Goal: Task Accomplishment & Management: Manage account settings

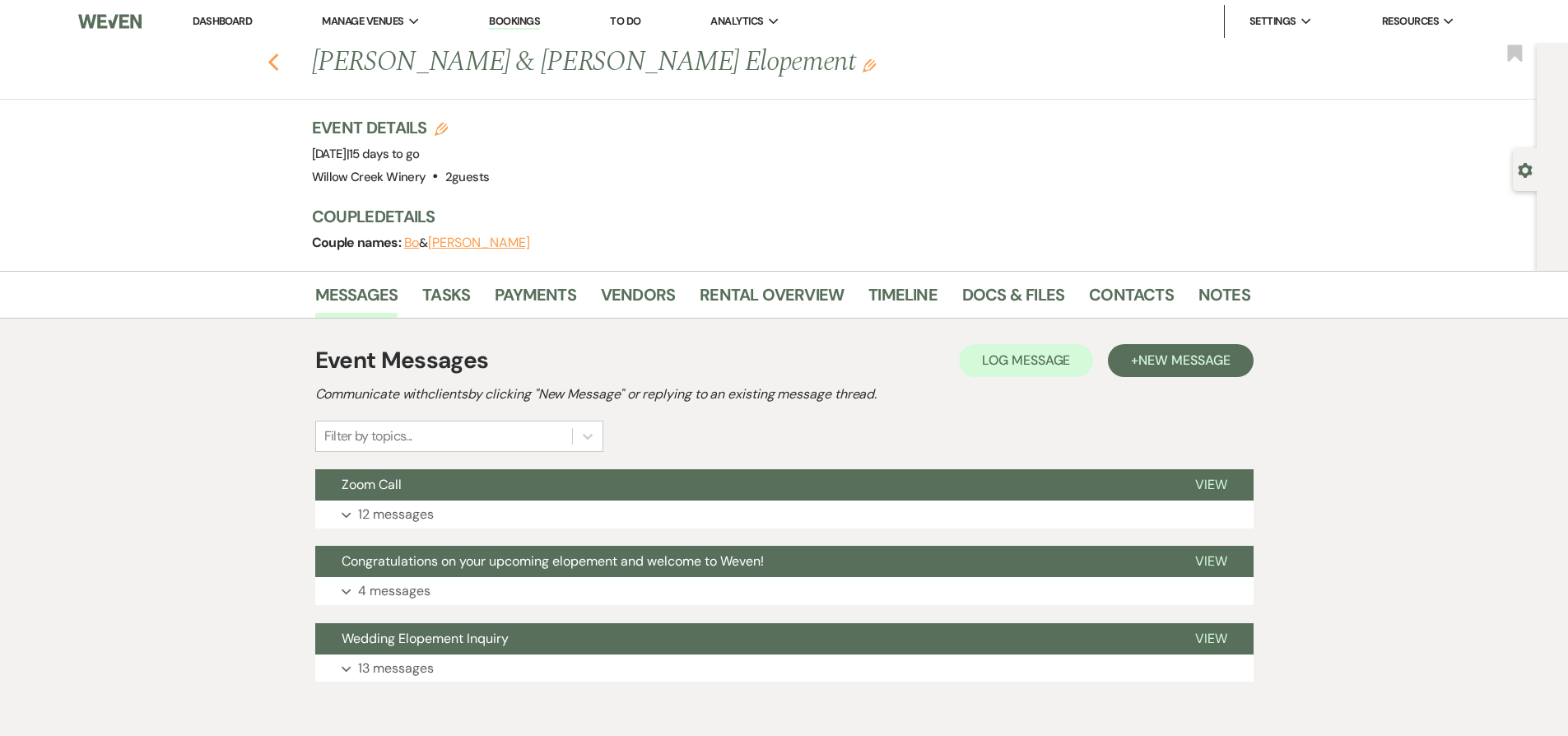
click at [276, 58] on use "button" at bounding box center [273, 63] width 11 height 18
select select "8"
select select "5"
select select "8"
select select "7"
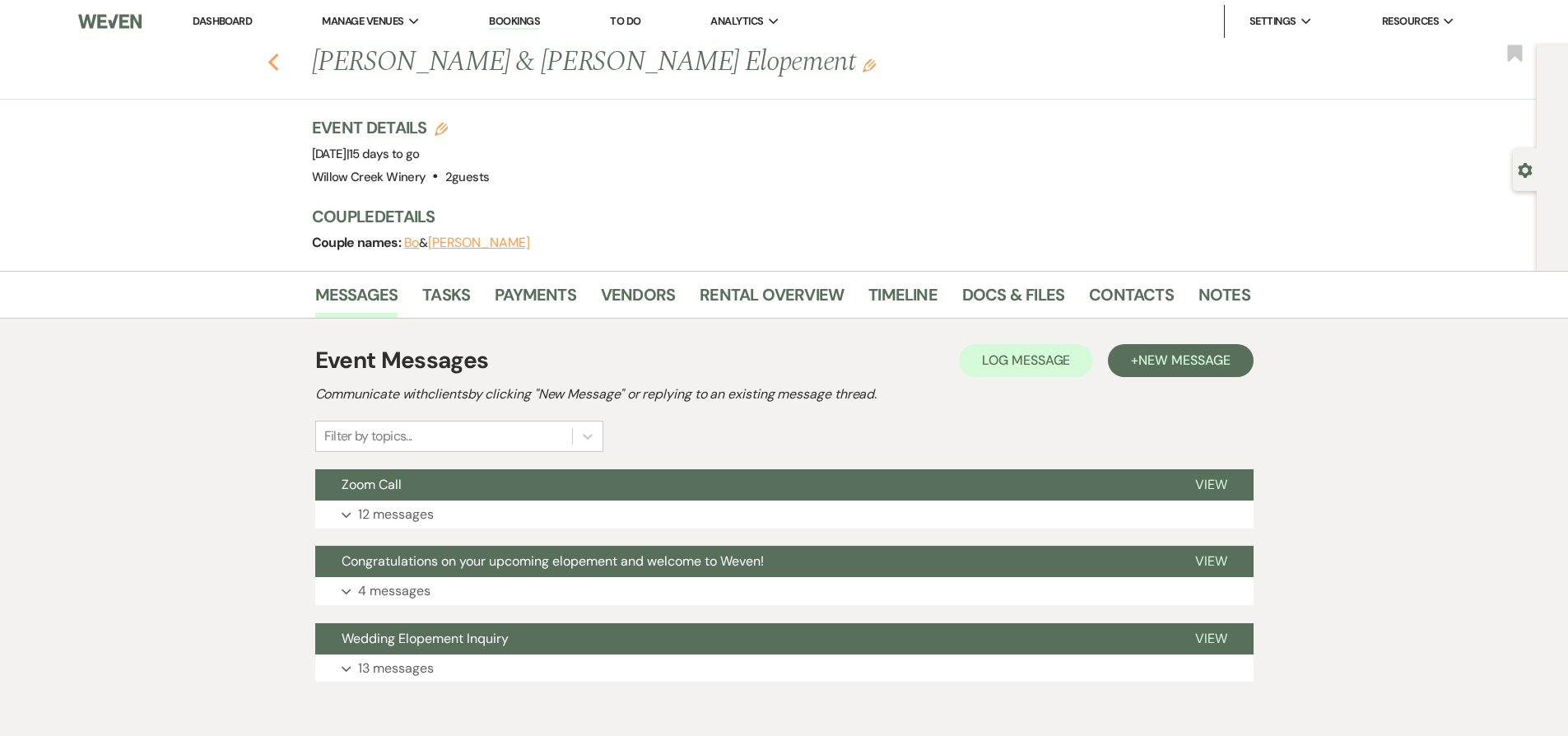
select select "8"
select select "5"
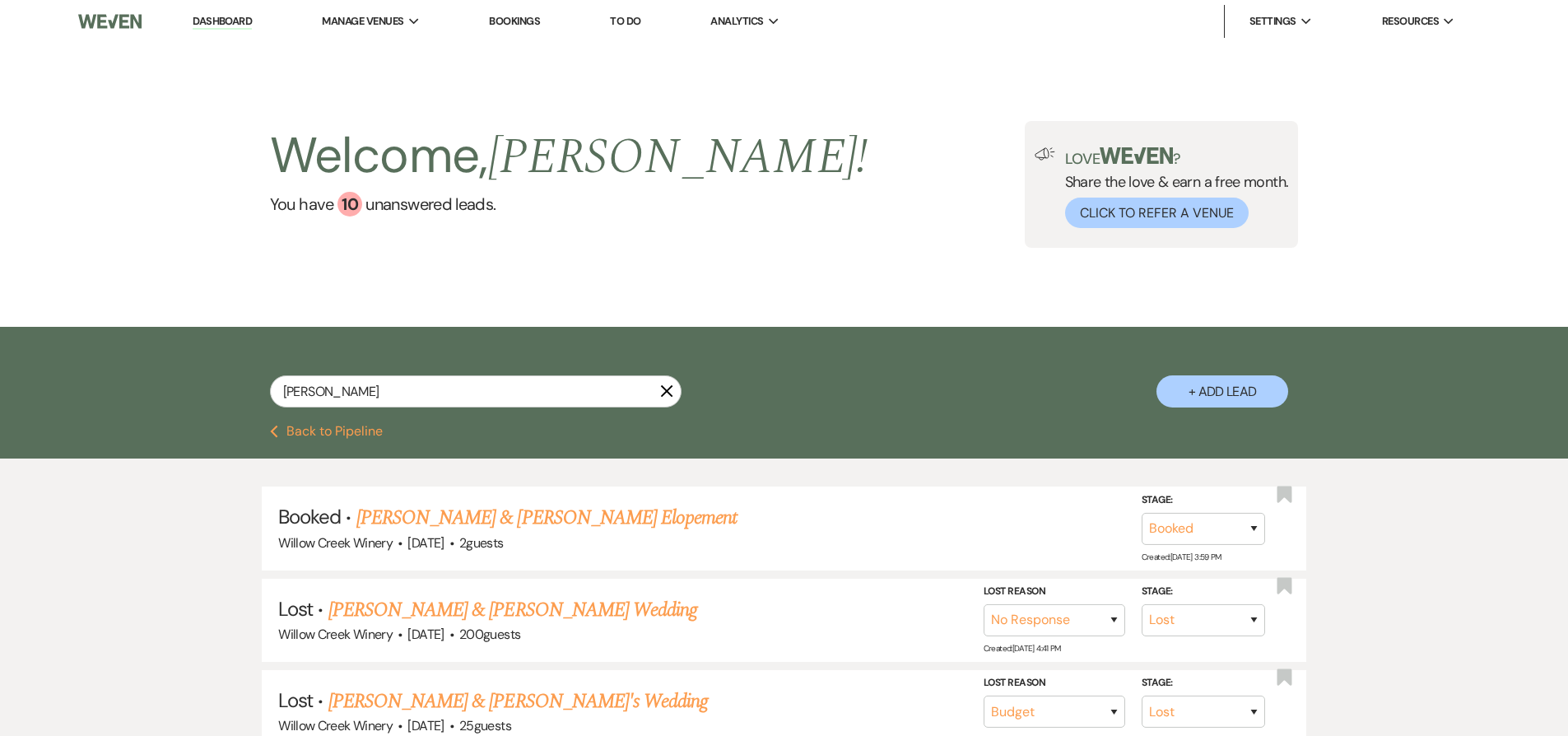
click at [362, 430] on button "Previous Back to Pipeline" at bounding box center [326, 431] width 113 height 13
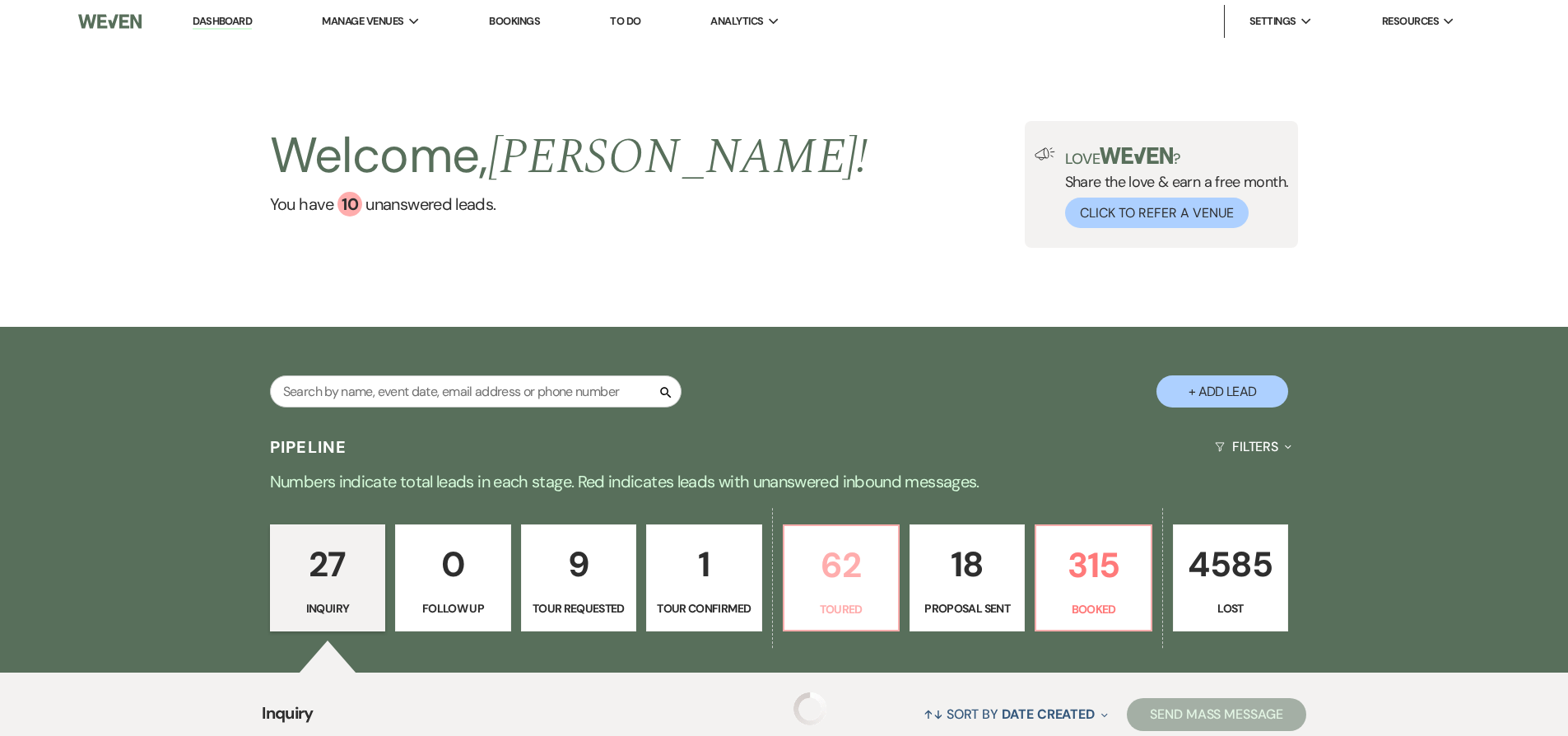
scroll to position [162, 0]
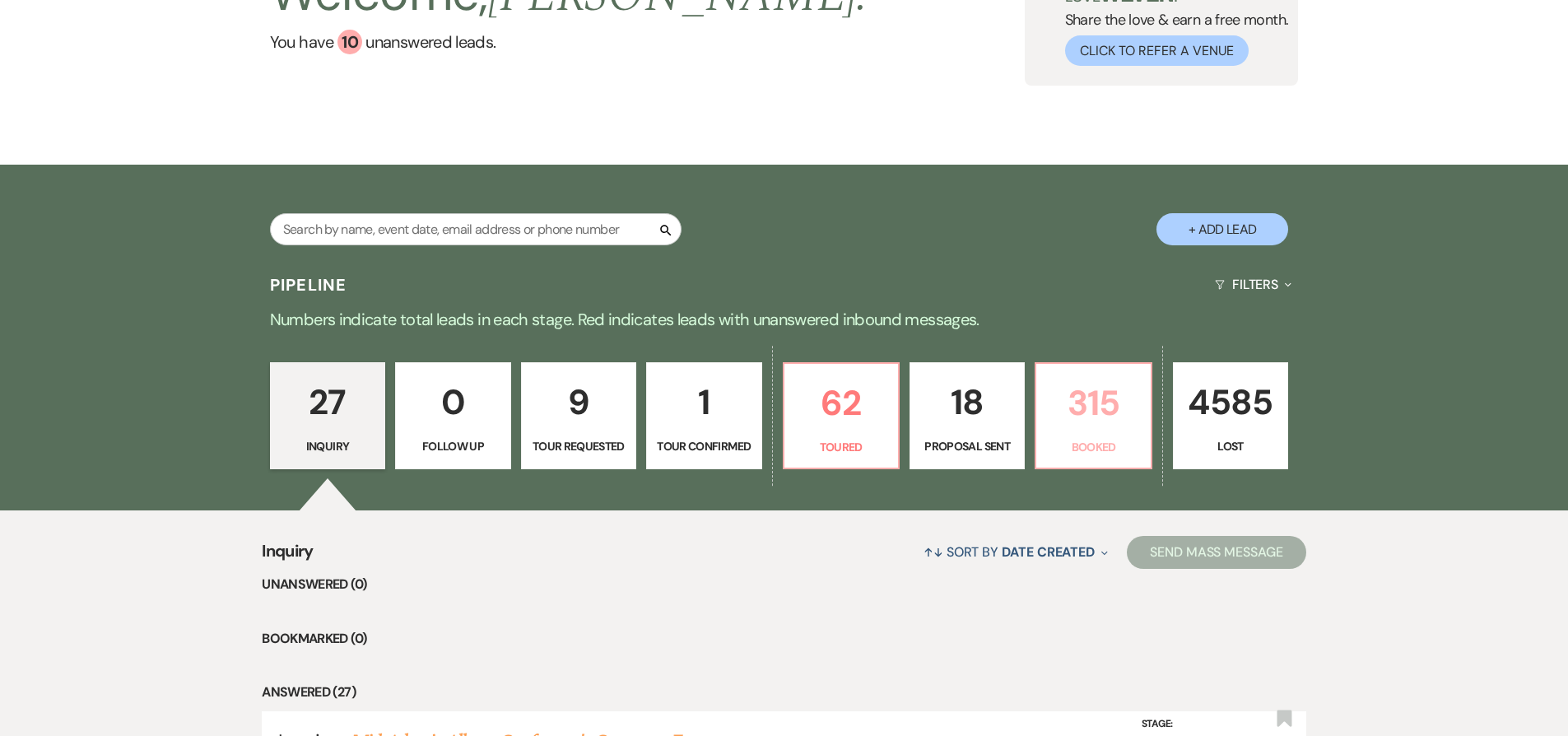
click at [1091, 402] on p "315" at bounding box center [1092, 403] width 93 height 55
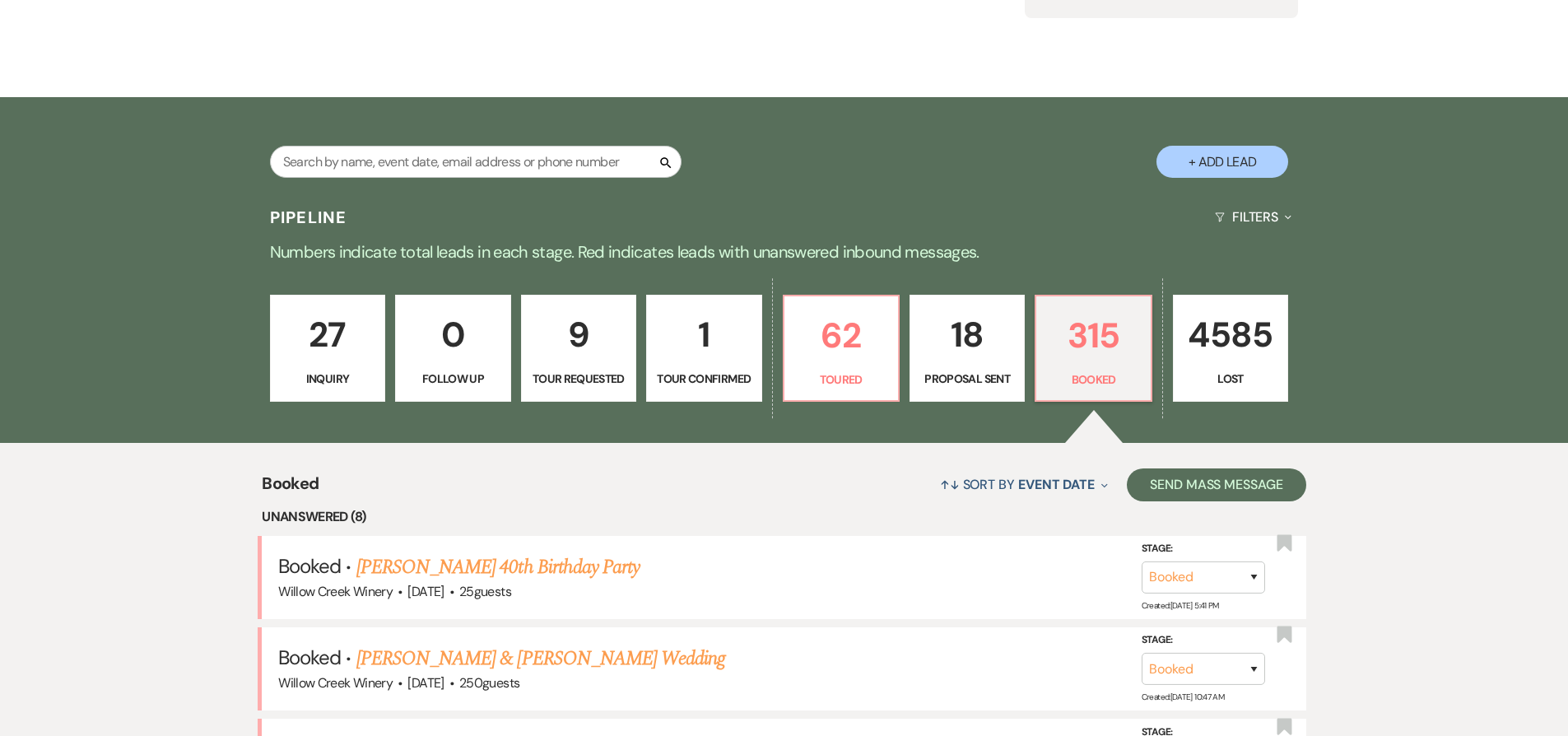
scroll to position [438, 0]
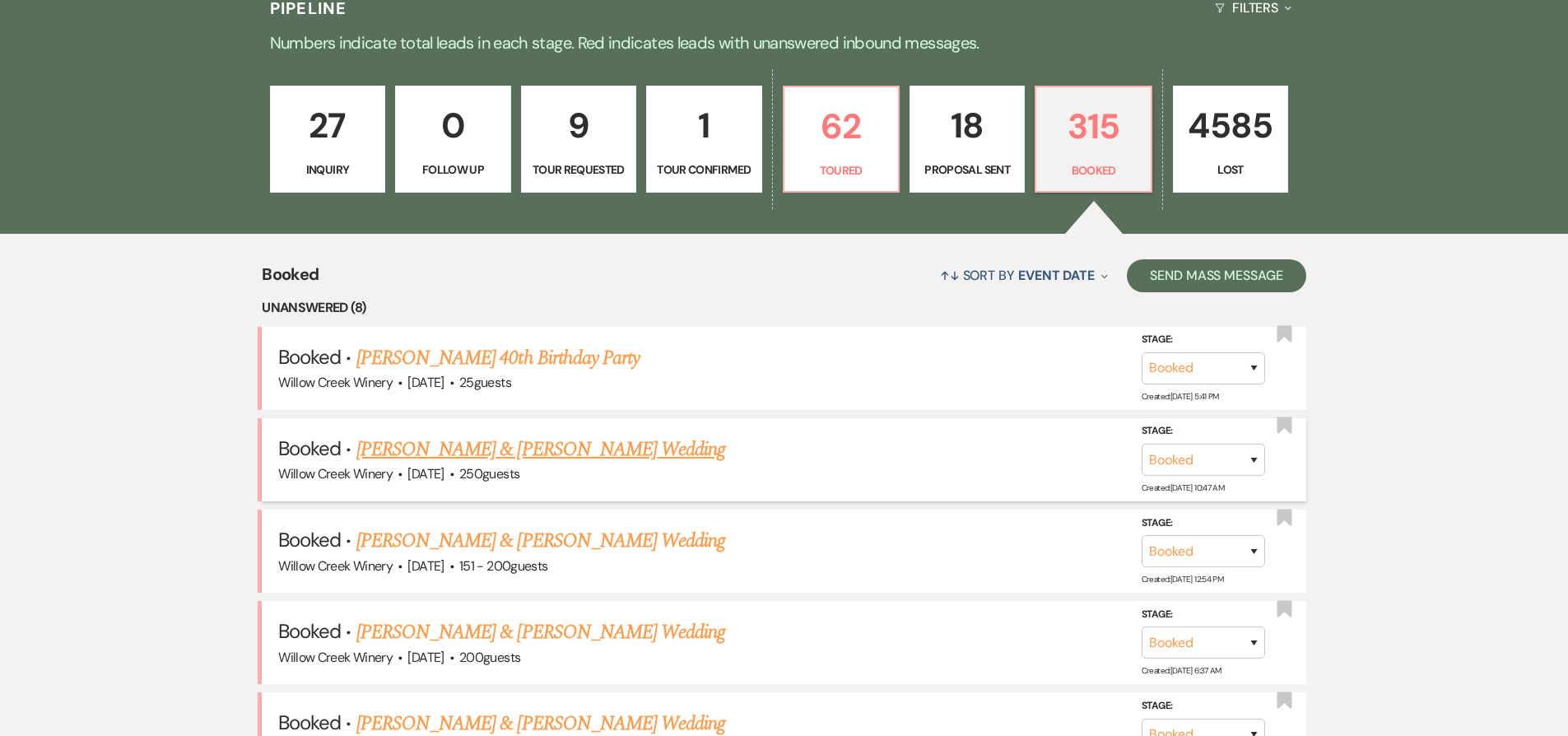
click at [631, 442] on link "Andrew O'Connell & Maura Enright's Wedding" at bounding box center [540, 449] width 369 height 30
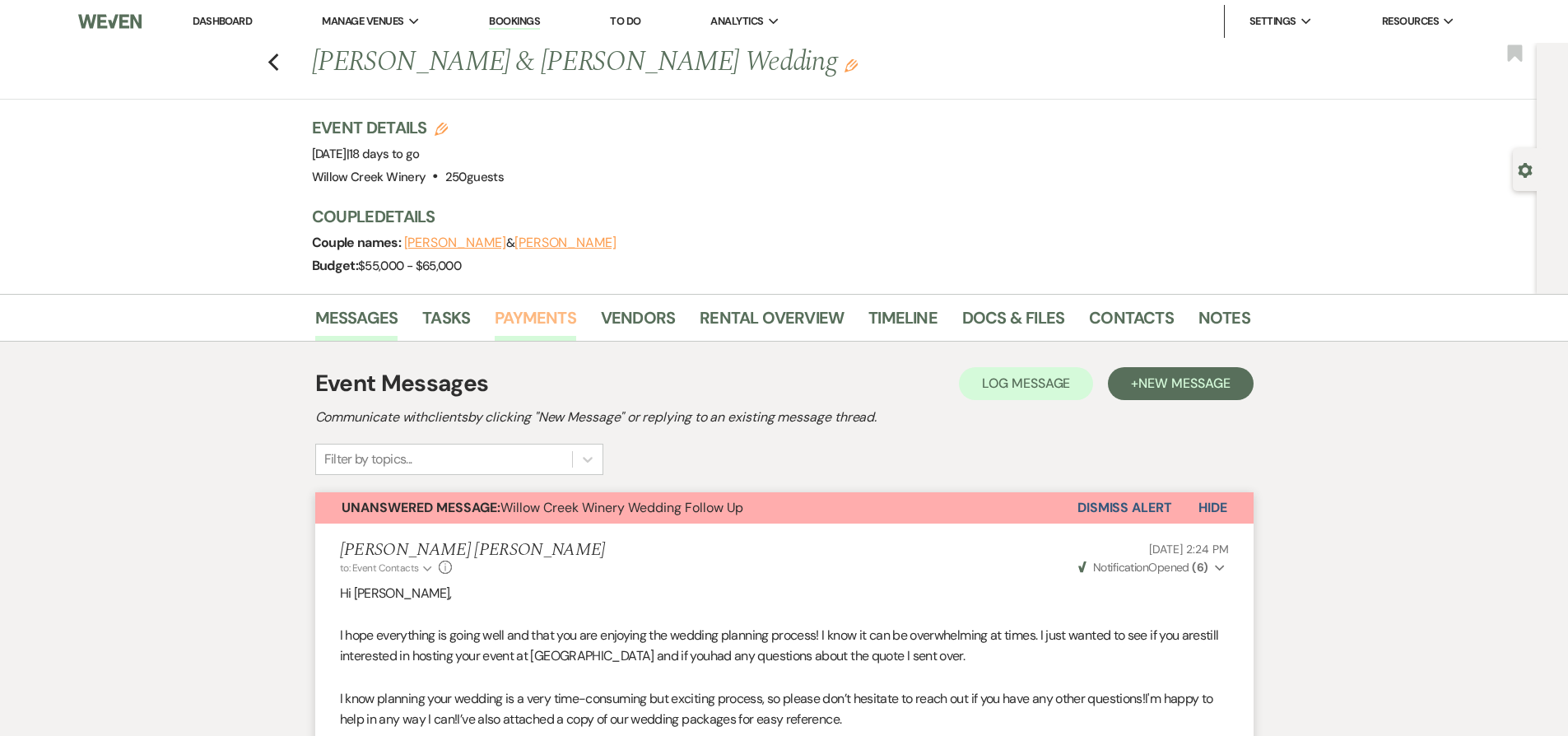
click at [543, 326] on link "Payments" at bounding box center [535, 322] width 81 height 36
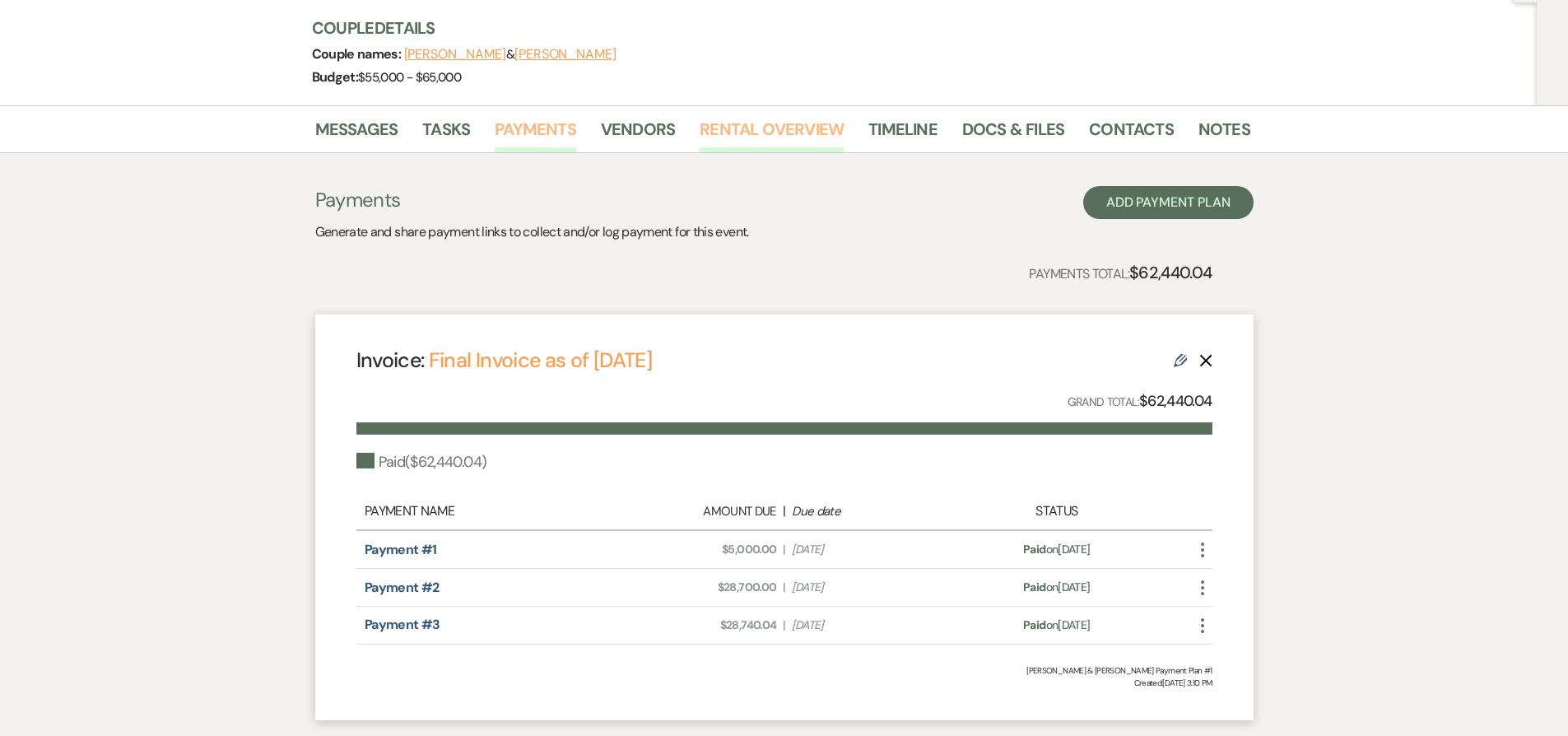
scroll to position [184, 0]
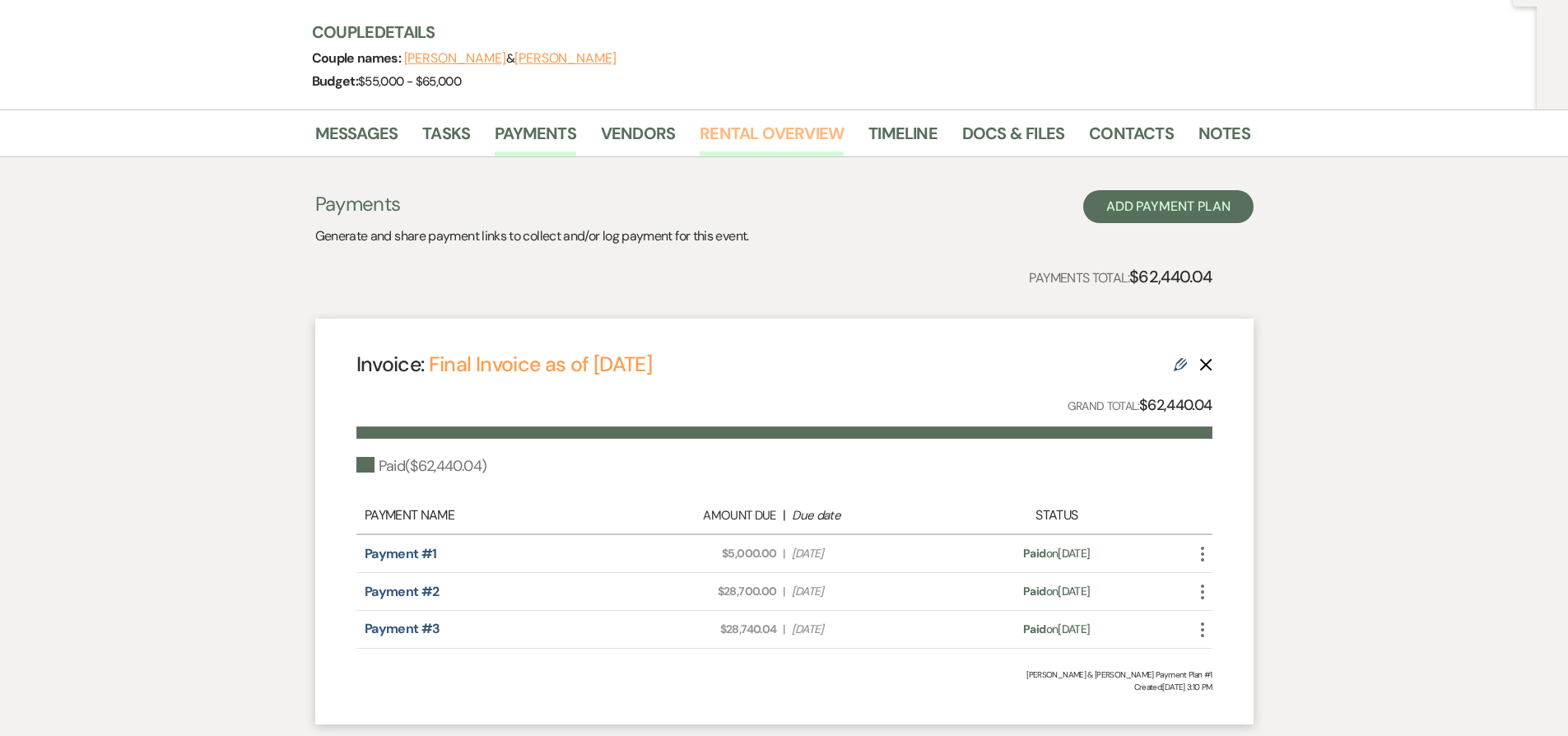
click at [762, 133] on link "Rental Overview" at bounding box center [772, 138] width 144 height 36
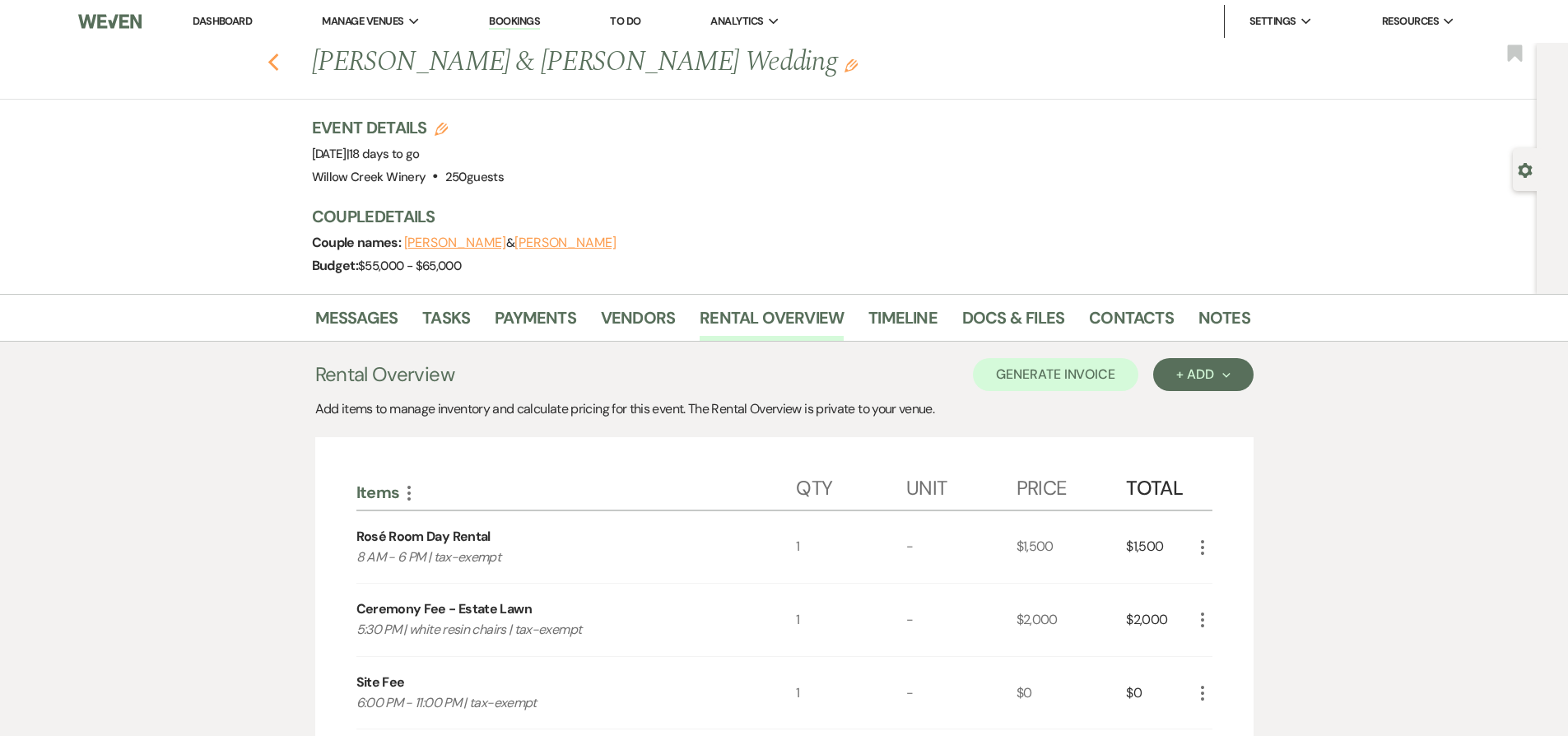
click at [279, 70] on icon "Previous" at bounding box center [273, 62] width 12 height 19
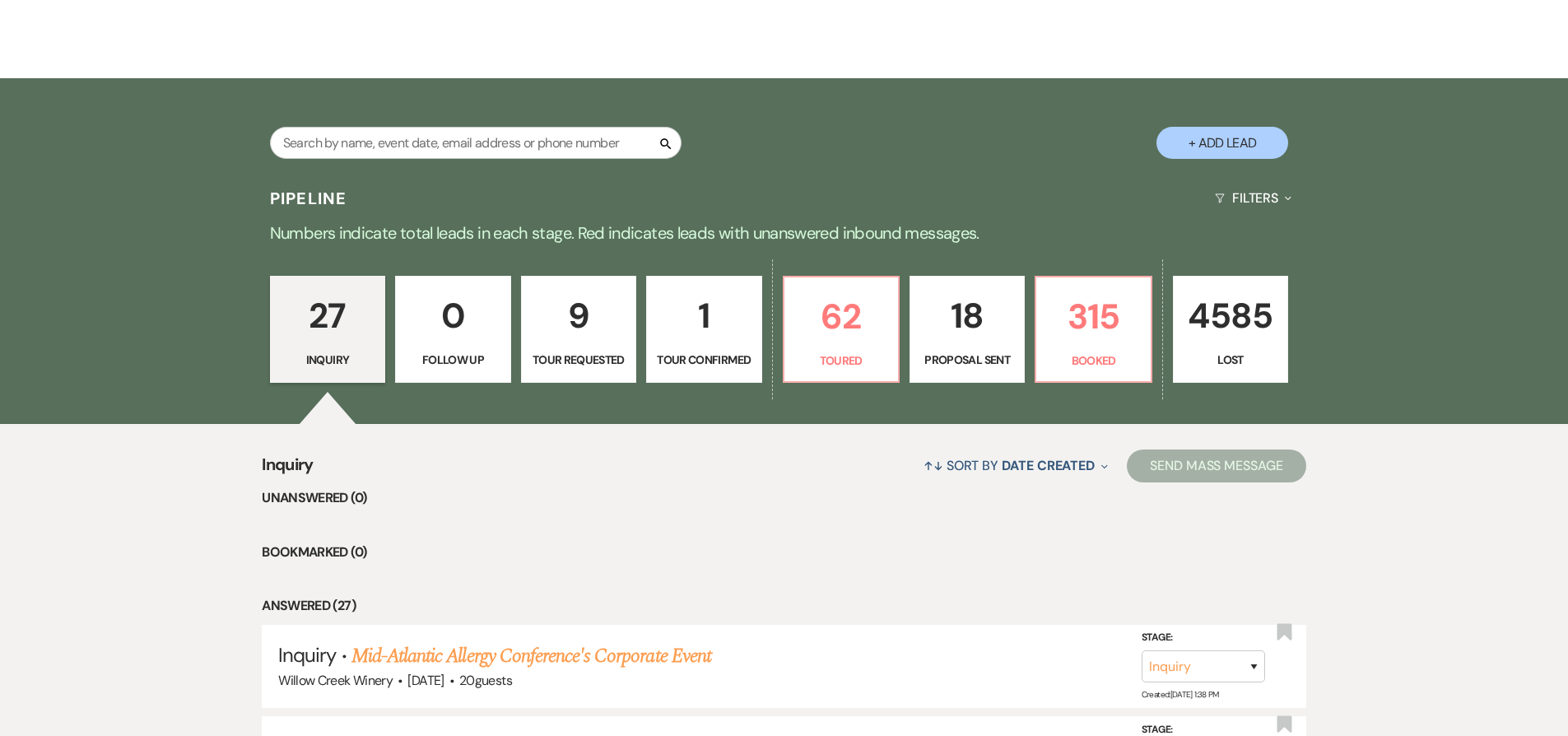
scroll to position [515, 0]
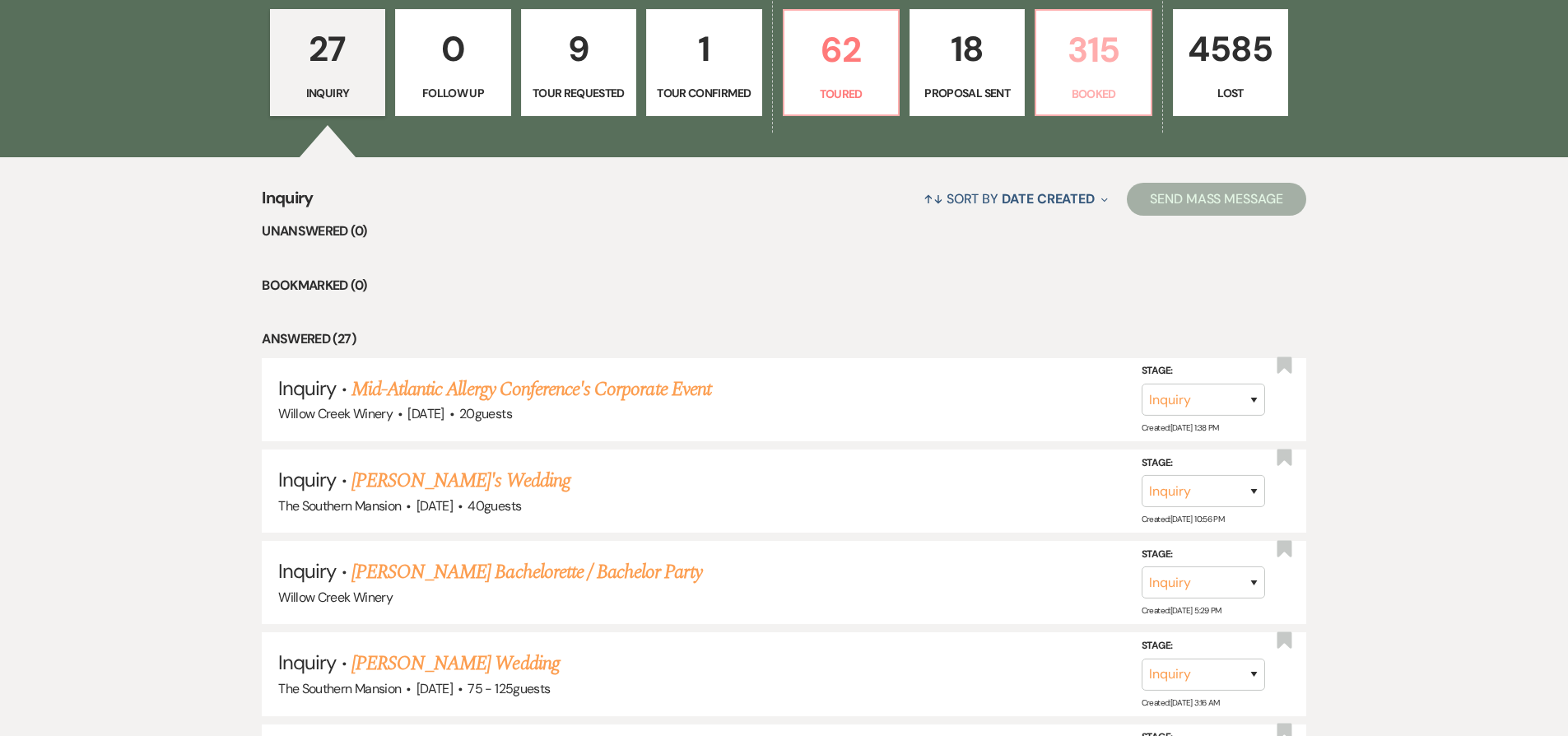
click at [1108, 69] on p "315" at bounding box center [1092, 50] width 93 height 55
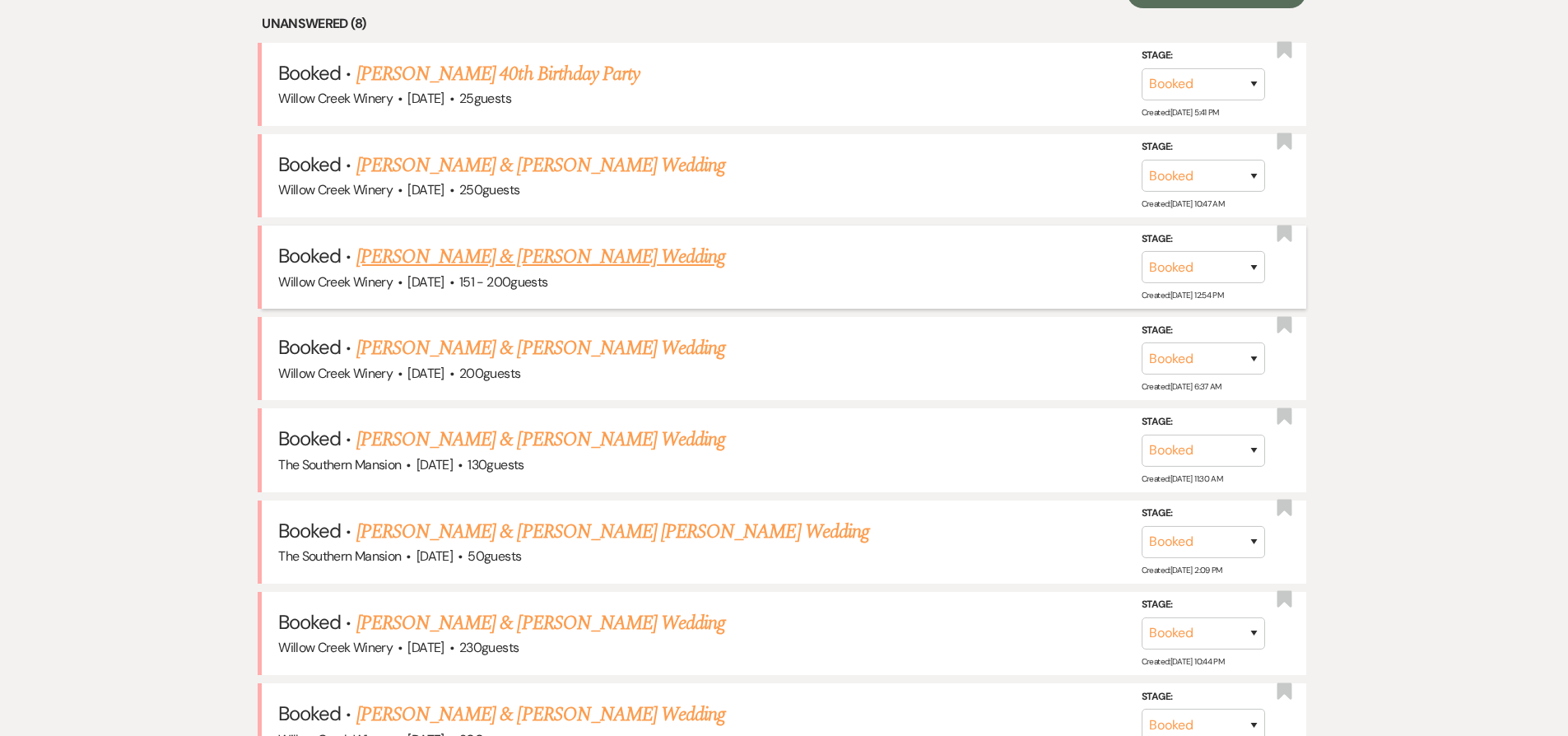
scroll to position [902, 0]
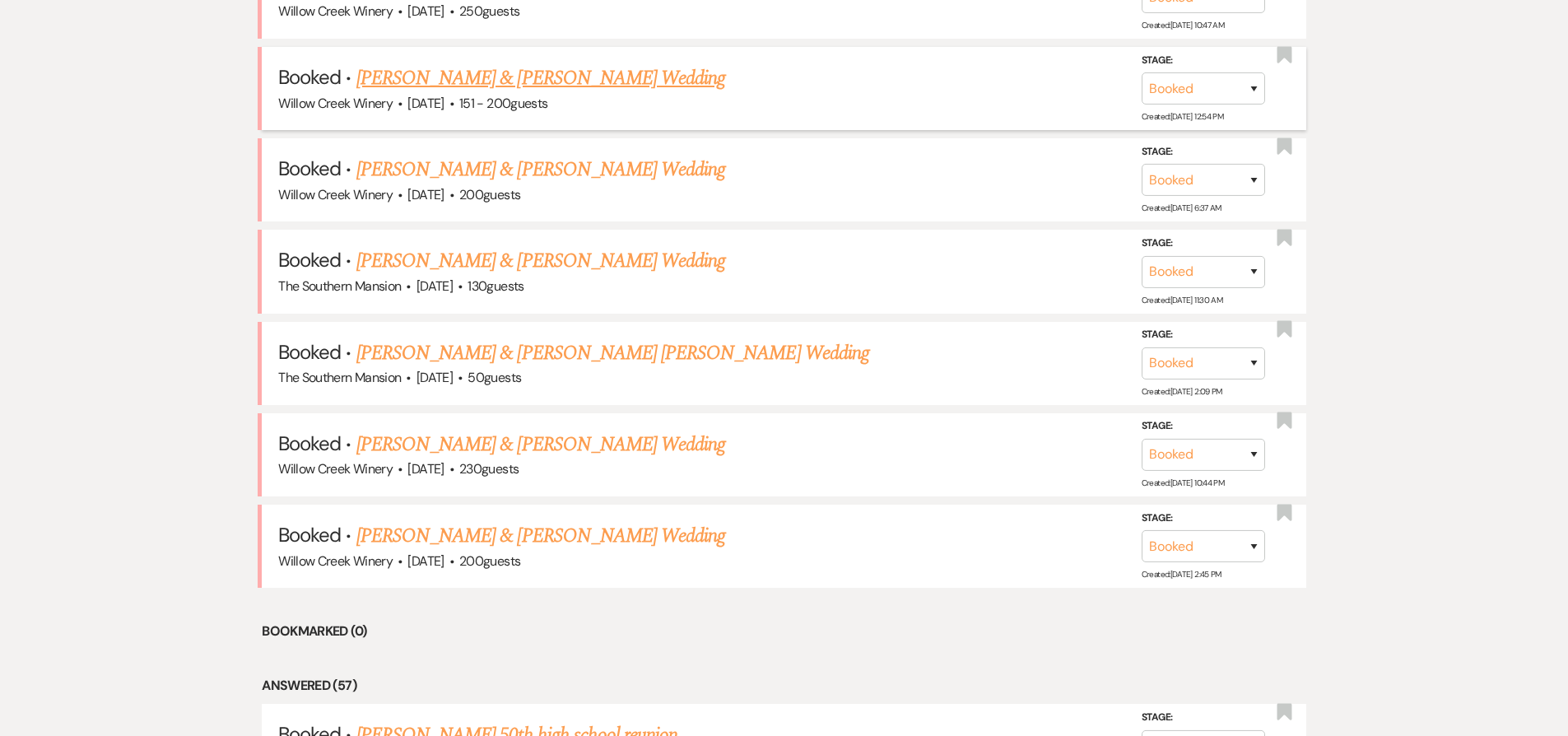
click at [469, 88] on link "Alison Elf & Jacob Heyser's Wedding" at bounding box center [540, 79] width 369 height 30
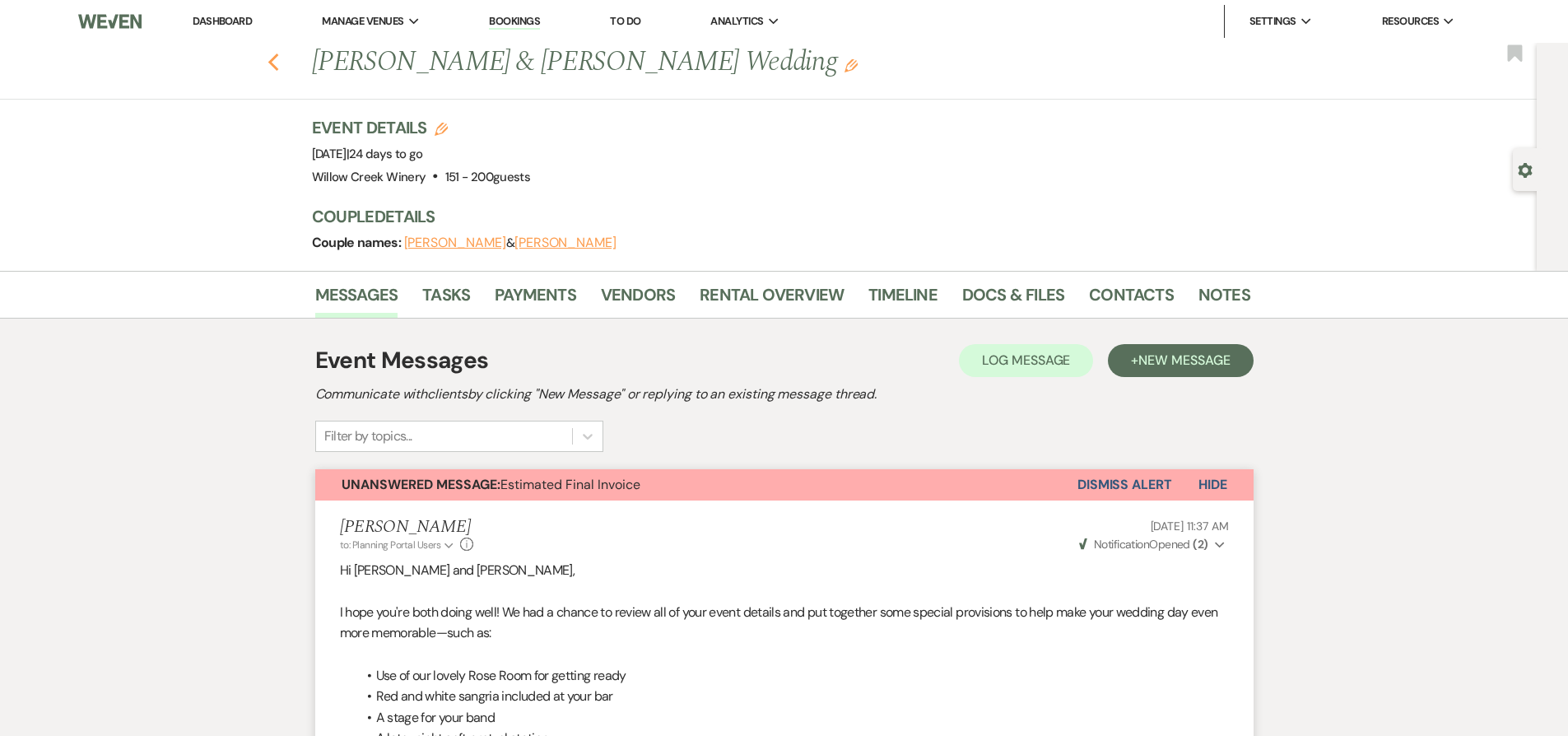
click at [280, 69] on icon "Previous" at bounding box center [273, 62] width 12 height 19
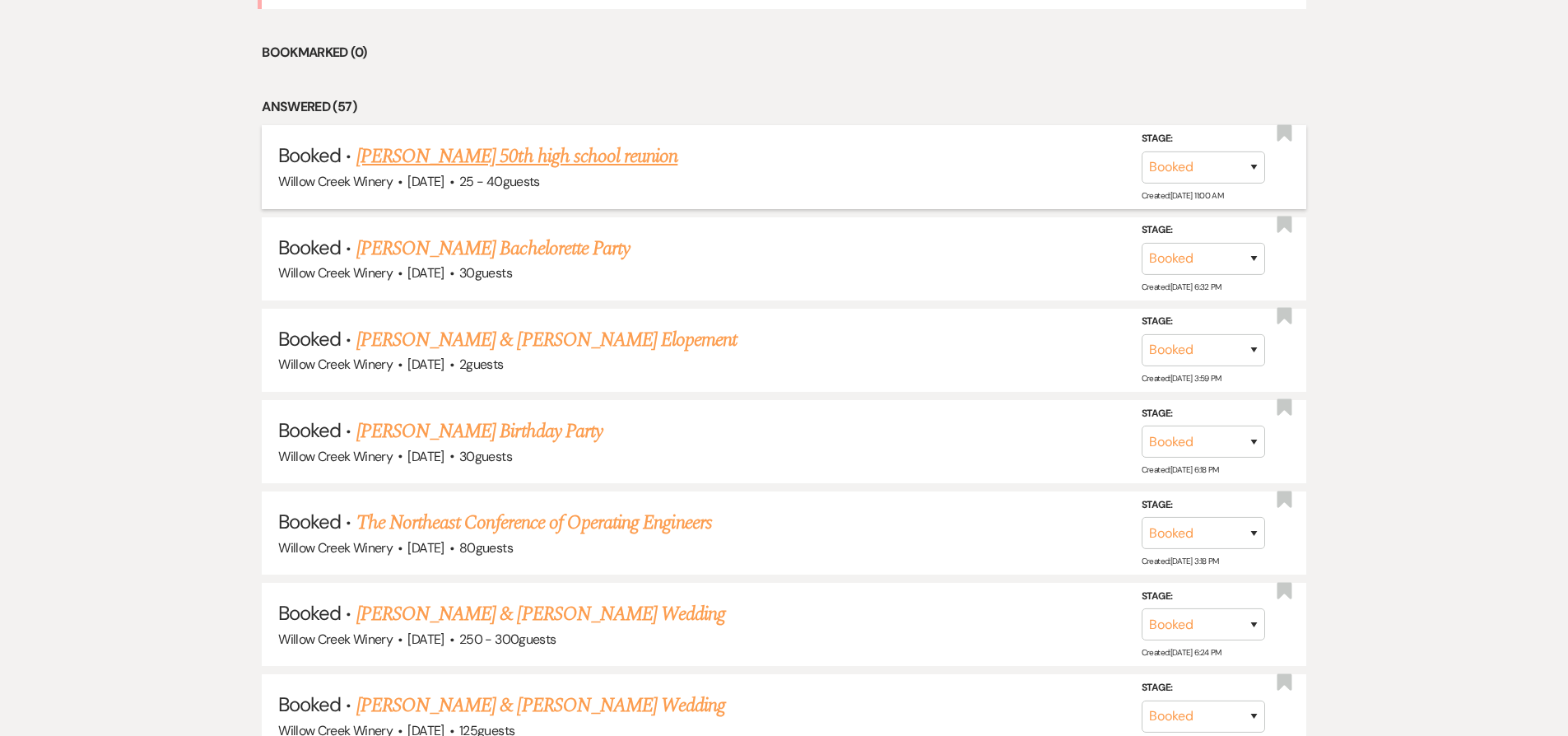
scroll to position [1526, 0]
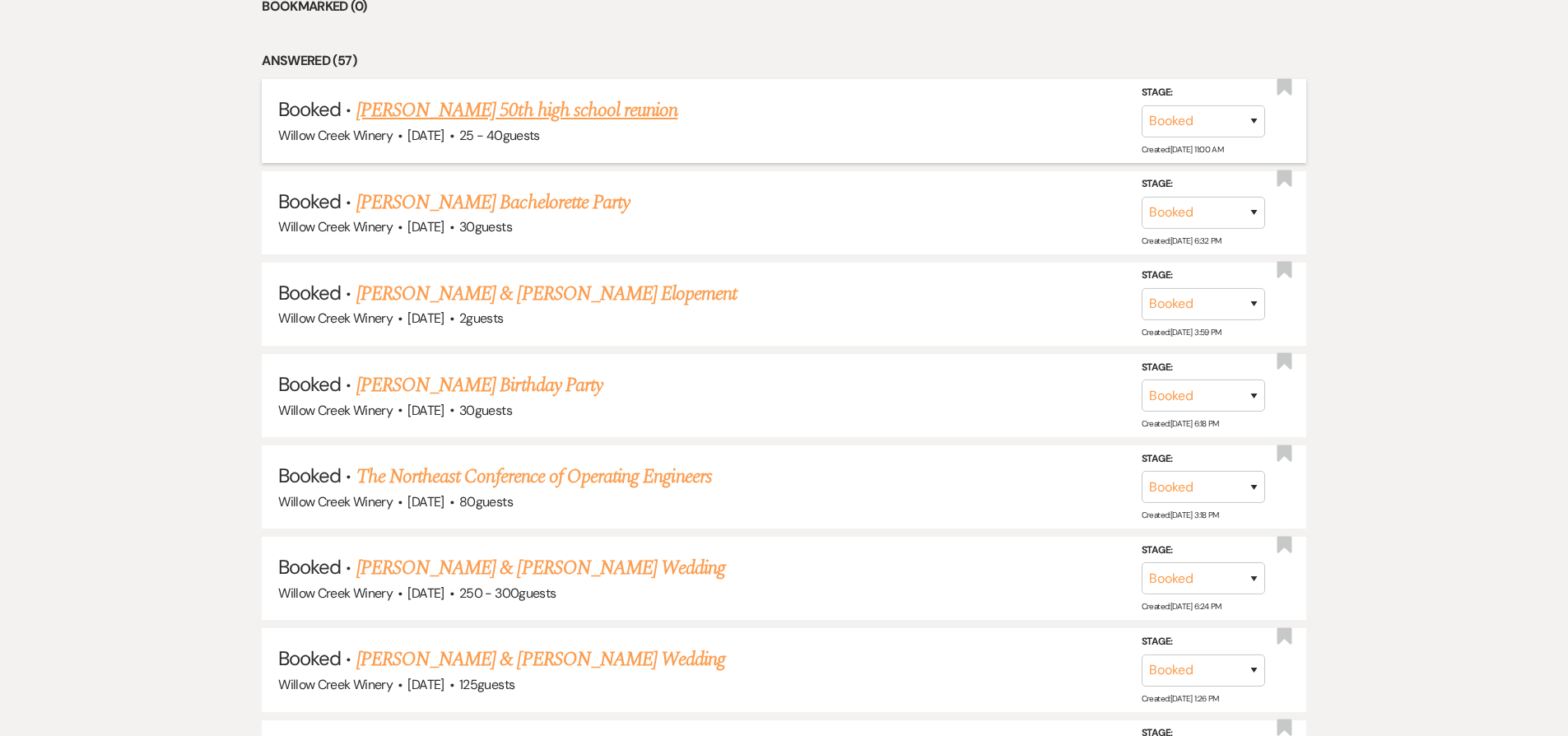
click at [521, 563] on link "Zach Shapiro & Katie Dunn's Wedding" at bounding box center [540, 568] width 369 height 30
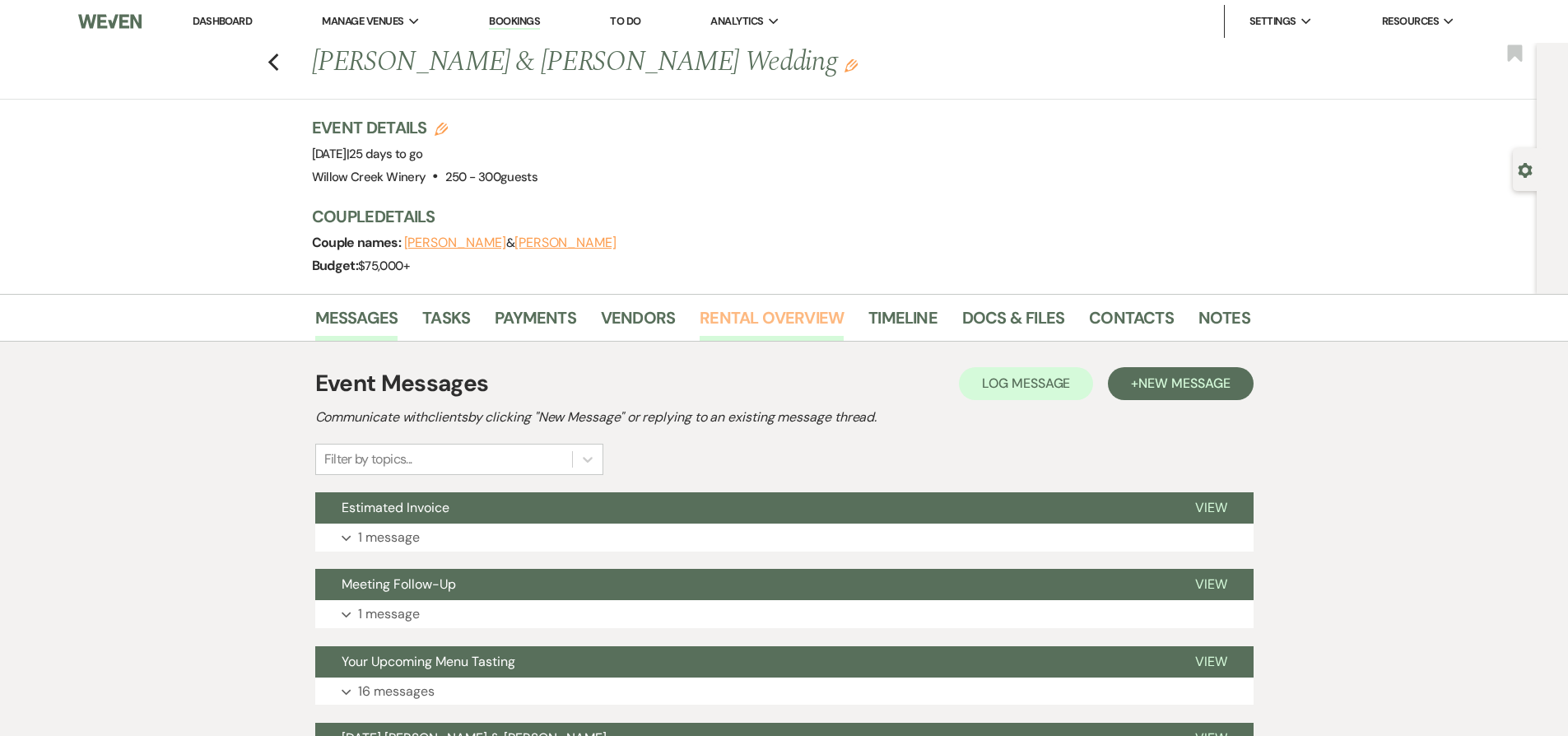
click at [727, 305] on link "Rental Overview" at bounding box center [772, 322] width 144 height 36
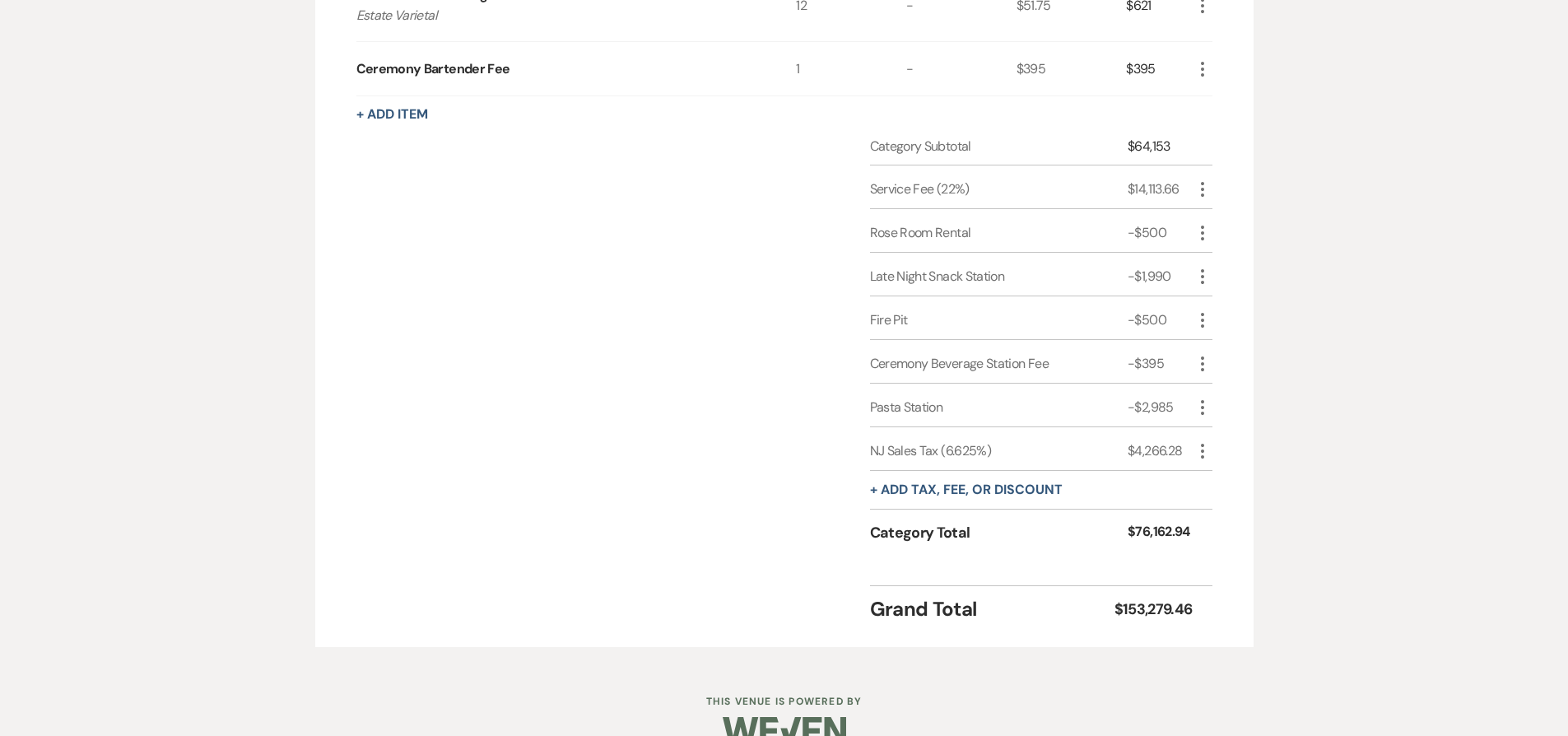
scroll to position [2622, 0]
drag, startPoint x: 1028, startPoint y: 364, endPoint x: 1035, endPoint y: 369, distance: 8.6
click at [1035, 369] on div "Ceremony Beverage Station Fee" at bounding box center [998, 364] width 258 height 19
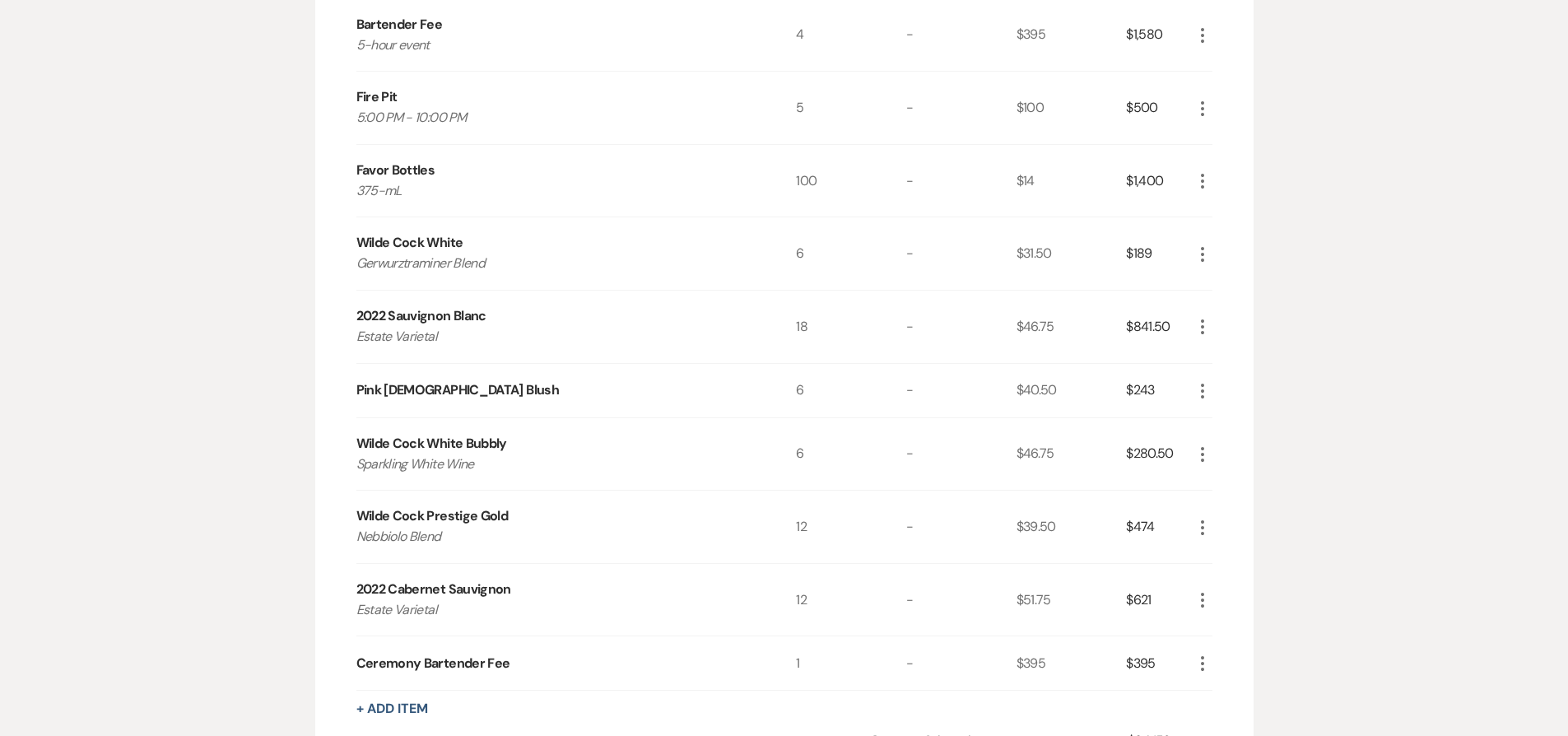
scroll to position [2656, 0]
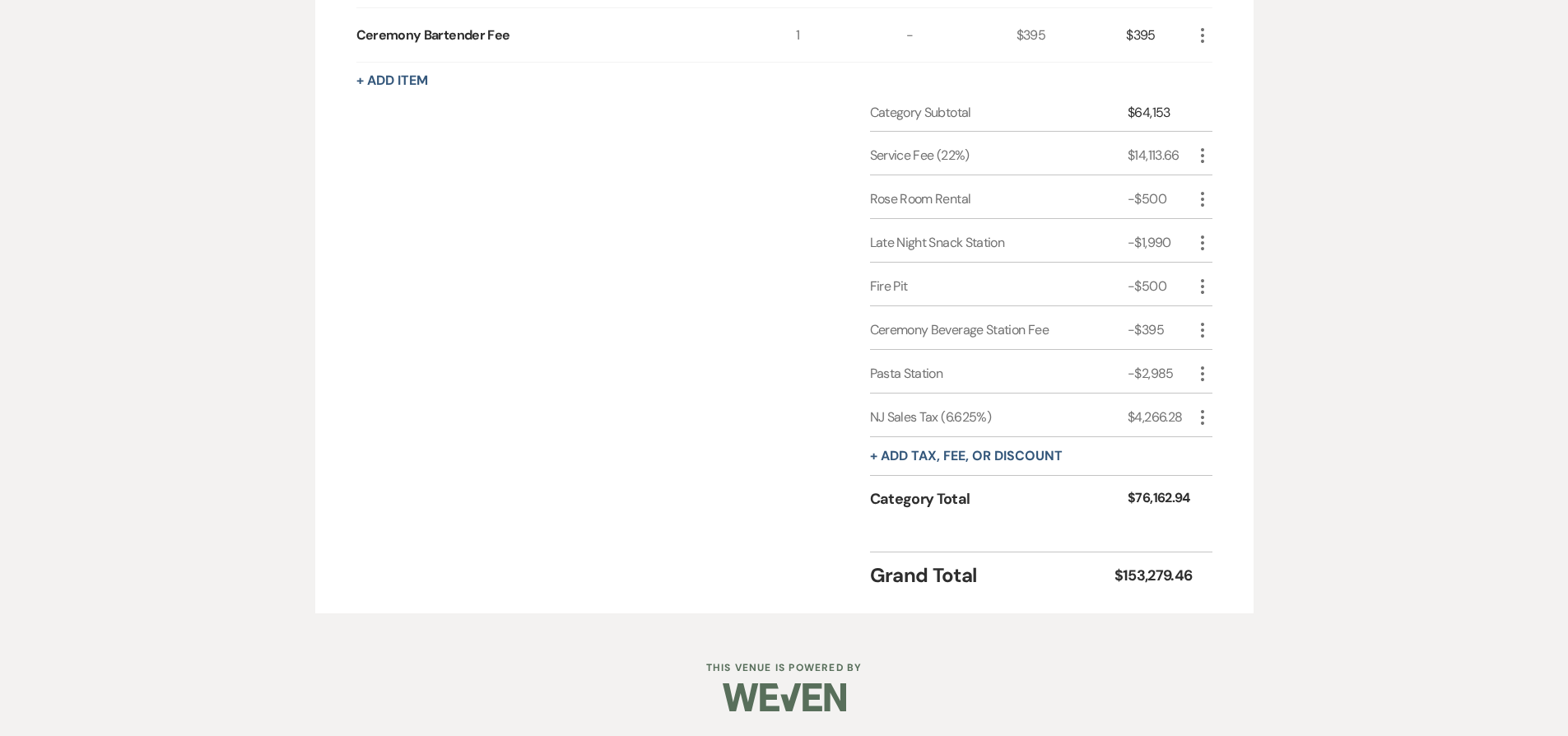
click at [492, 359] on div "Category Subtotal $64,153 Service Fee (22%) $14,113.66 More Rose Room Rental -$…" at bounding box center [784, 321] width 856 height 436
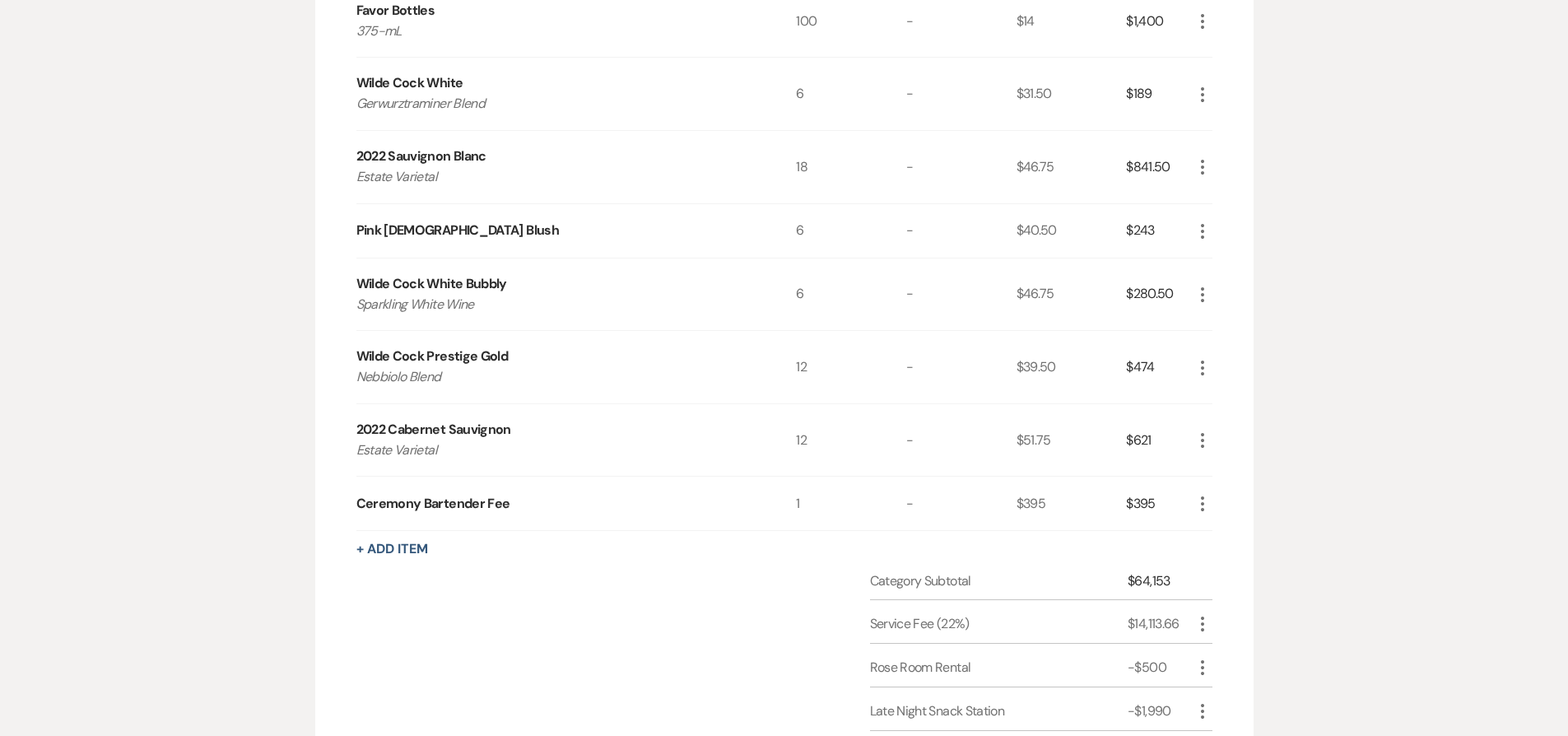
scroll to position [2188, 0]
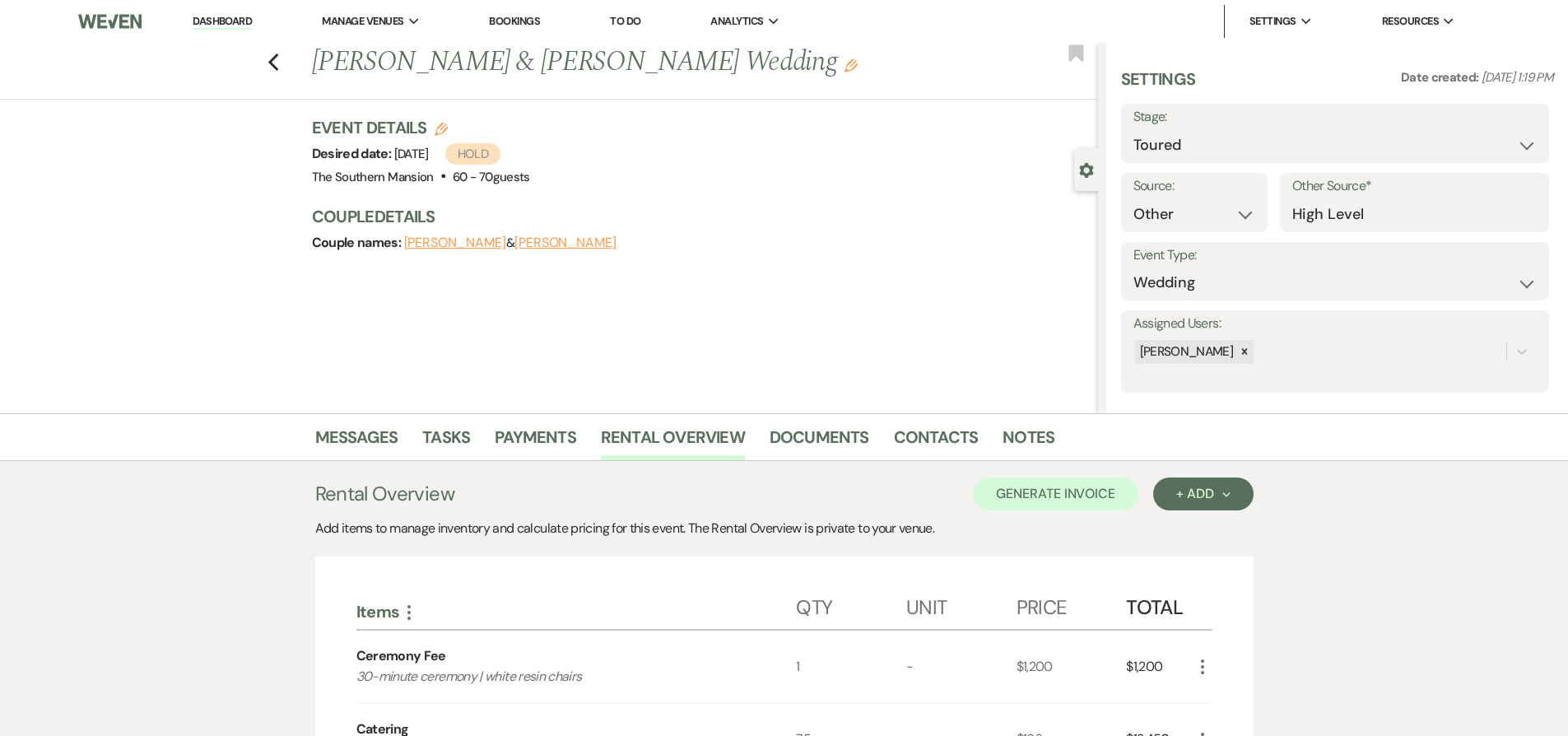
select select "5"
select select "14"
click at [276, 65] on icon "Previous" at bounding box center [273, 62] width 12 height 19
select select "5"
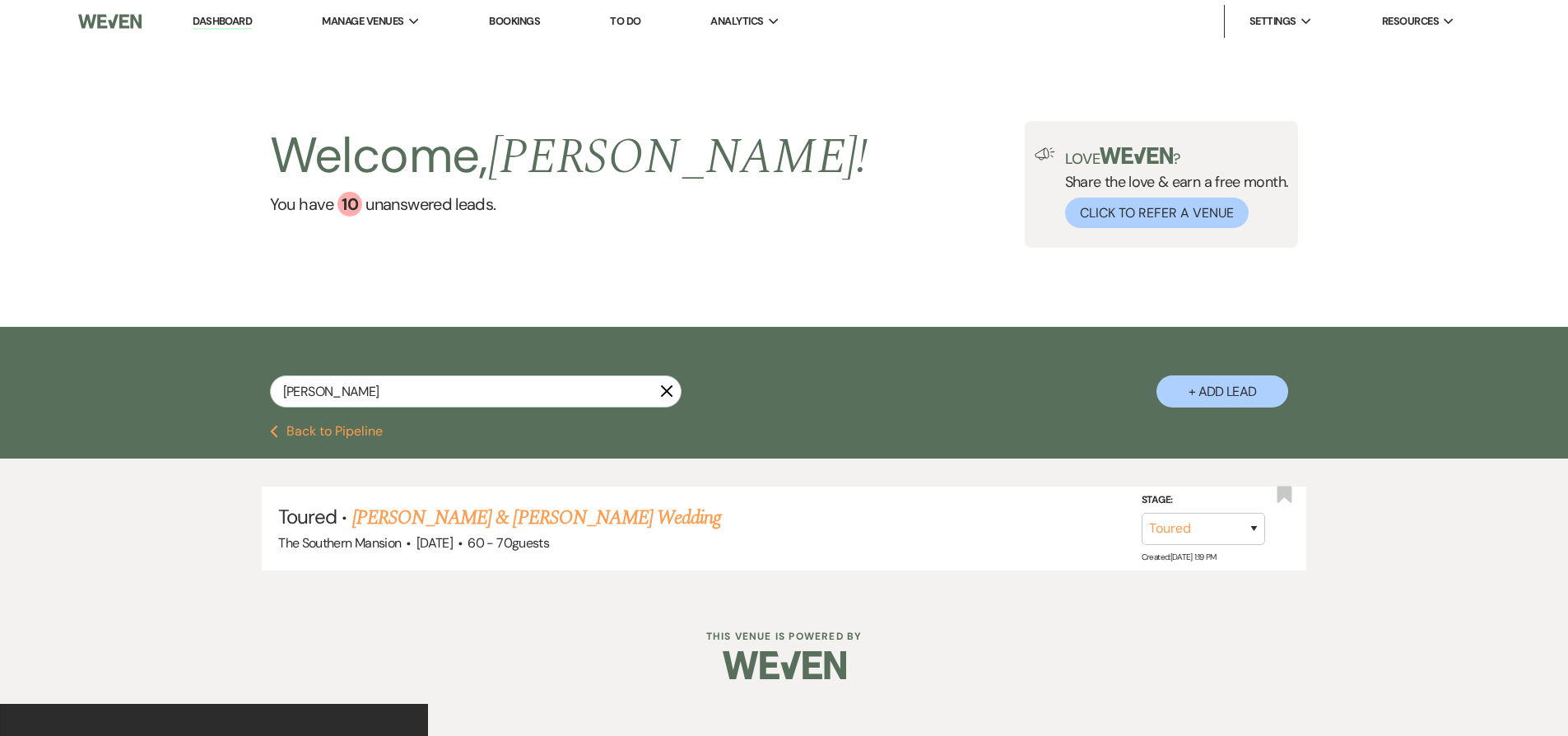
click at [333, 433] on button "Previous Back to Pipeline" at bounding box center [326, 431] width 113 height 13
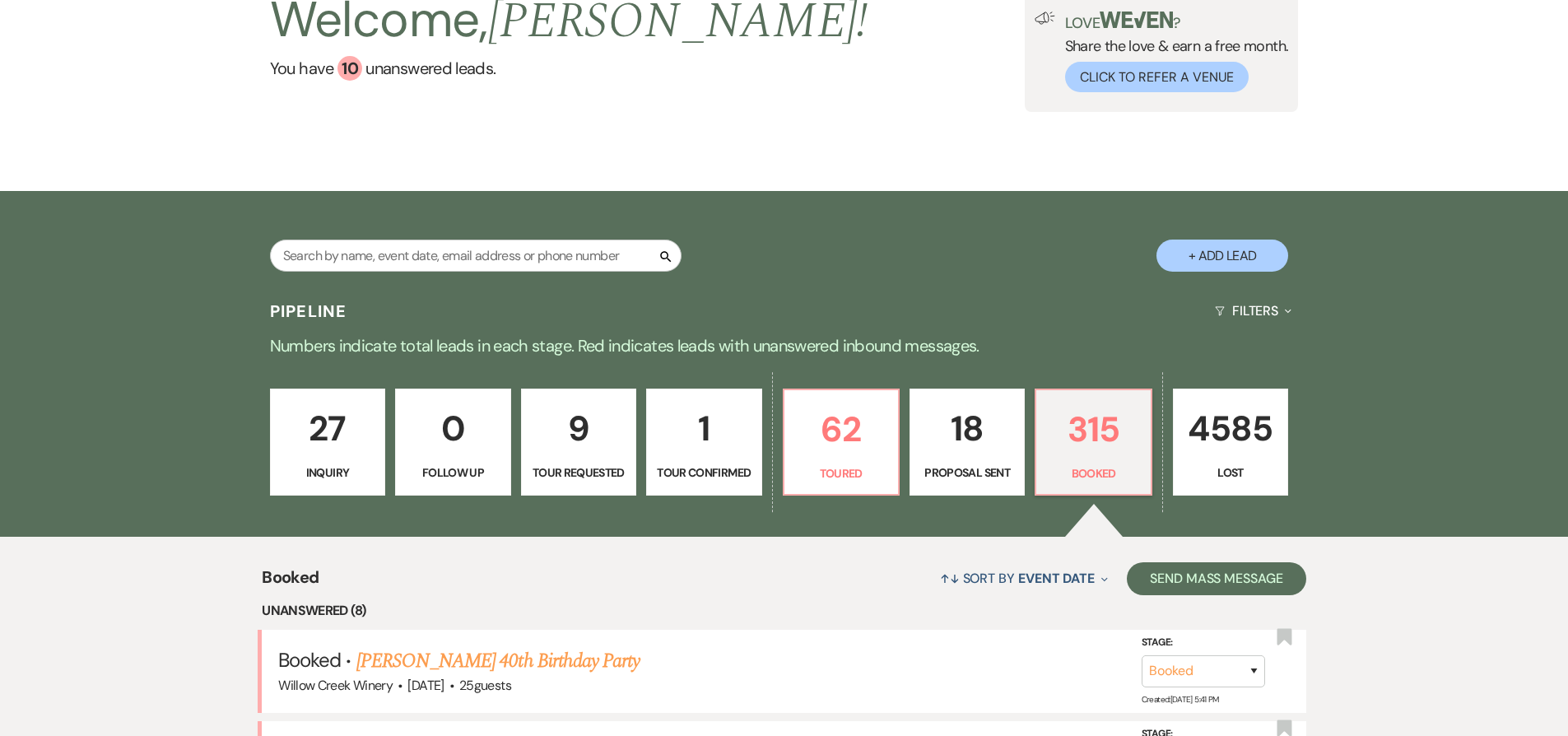
scroll to position [506, 0]
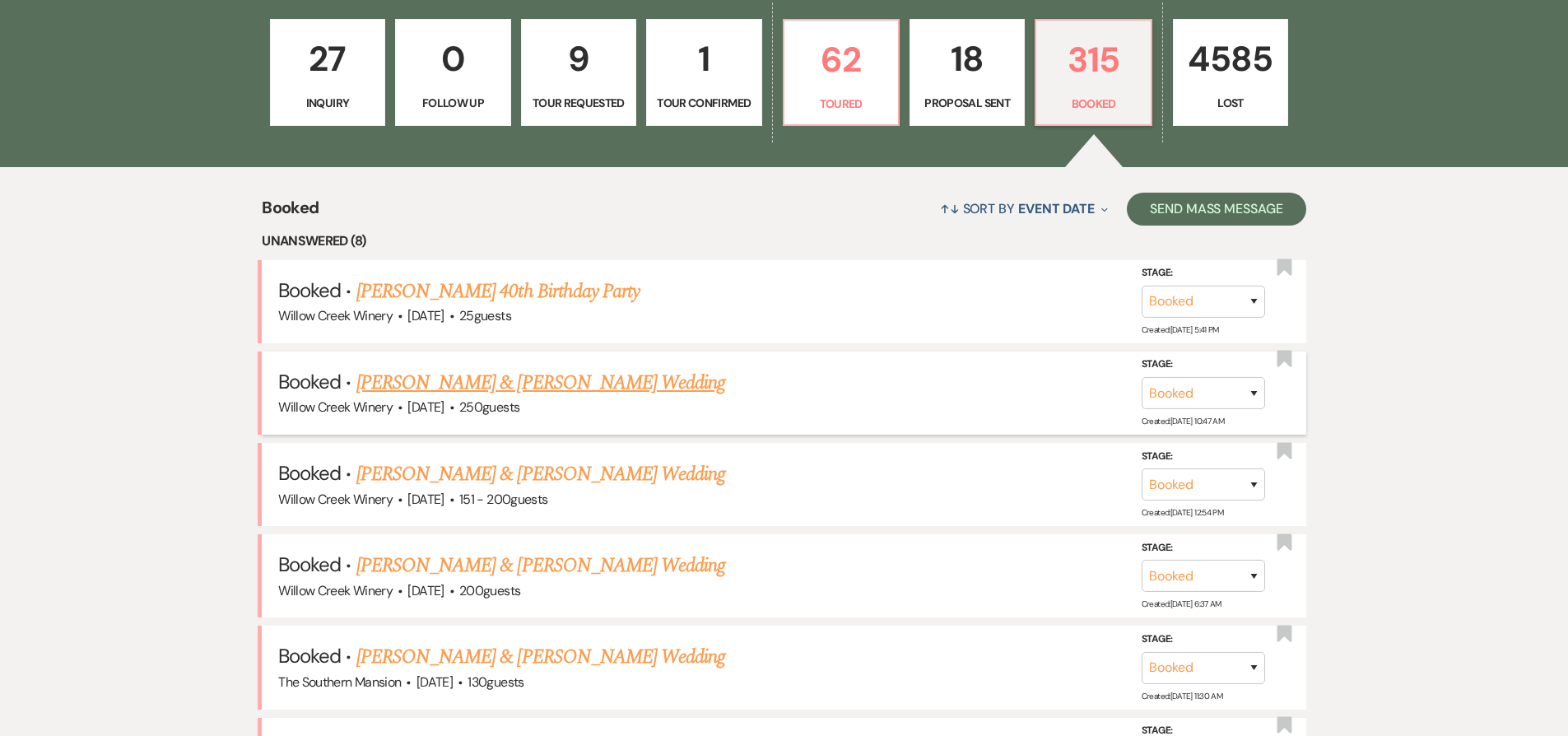
click at [456, 375] on link "Andrew O'Connell & Maura Enright's Wedding" at bounding box center [540, 383] width 369 height 30
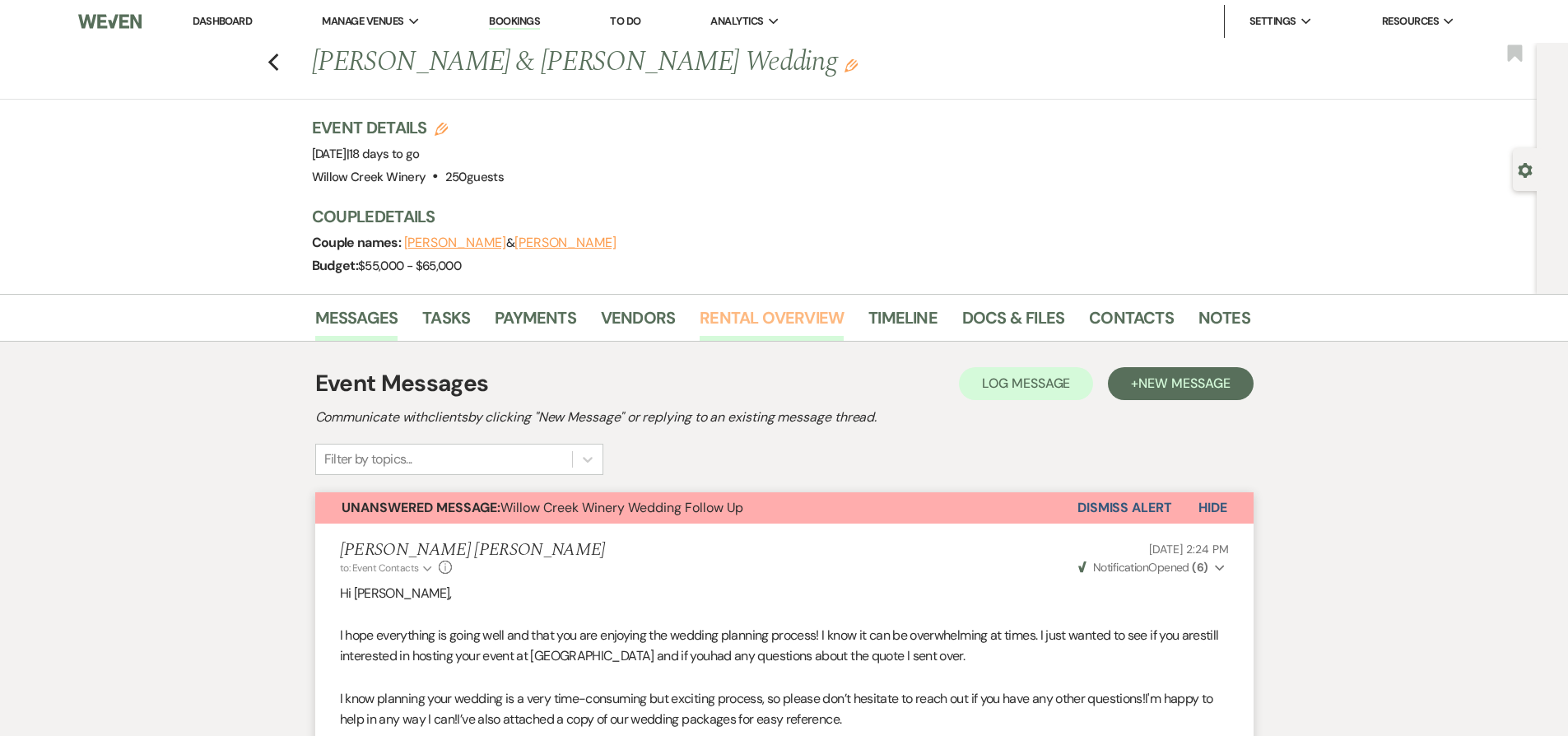
click at [767, 318] on link "Rental Overview" at bounding box center [772, 322] width 144 height 36
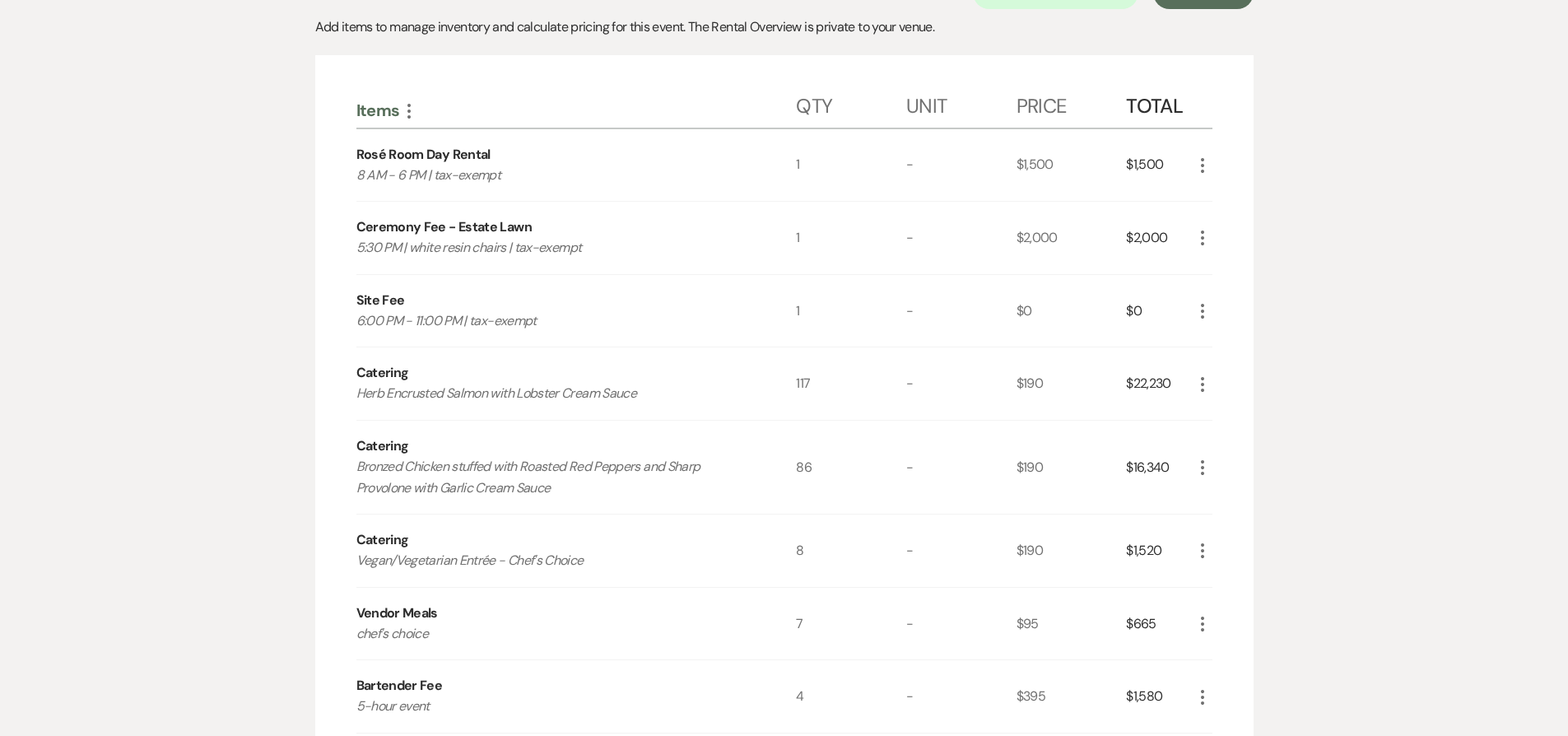
scroll to position [356, 0]
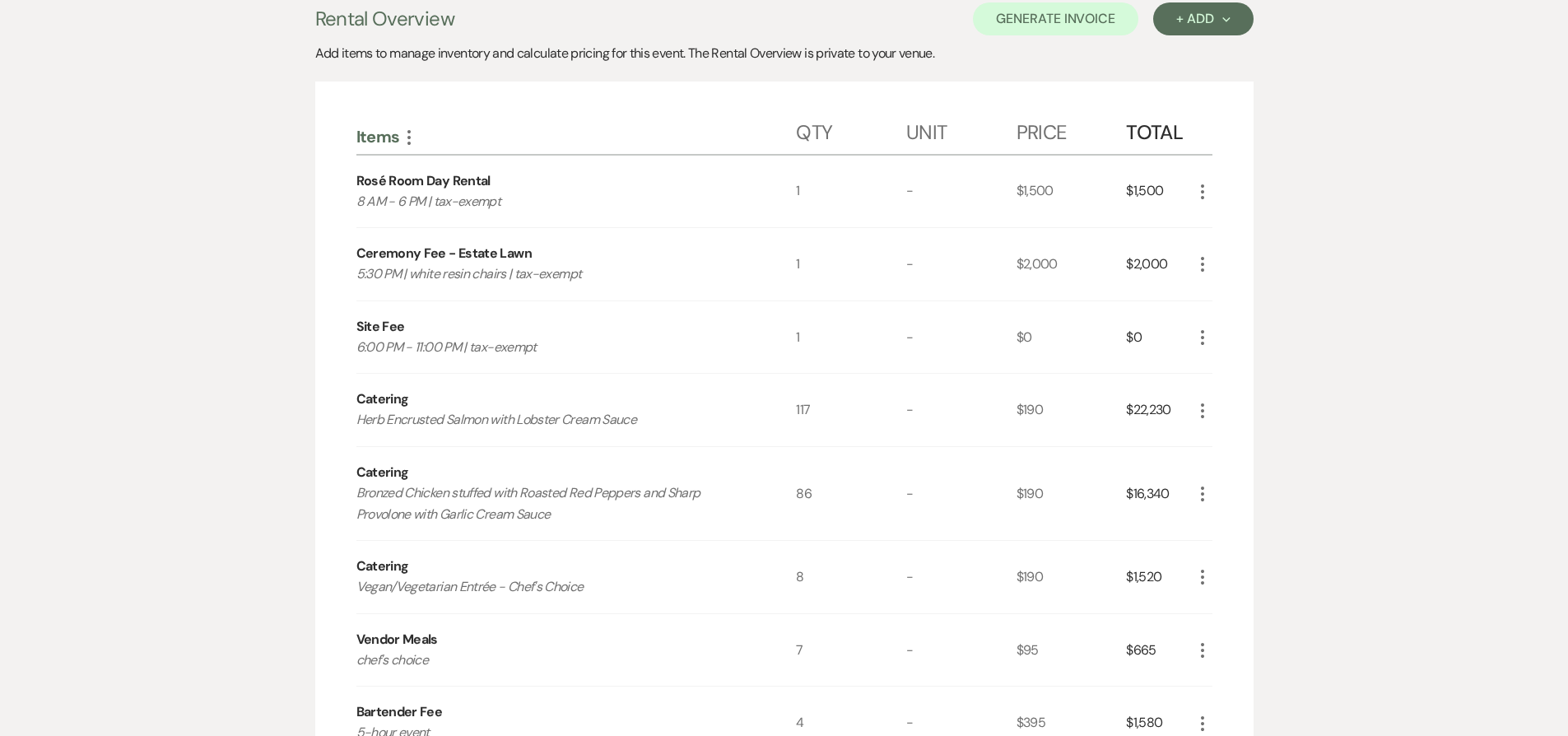
click at [1203, 409] on icon "More" at bounding box center [1202, 410] width 19 height 19
click at [1215, 435] on button "Pencil Edit" at bounding box center [1235, 443] width 86 height 26
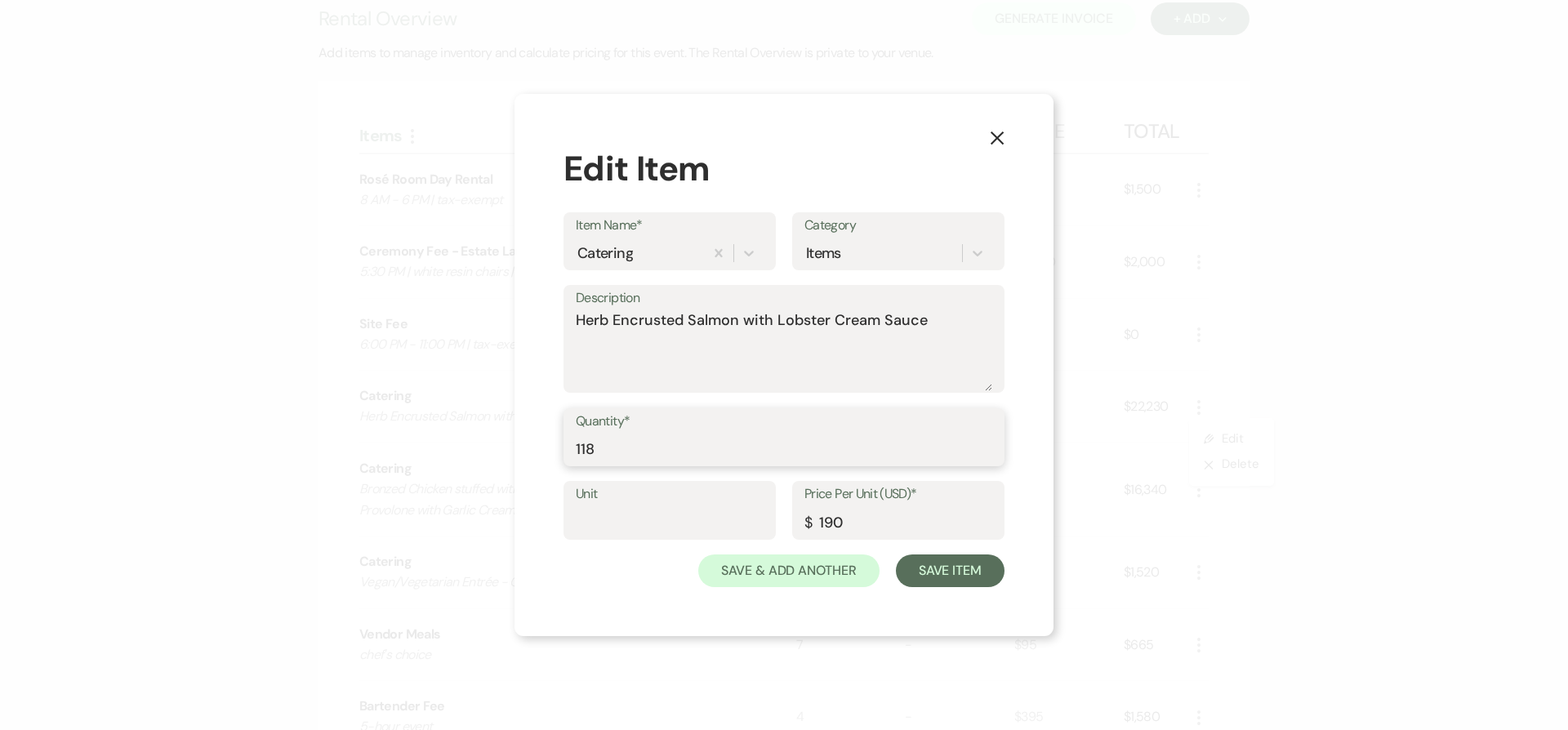
click at [985, 440] on input "118" at bounding box center [784, 448] width 417 height 32
type input "119"
click at [985, 440] on input "119" at bounding box center [784, 448] width 417 height 32
click at [962, 575] on button "Save Item" at bounding box center [950, 570] width 108 height 33
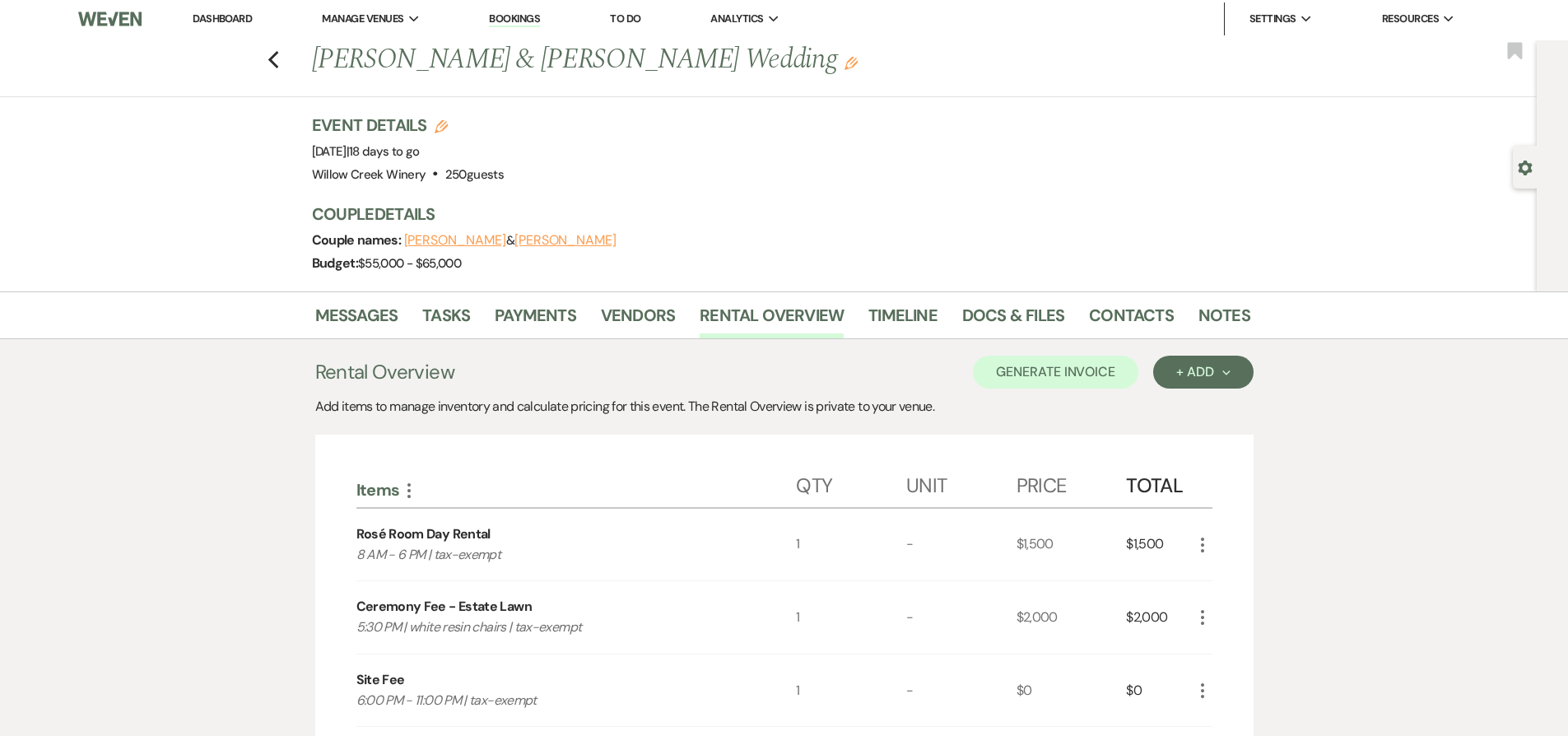
scroll to position [0, 0]
click at [449, 305] on link "Tasks" at bounding box center [447, 322] width 48 height 36
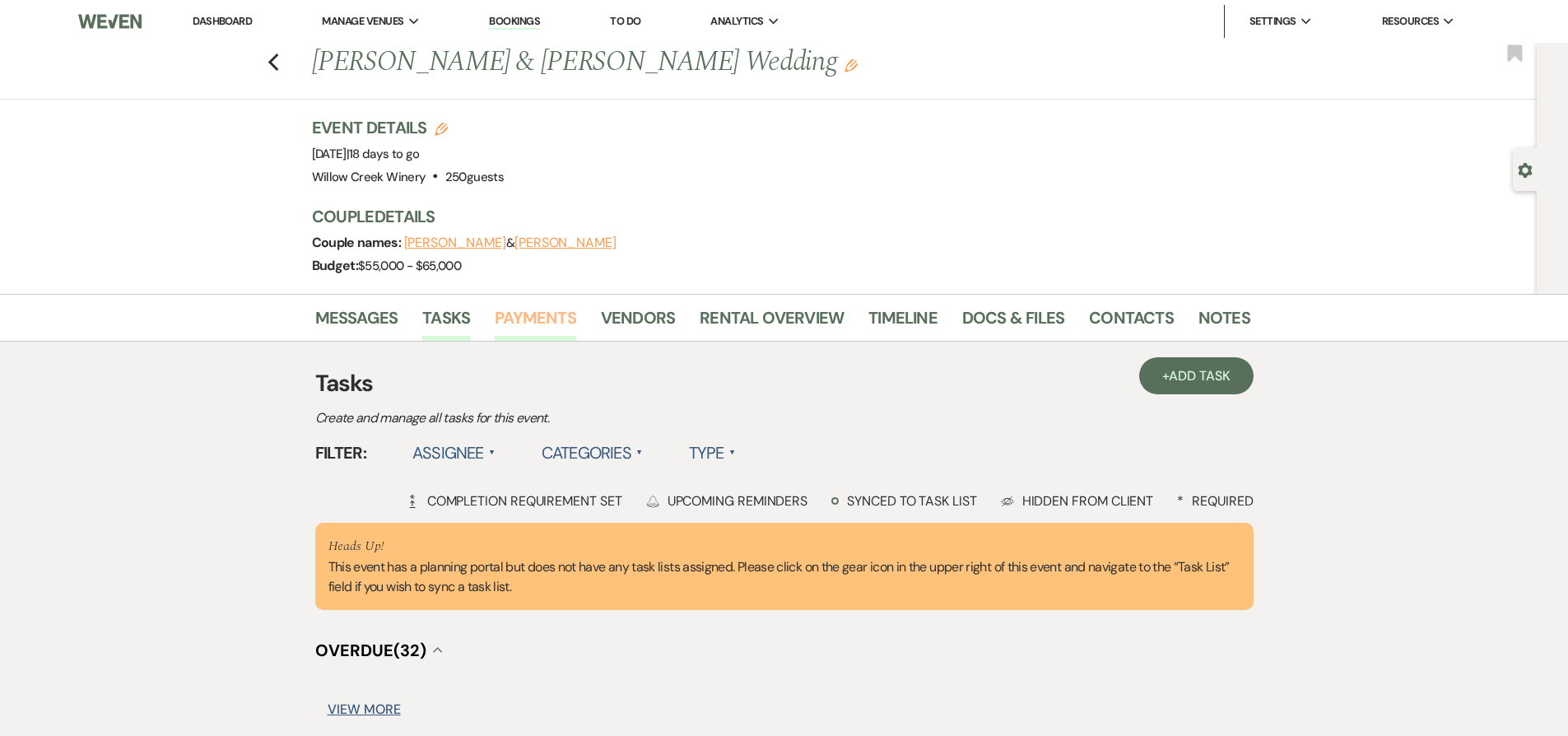
click at [521, 314] on link "Payments" at bounding box center [535, 322] width 81 height 36
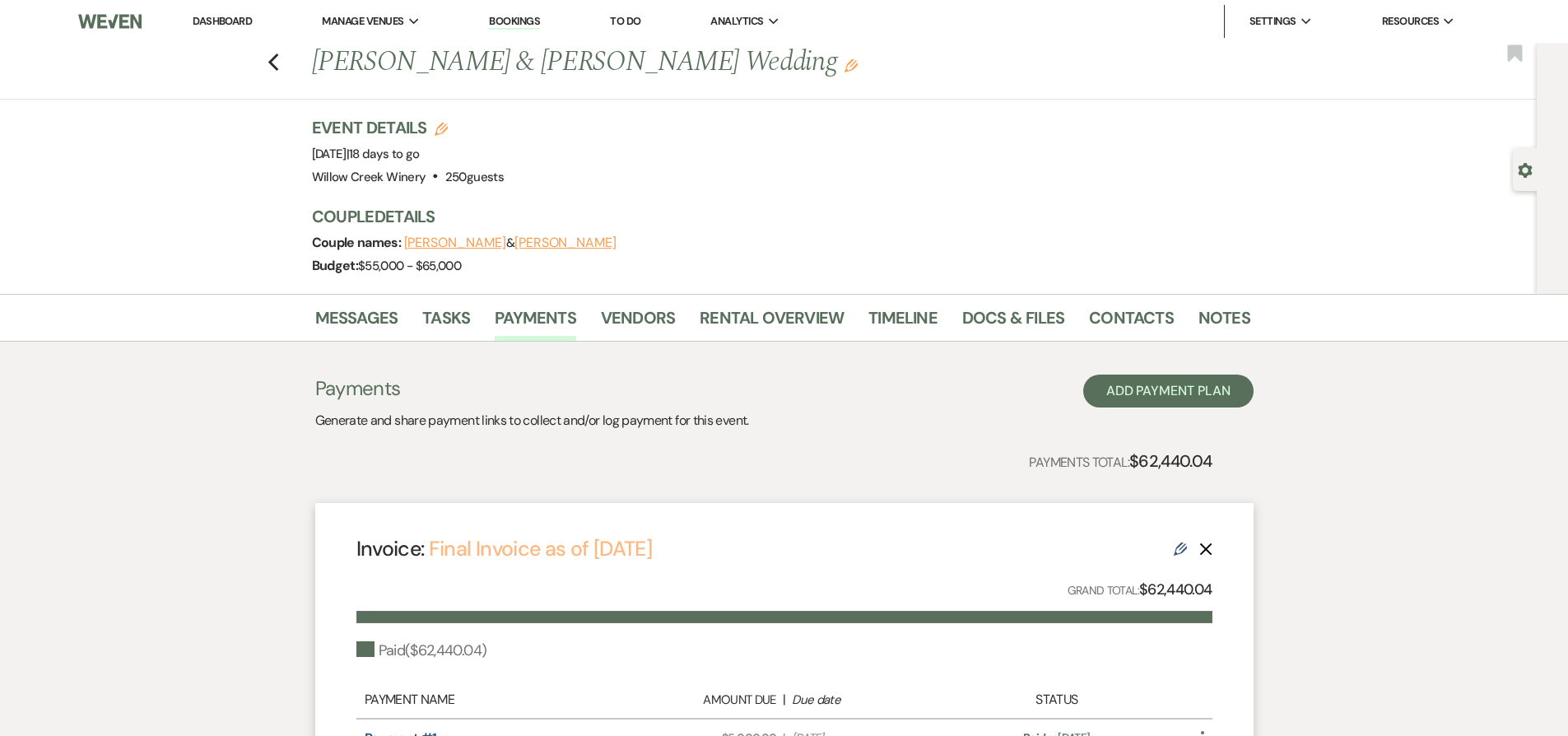
click at [652, 555] on link "Final Invoice as of 8-14-2025" at bounding box center [540, 548] width 223 height 27
click at [761, 325] on link "Rental Overview" at bounding box center [772, 322] width 144 height 36
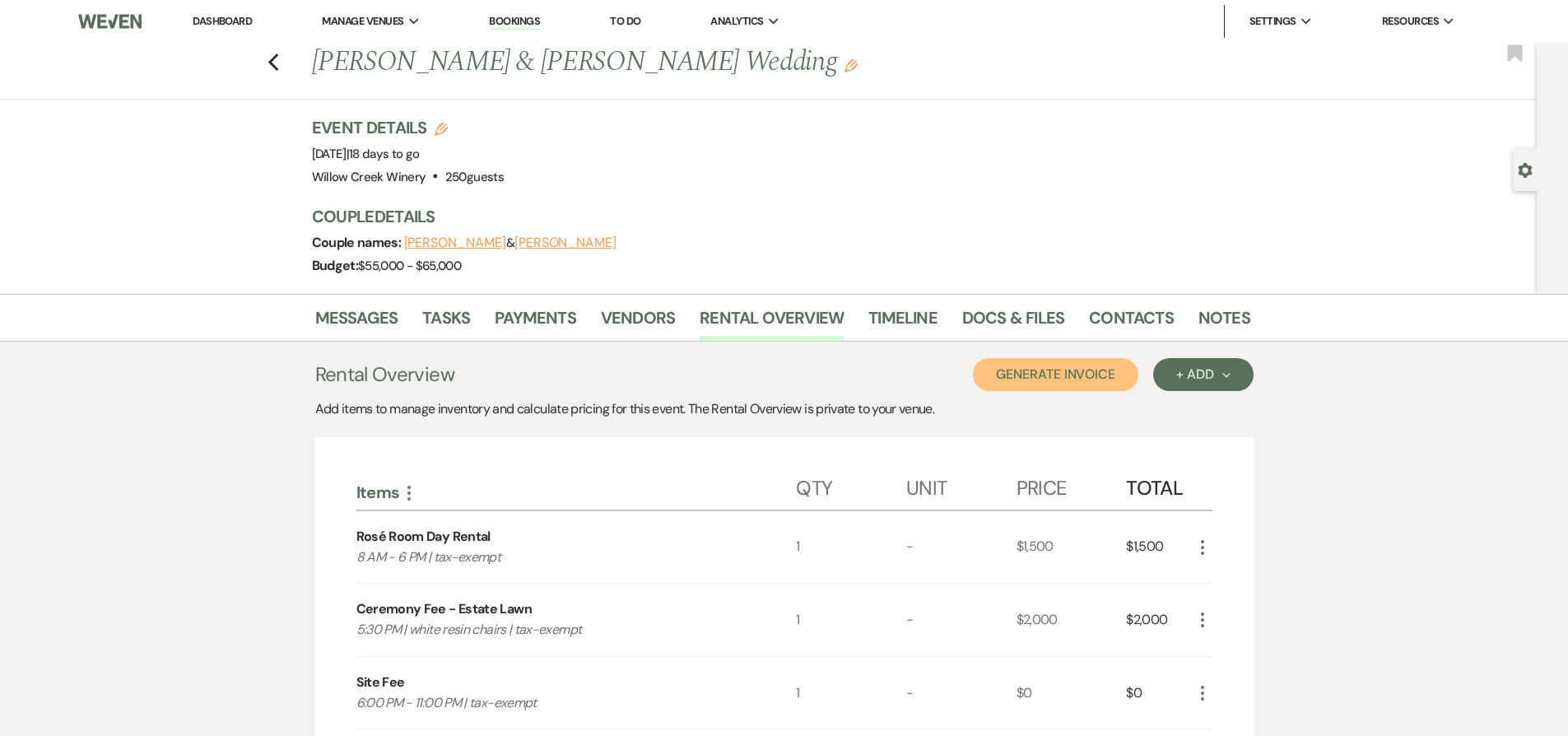
click at [1019, 384] on button "Generate Invoice" at bounding box center [1055, 374] width 165 height 33
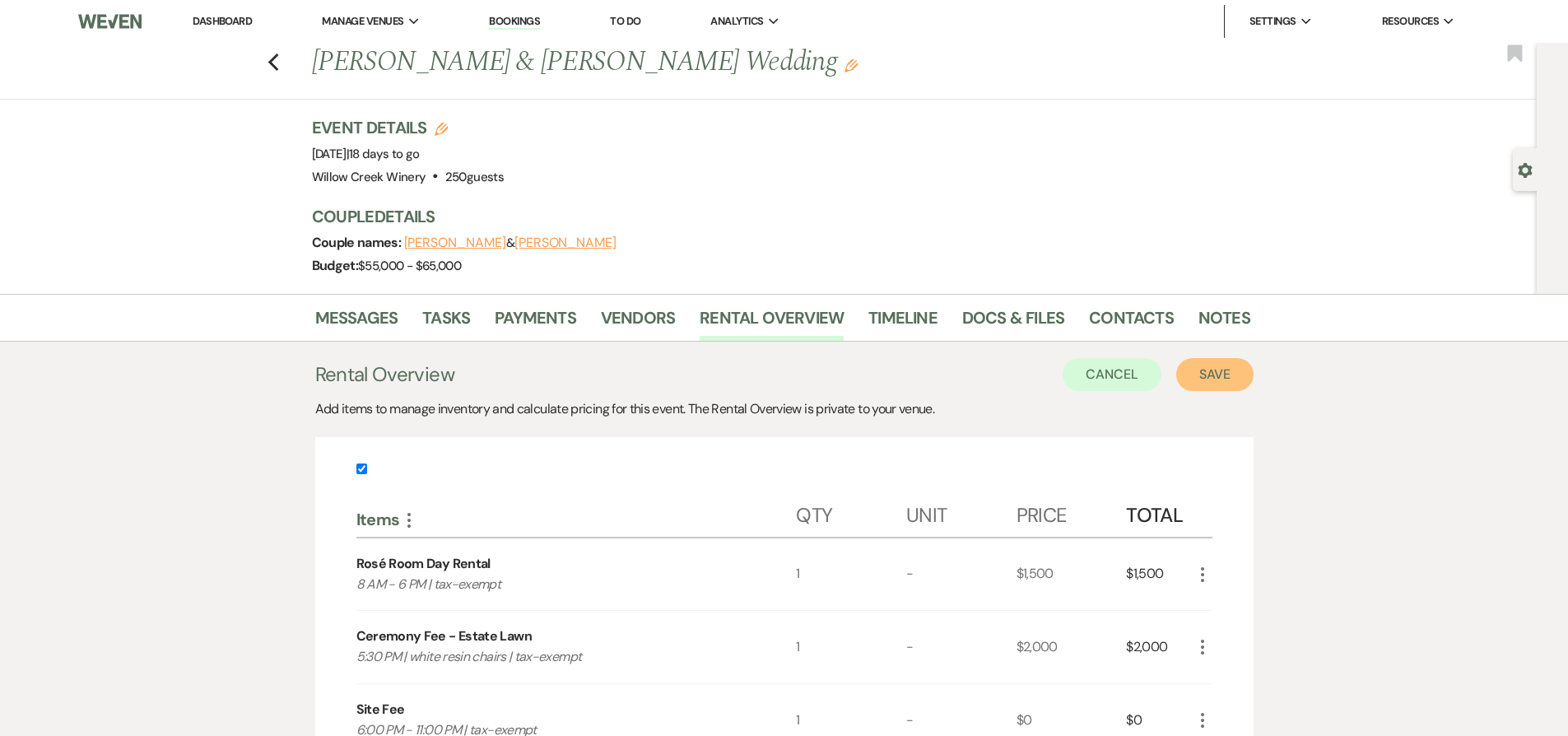
click at [1225, 372] on button "Save" at bounding box center [1215, 374] width 78 height 33
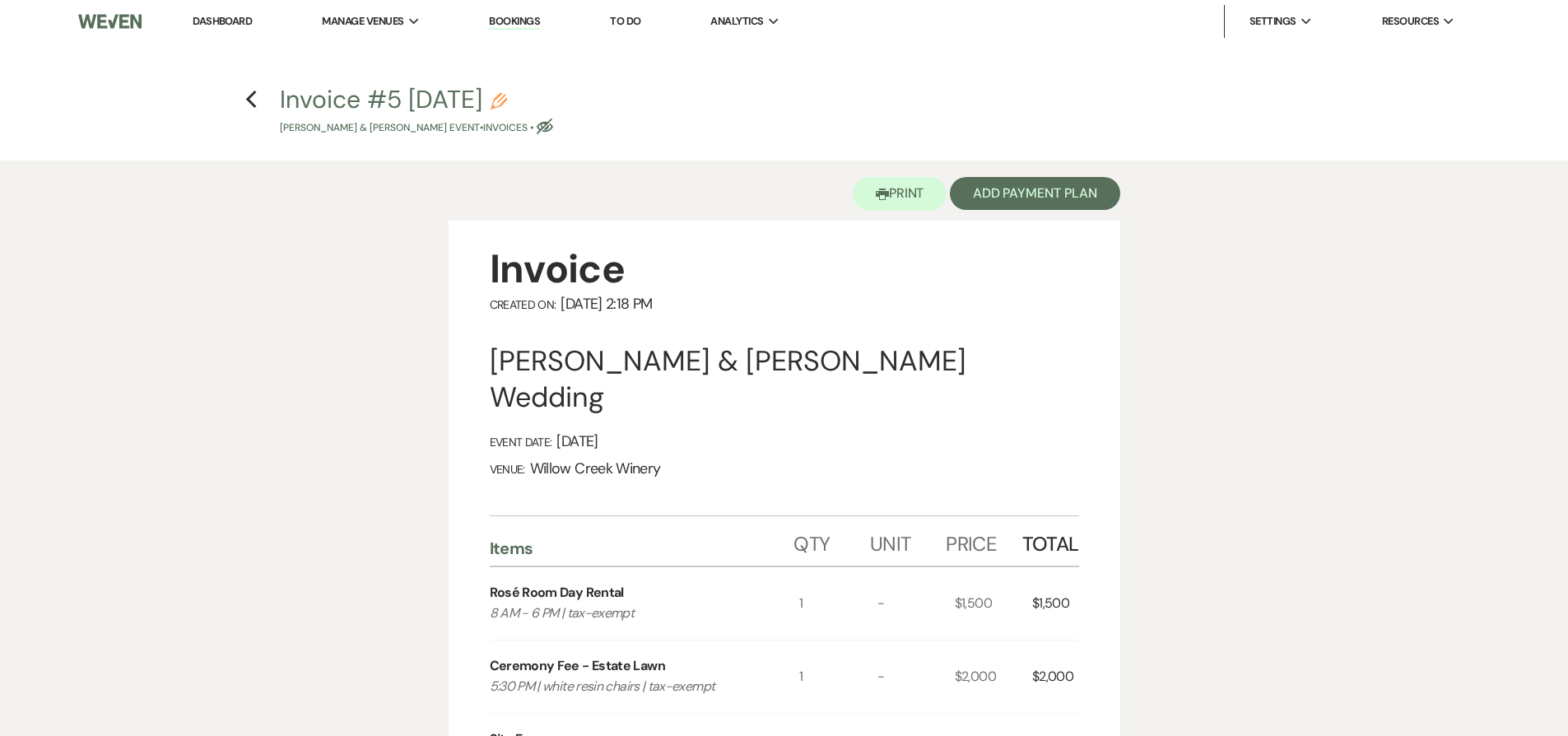
click at [507, 101] on icon "Pencil" at bounding box center [499, 102] width 17 height 17
select select "22"
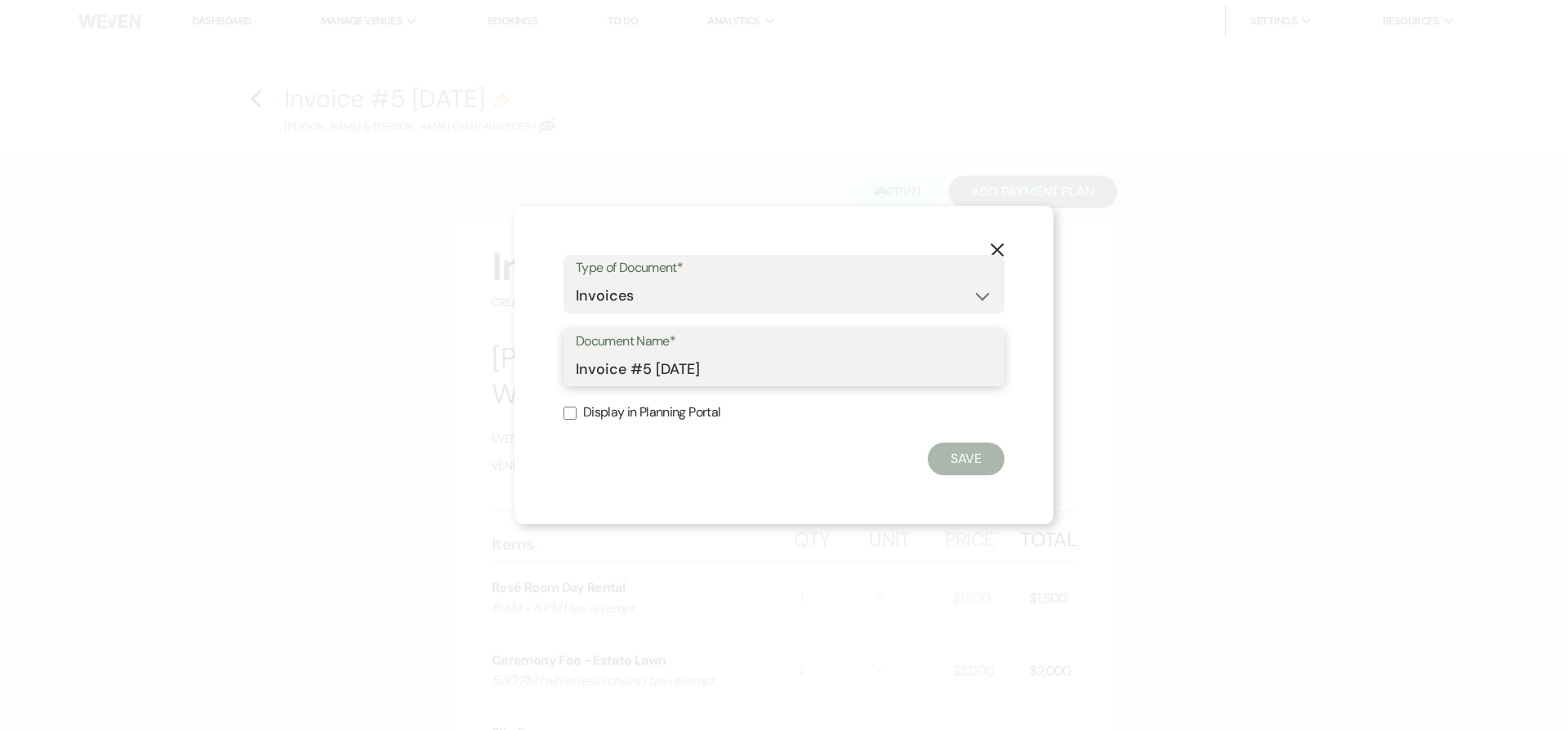
click at [644, 360] on input "Invoice #5 8-18-2025" at bounding box center [784, 369] width 417 height 32
click at [642, 368] on input "Invoice #5 8-18-2025" at bounding box center [784, 369] width 417 height 32
click at [647, 380] on input "Invoice #5 8-18-2025" at bounding box center [784, 369] width 417 height 32
drag, startPoint x: 648, startPoint y: 369, endPoint x: 635, endPoint y: 367, distance: 13.2
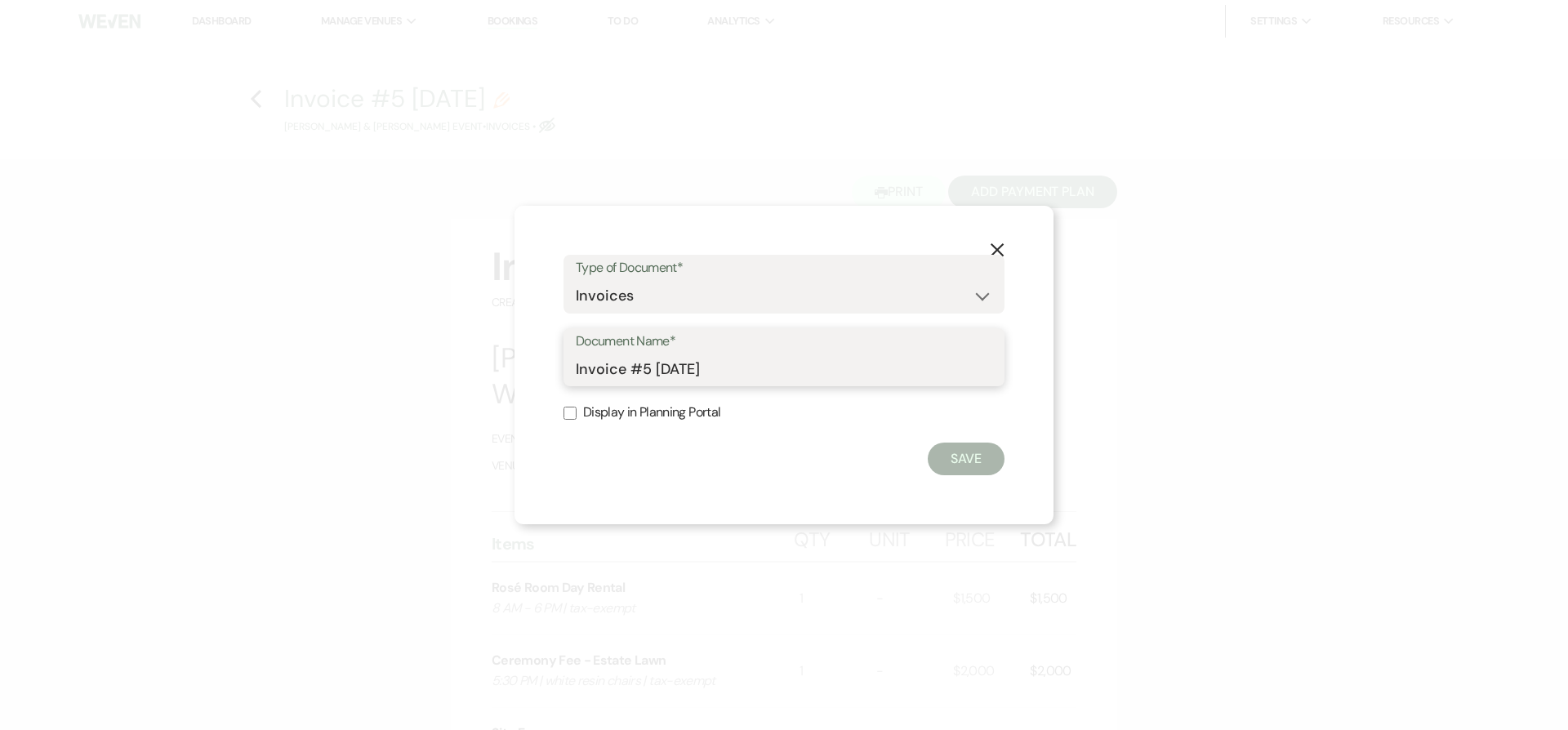
click at [635, 367] on input "Invoice #5 8-18-2025" at bounding box center [784, 369] width 417 height 32
click at [576, 370] on input "Invoice as of 8-18-2025" at bounding box center [784, 369] width 417 height 32
type input "Final Invoice as of 8-18-2025"
click at [971, 462] on button "Save" at bounding box center [966, 459] width 77 height 33
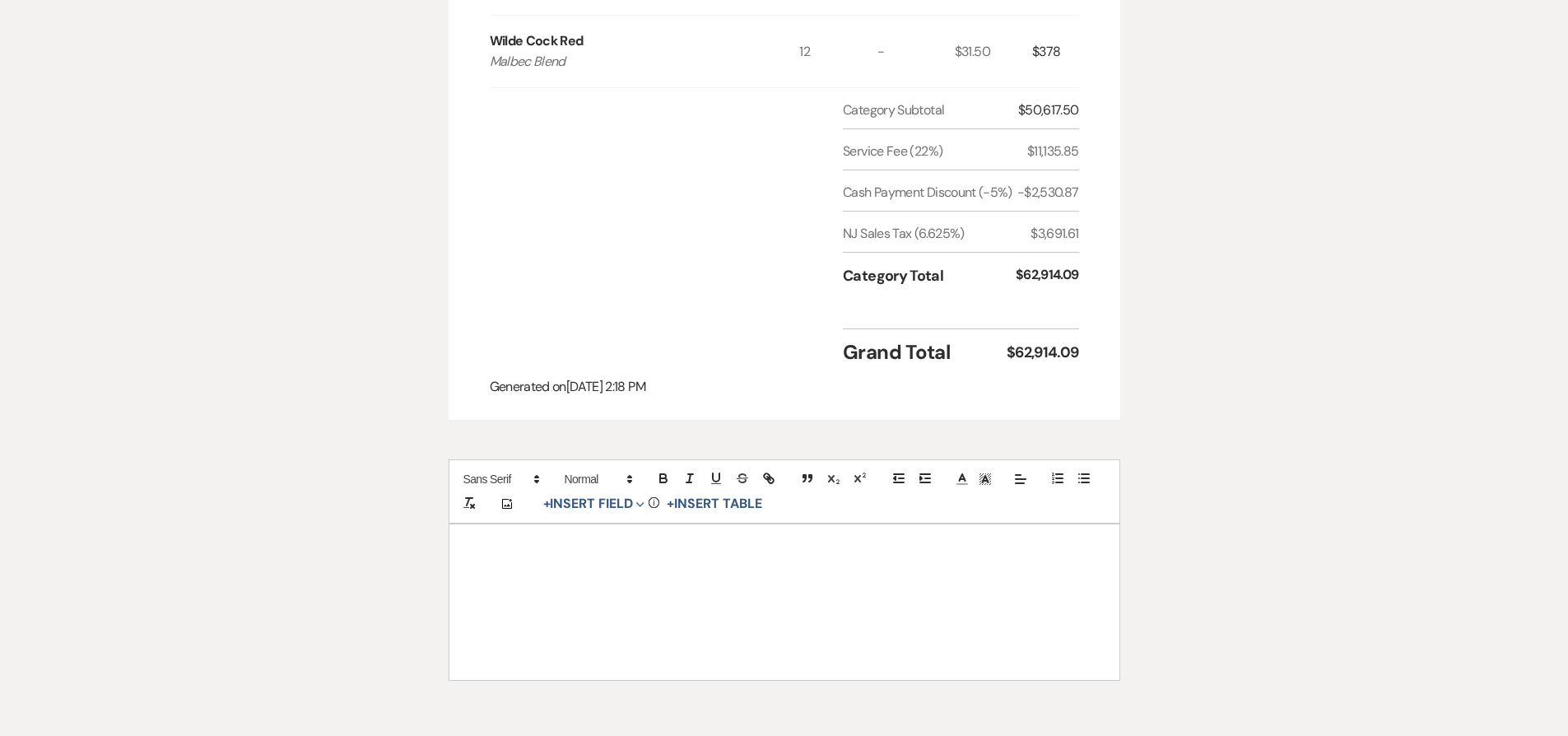
scroll to position [1741, 0]
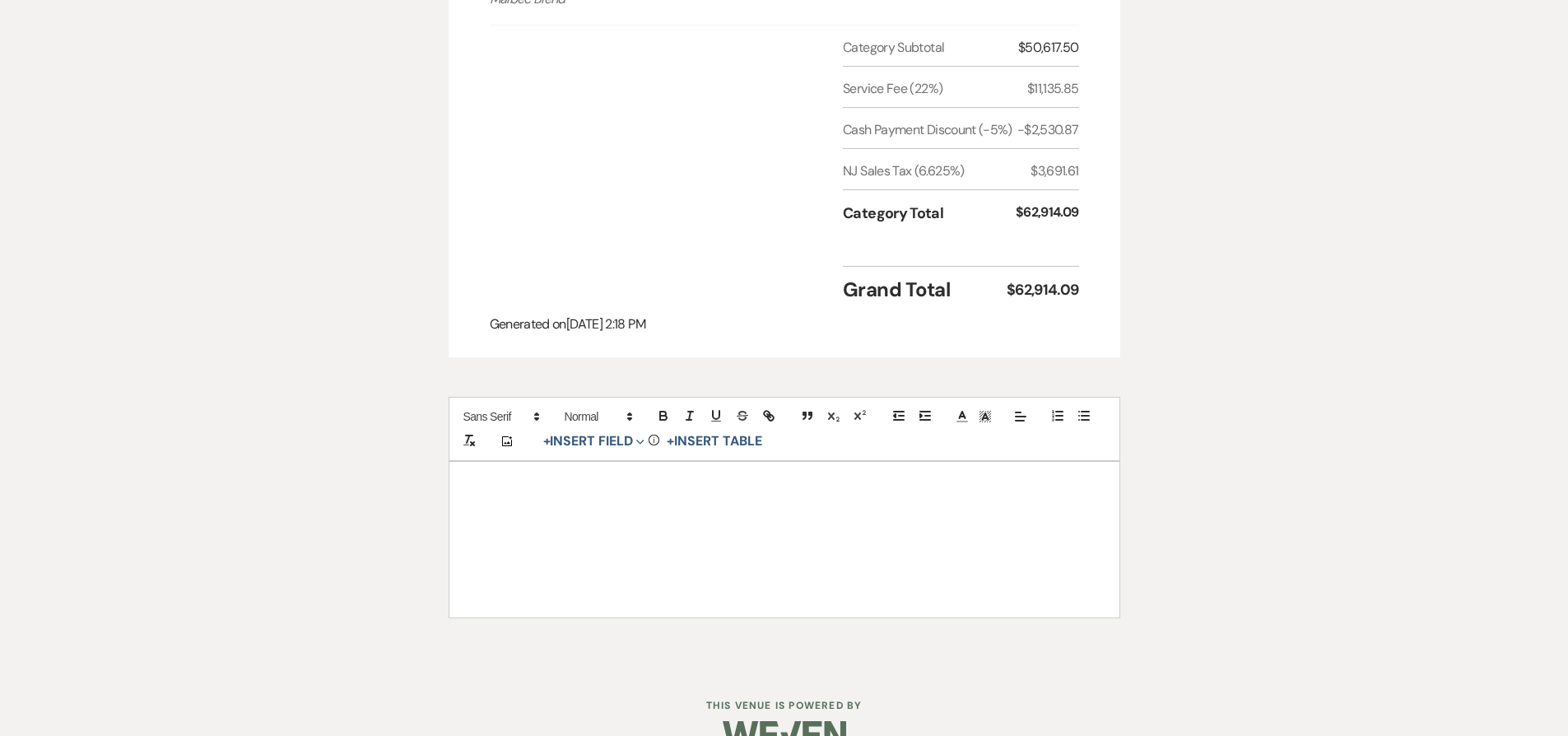
click at [721, 518] on p at bounding box center [784, 528] width 591 height 20
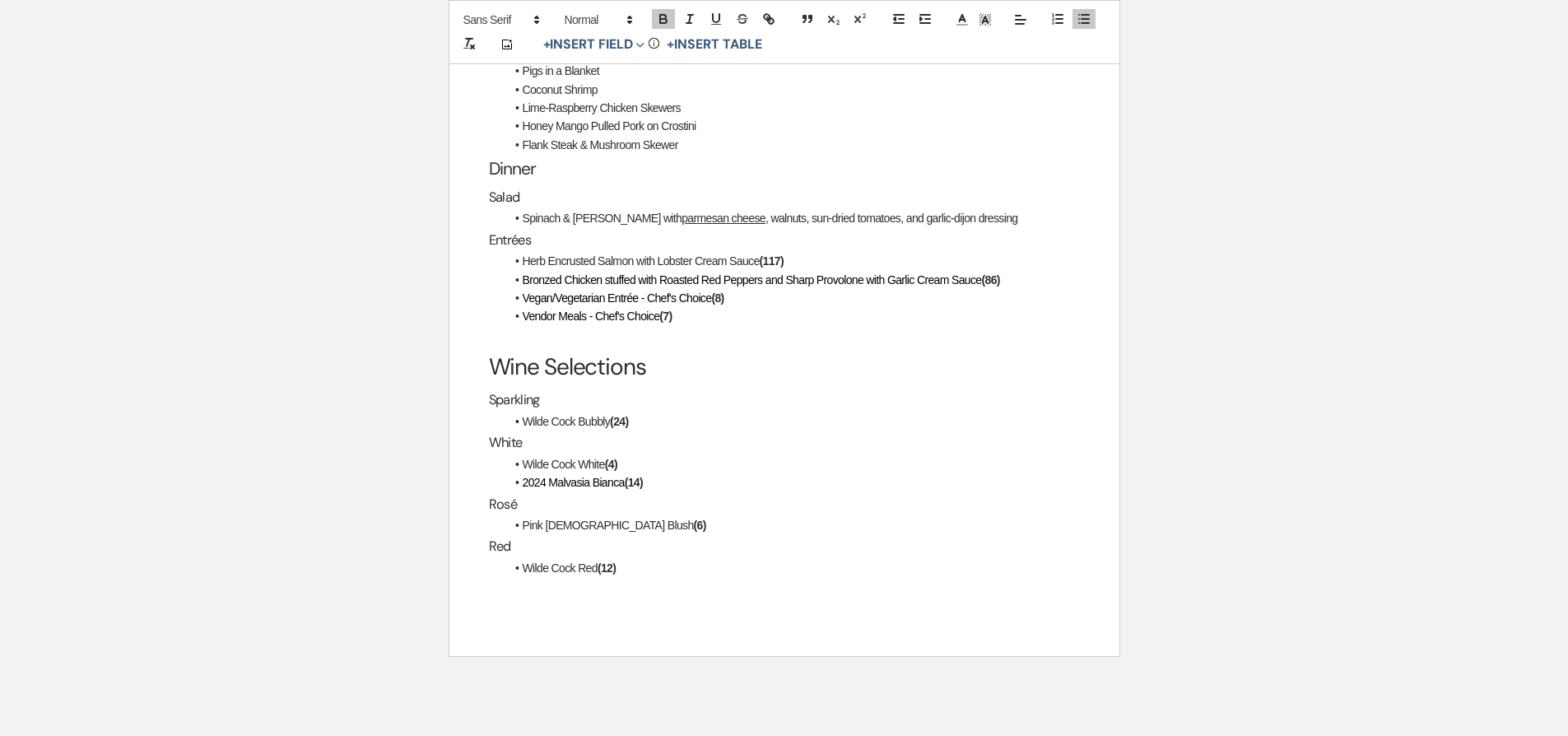
scroll to position [2308, 0]
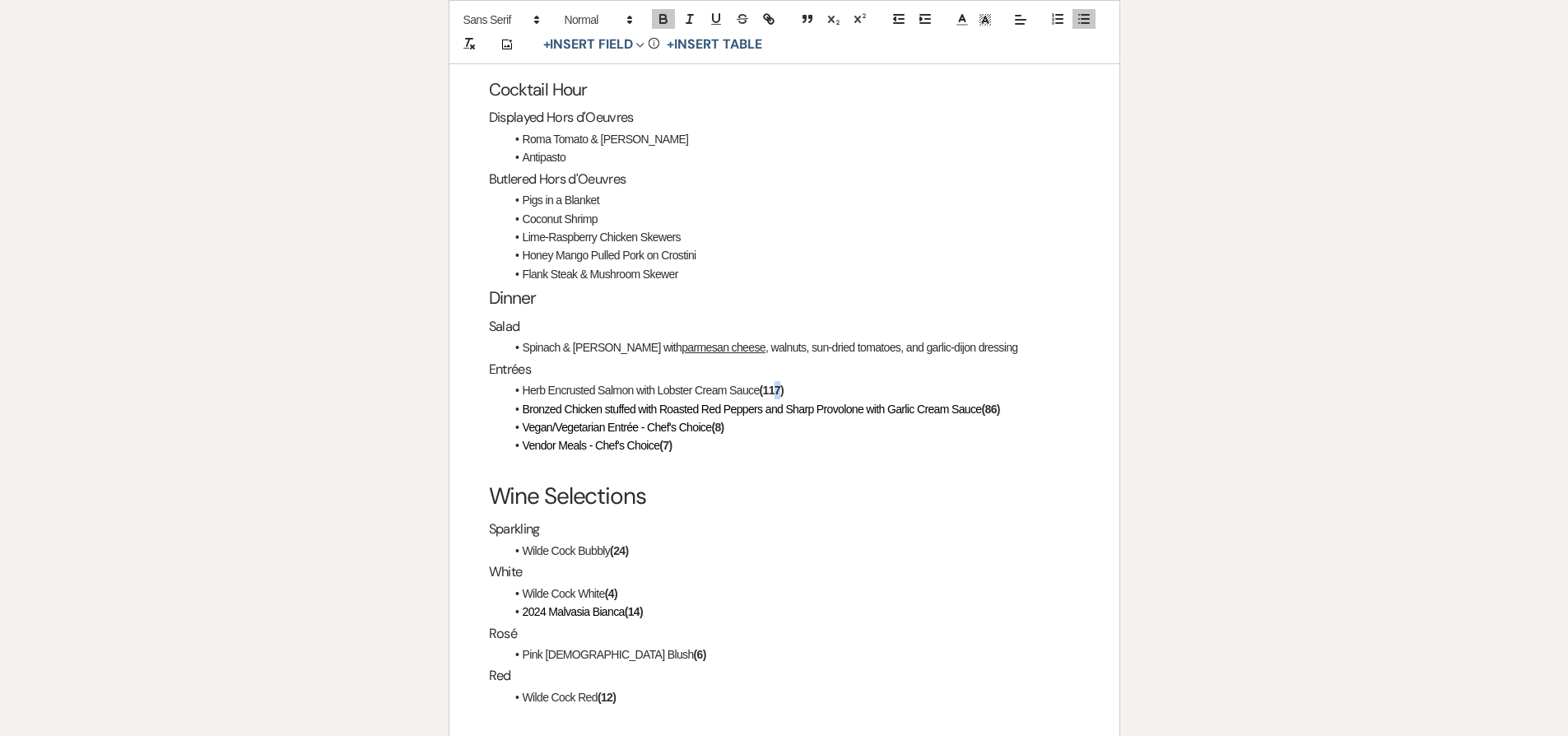
click at [783, 384] on strong "(117)" at bounding box center [772, 390] width 24 height 13
click at [896, 455] on p at bounding box center [784, 465] width 591 height 20
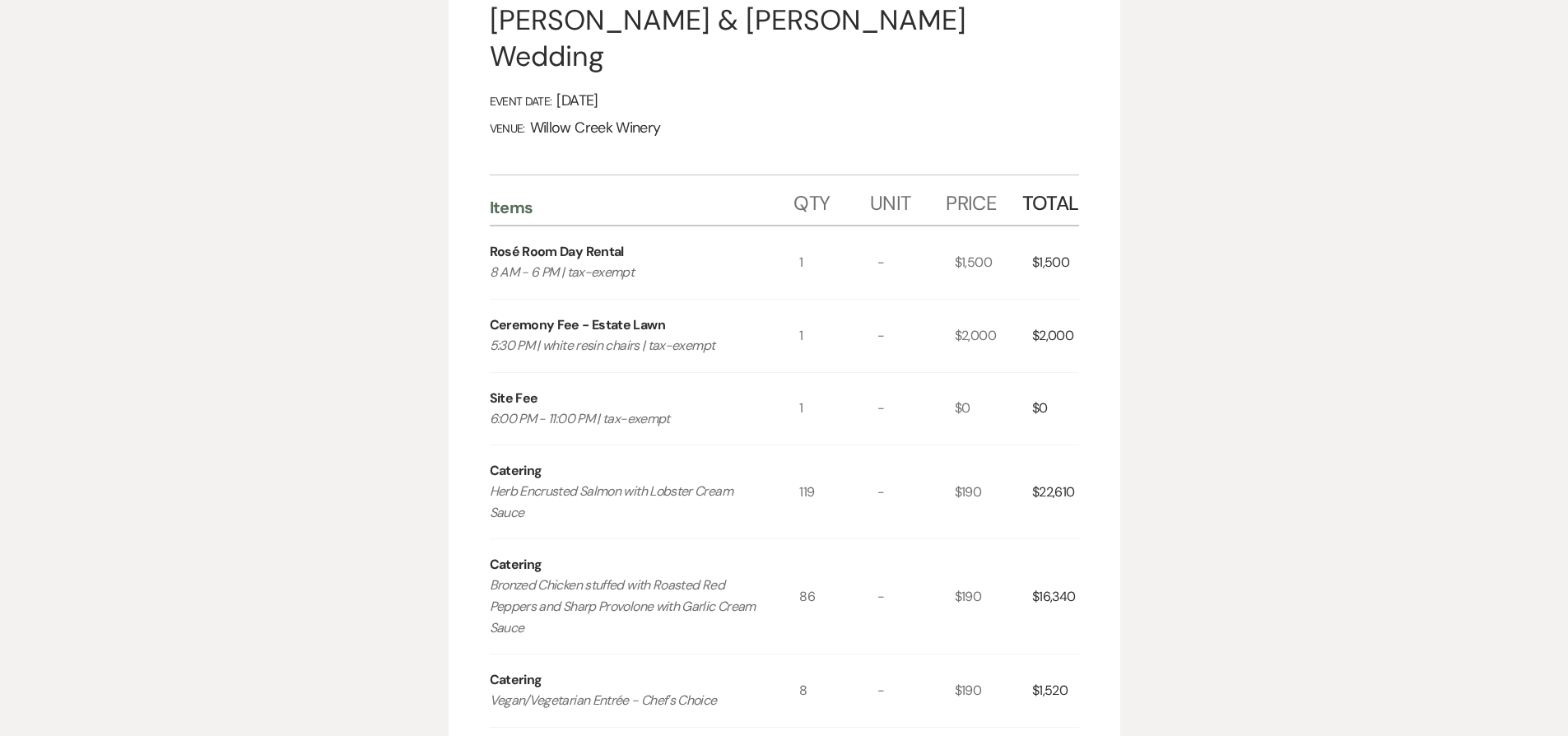
scroll to position [0, 0]
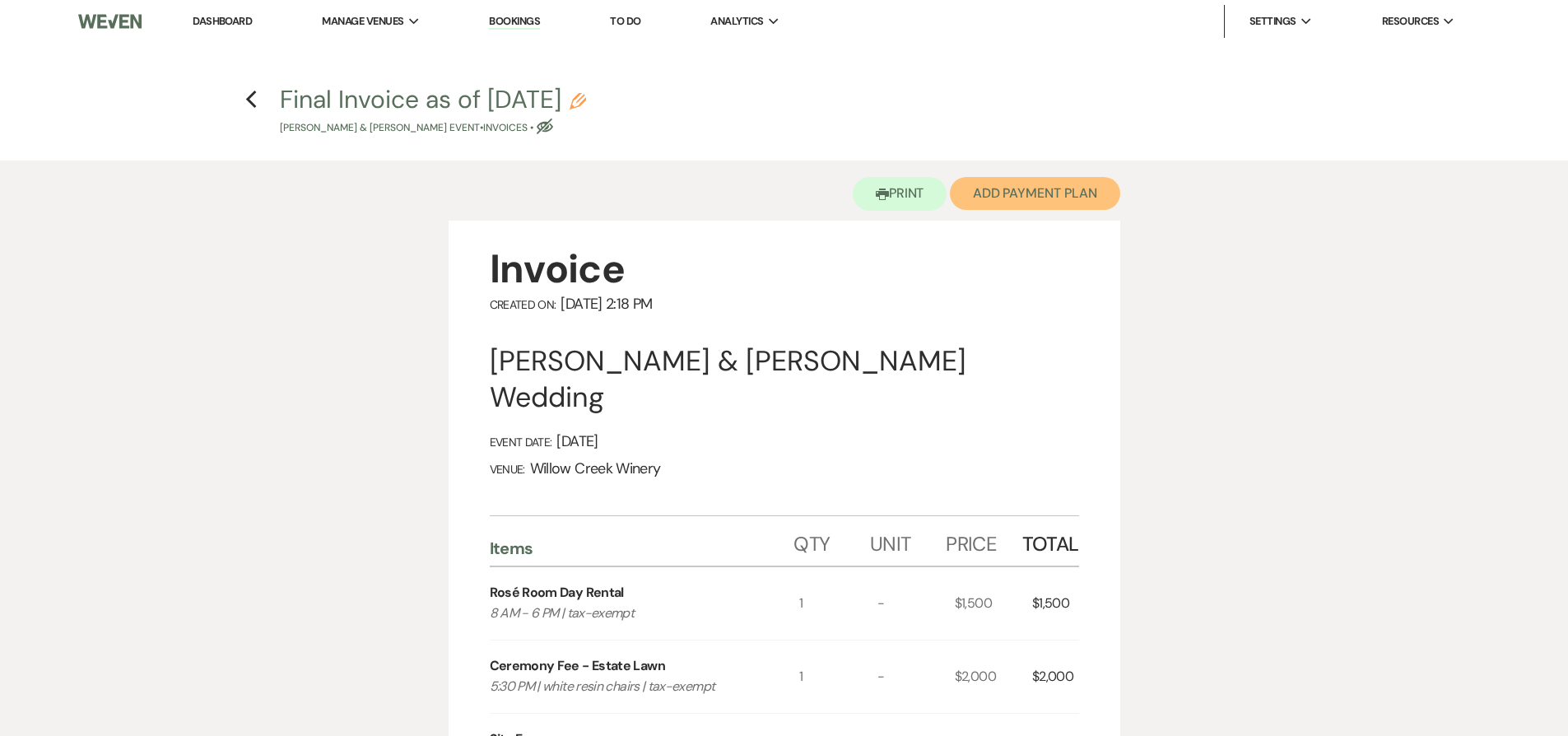
click at [1000, 202] on button "Add Payment Plan" at bounding box center [1035, 193] width 170 height 33
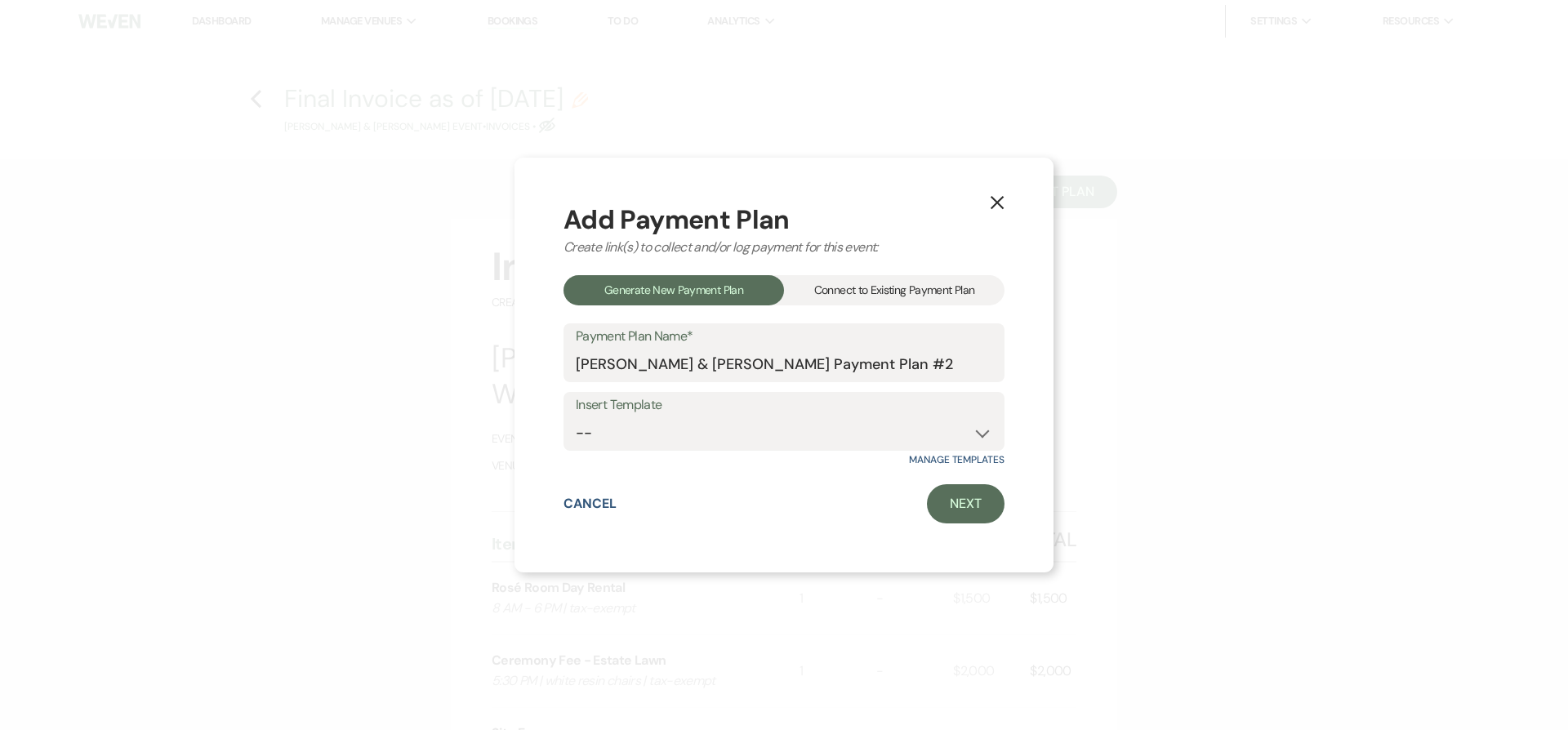
click at [856, 286] on div "Connect to Existing Payment Plan" at bounding box center [895, 290] width 220 height 30
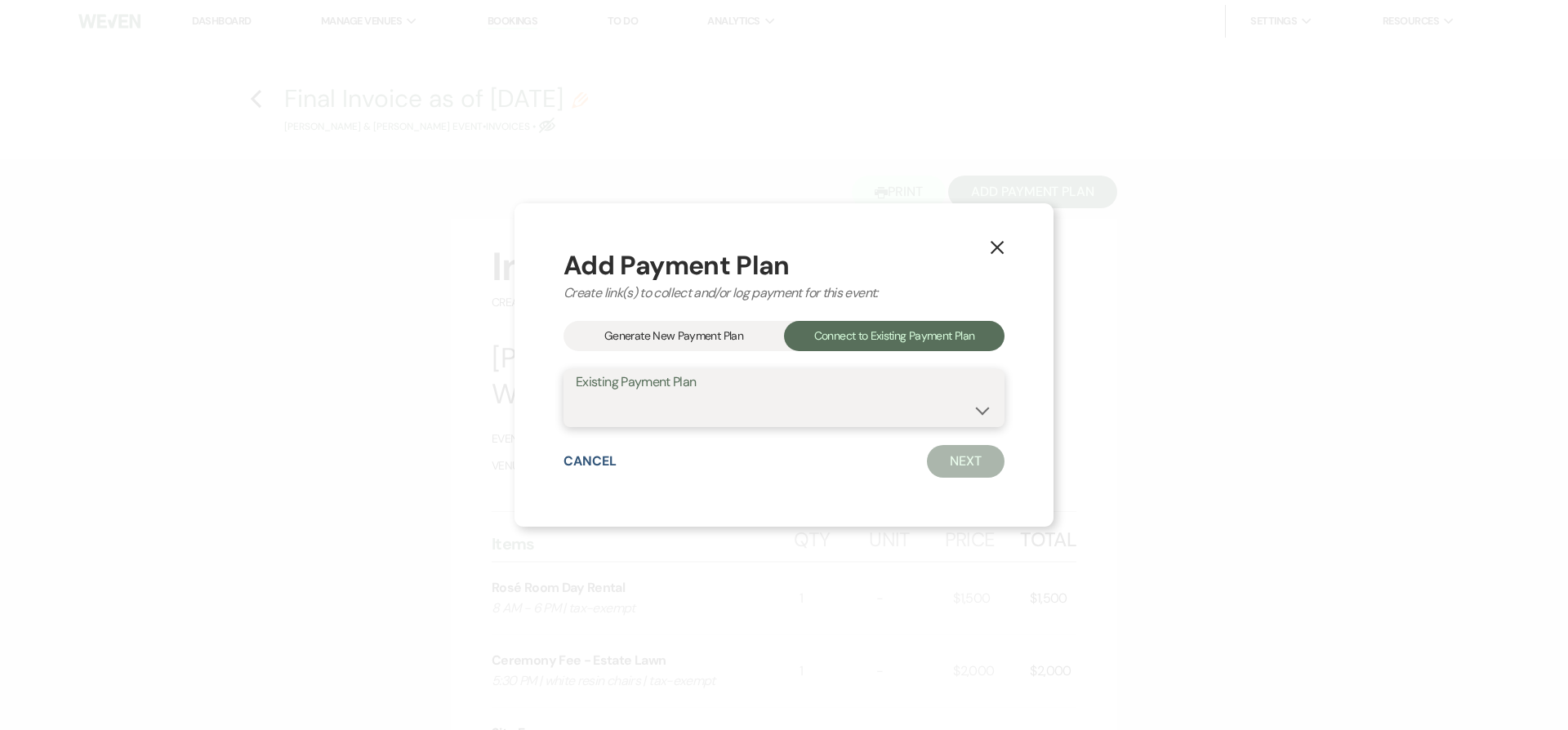
click at [857, 397] on select "Andrew O'Connell & Maura Enright's Payment Plan #1" at bounding box center [784, 409] width 417 height 32
select select "8976"
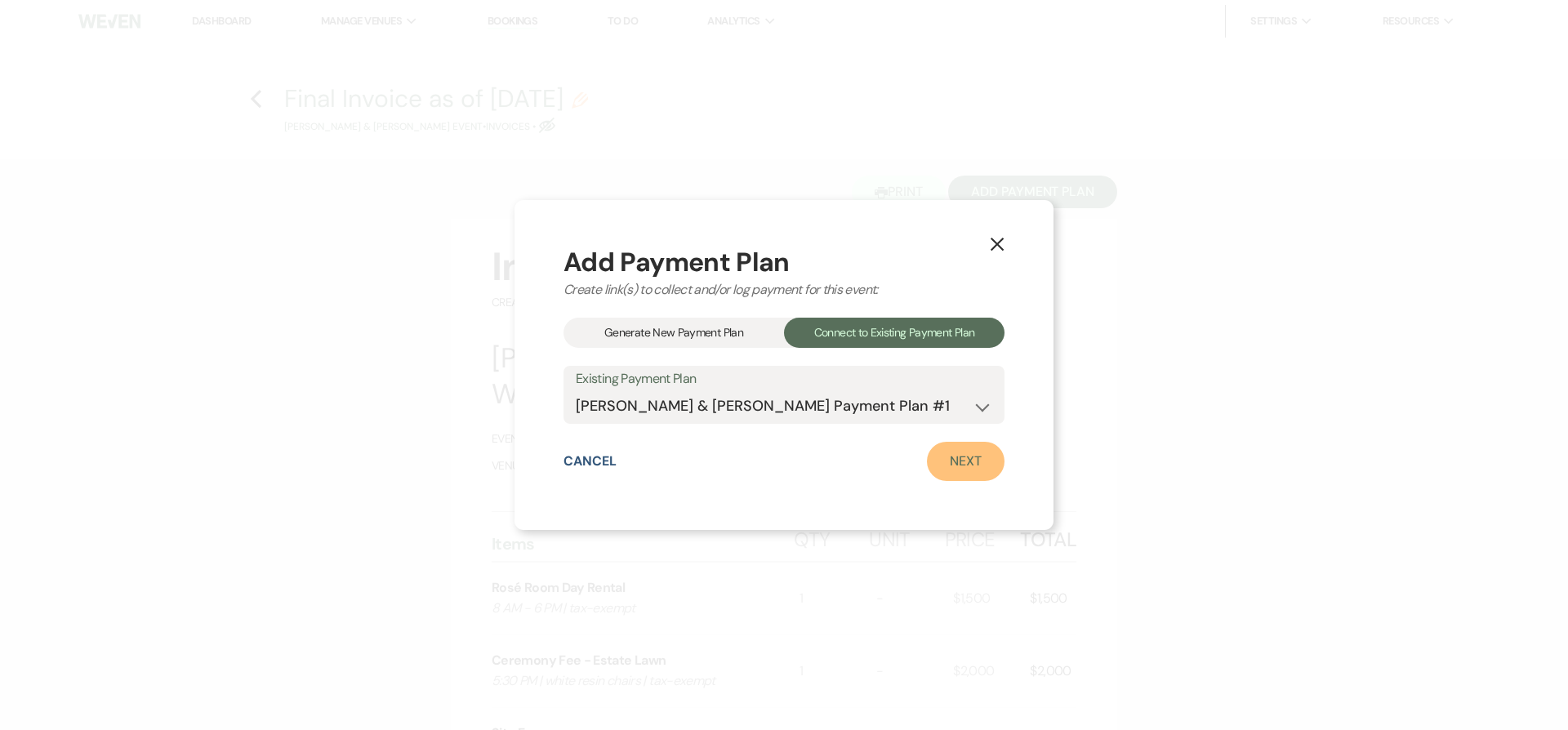
click at [977, 466] on link "Next" at bounding box center [965, 461] width 78 height 39
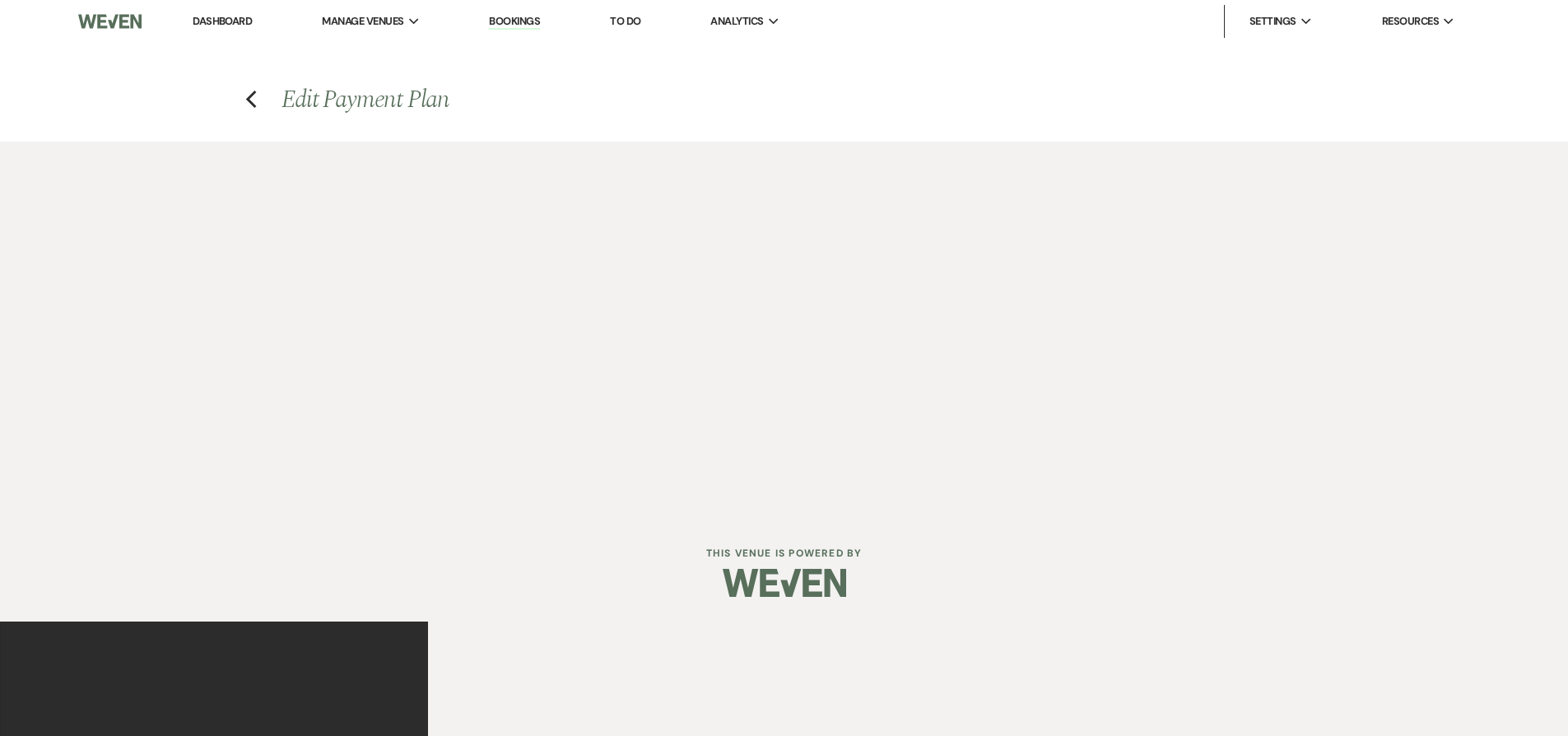
select select "27558"
select select "1"
select select "true"
select select "1"
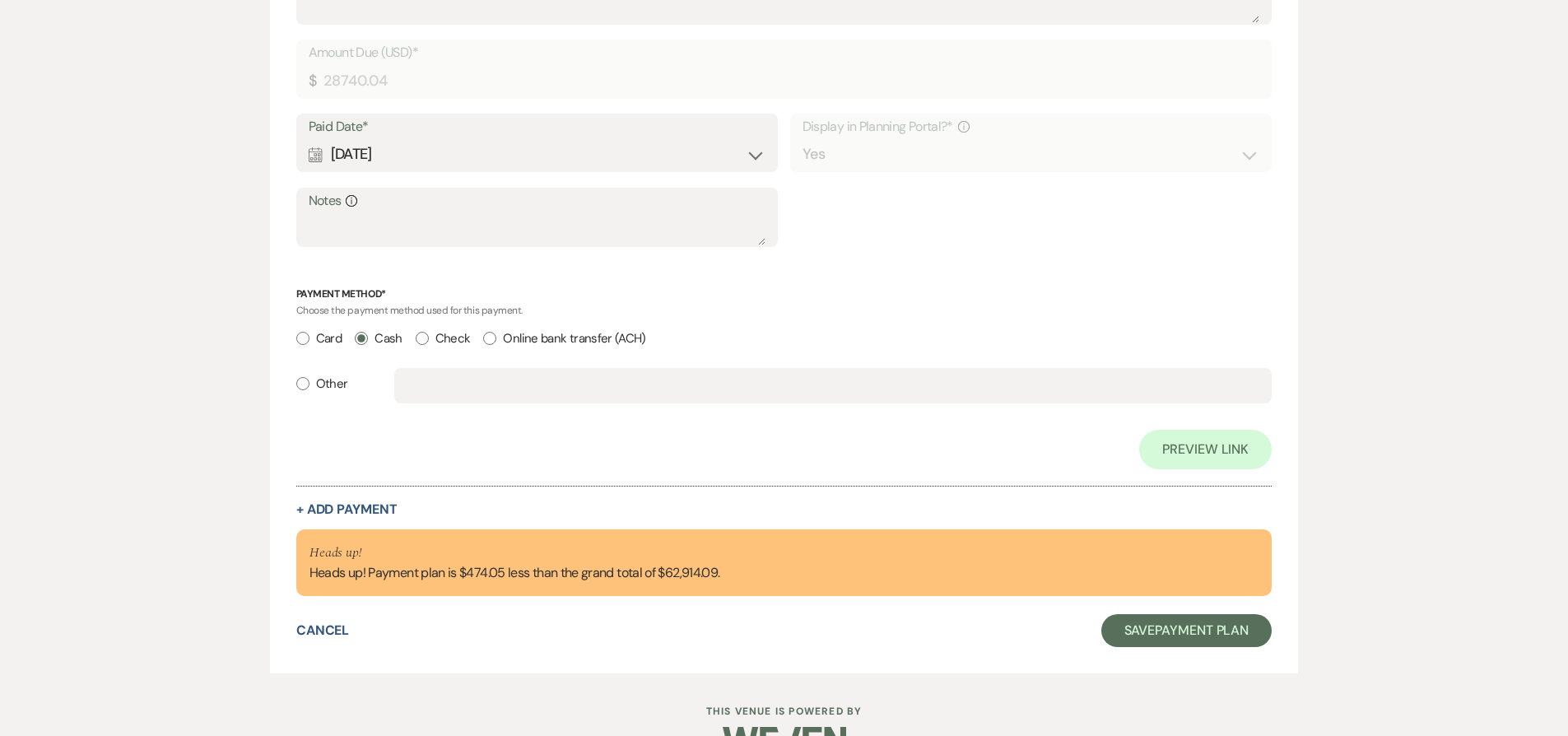
scroll to position [1945, 0]
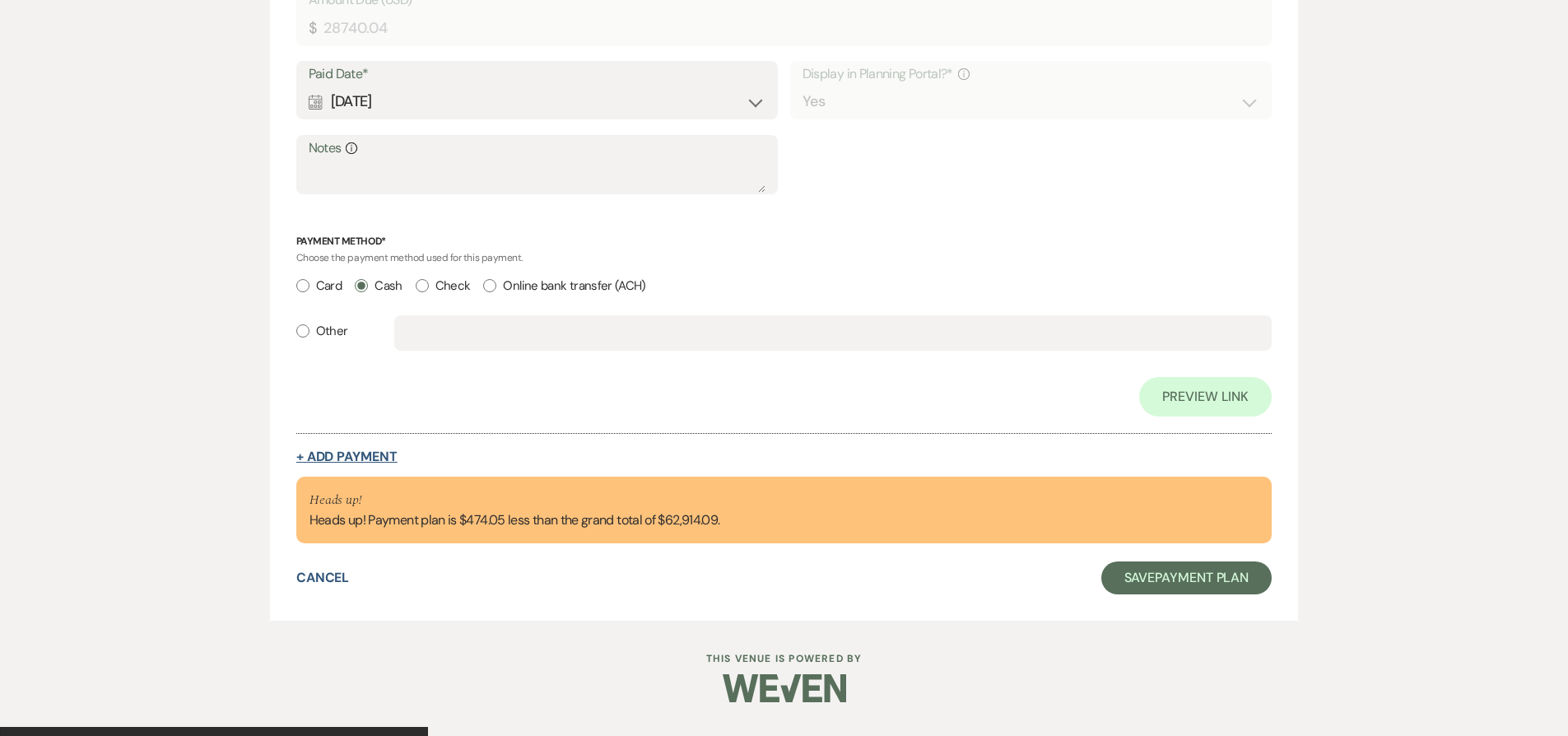
click at [353, 452] on button "+ Add Payment" at bounding box center [346, 457] width 101 height 13
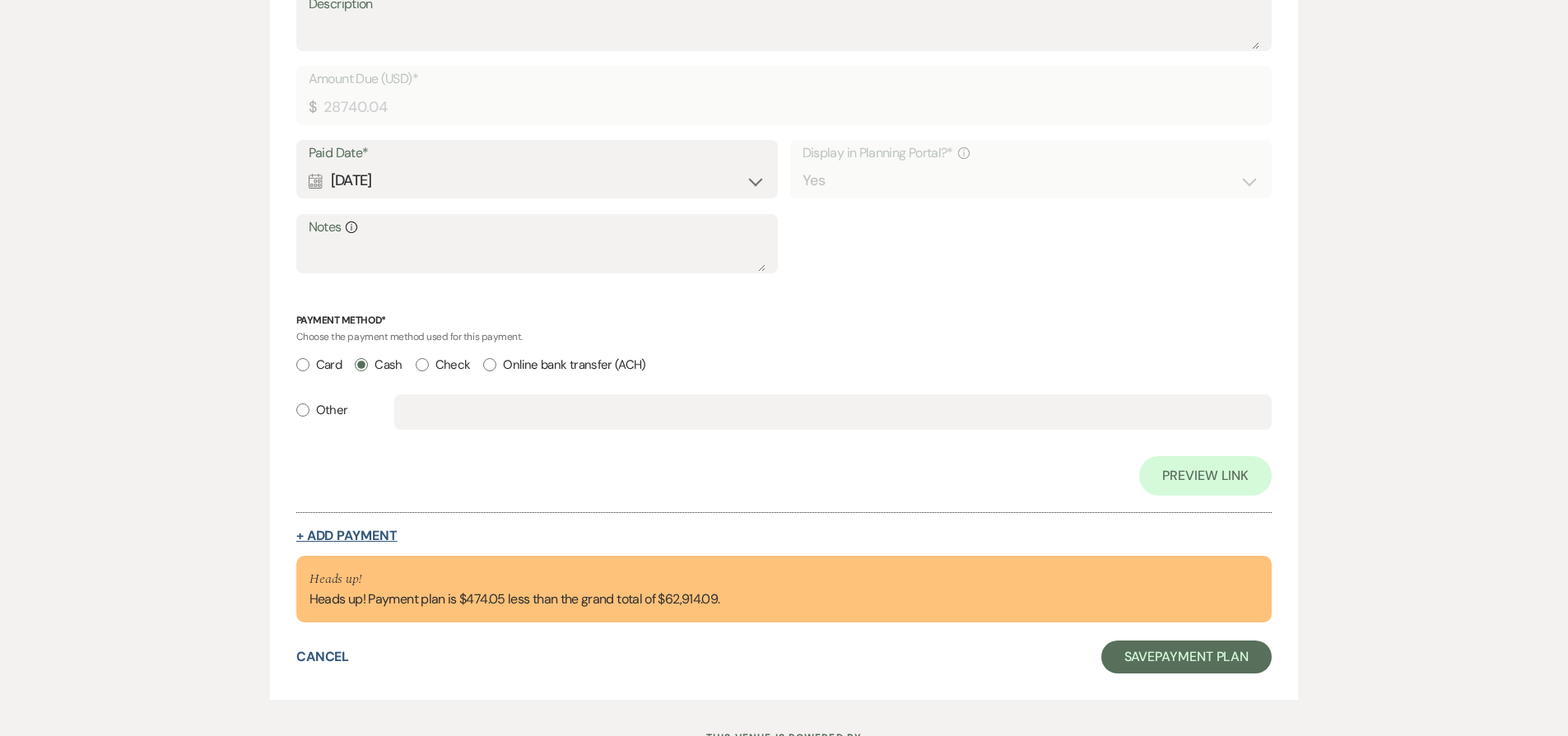
select select "2"
select select "flat"
select select "true"
select select "client"
select select "weeks"
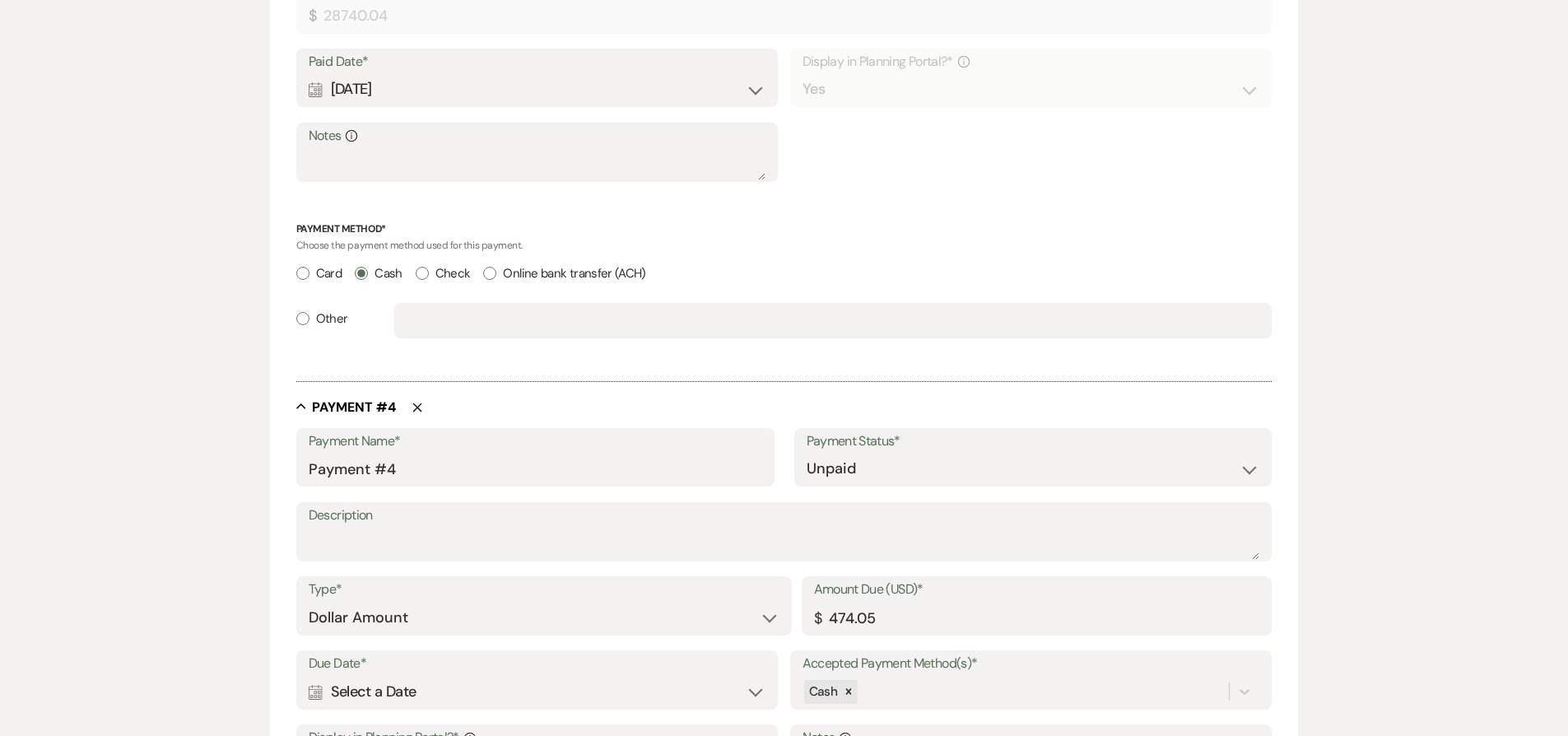
scroll to position [2191, 0]
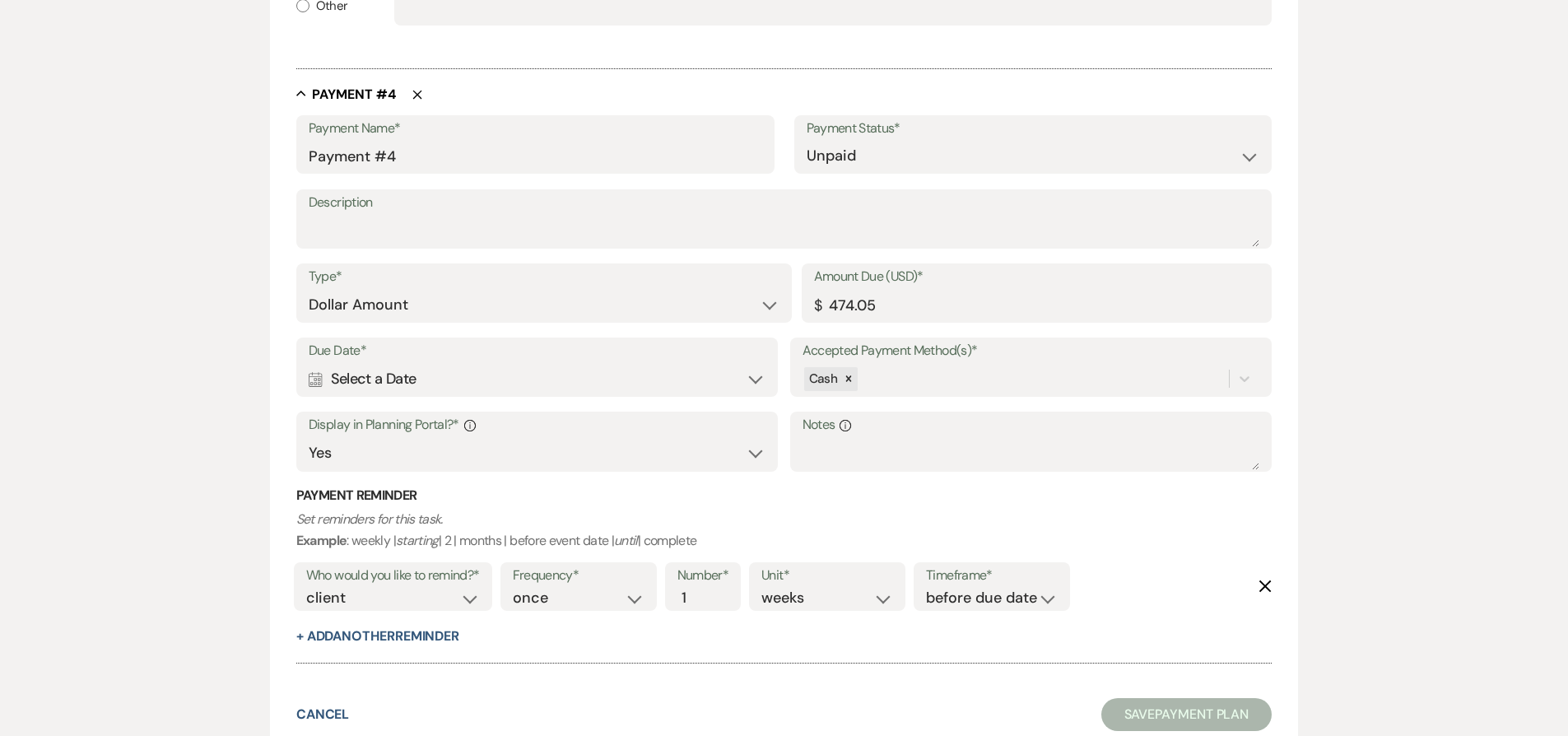
click at [341, 374] on div "Calendar Select a Date Expand" at bounding box center [537, 379] width 458 height 32
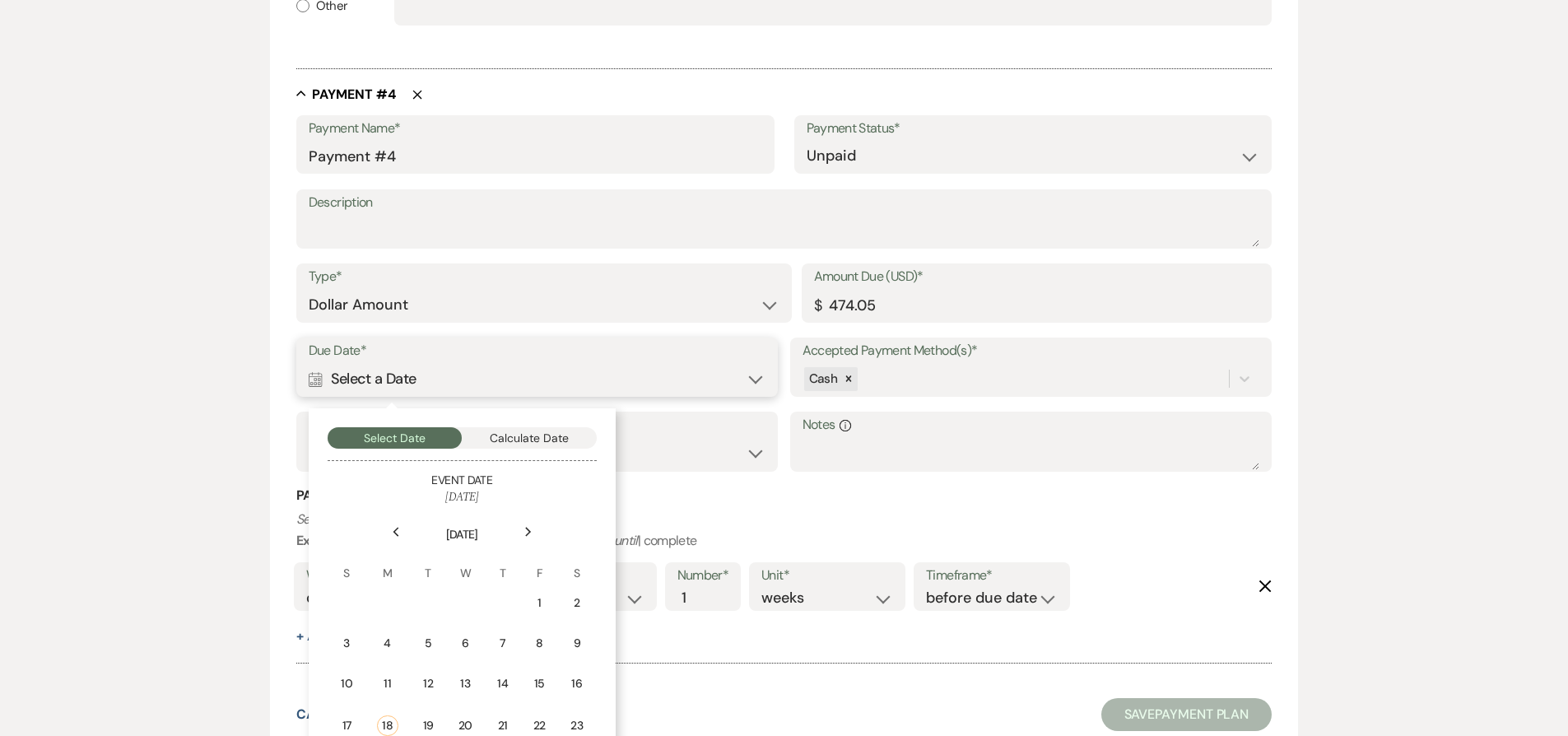
click at [536, 435] on button "Calculate Date" at bounding box center [529, 437] width 135 height 21
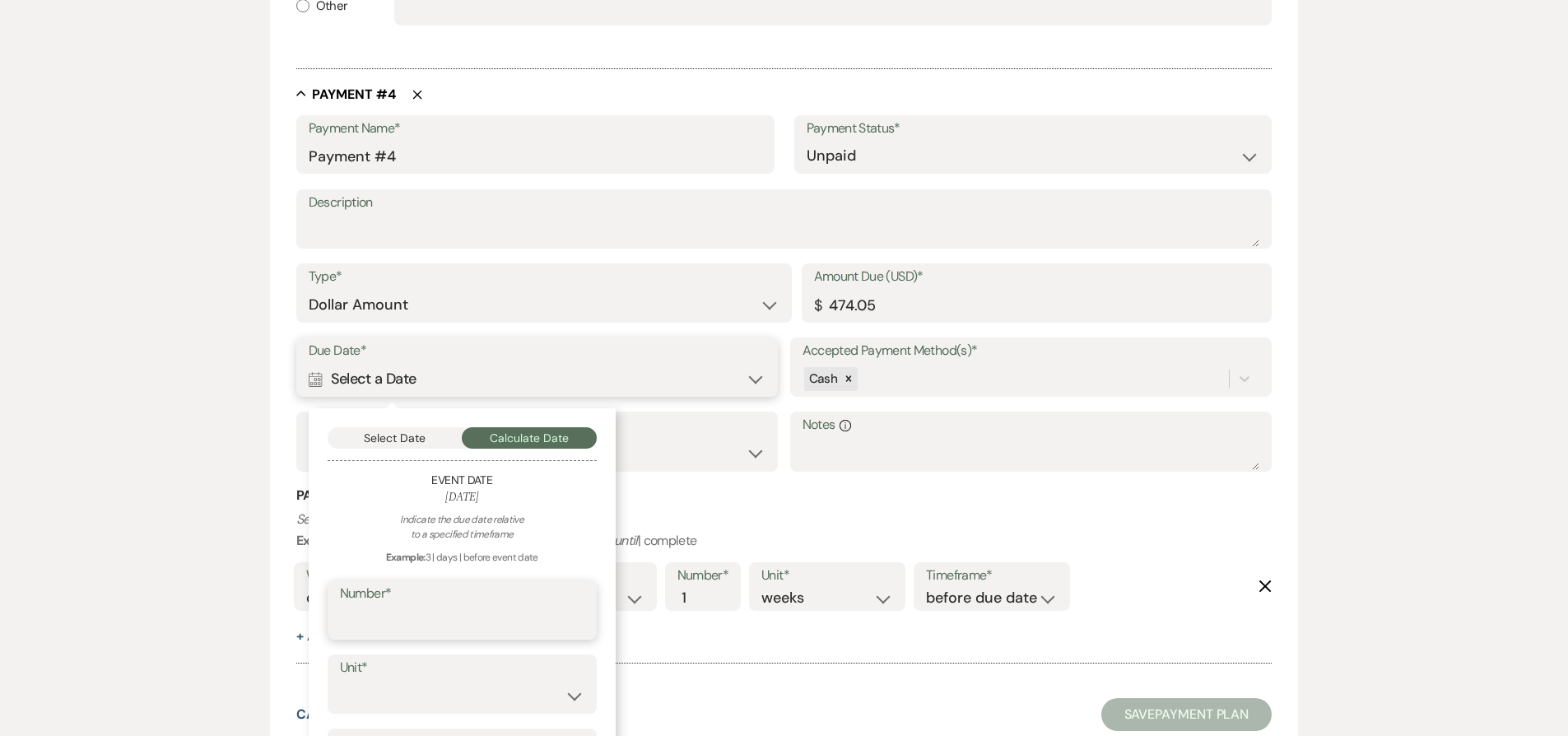
click at [421, 632] on input "Number*" at bounding box center [462, 621] width 244 height 32
type input "1"
select select "week"
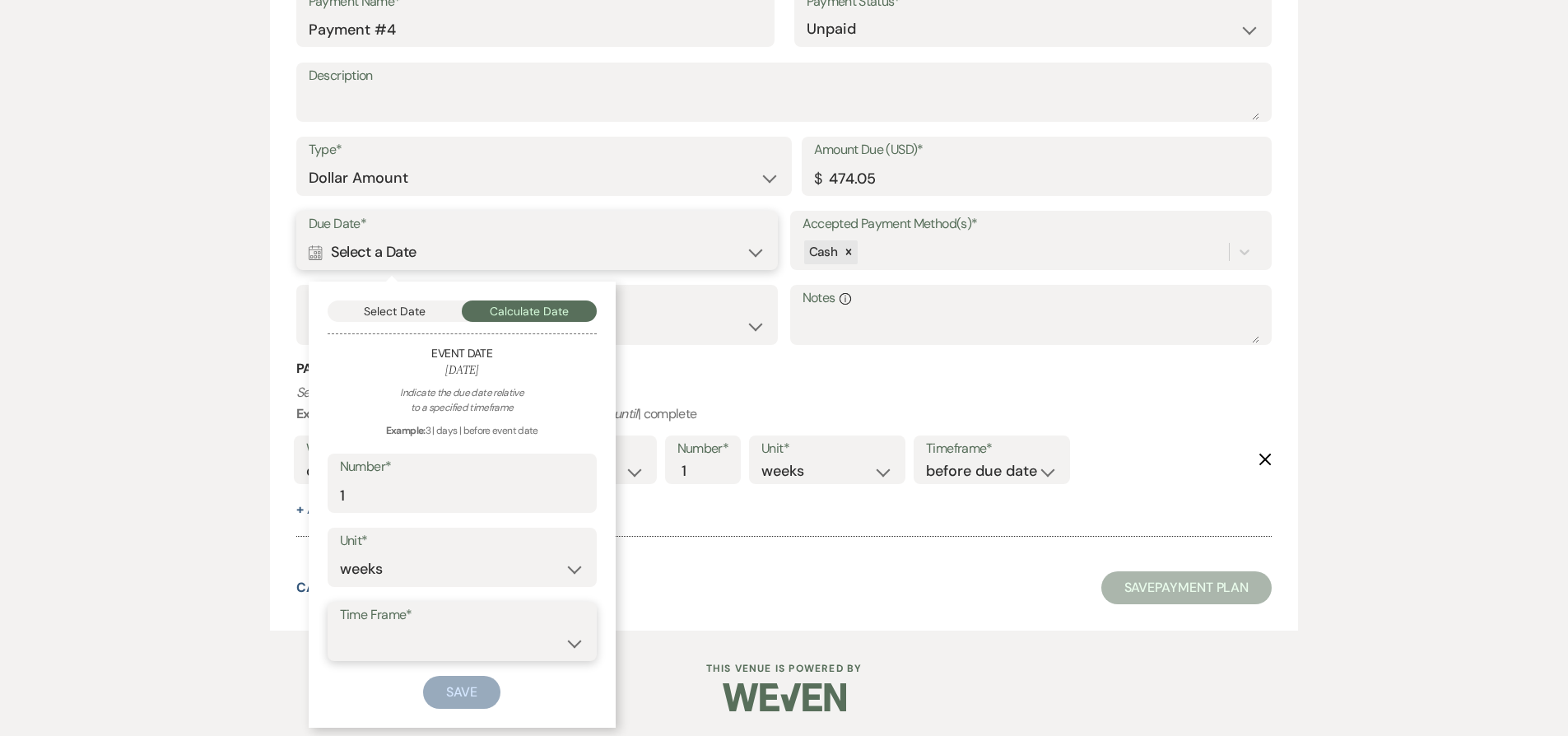
select select "beforeEventDate"
click at [480, 686] on button "Save" at bounding box center [462, 693] width 78 height 33
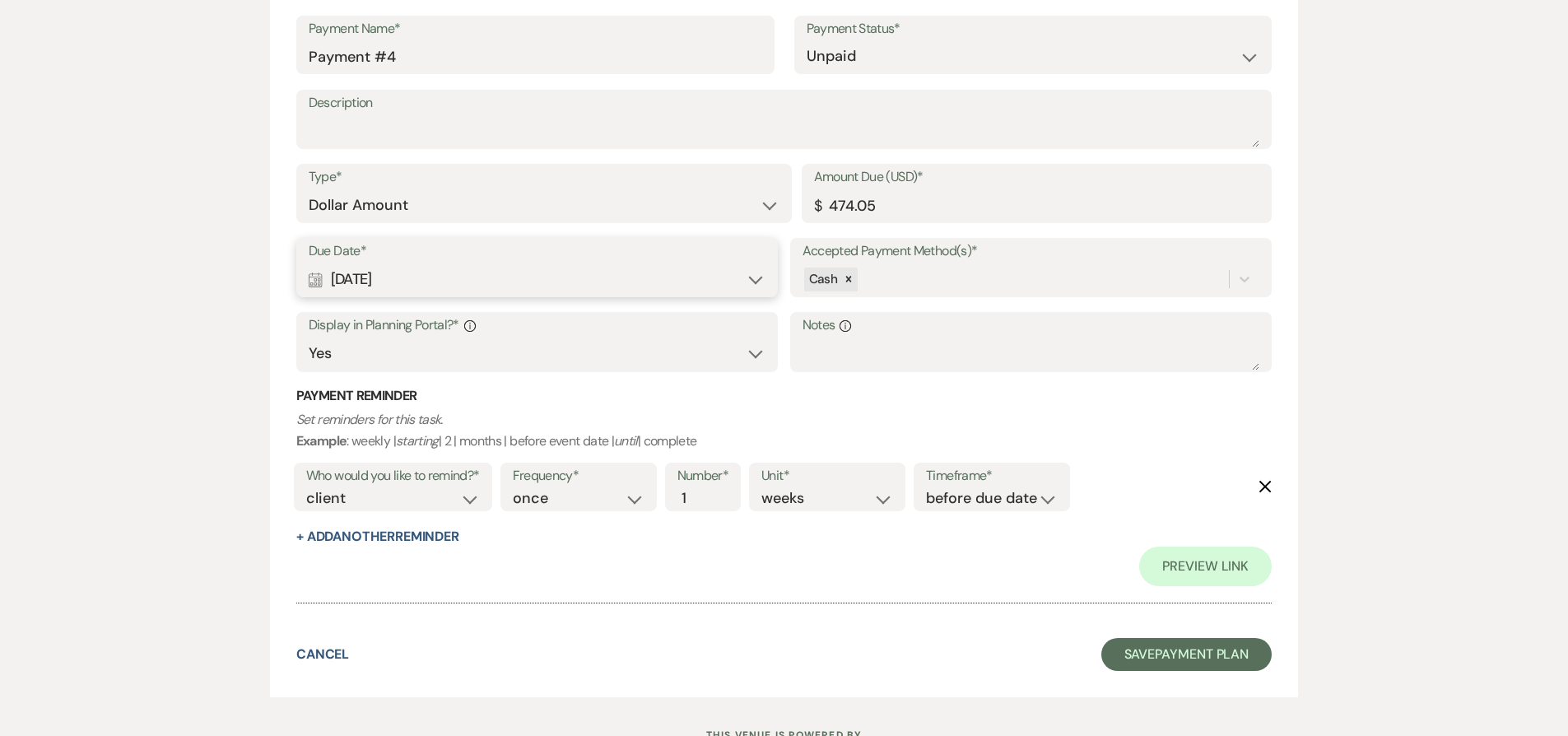
scroll to position [2300, 0]
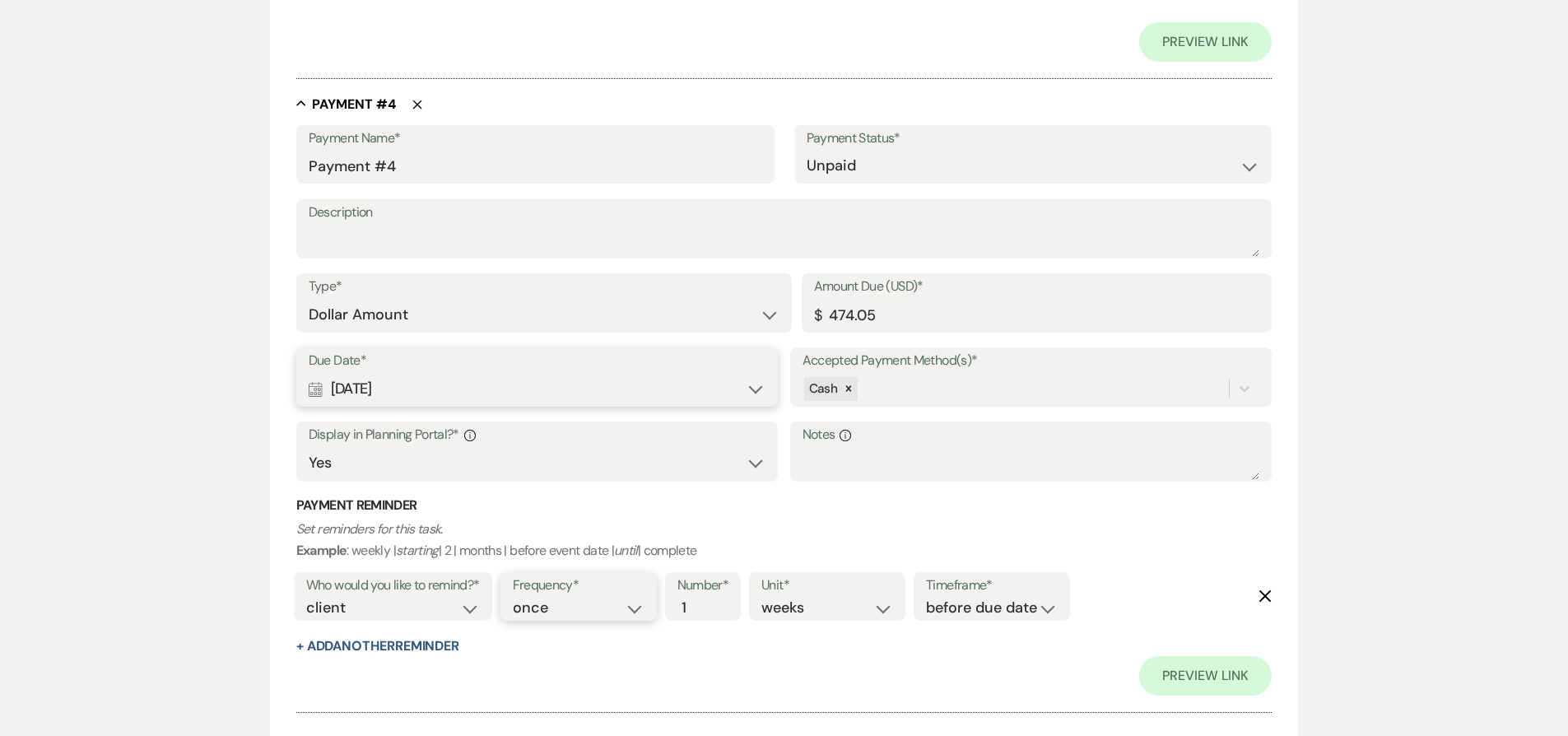
click at [590, 604] on select "once daily weekly monthly" at bounding box center [579, 607] width 131 height 22
click at [822, 606] on select "days weeks months" at bounding box center [827, 607] width 131 height 22
select select "days"
click at [697, 609] on input "1" at bounding box center [694, 607] width 34 height 22
type input "2"
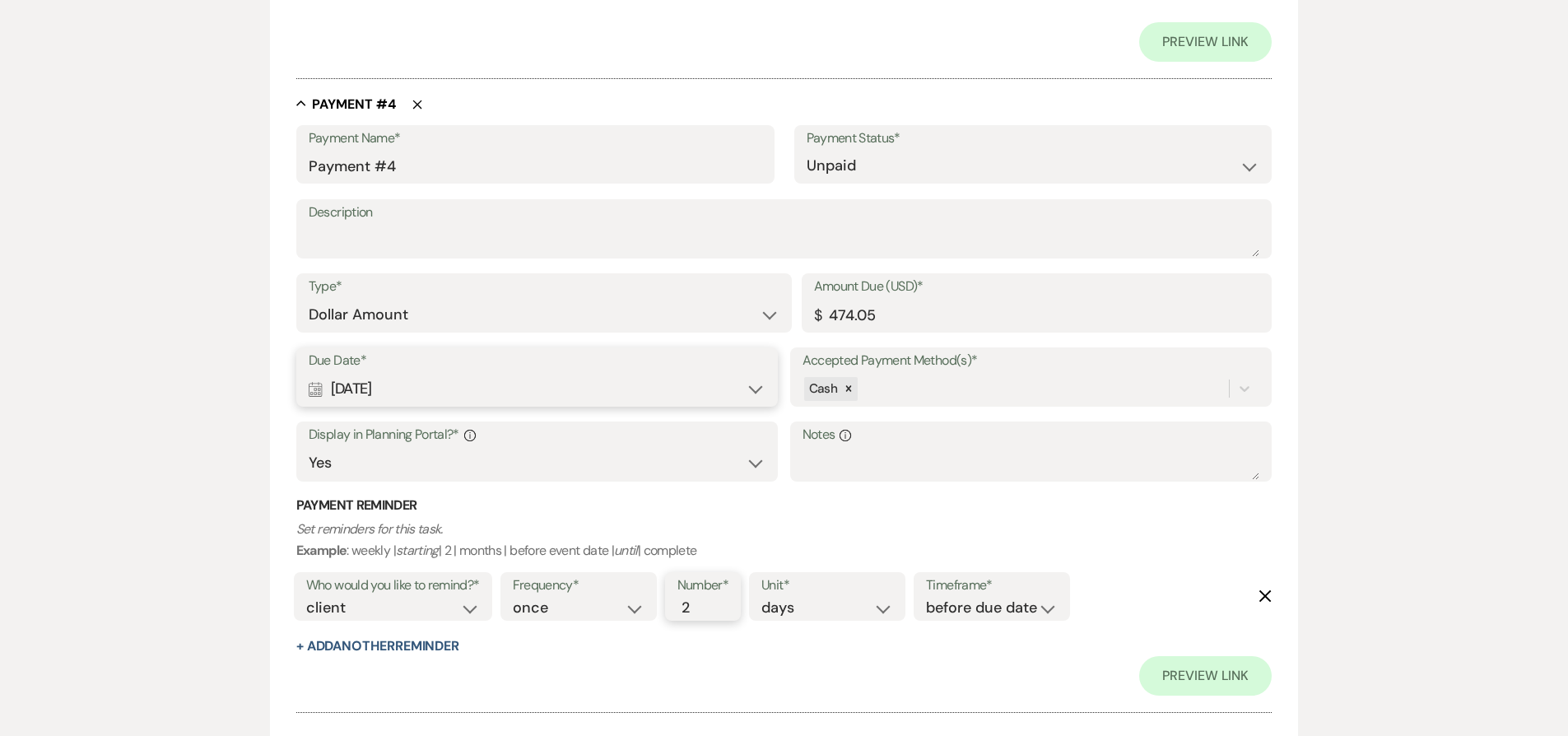
click at [706, 603] on input "2" at bounding box center [694, 607] width 34 height 22
click at [634, 607] on select "once daily weekly monthly" at bounding box center [579, 607] width 131 height 22
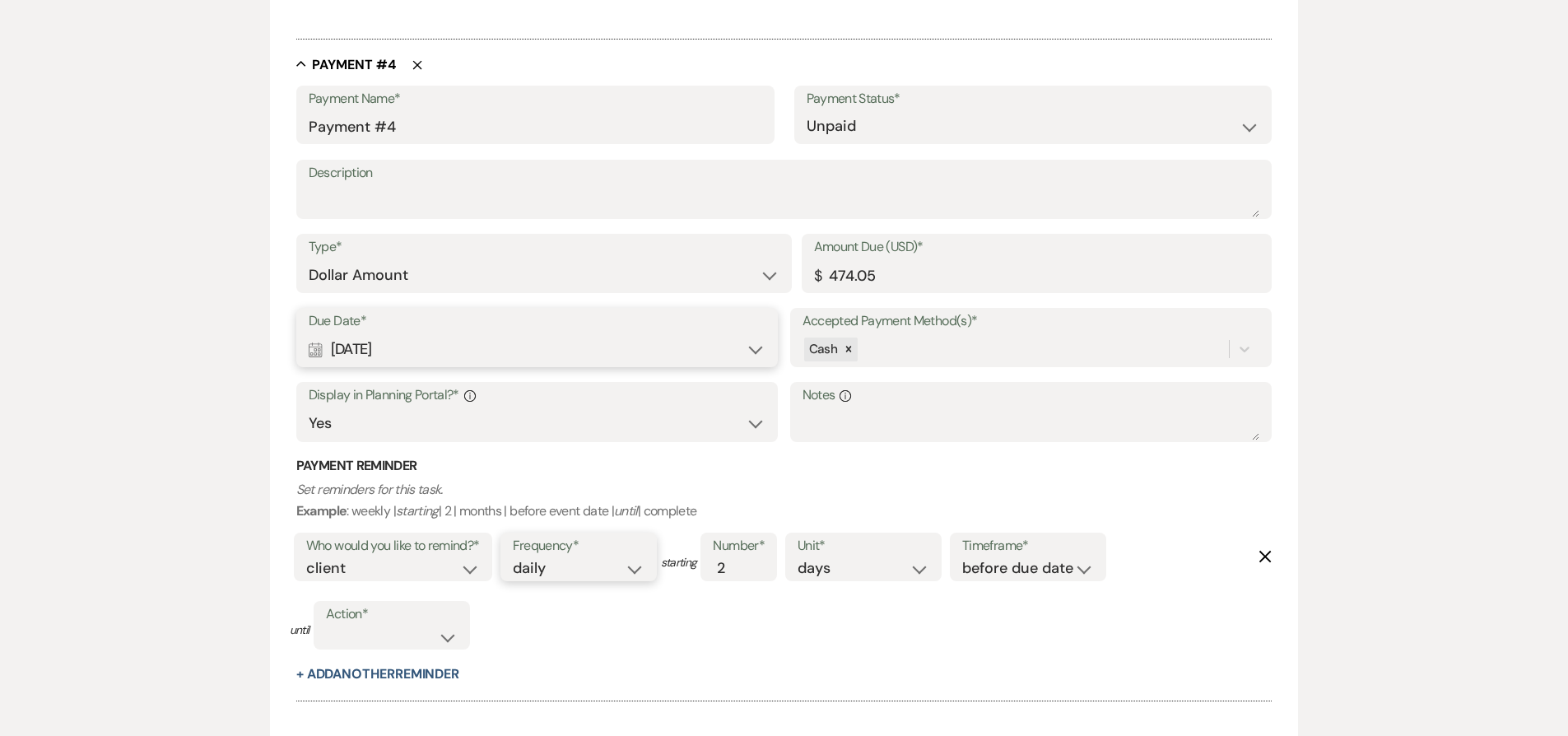
click at [624, 571] on select "once daily weekly monthly" at bounding box center [579, 569] width 131 height 22
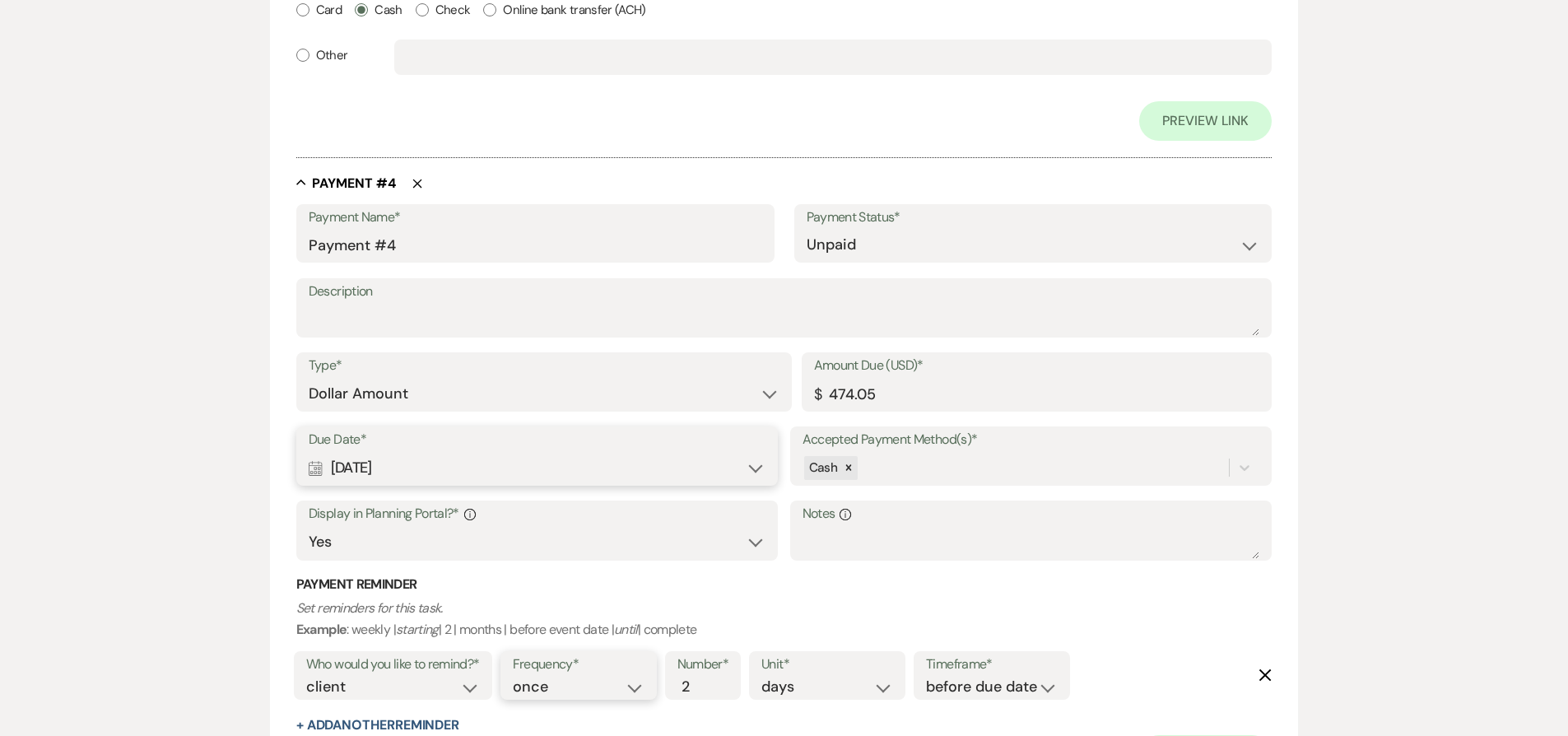
scroll to position [2300, 0]
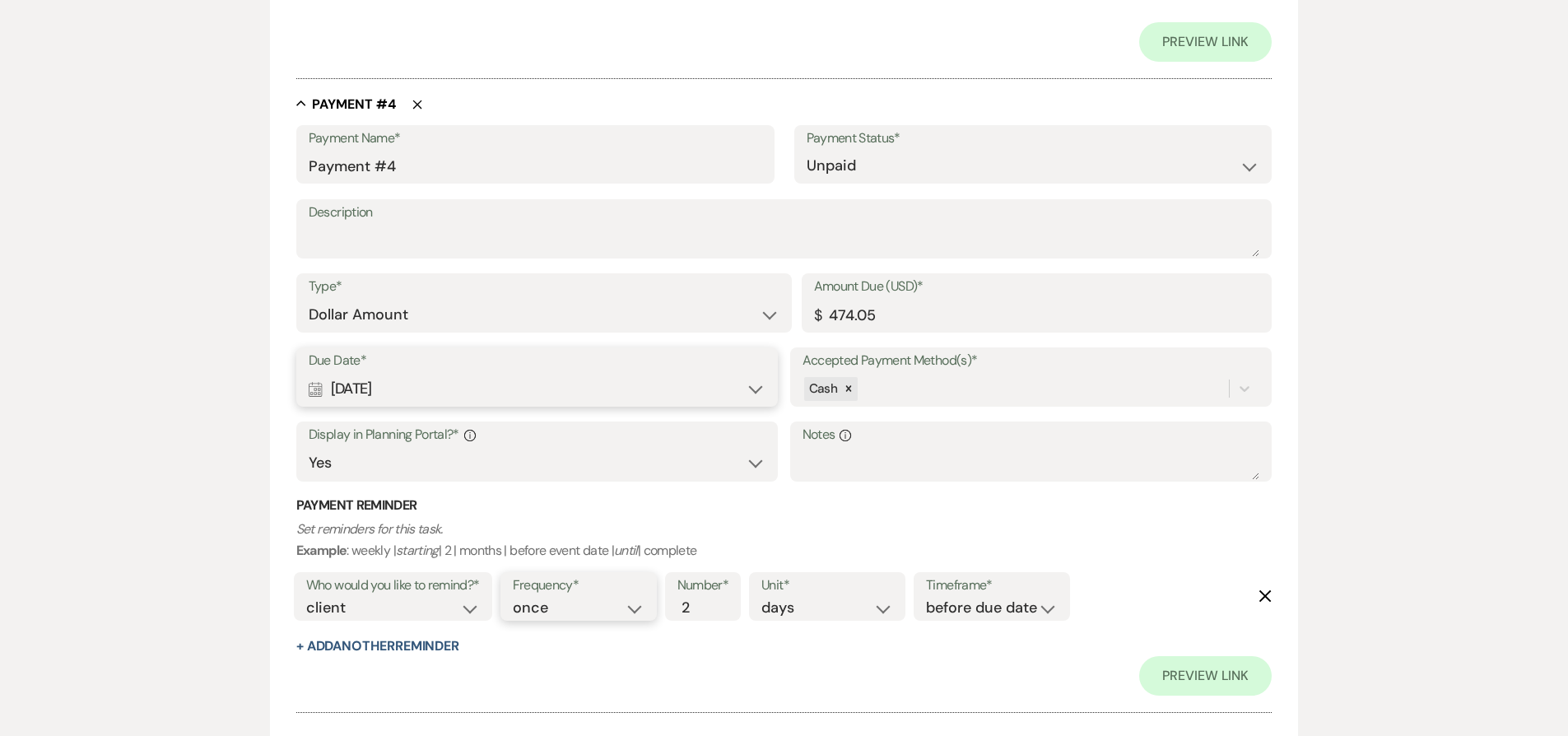
click at [595, 608] on select "once daily weekly monthly" at bounding box center [579, 607] width 131 height 22
select select "weekly"
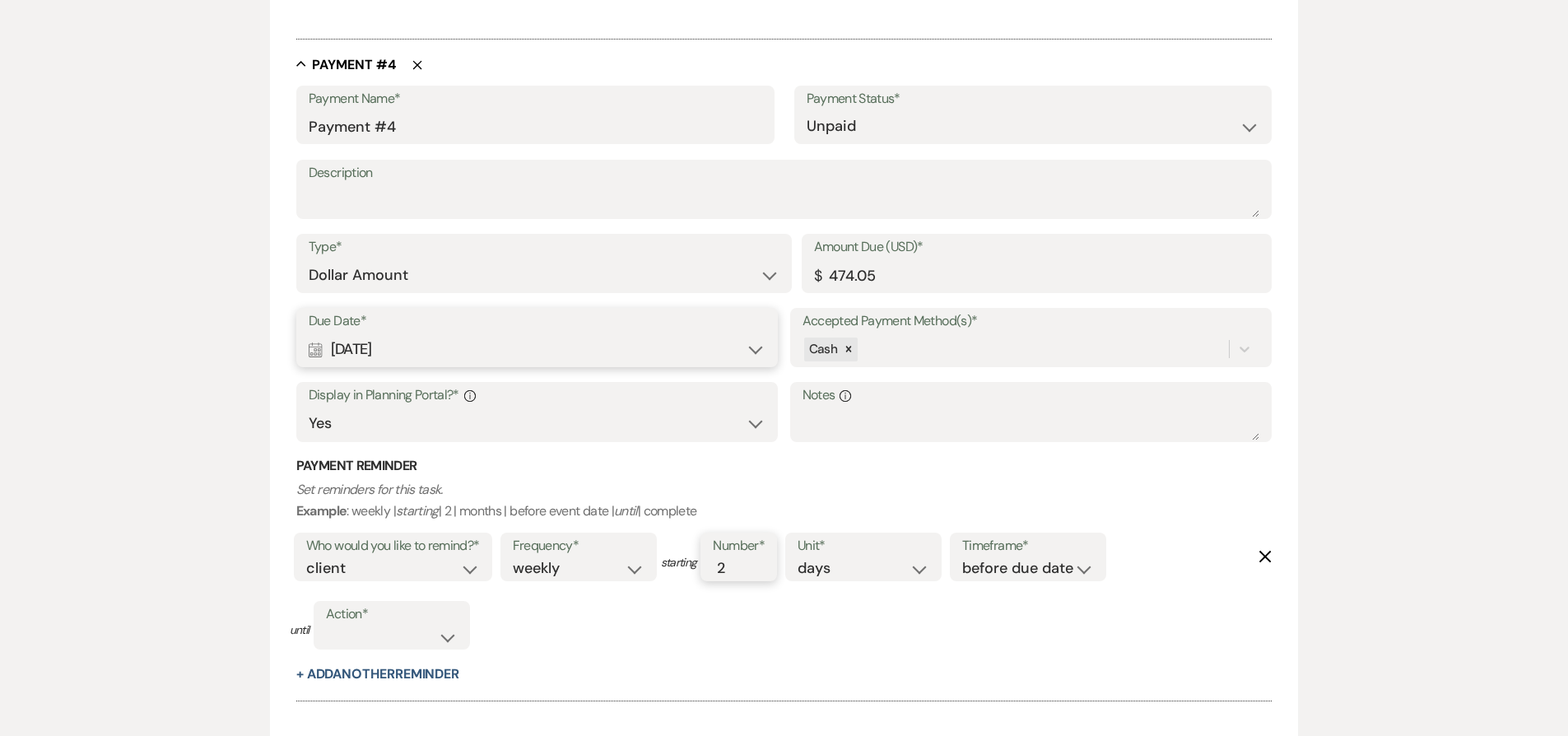
drag, startPoint x: 719, startPoint y: 569, endPoint x: 732, endPoint y: 573, distance: 13.6
click at [732, 573] on input "2" at bounding box center [729, 569] width 34 height 22
type input "3"
click at [864, 565] on select "days weeks months" at bounding box center [864, 569] width 131 height 22
select select "weeks"
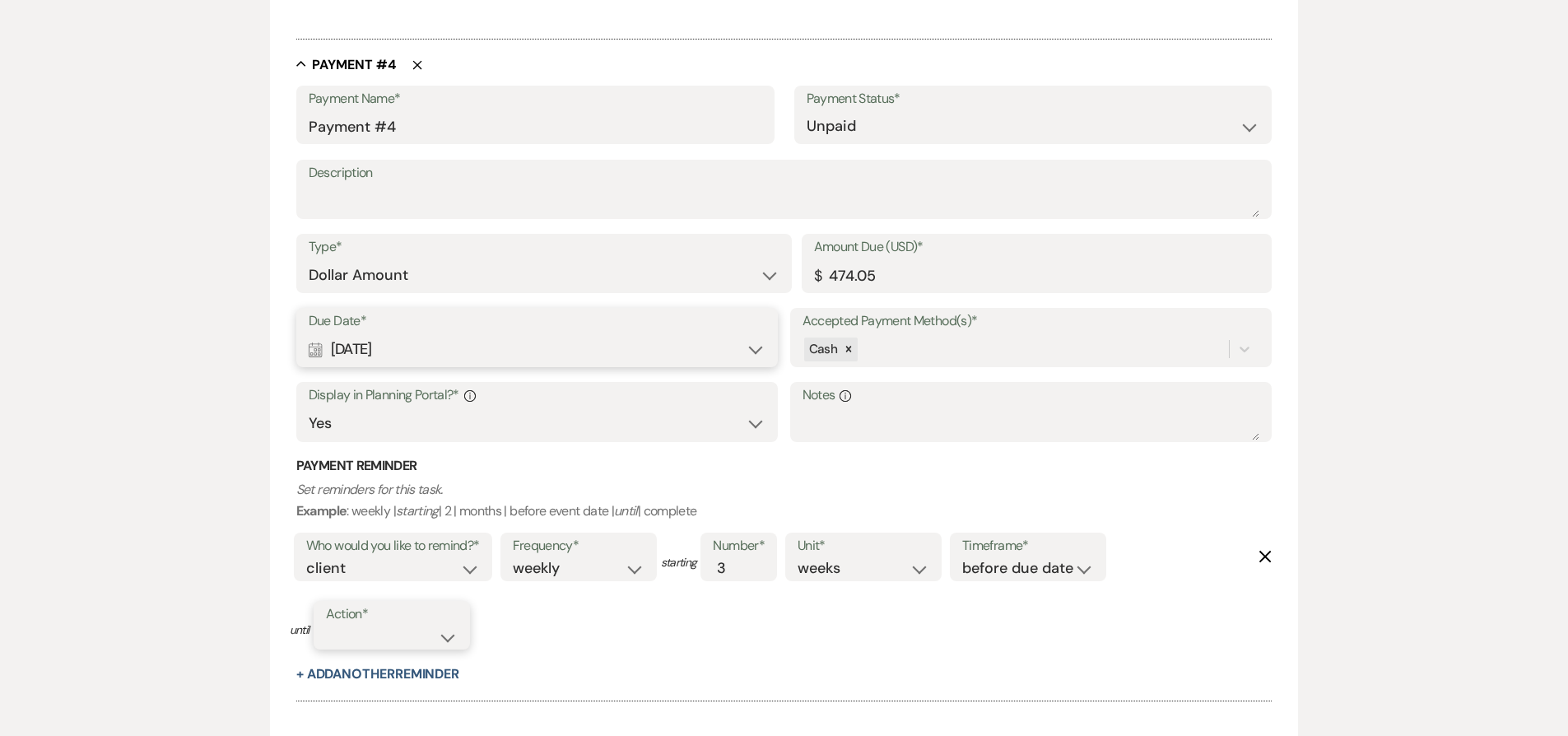
click at [400, 634] on select "complete due date custom date" at bounding box center [391, 636] width 131 height 22
select select "complete"
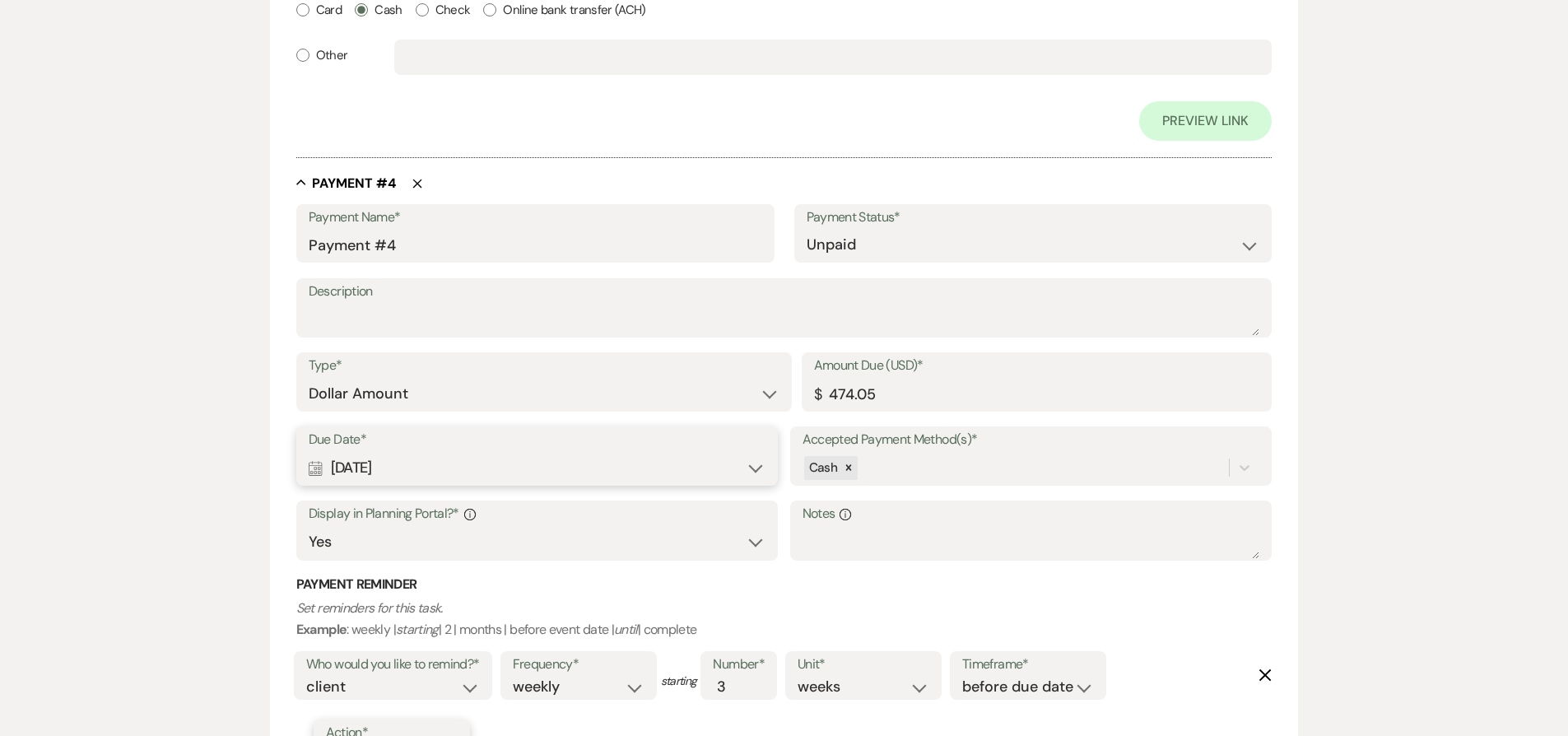
scroll to position [2300, 0]
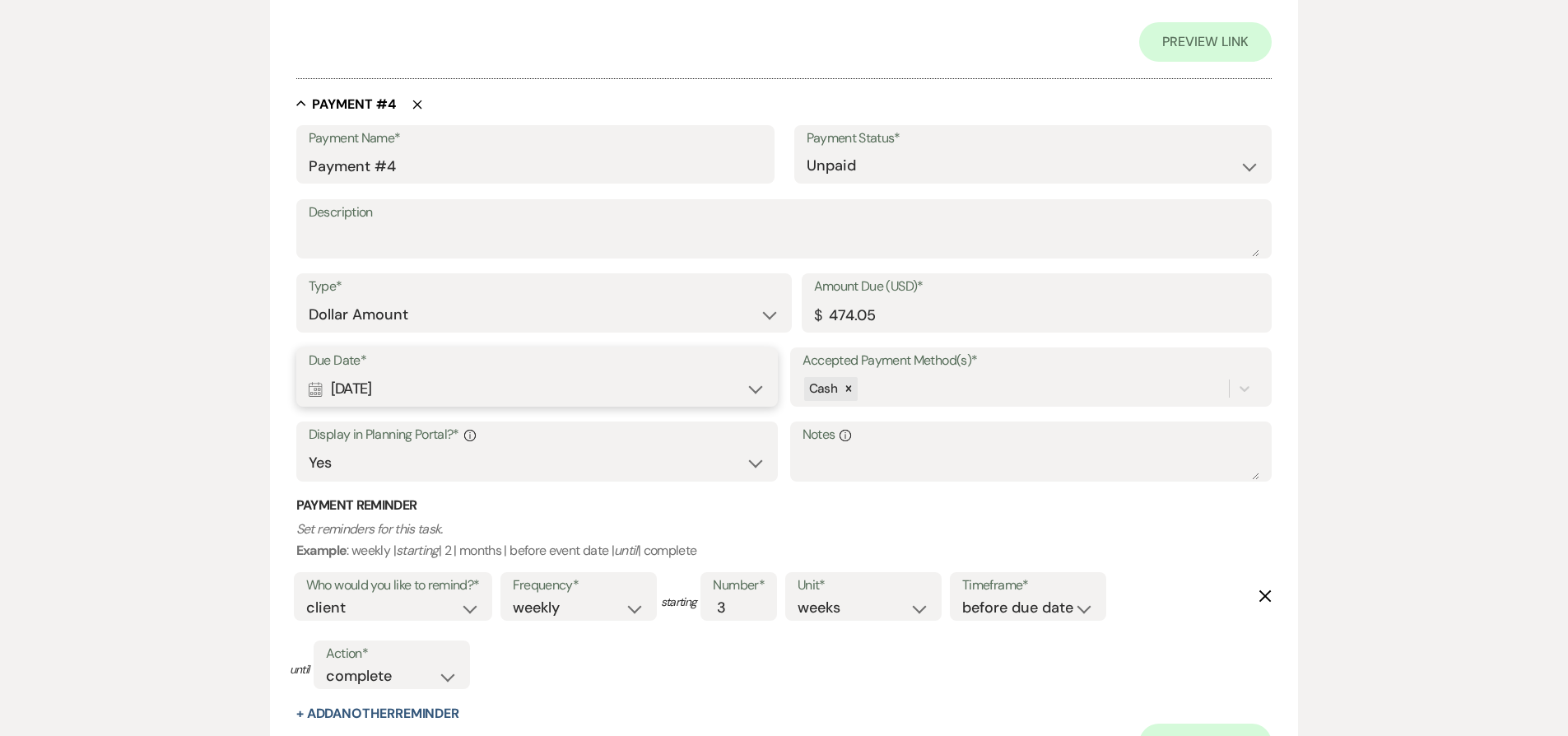
click at [945, 678] on div "Who would you like to remind?* client venue both Frequency* once daily weekly m…" at bounding box center [774, 636] width 970 height 137
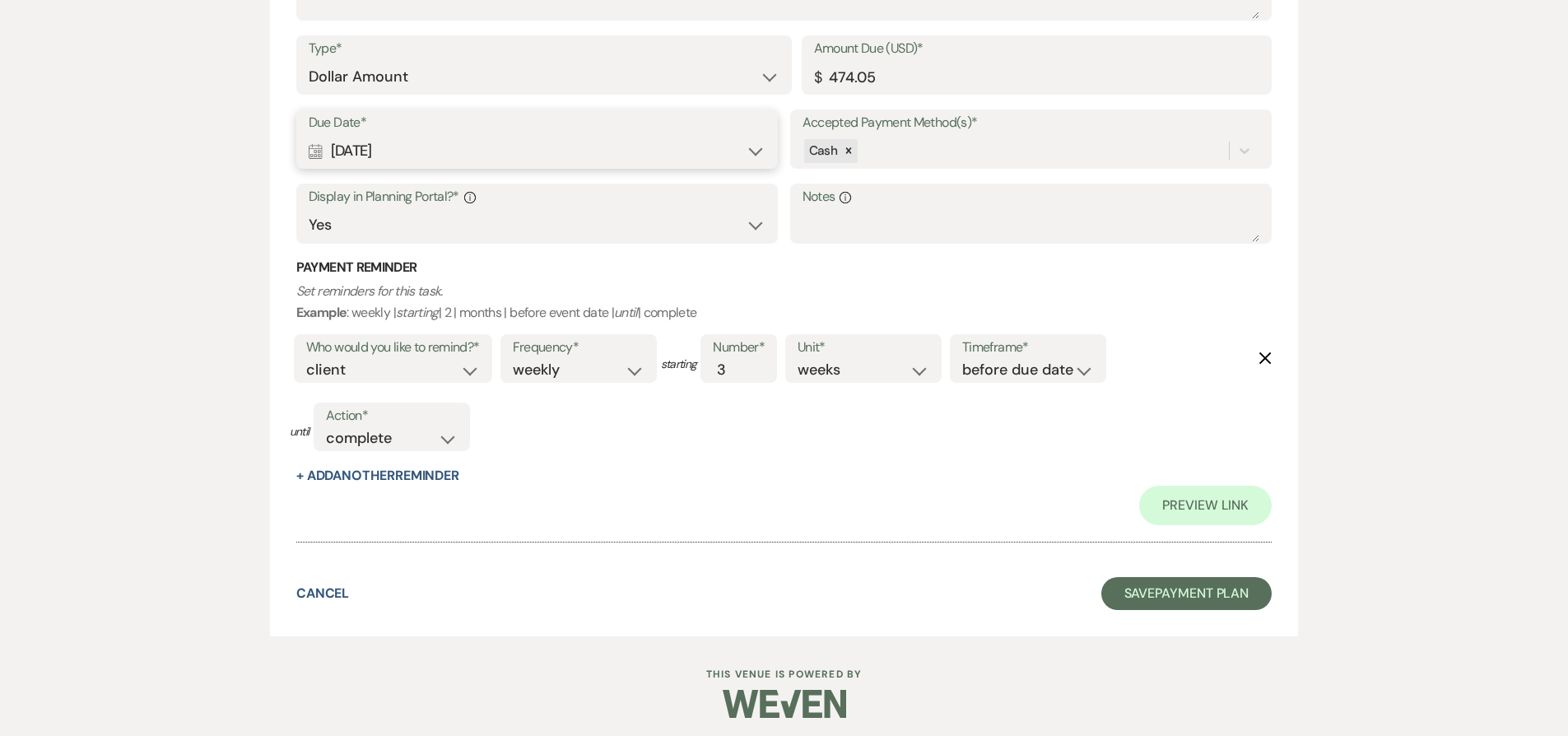
scroll to position [2545, 0]
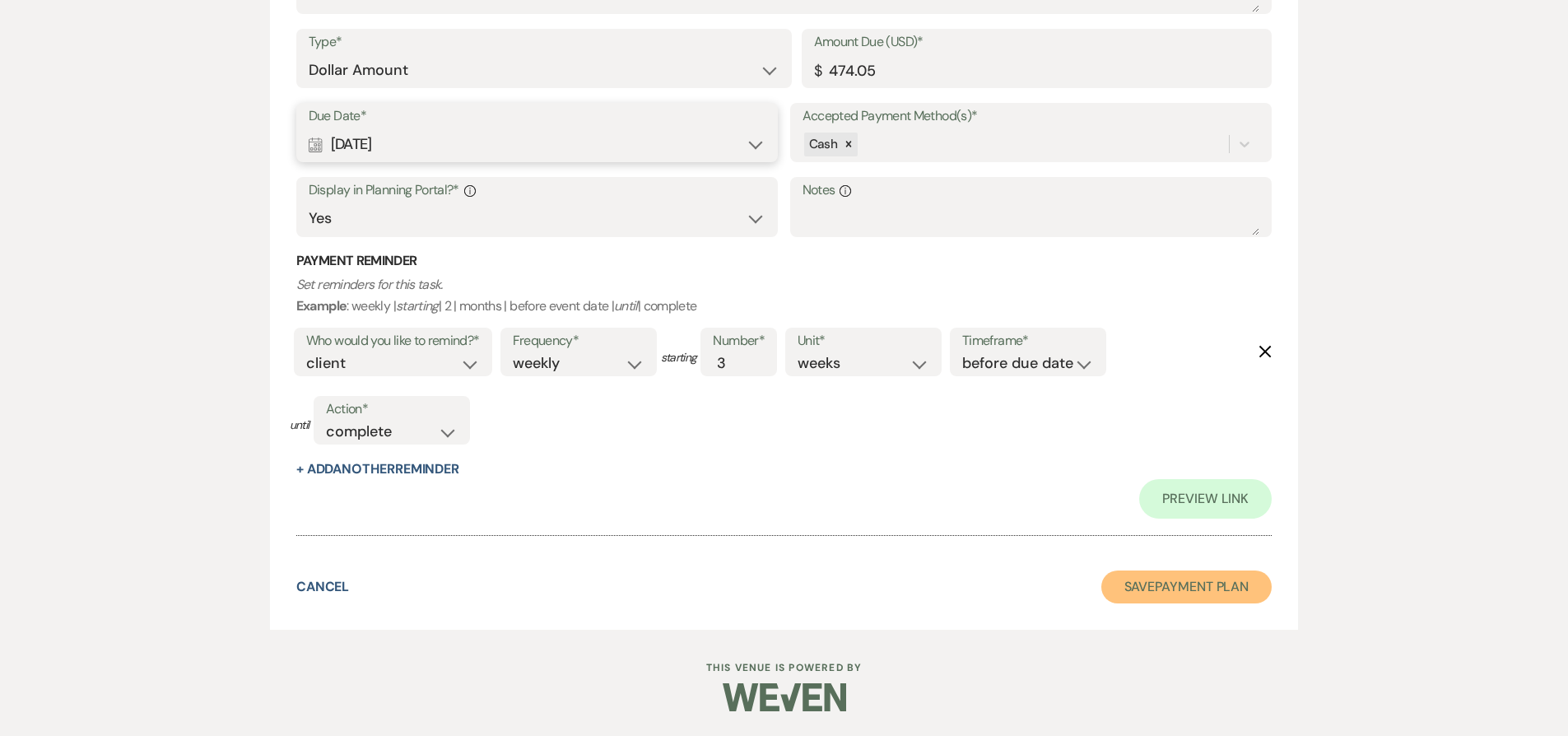
click at [1121, 596] on button "Save Payment Plan" at bounding box center [1186, 587] width 171 height 33
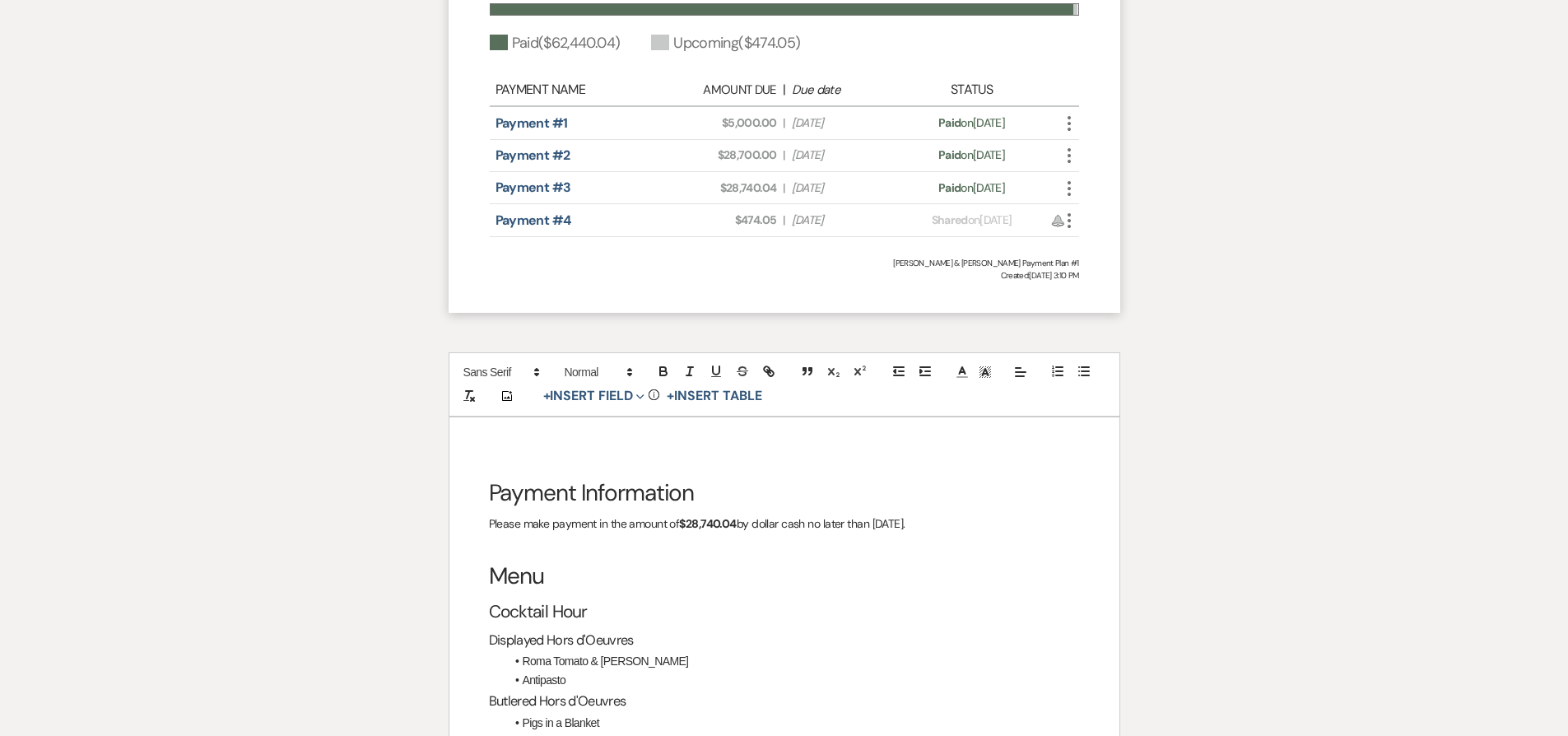
scroll to position [2245, 0]
click at [729, 513] on strong "$28,740.04" at bounding box center [706, 521] width 56 height 15
drag, startPoint x: 729, startPoint y: 484, endPoint x: 708, endPoint y: 485, distance: 21.0
click at [708, 513] on strong "$28,740.04" at bounding box center [706, 521] width 56 height 15
click at [777, 625] on h3 "Displayed Hors d'Oeuvres" at bounding box center [784, 637] width 591 height 24
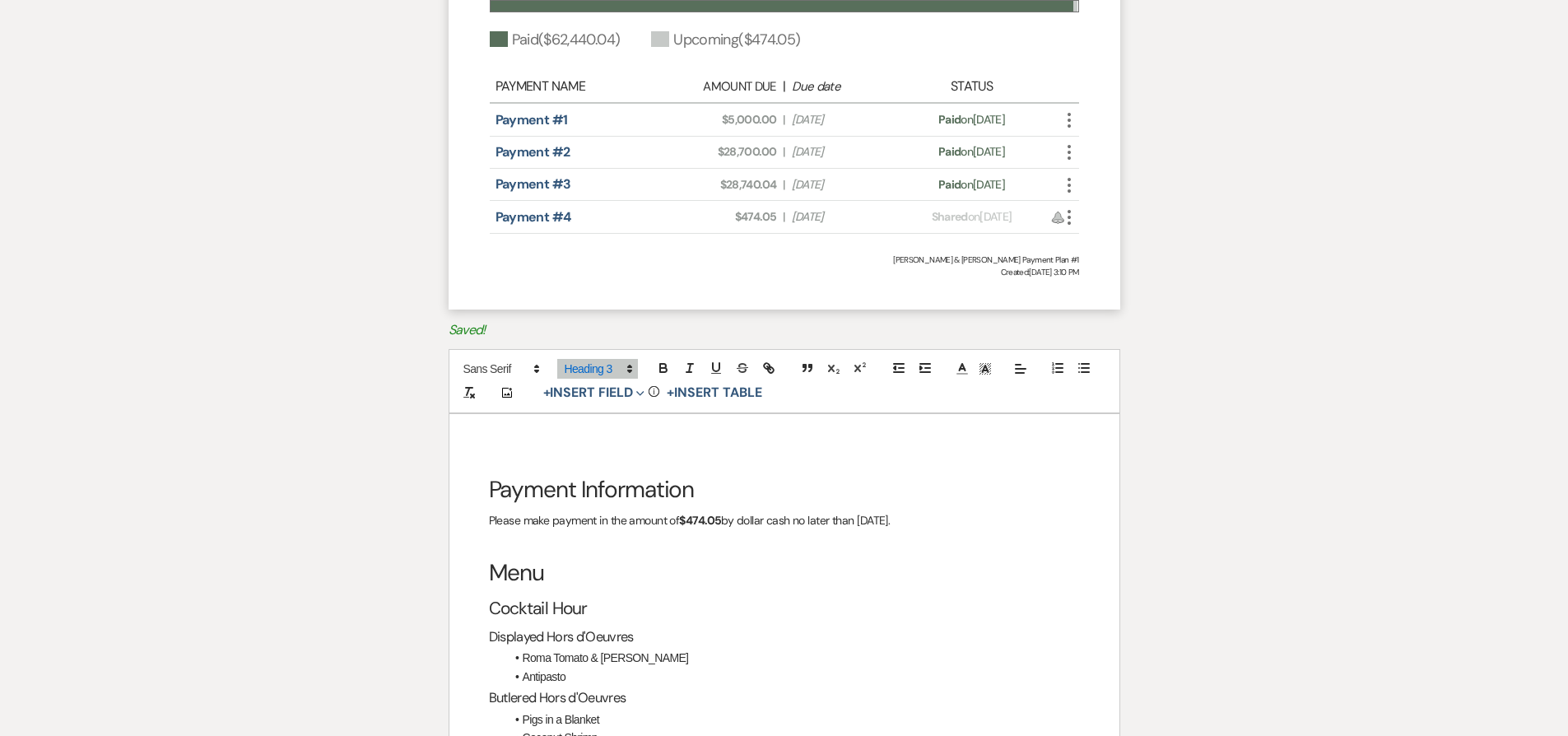
click at [902, 510] on p "Please make payment in the amount of $474.05 by dollar cash no later than Augus…" at bounding box center [784, 521] width 591 height 20
click at [875, 685] on h3 "Butlered Hors d'Oeuvres" at bounding box center [784, 697] width 591 height 24
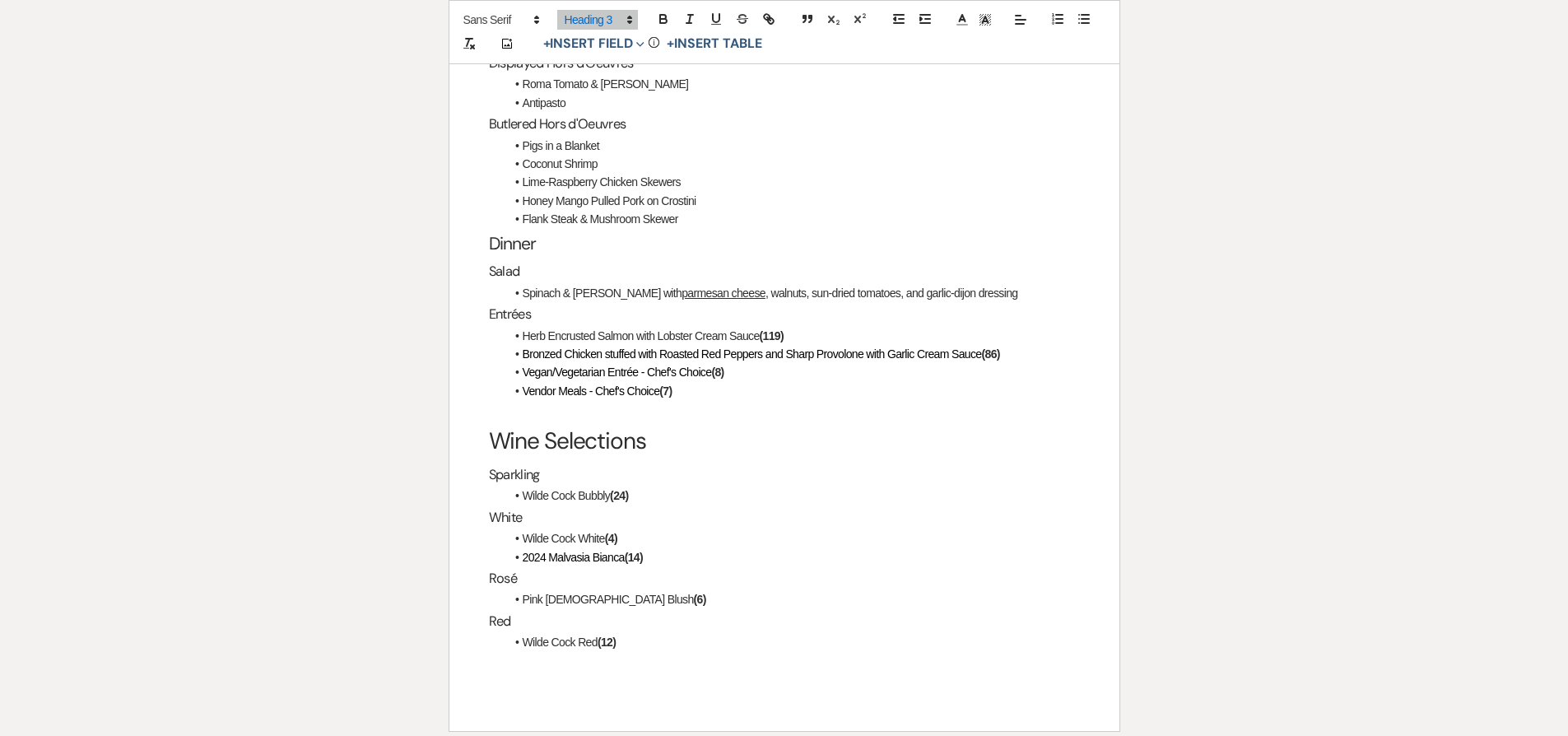
scroll to position [2932, 0]
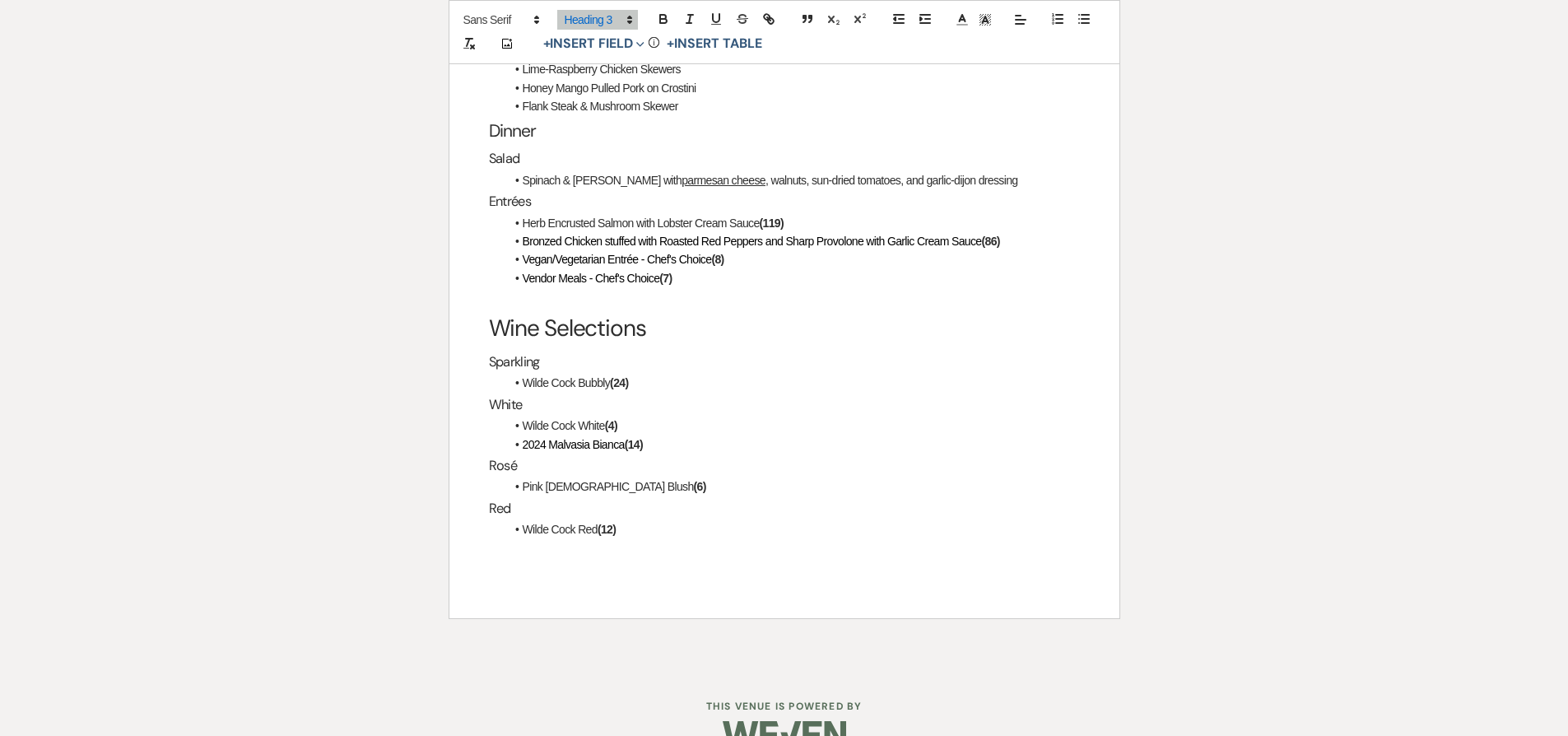
click at [792, 535] on div "Payment Information Please make payment in the amount of $474.05 by dollar cash…" at bounding box center [784, 172] width 670 height 890
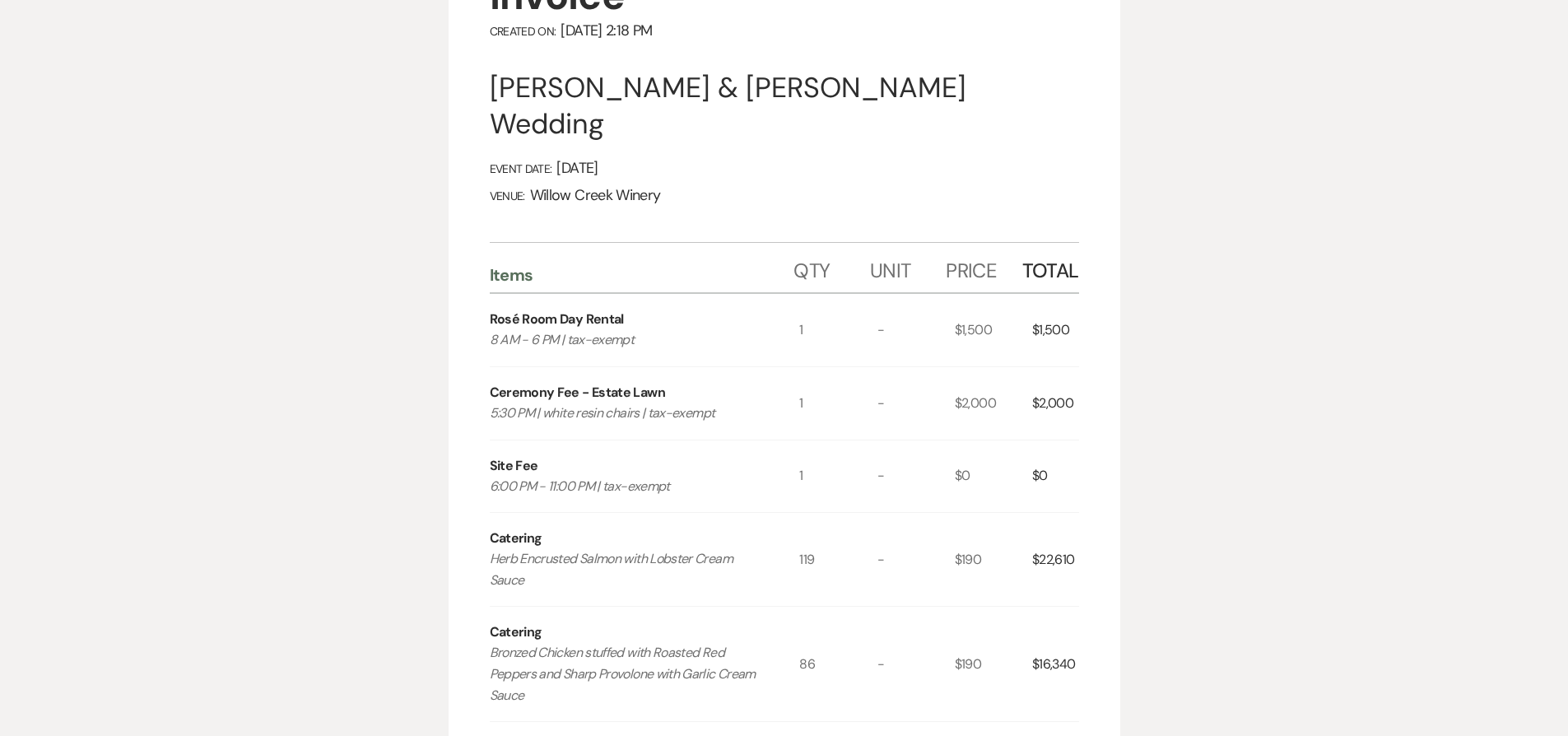
scroll to position [0, 0]
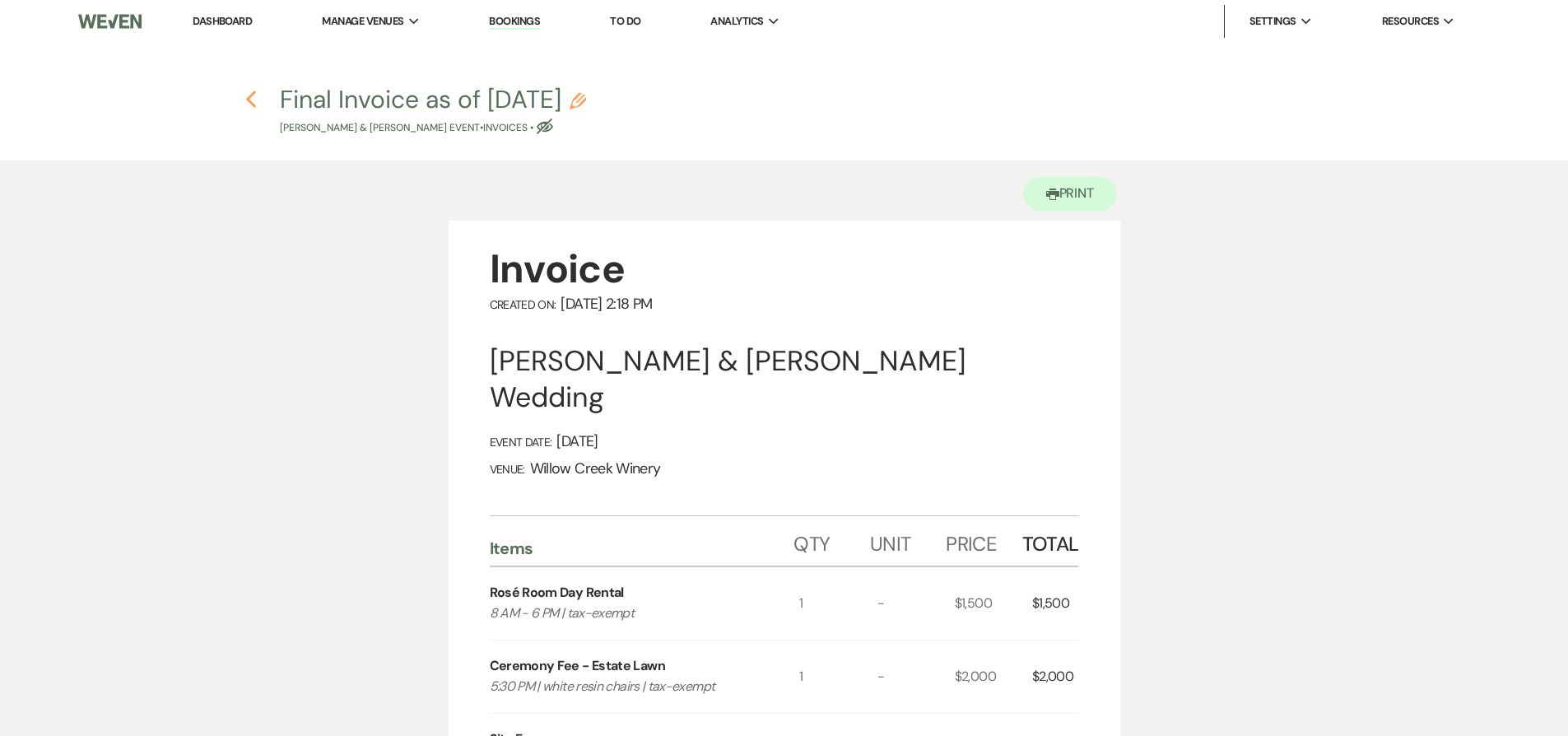
click at [250, 101] on use "button" at bounding box center [251, 100] width 11 height 18
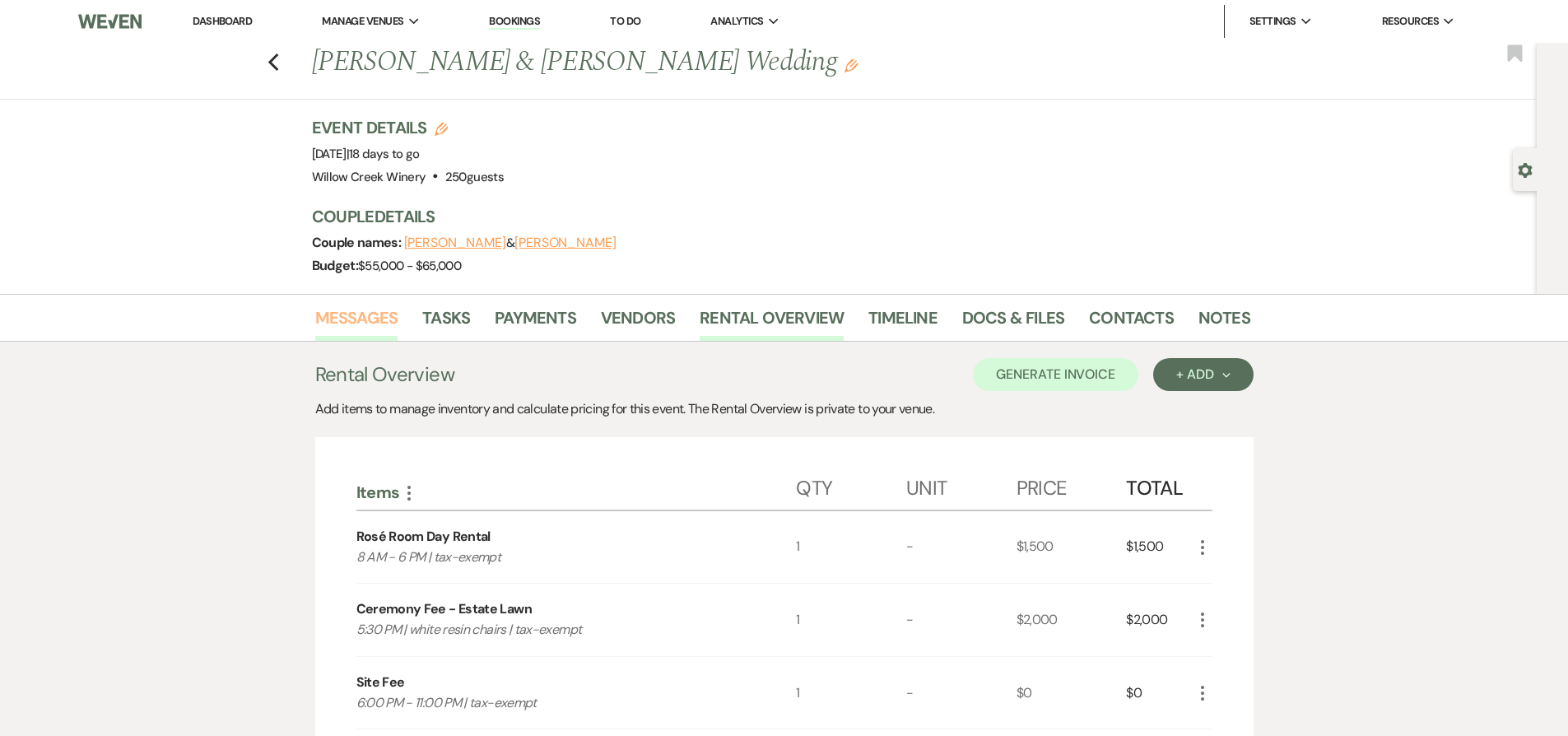
click at [371, 332] on link "Messages" at bounding box center [357, 322] width 83 height 36
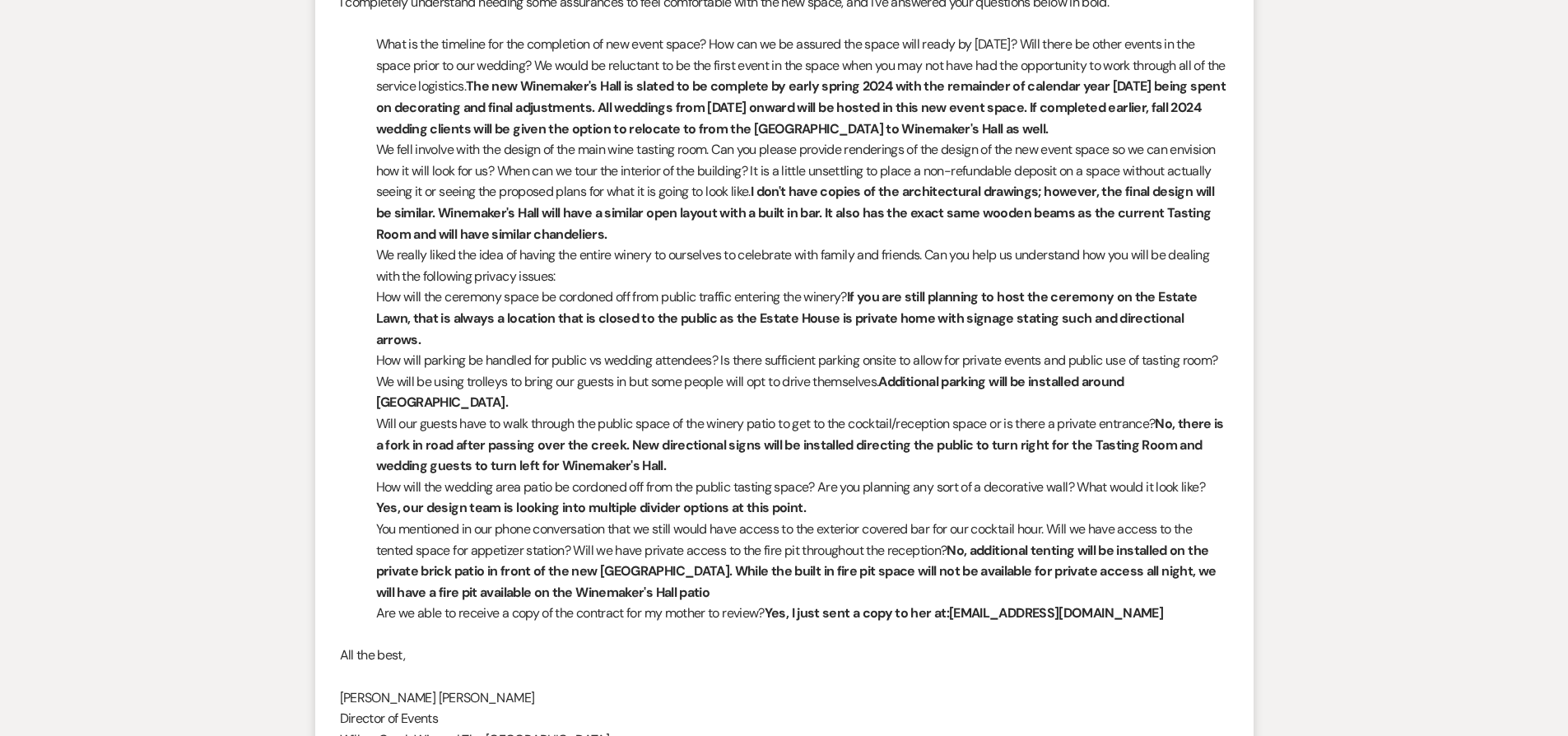
scroll to position [4940, 0]
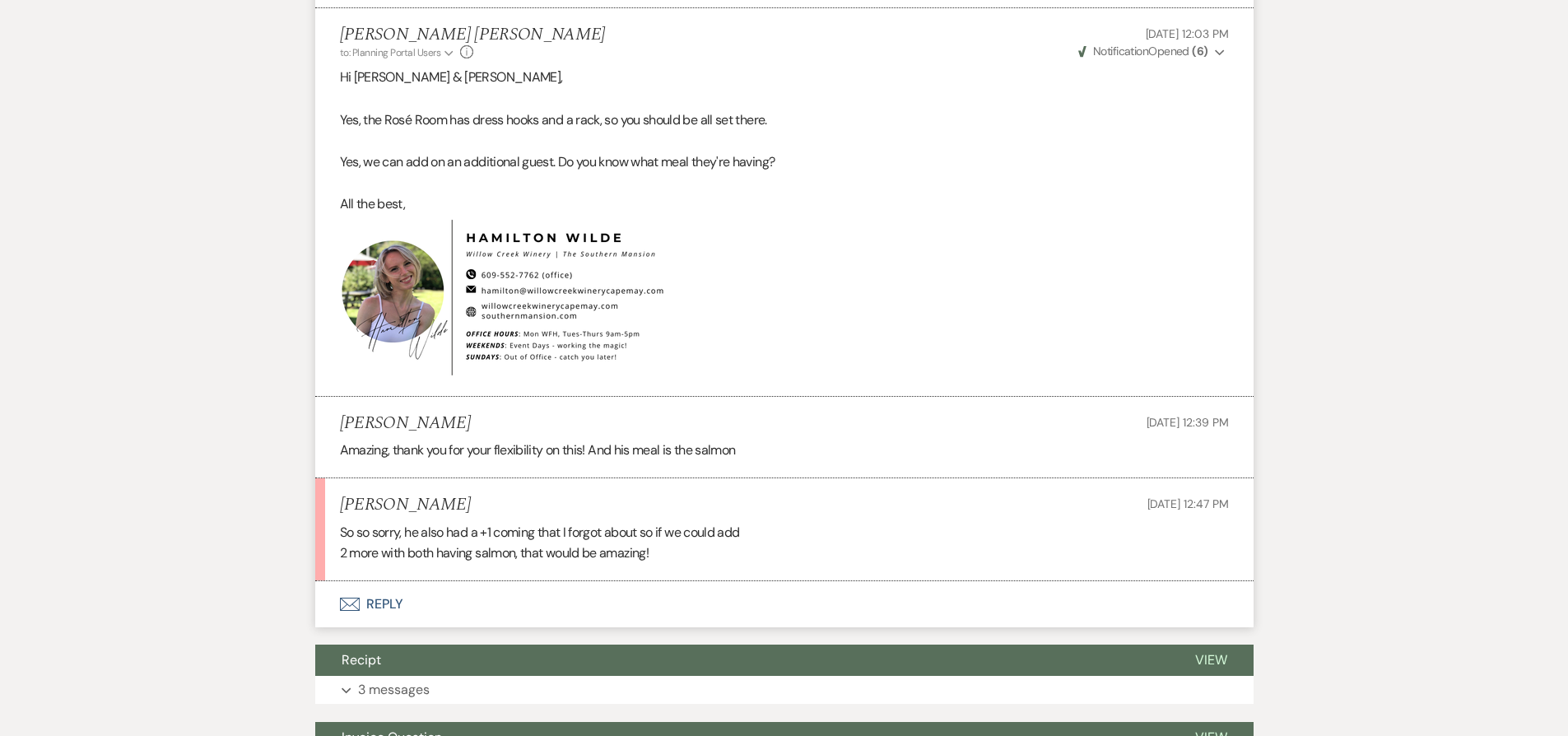
click at [668, 584] on button "Envelope Reply" at bounding box center [784, 604] width 938 height 46
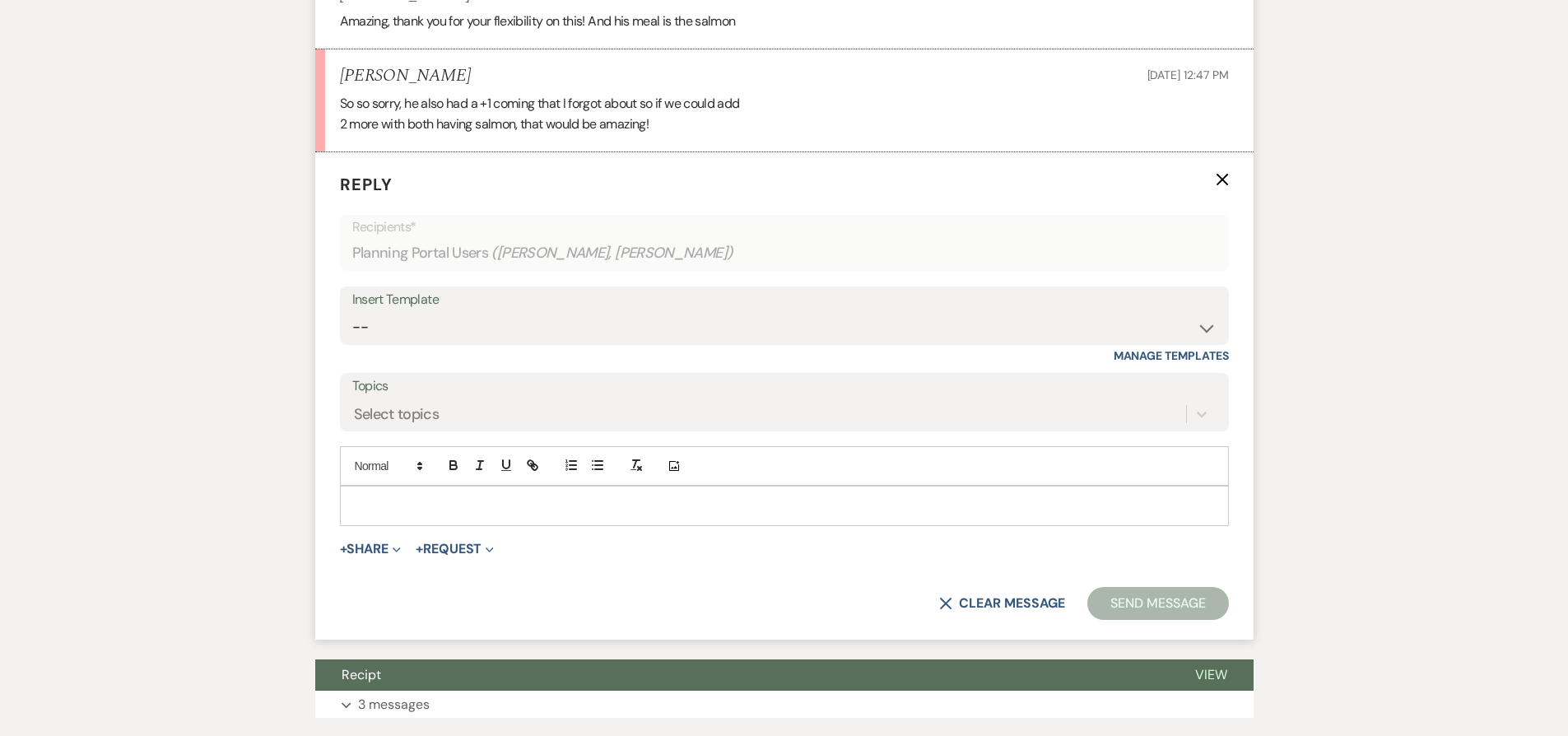
scroll to position [10553, 0]
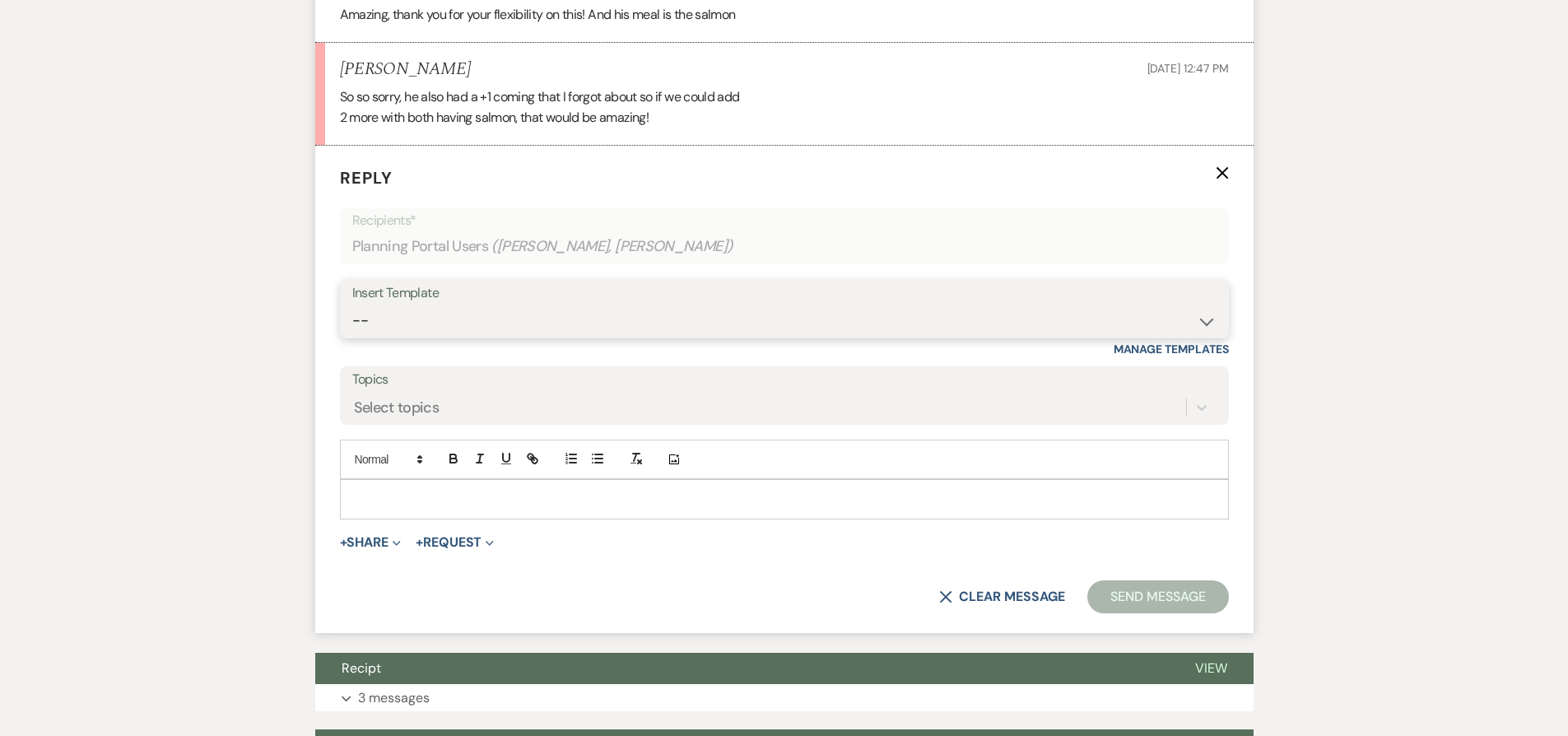
click at [592, 304] on select "-- Weven Planning Portal Introduction (Booked Events) 6-Month Check-in Review R…" at bounding box center [784, 320] width 864 height 32
select select "1589"
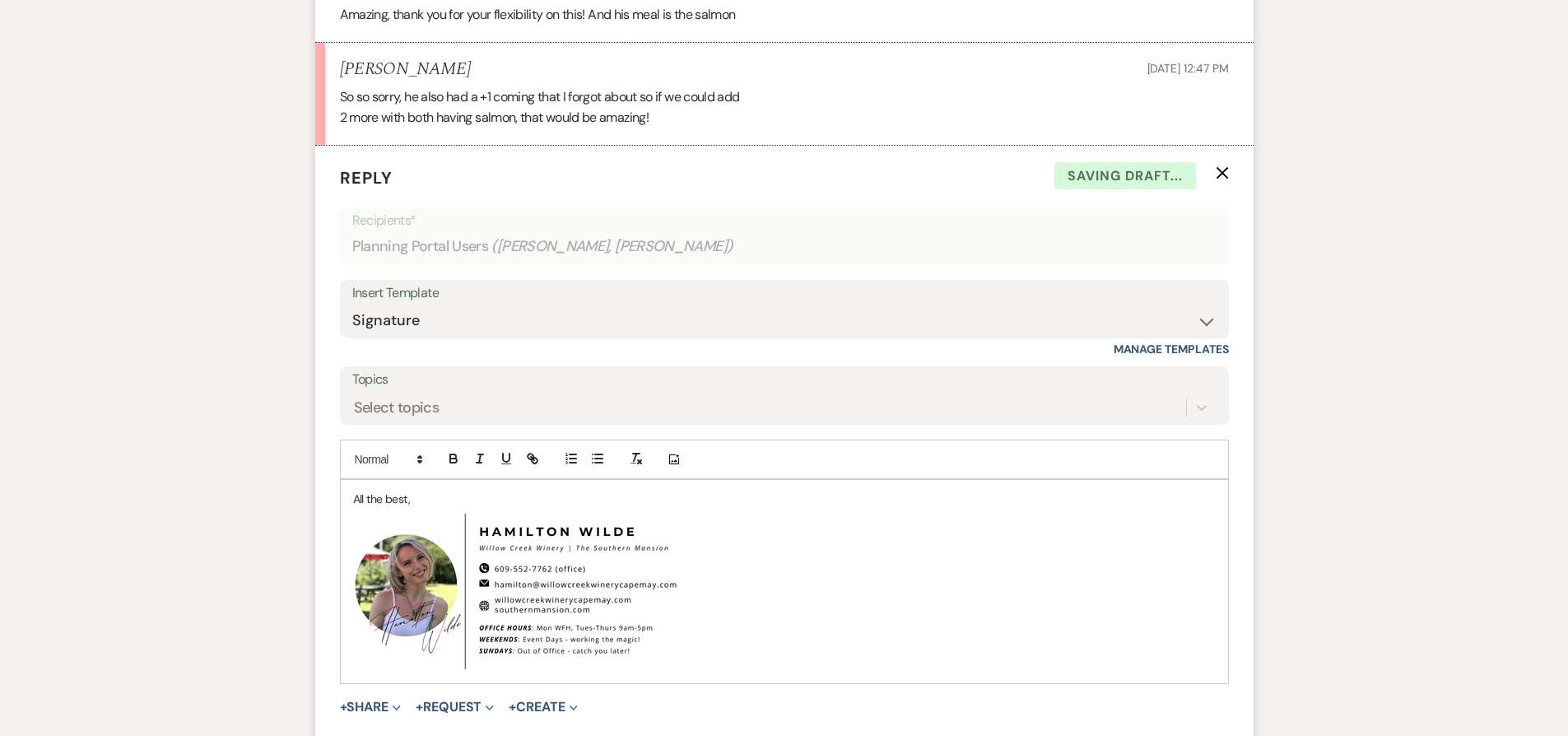
click at [350, 480] on div "All the best, ﻿ ﻿" at bounding box center [785, 581] width 888 height 202
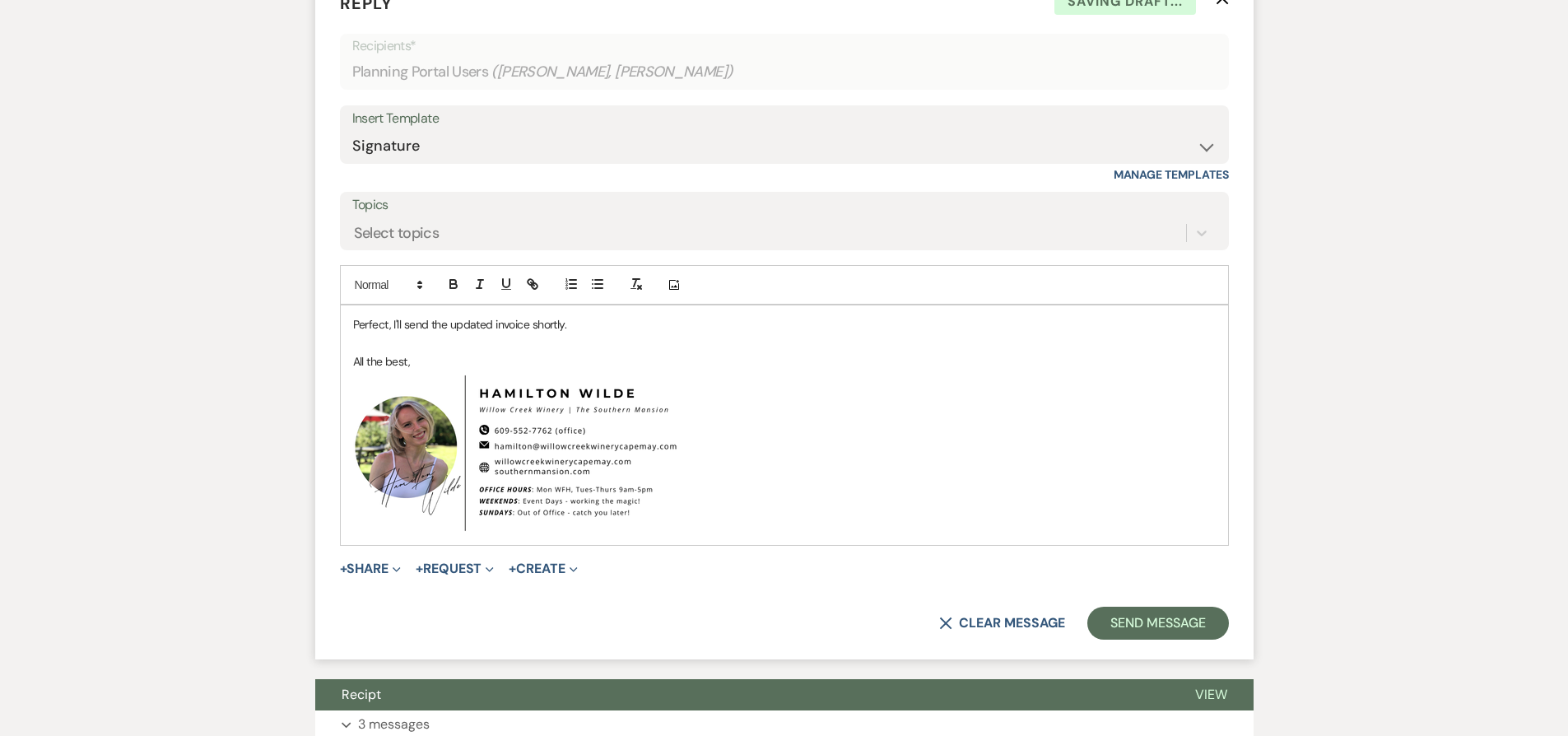
scroll to position [10902, 0]
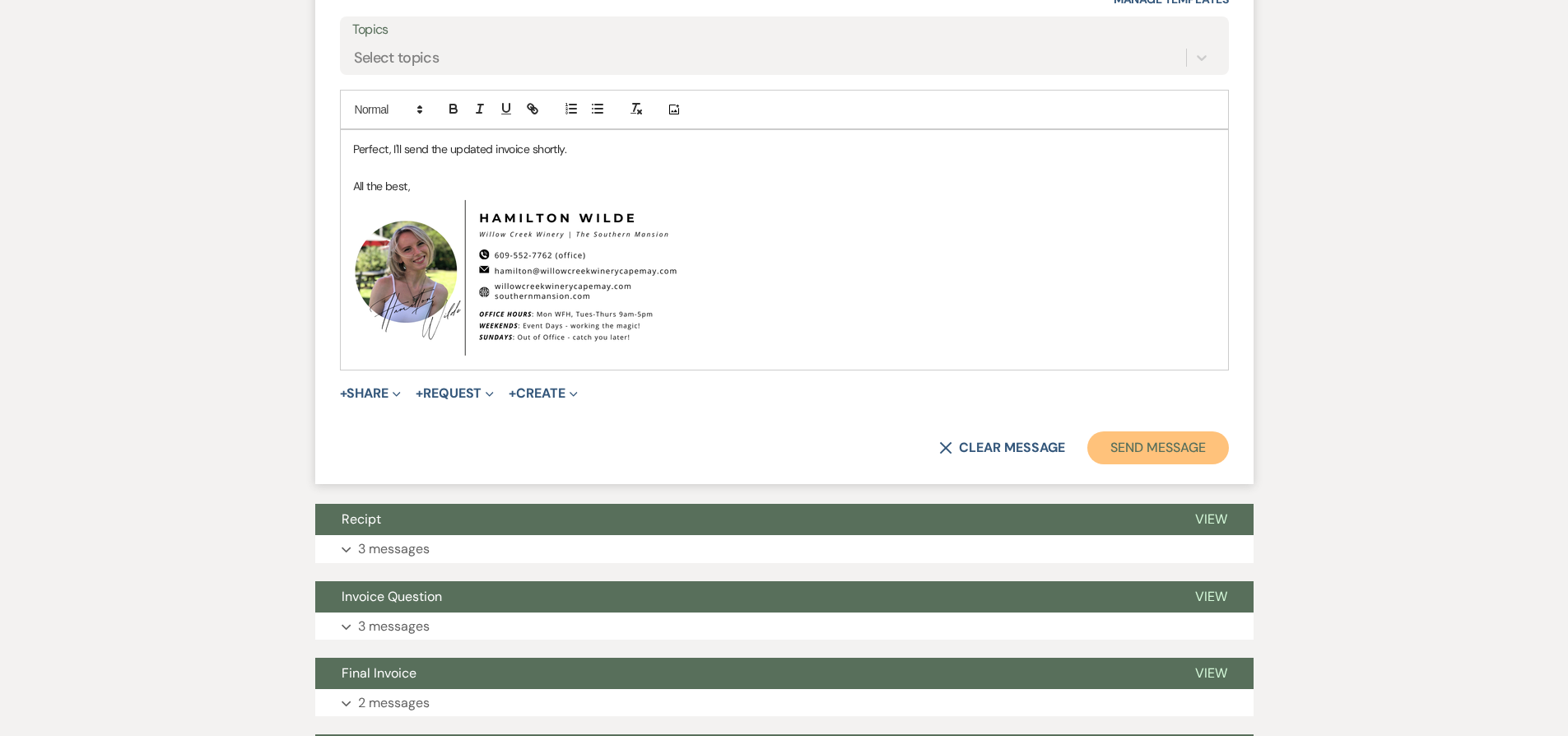
click at [1158, 437] on button "Send Message" at bounding box center [1158, 448] width 141 height 33
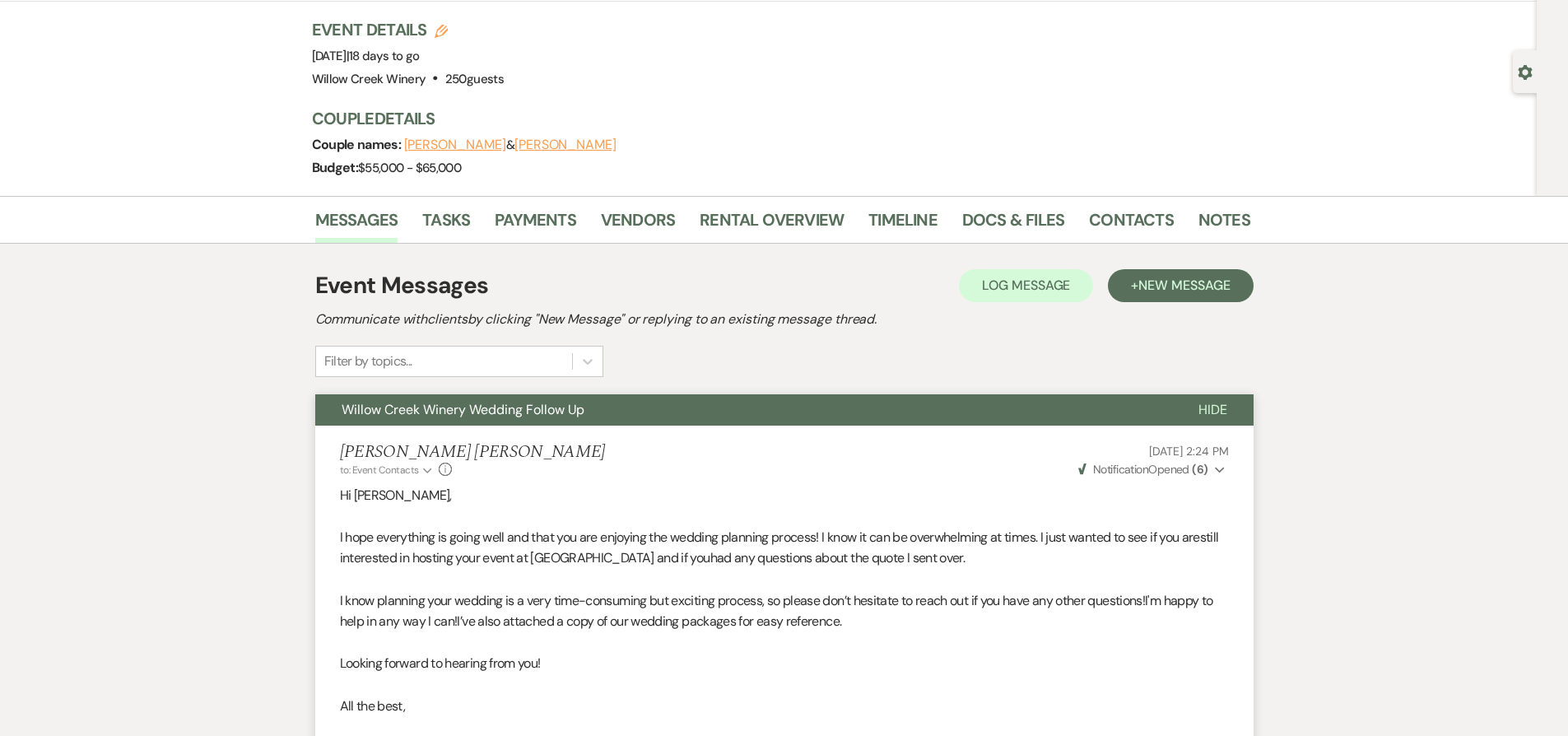
scroll to position [0, 0]
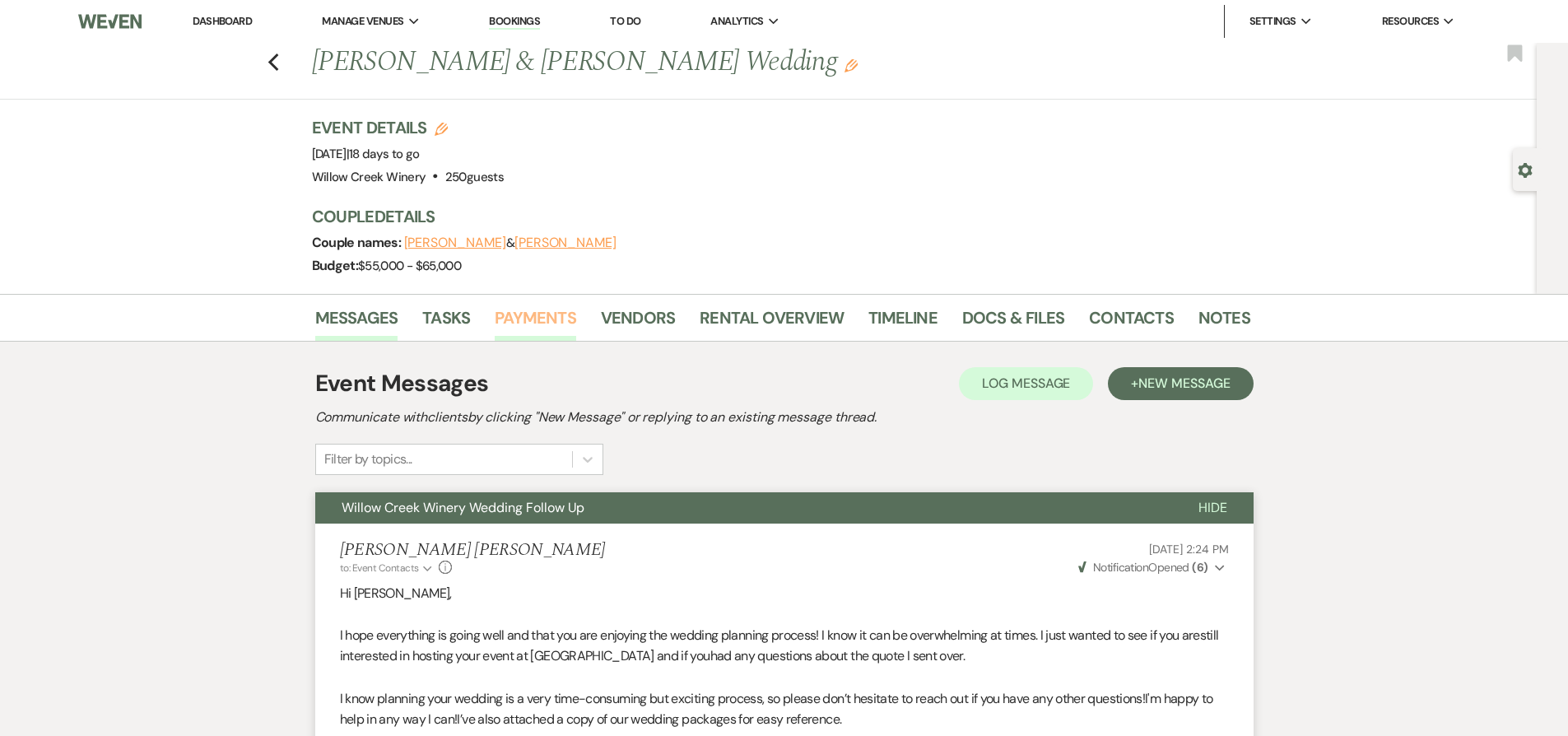
click at [513, 324] on link "Payments" at bounding box center [535, 322] width 81 height 36
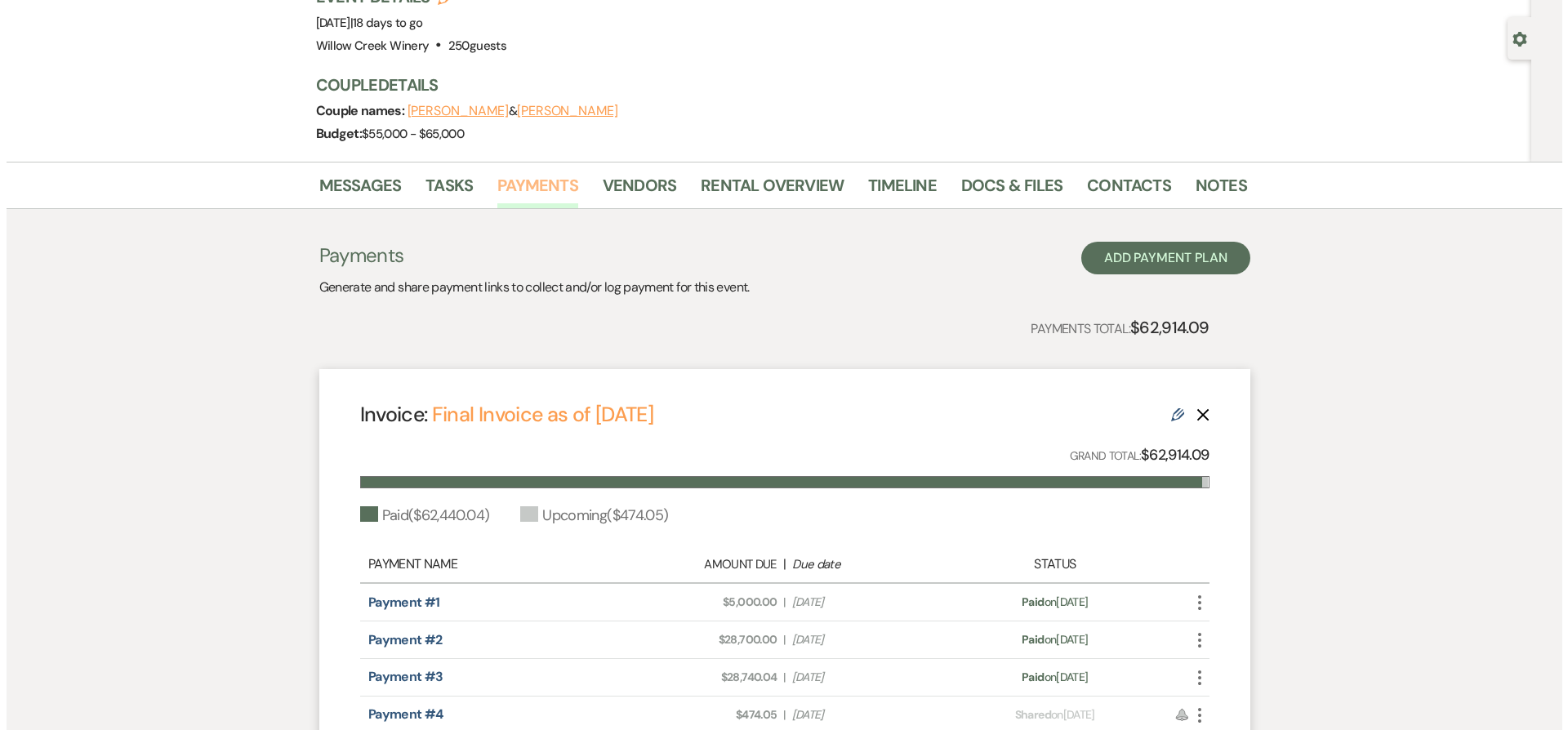
scroll to position [584, 0]
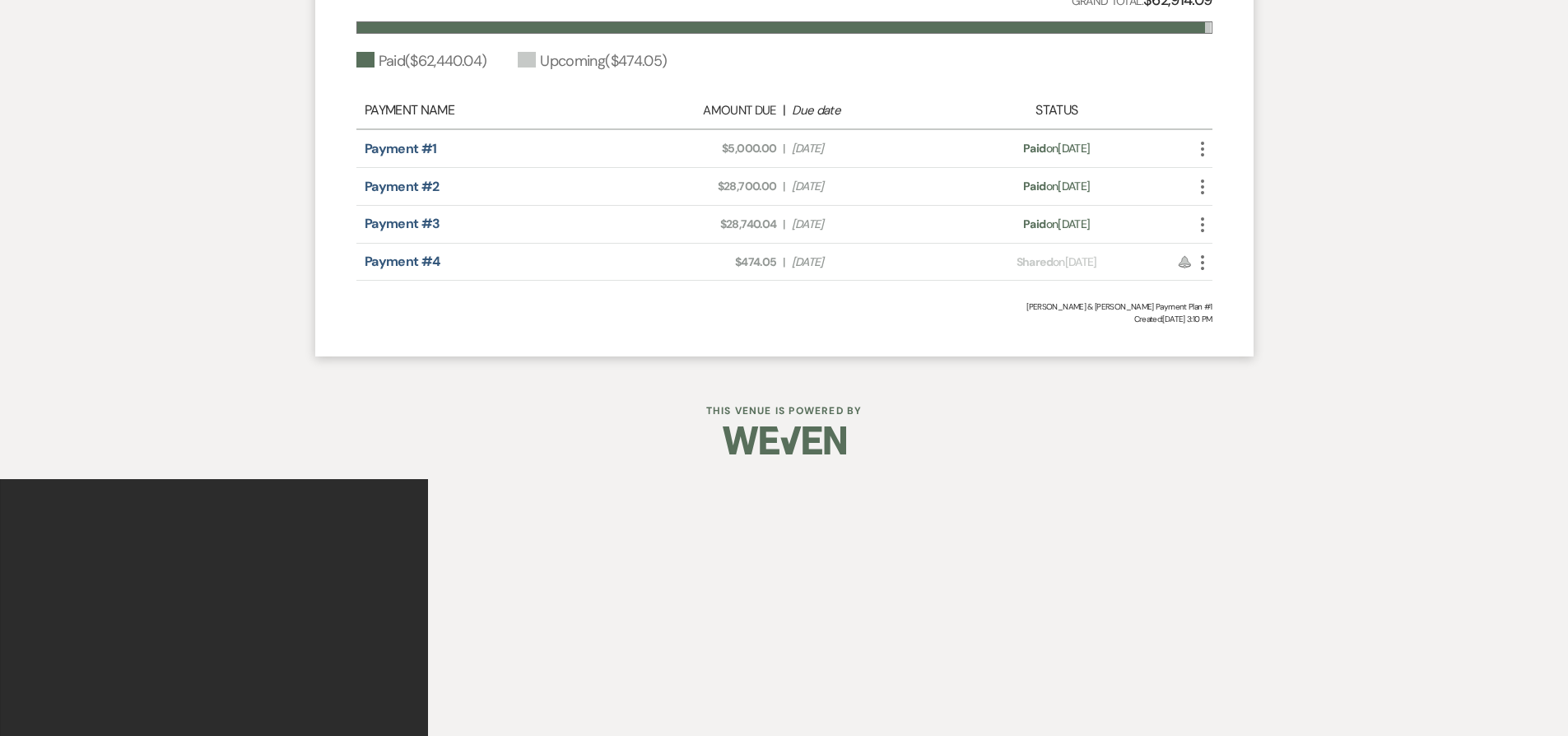
click at [1200, 264] on icon "More" at bounding box center [1202, 262] width 19 height 19
click at [1213, 296] on icon "Attach File" at bounding box center [1219, 295] width 13 height 13
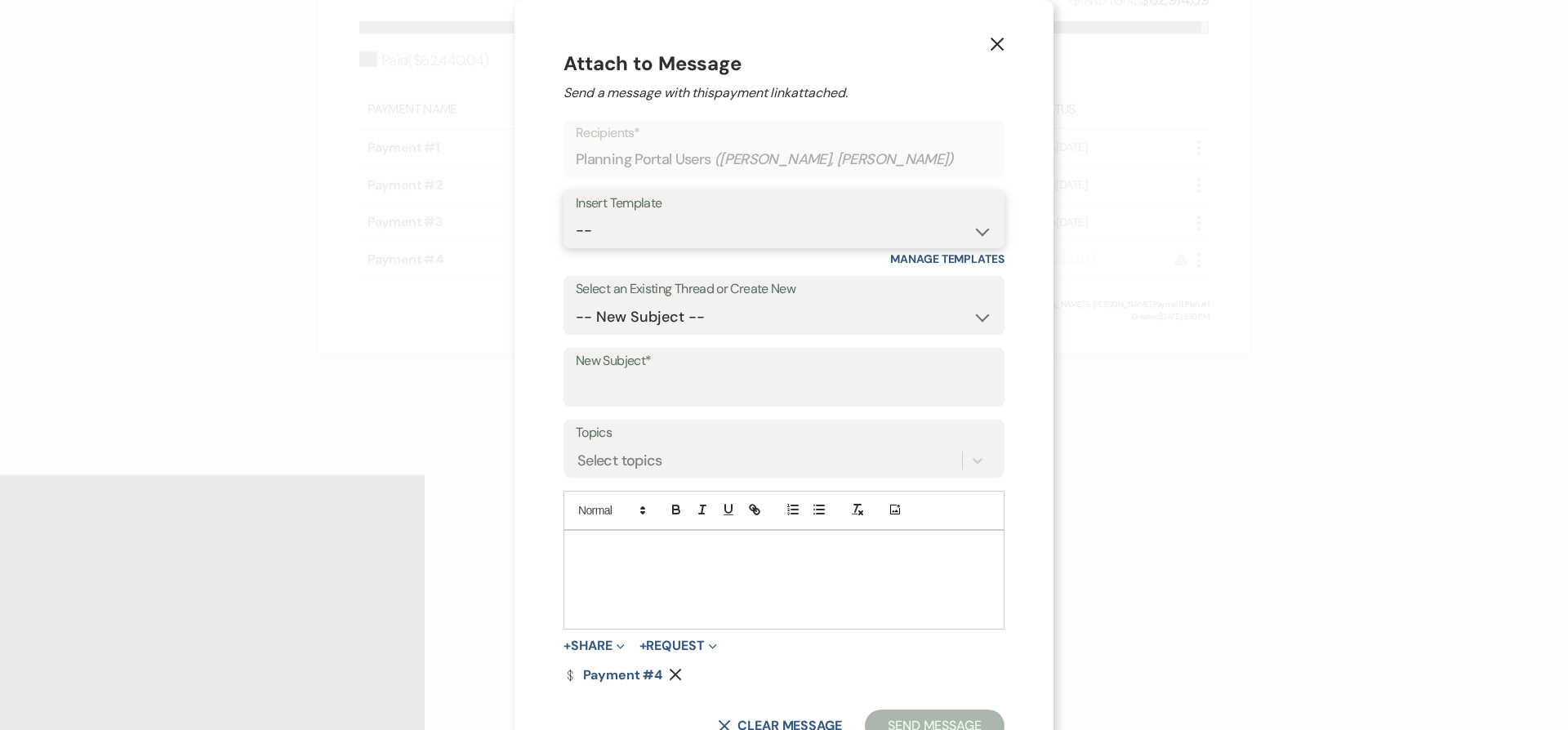
click at [620, 227] on select "-- Weven Planning Portal Introduction (Booked Events) 6-Month Check-in Review R…" at bounding box center [784, 230] width 417 height 32
select select "1589"
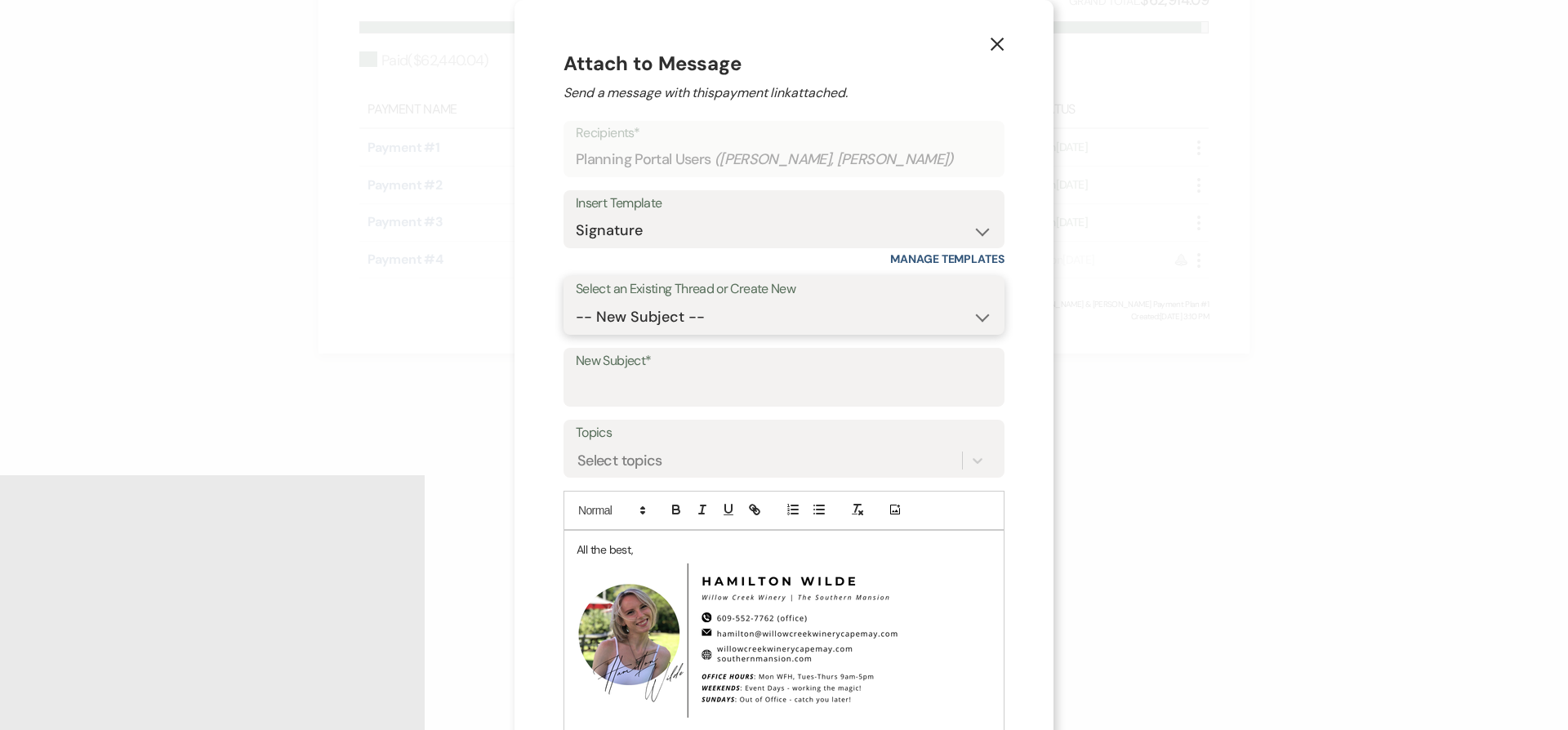
click at [621, 324] on select "-- New Subject -- Willow Creek Winery Wedding Follow Up Recipt Invoice Question…" at bounding box center [784, 316] width 417 height 32
select select "443385"
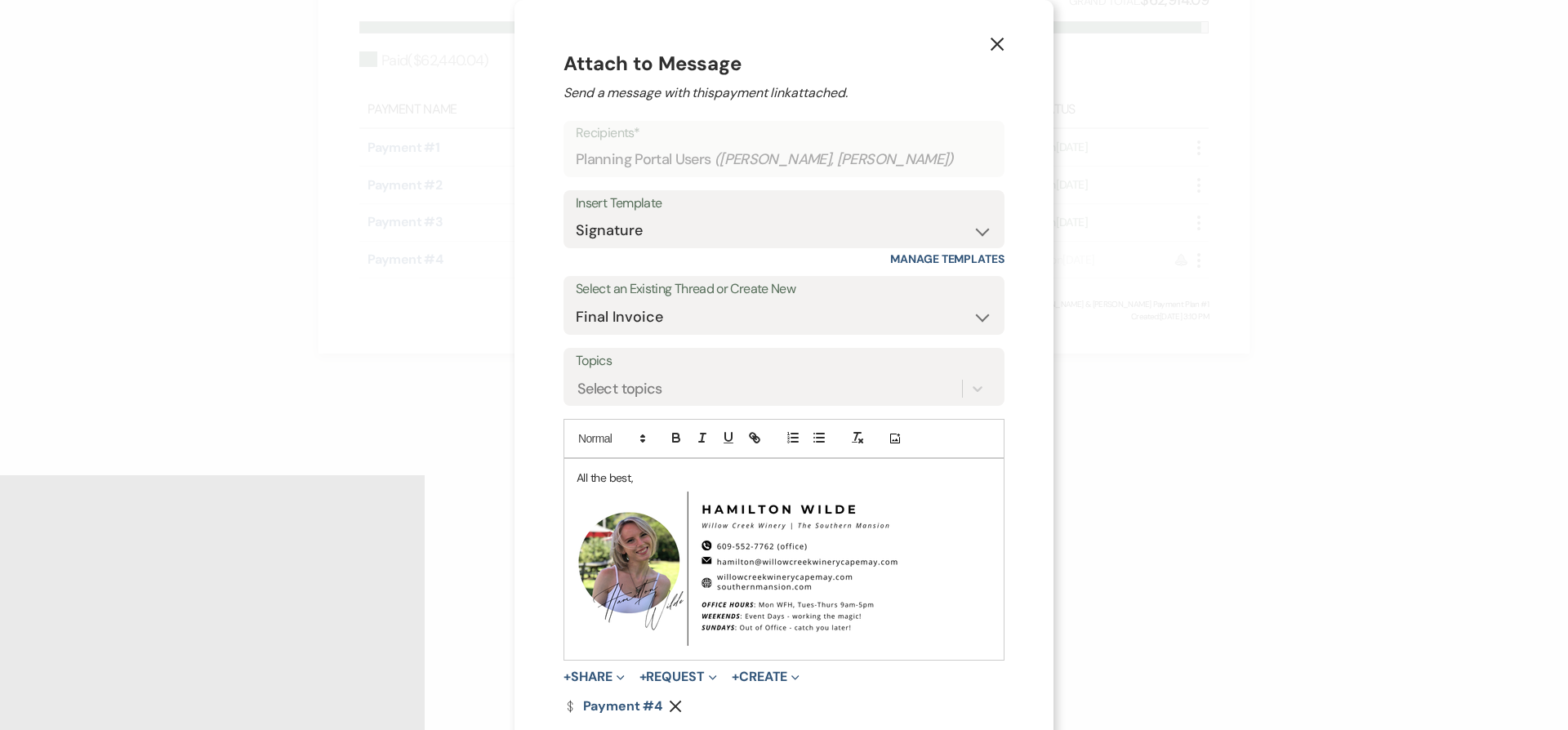
click at [576, 471] on p "All the best," at bounding box center [784, 478] width 415 height 18
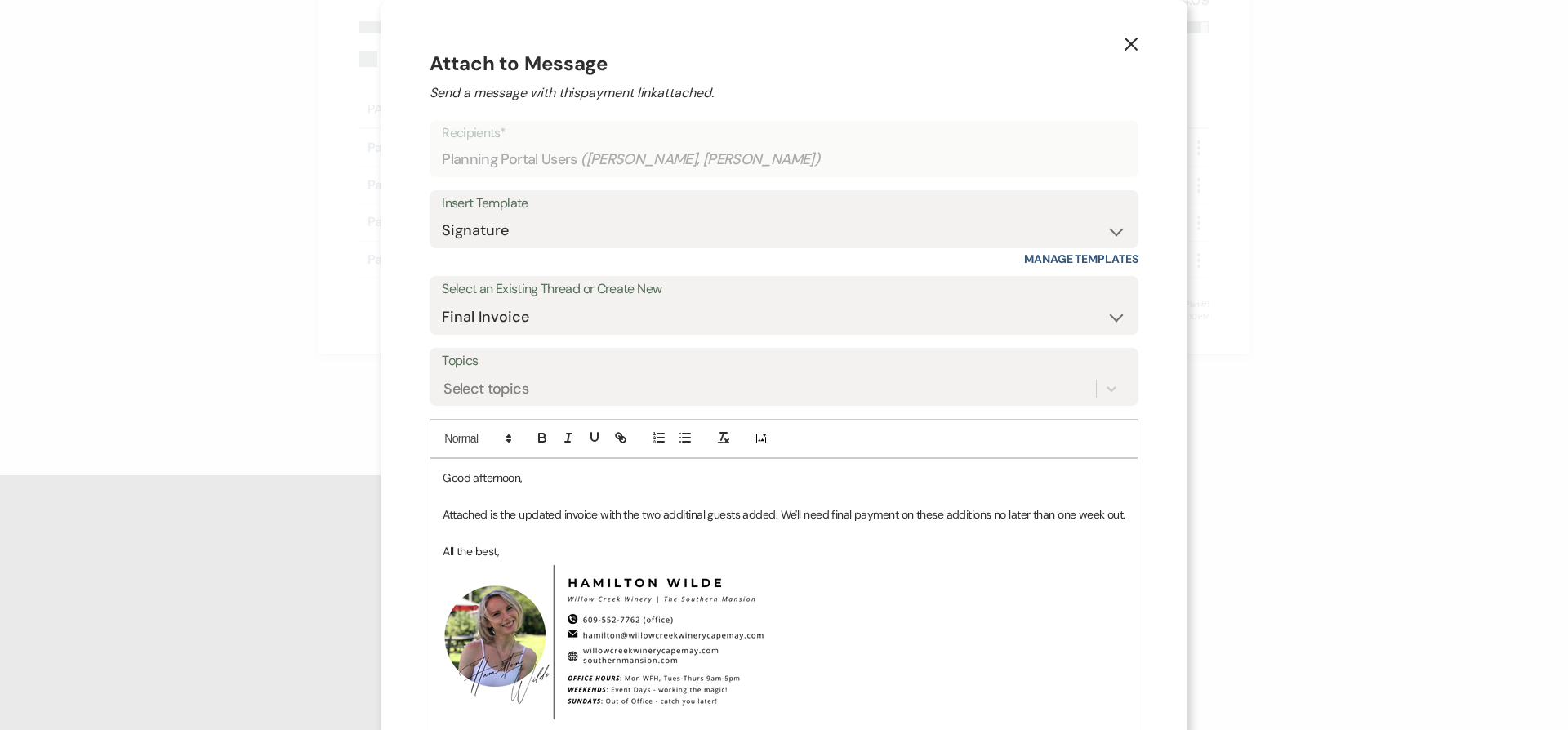
click at [682, 516] on p "Attached is the updated invoice with the two additinal guests added. We'll need…" at bounding box center [784, 514] width 683 height 18
click at [477, 522] on p "Attached is the updated invoice with the two additional guests added. We'll nee…" at bounding box center [784, 514] width 688 height 18
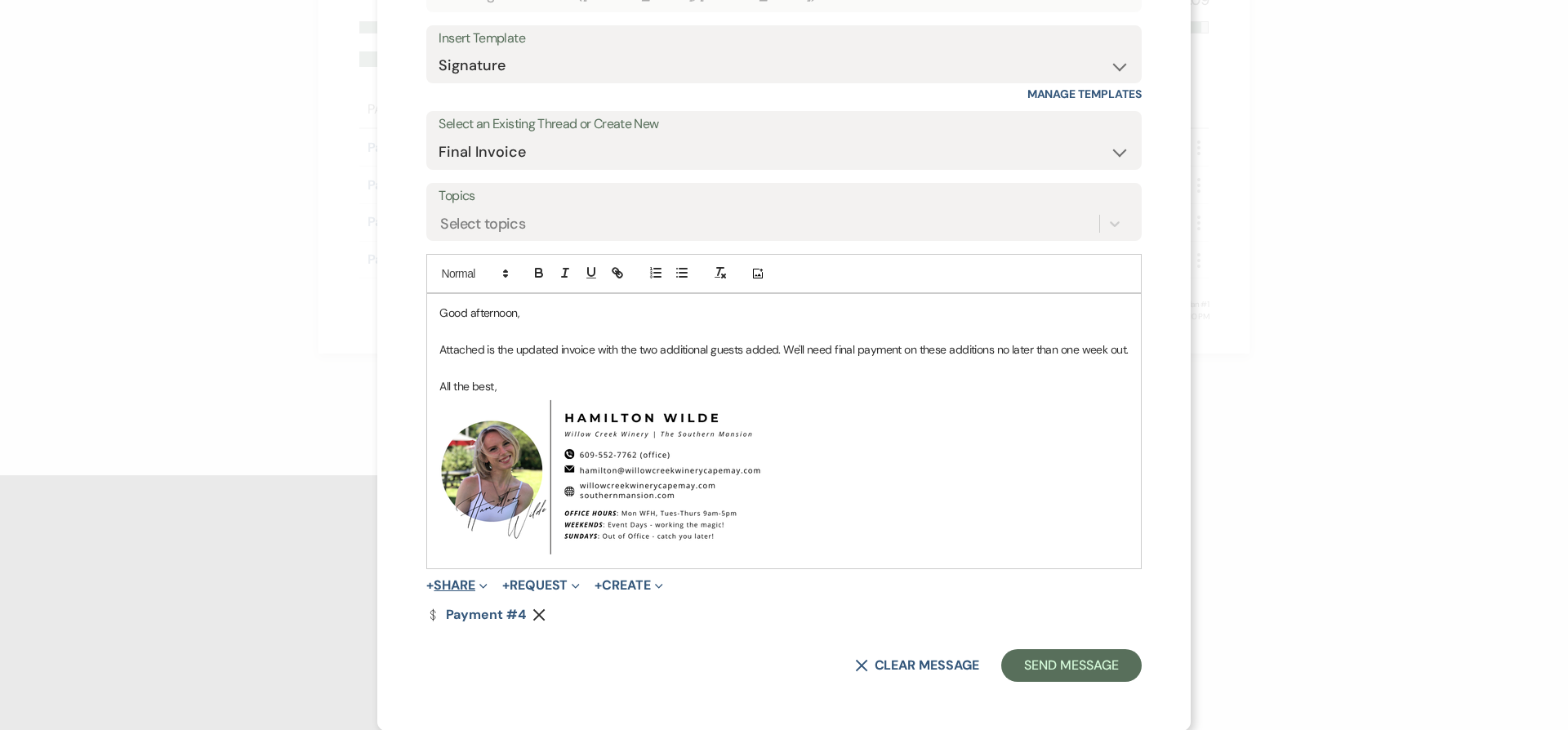
click at [461, 584] on button "+ Share Expand" at bounding box center [457, 585] width 61 height 13
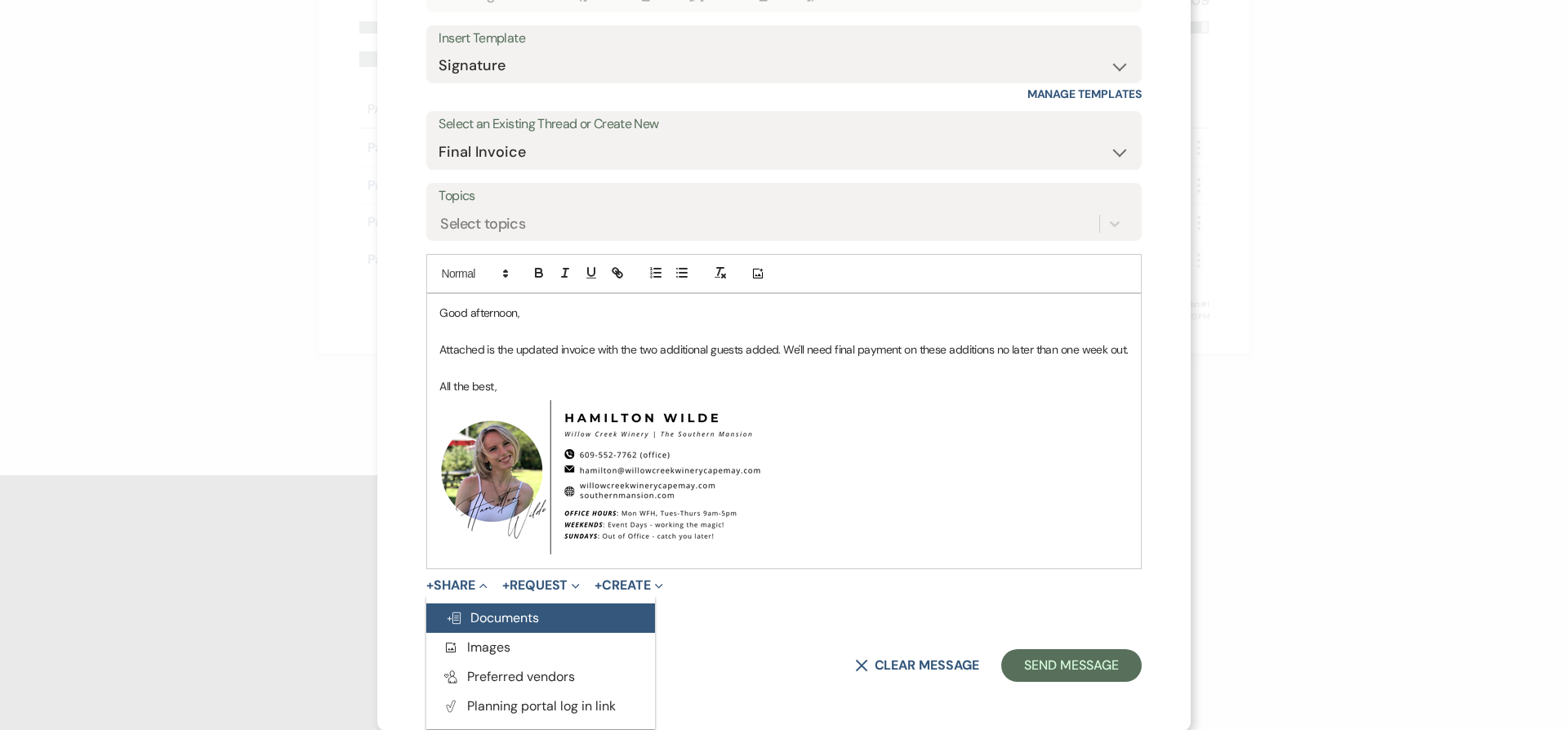
click at [517, 625] on button "Doc Upload Documents" at bounding box center [540, 618] width 228 height 29
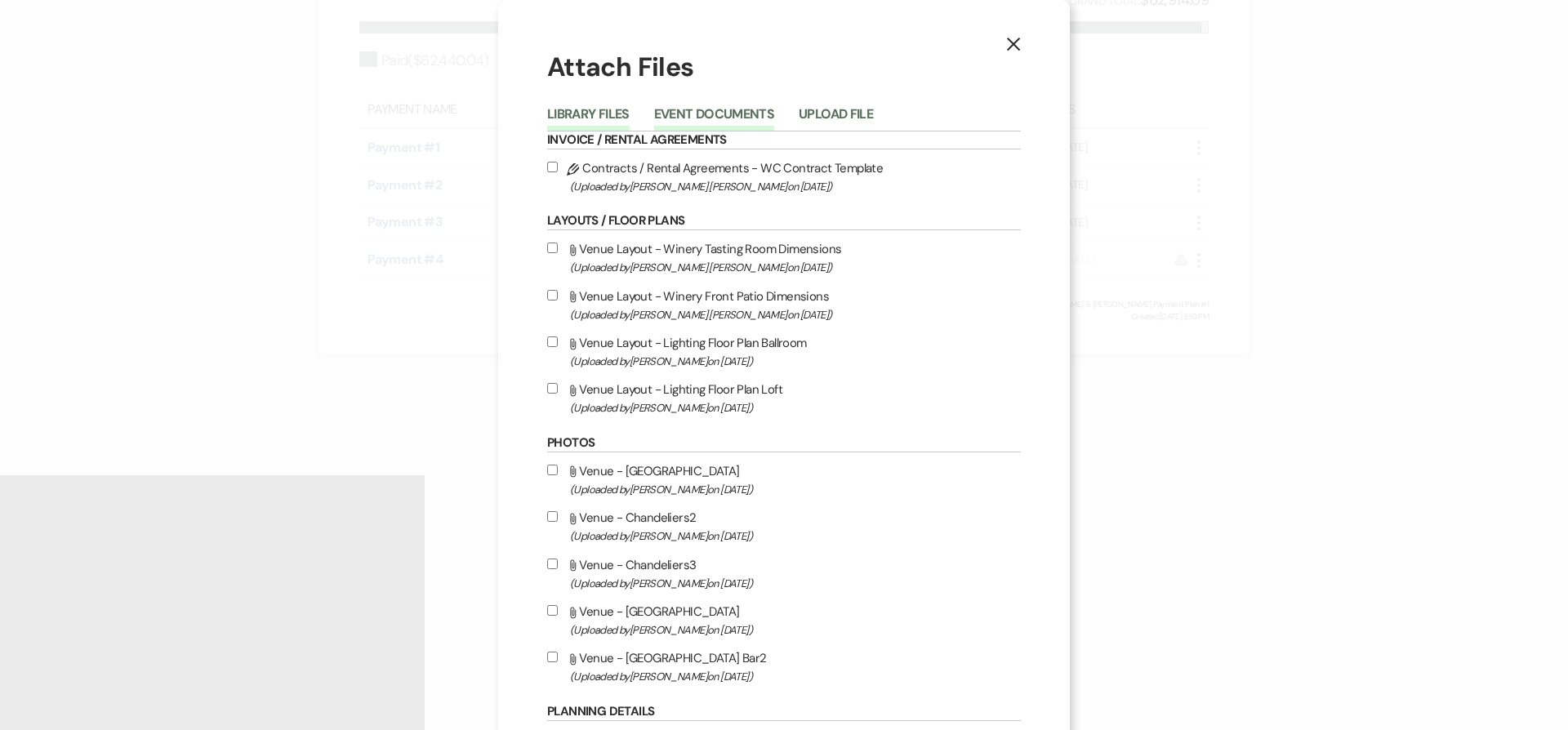
click at [728, 112] on button "Event Documents" at bounding box center [714, 118] width 120 height 23
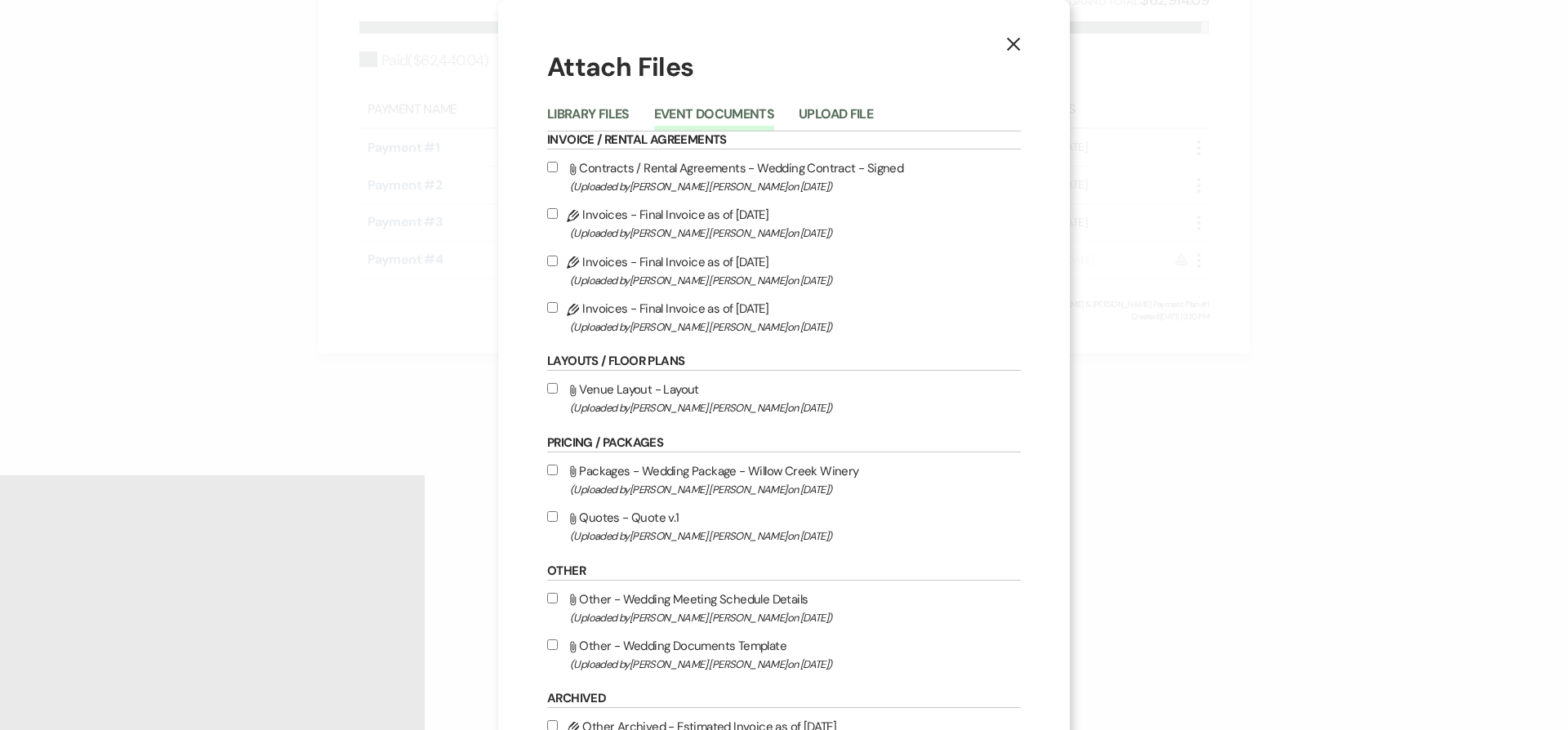
click at [714, 311] on label "Pencil Invoices - Final Invoice as of 8-18-2025 (Uploaded by Hamilton Wilde on …" at bounding box center [784, 317] width 473 height 39
click at [558, 311] on input "Pencil Invoices - Final Invoice as of 8-18-2025 (Uploaded by Hamilton Wilde on …" at bounding box center [552, 307] width 11 height 11
checkbox input "true"
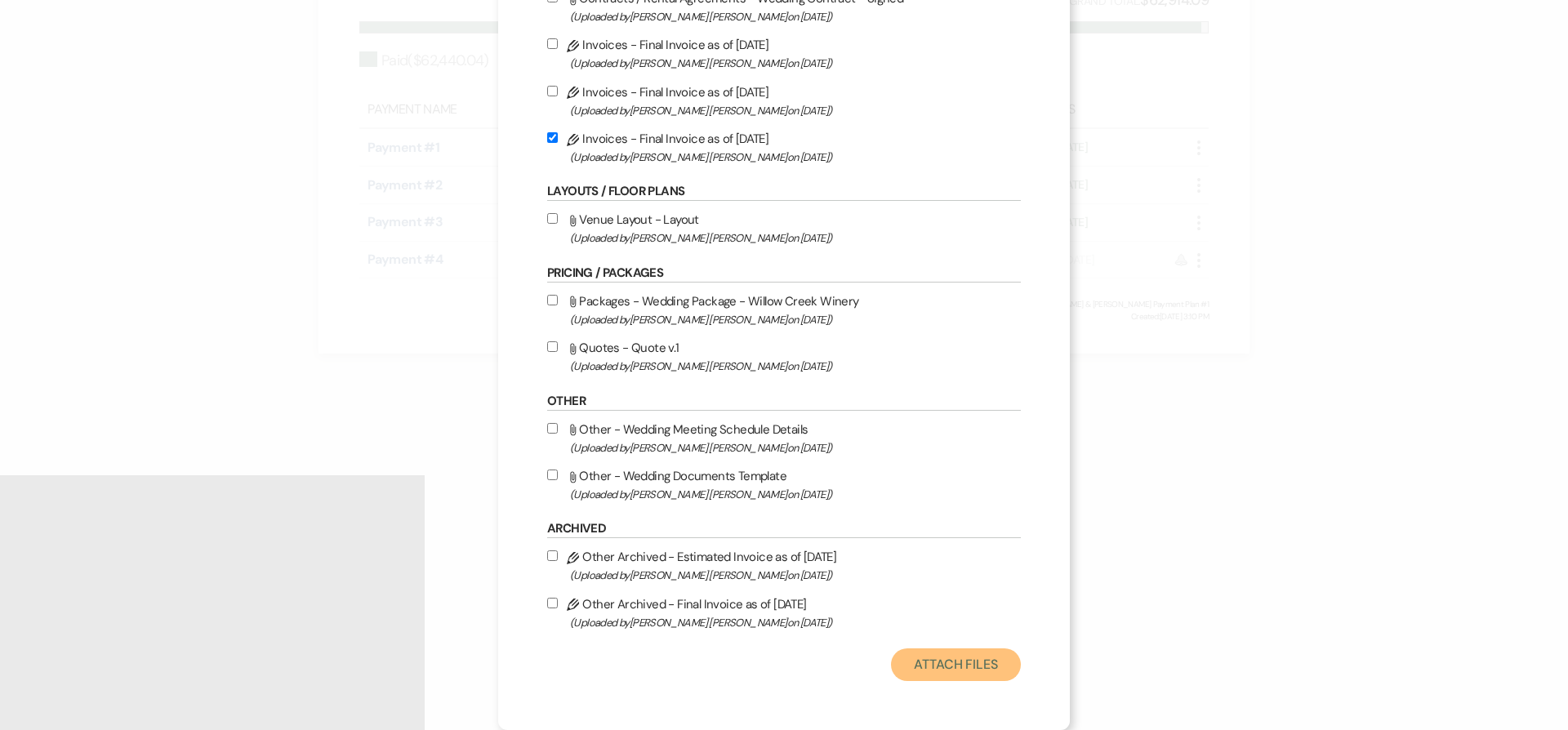
click at [946, 656] on button "Attach Files" at bounding box center [956, 665] width 130 height 33
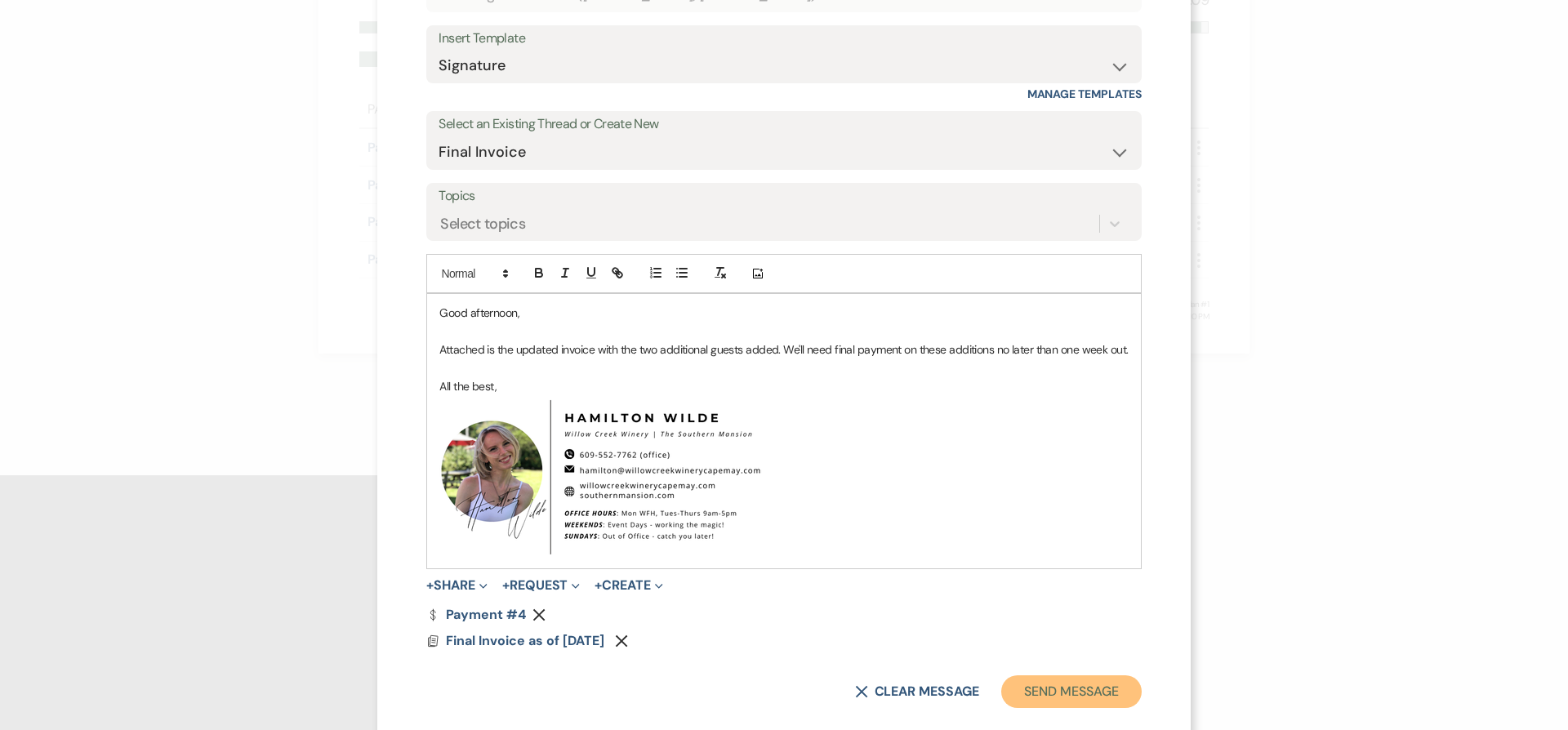
click at [1018, 692] on button "Send Message" at bounding box center [1071, 691] width 139 height 33
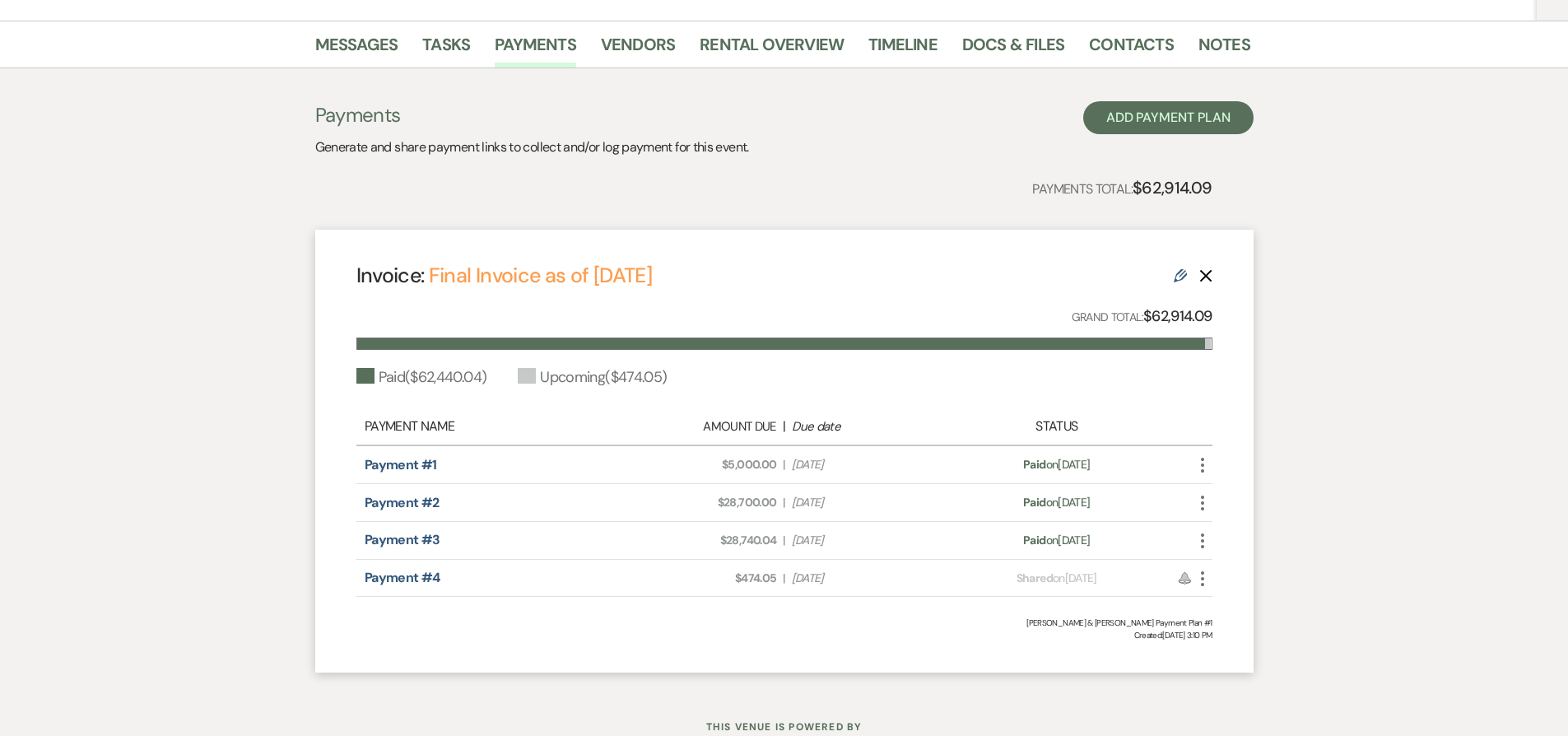
scroll to position [0, 0]
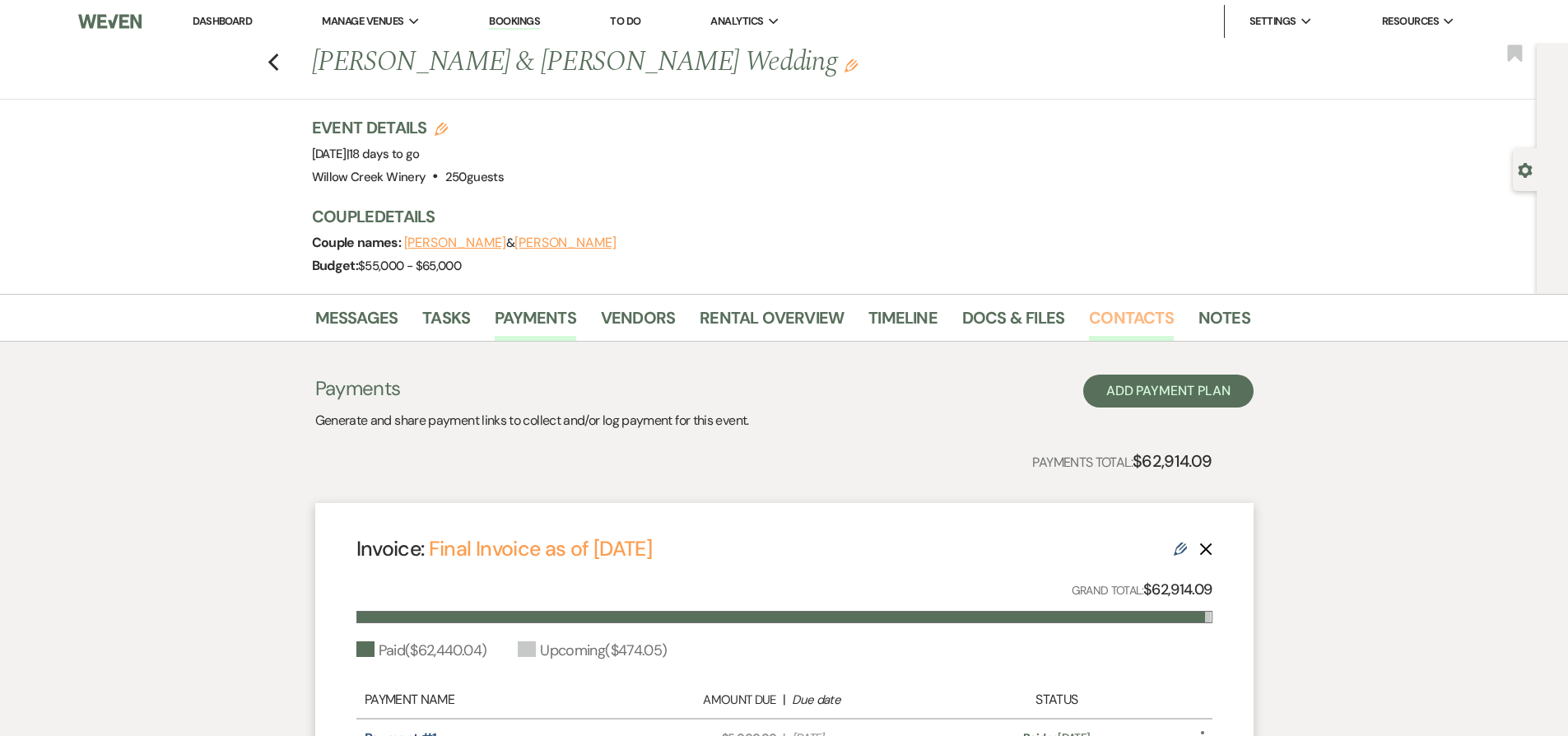
click at [1136, 316] on link "Contacts" at bounding box center [1132, 322] width 85 height 36
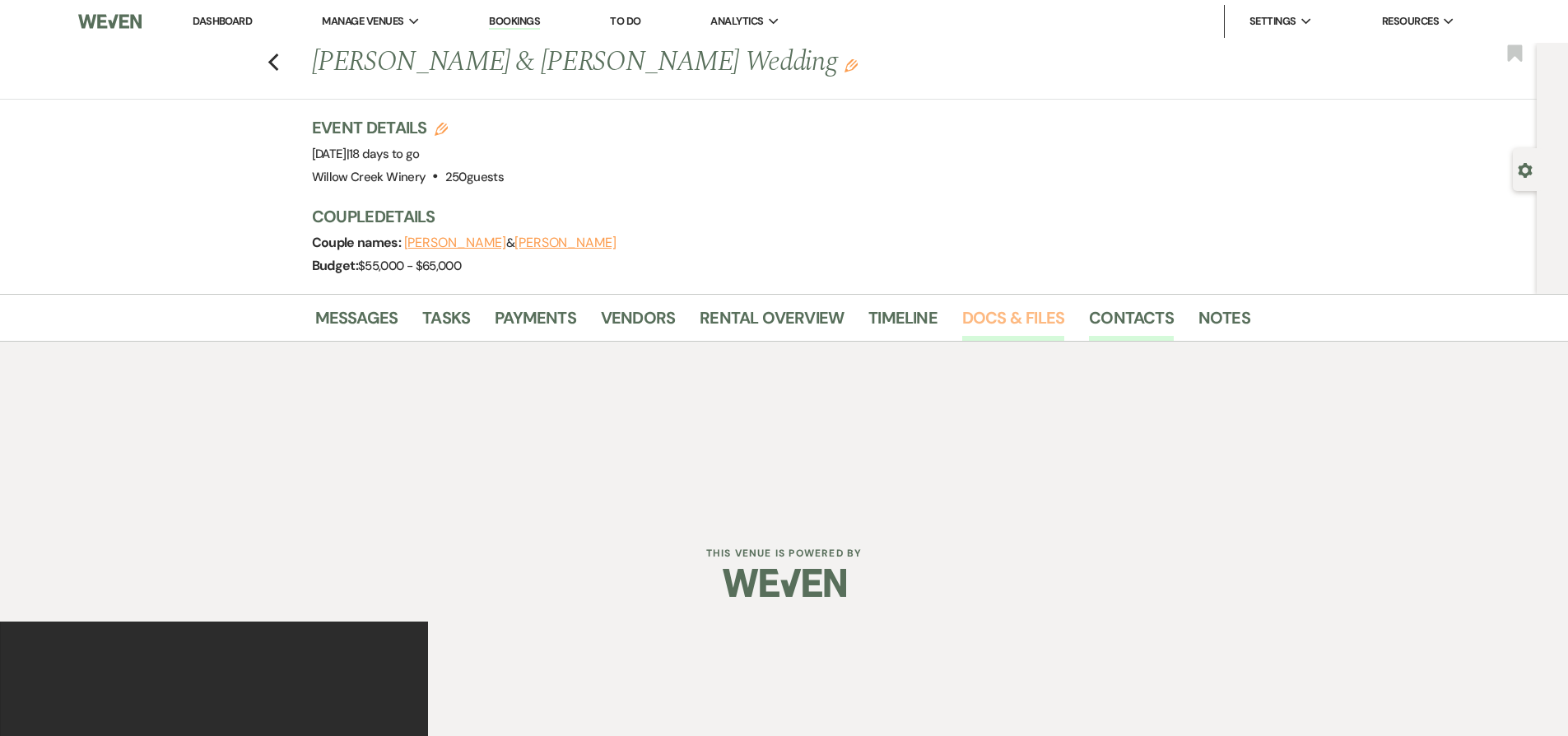
click at [990, 318] on link "Docs & Files" at bounding box center [1013, 322] width 102 height 36
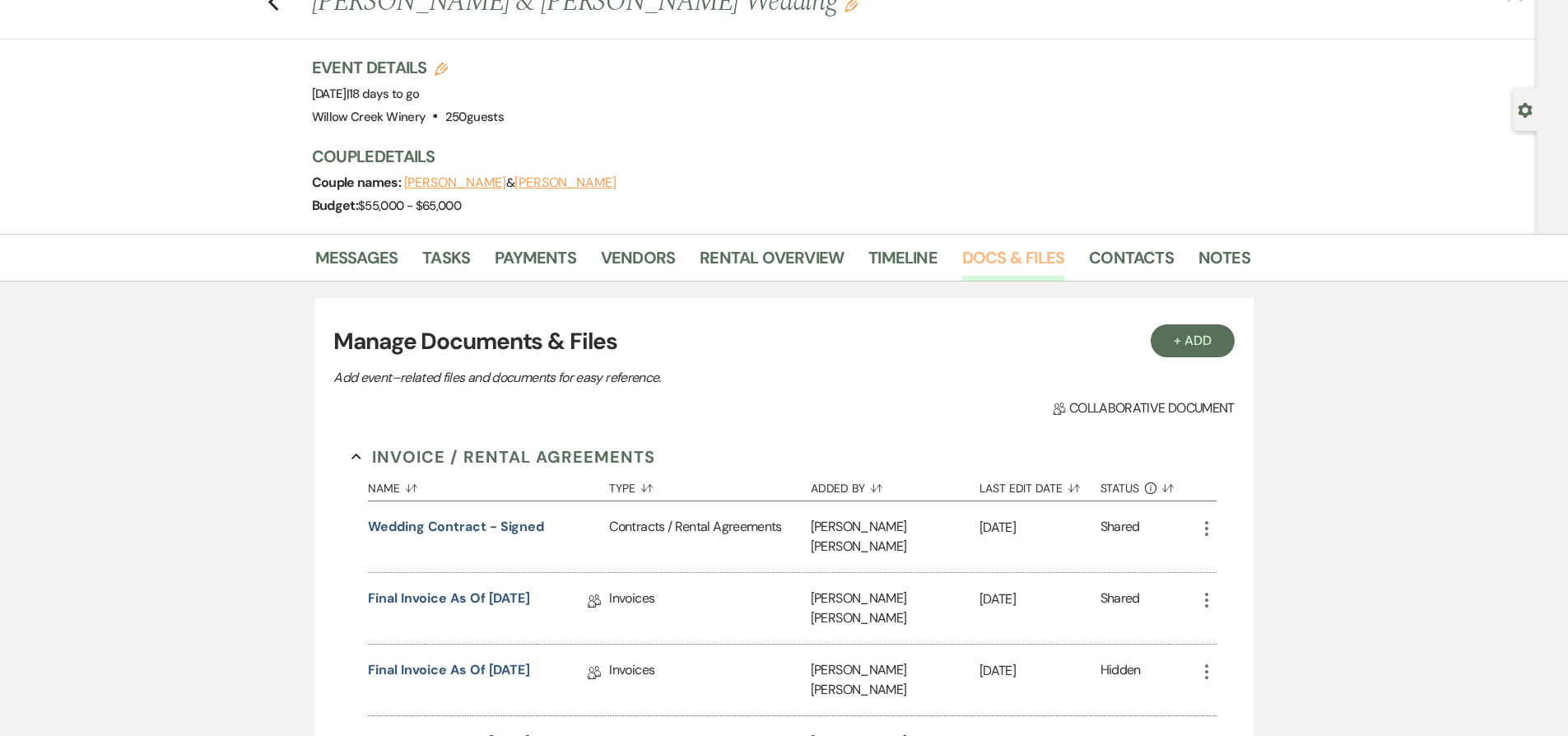
scroll to position [104, 0]
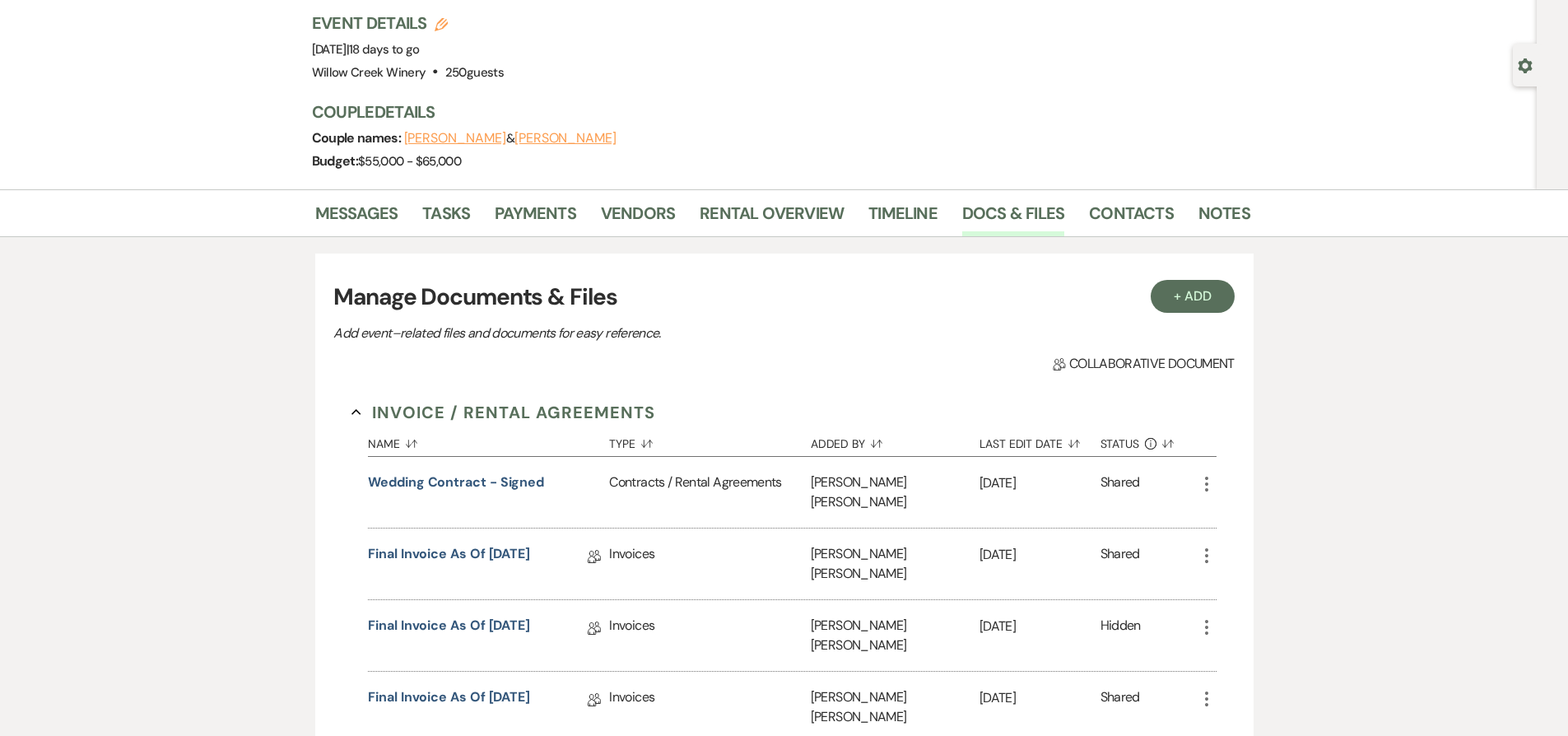
click at [1202, 546] on icon "More" at bounding box center [1206, 555] width 19 height 19
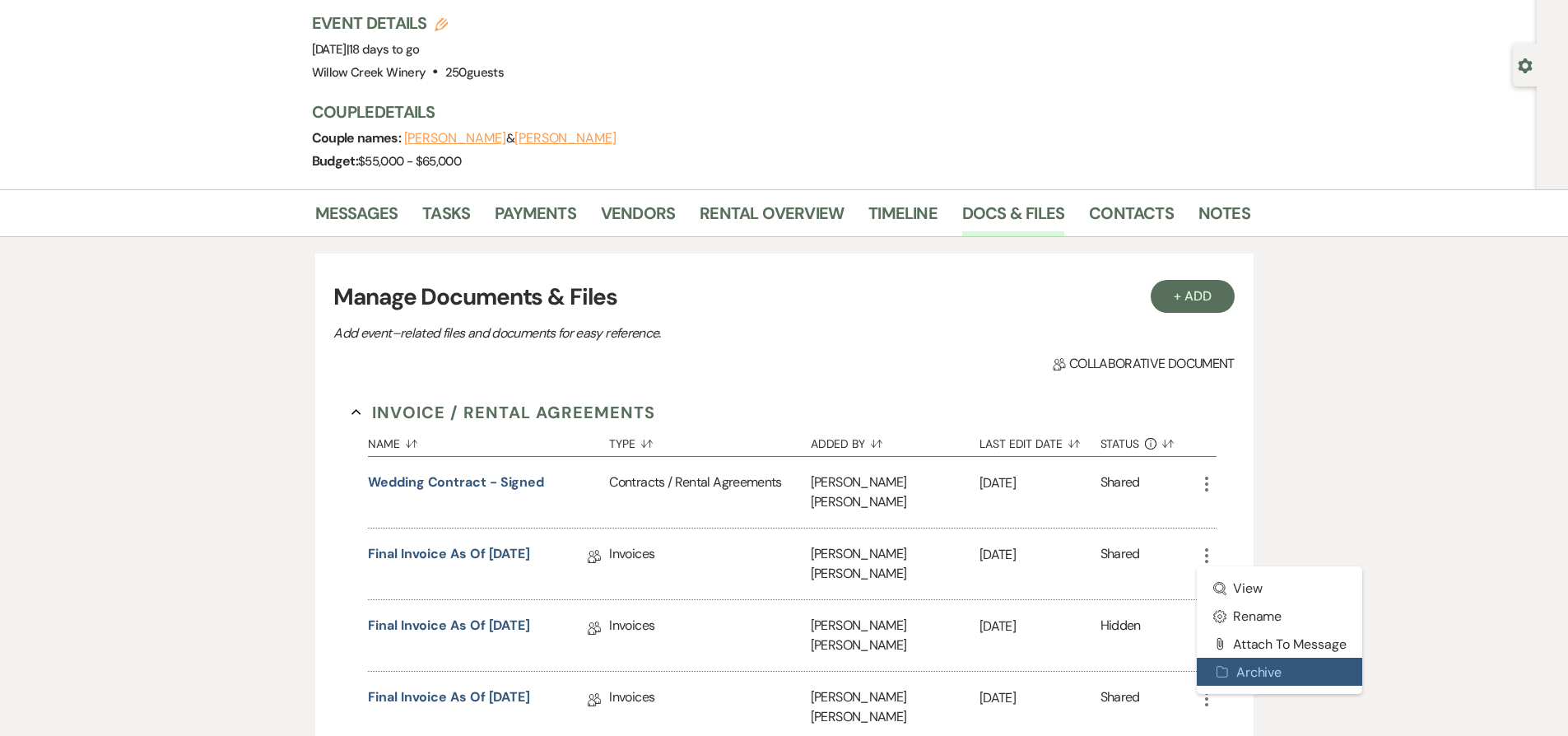
click at [1246, 658] on button "Archive Archive" at bounding box center [1280, 671] width 166 height 28
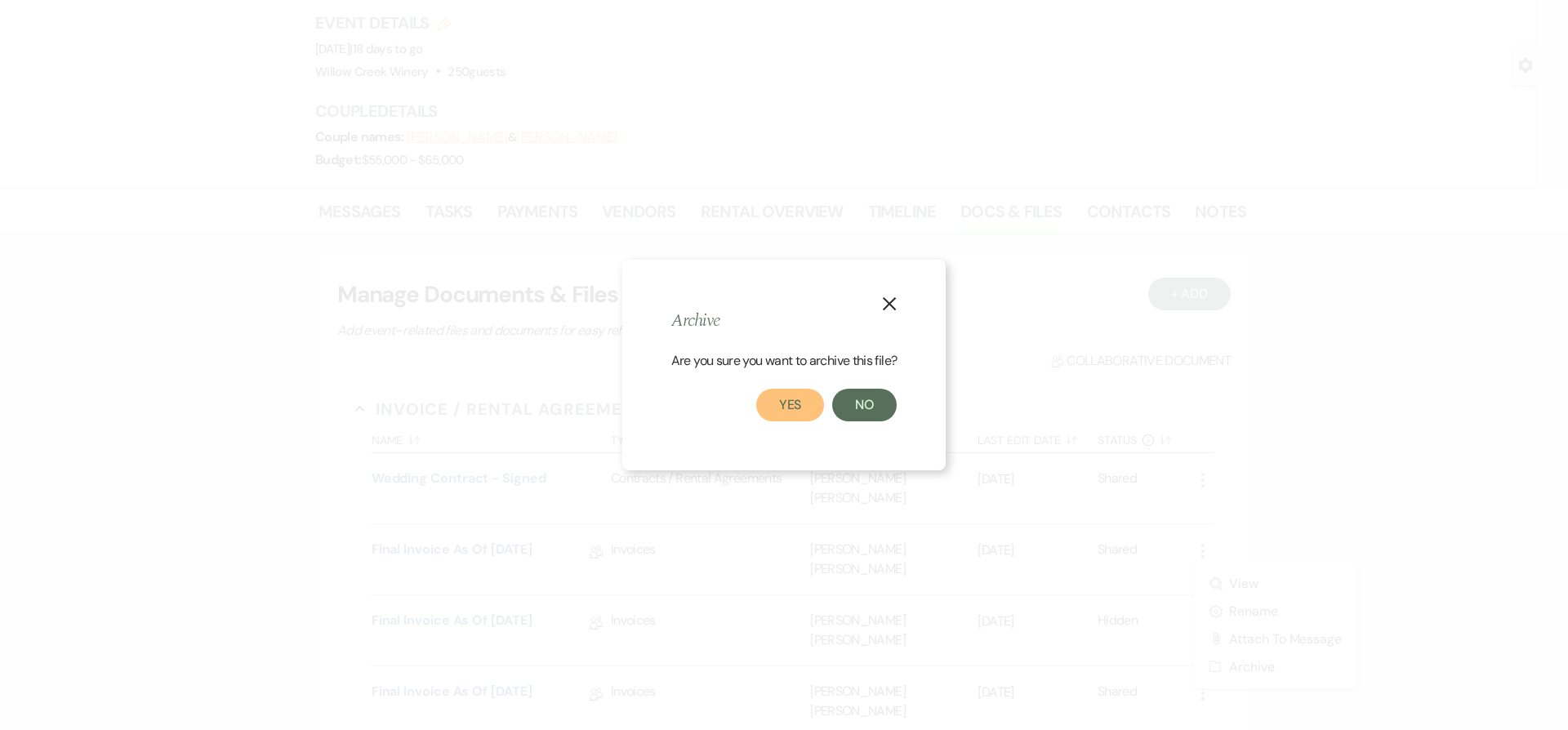
click at [782, 408] on button "Yes" at bounding box center [790, 405] width 69 height 33
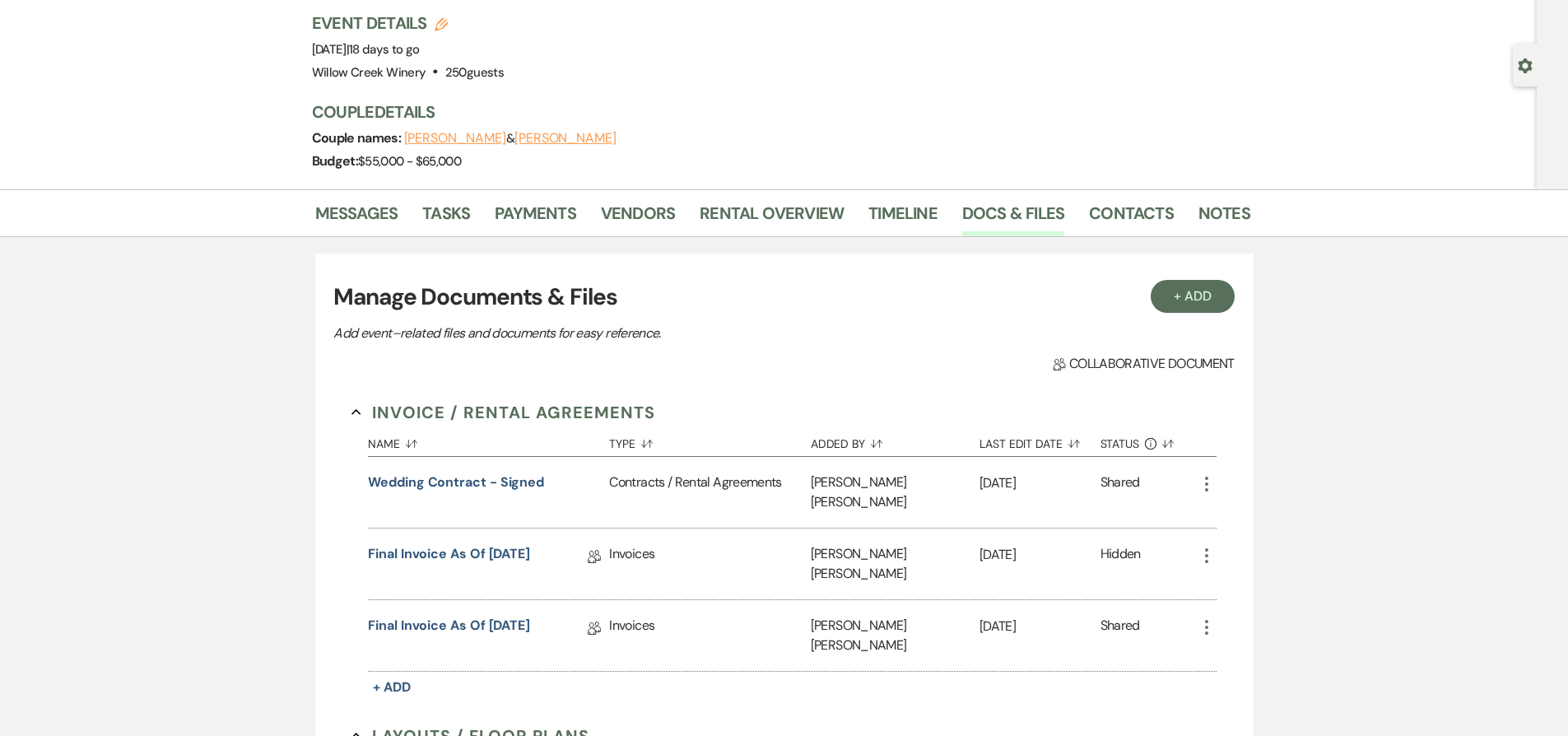
click at [1205, 546] on icon "More" at bounding box center [1206, 555] width 19 height 19
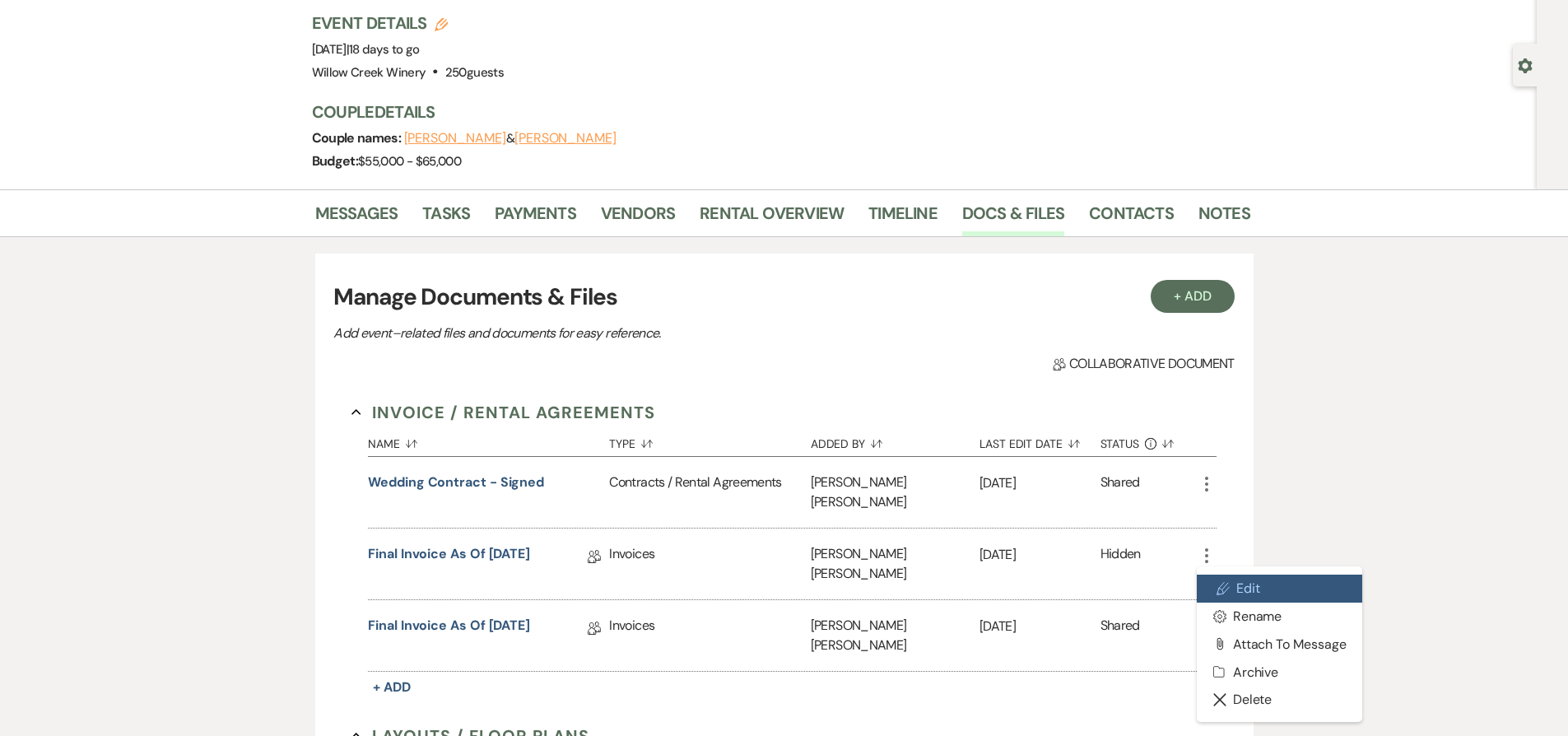
click at [1223, 582] on use at bounding box center [1222, 587] width 12 height 12
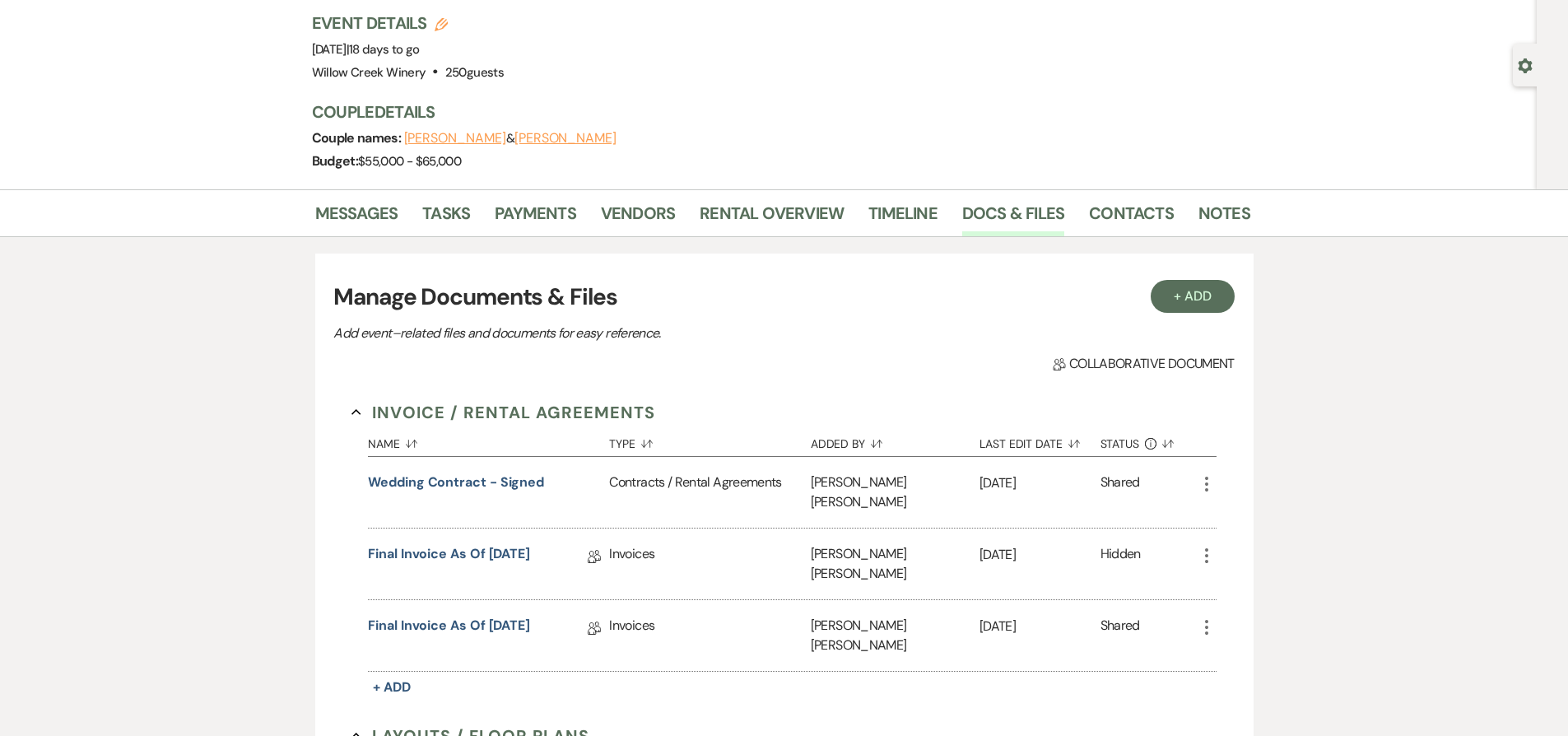
click at [1202, 546] on icon "More" at bounding box center [1206, 555] width 19 height 19
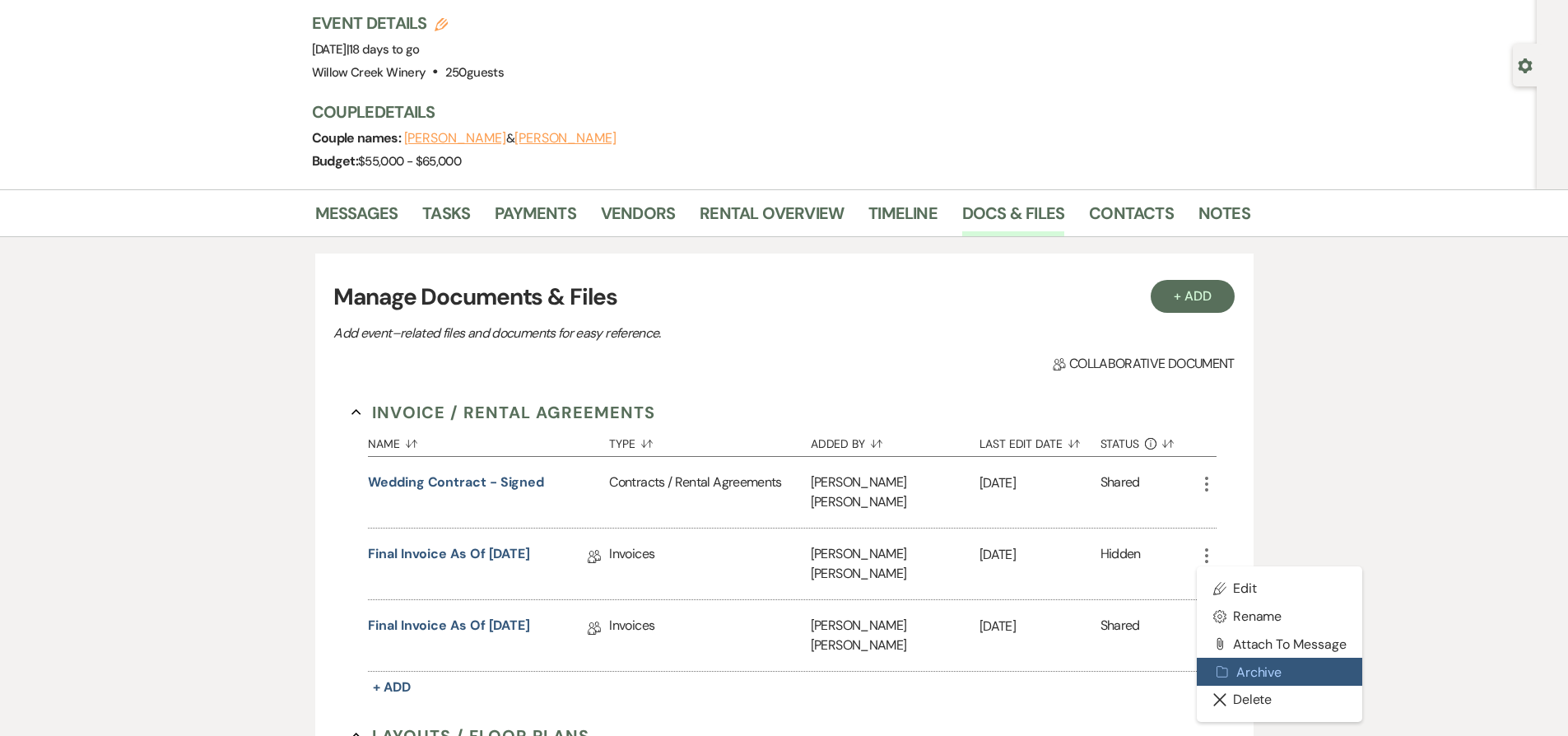
click at [1242, 657] on button "Archive Archive" at bounding box center [1280, 671] width 166 height 28
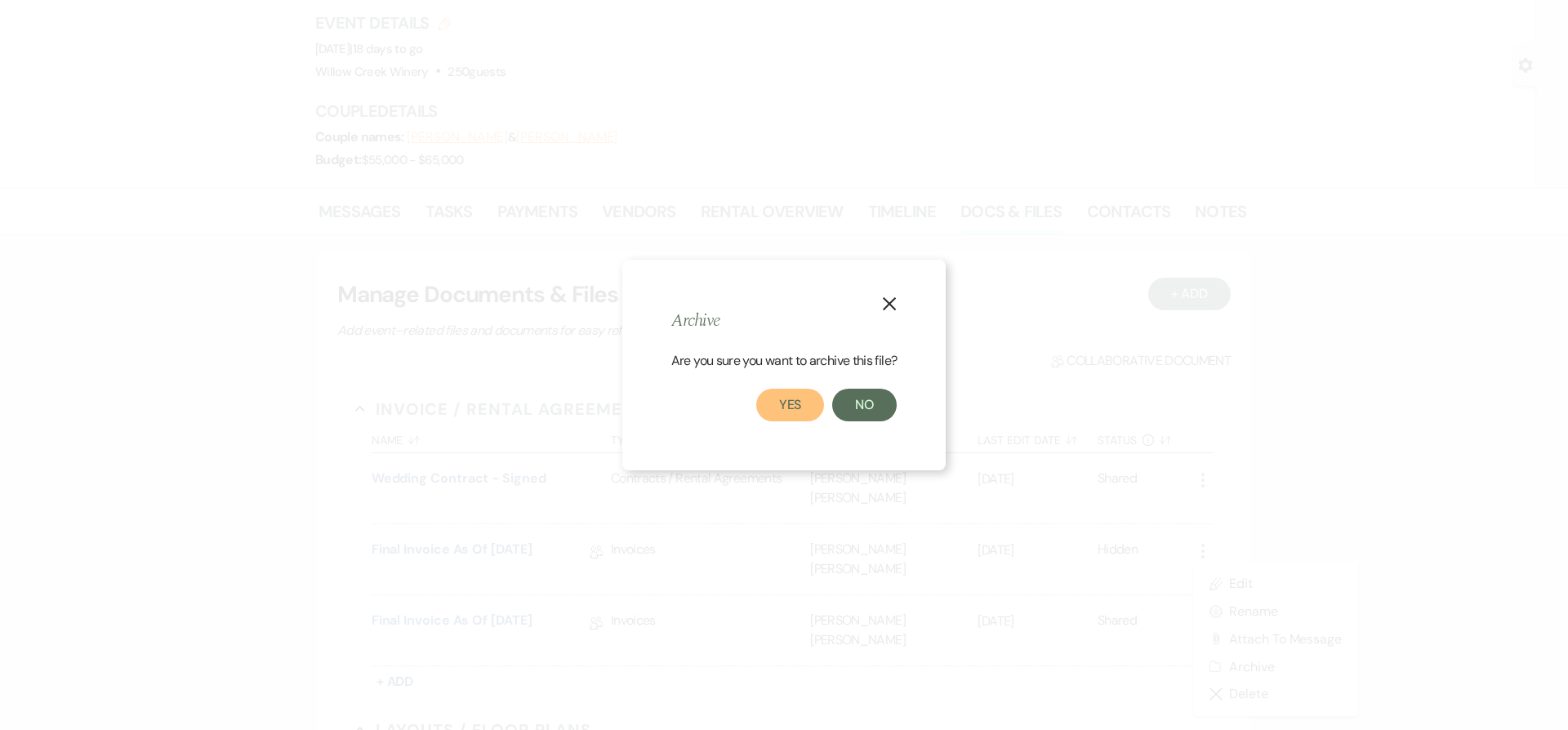
click at [782, 405] on button "Yes" at bounding box center [790, 405] width 69 height 33
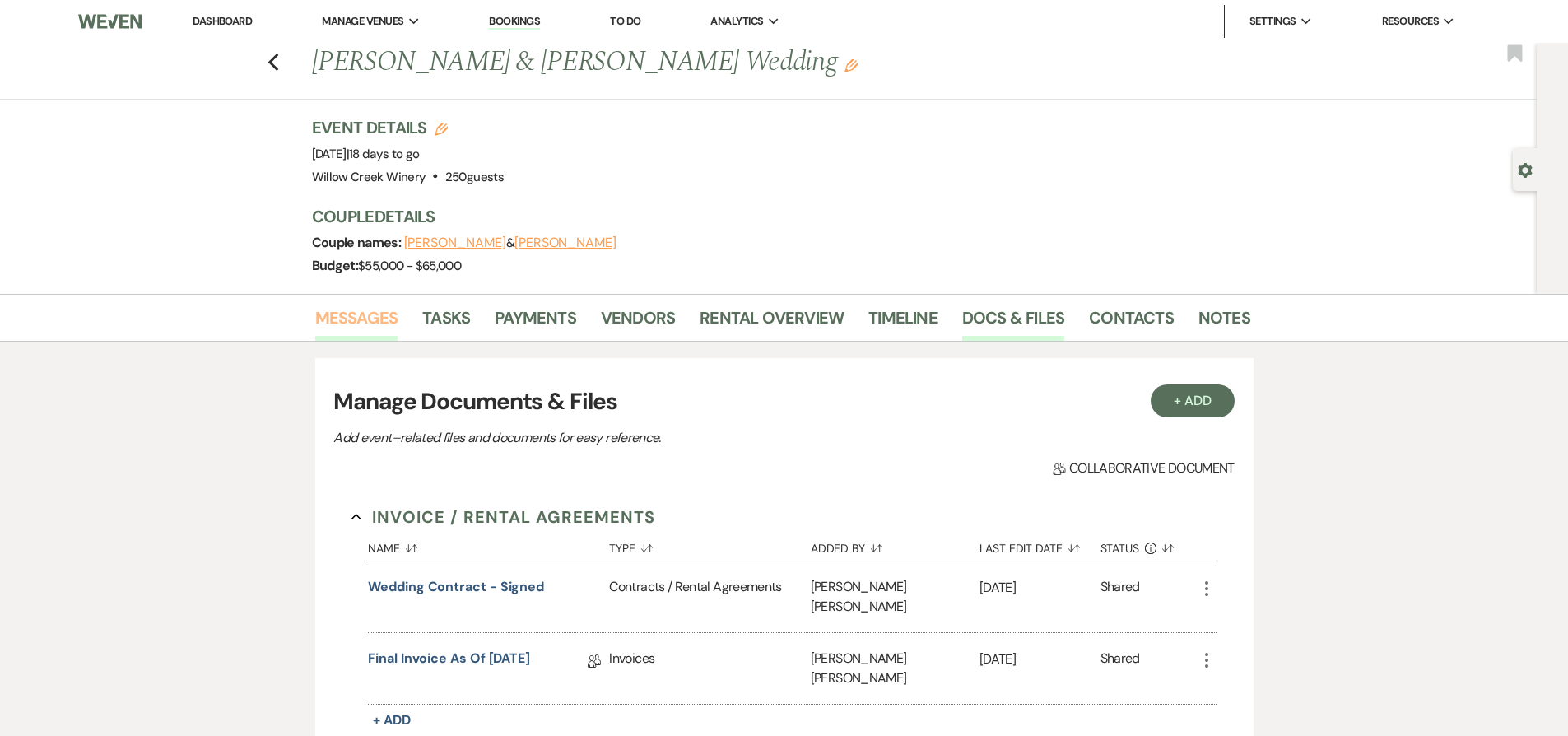
click at [336, 331] on link "Messages" at bounding box center [357, 322] width 83 height 36
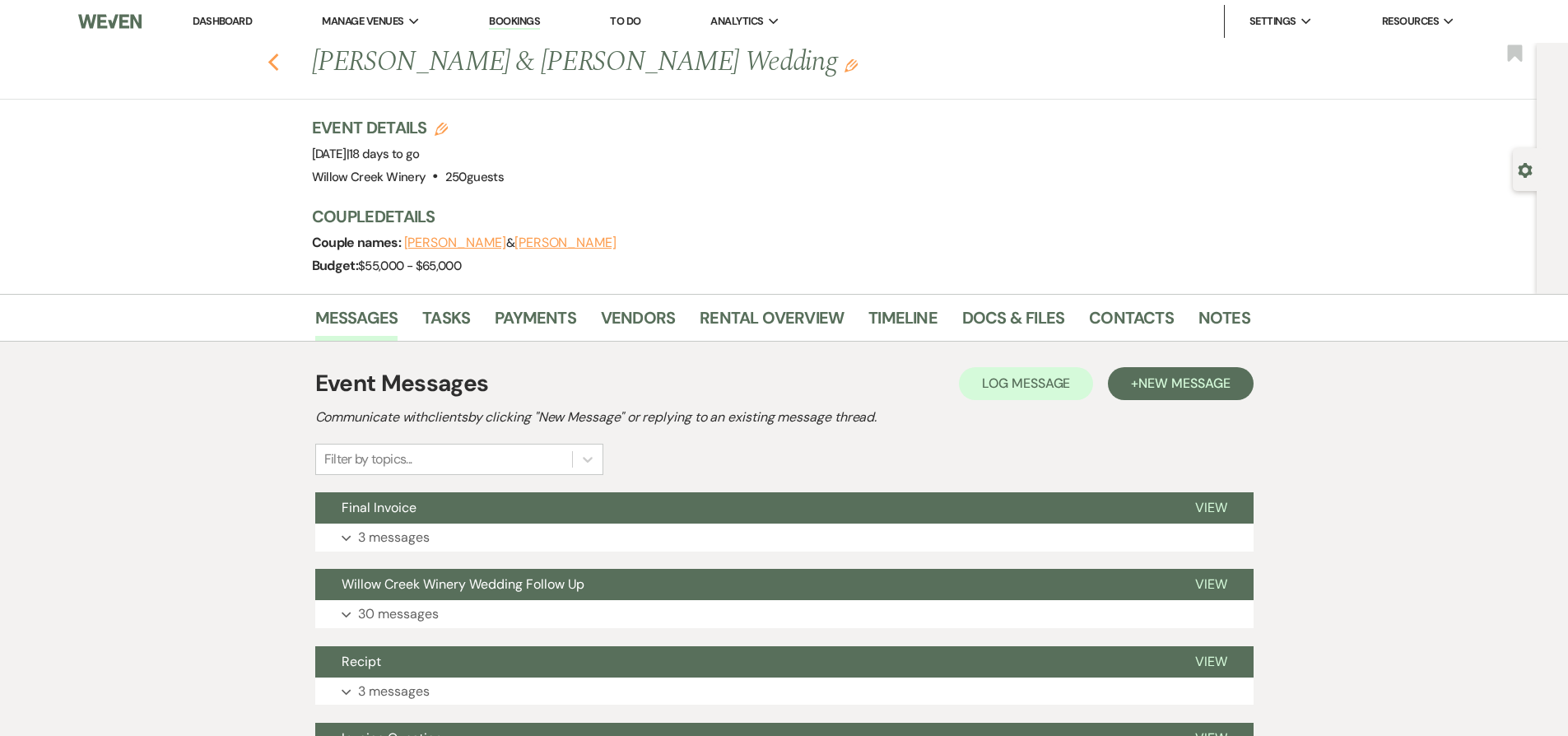
click at [278, 64] on use "button" at bounding box center [273, 63] width 11 height 18
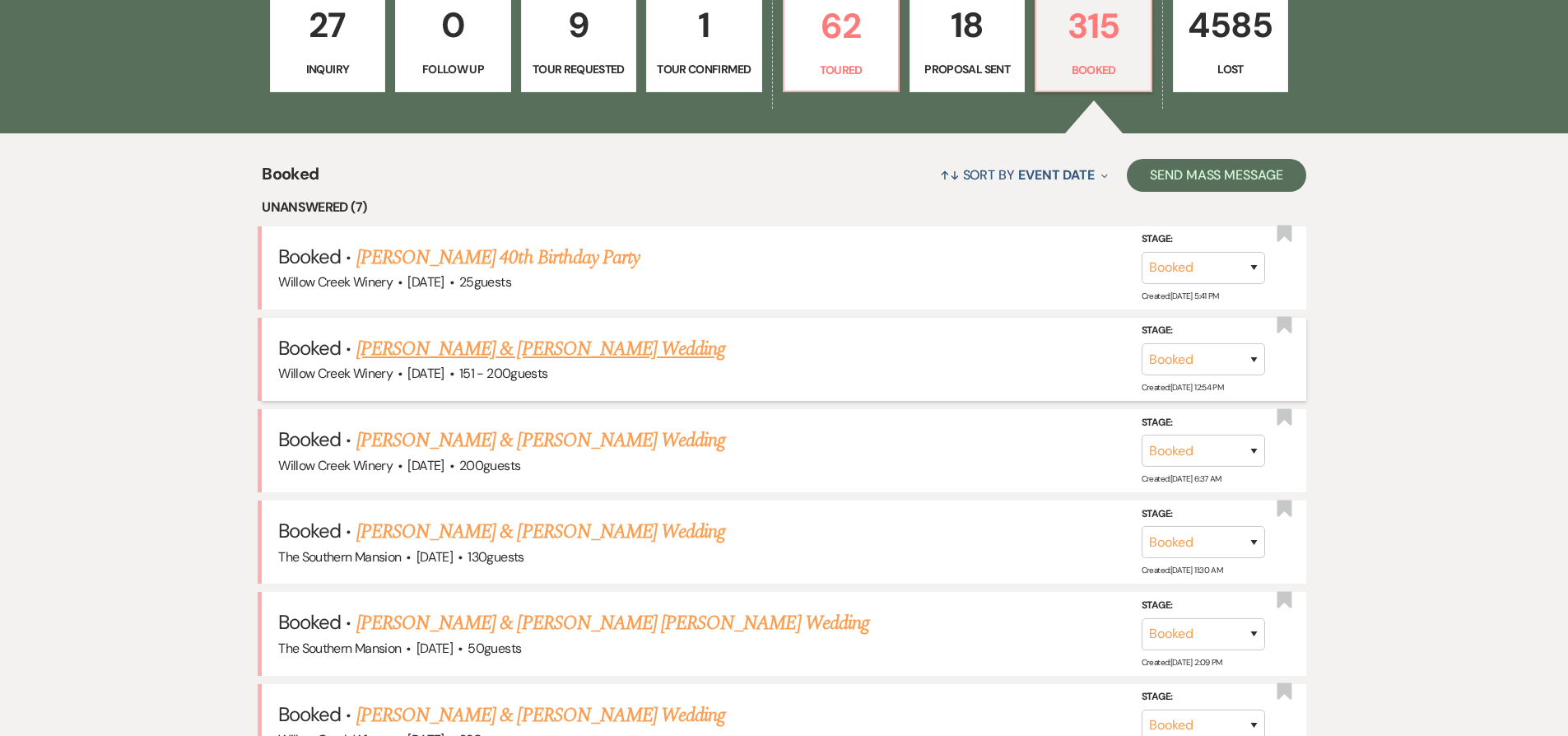
scroll to position [519, 0]
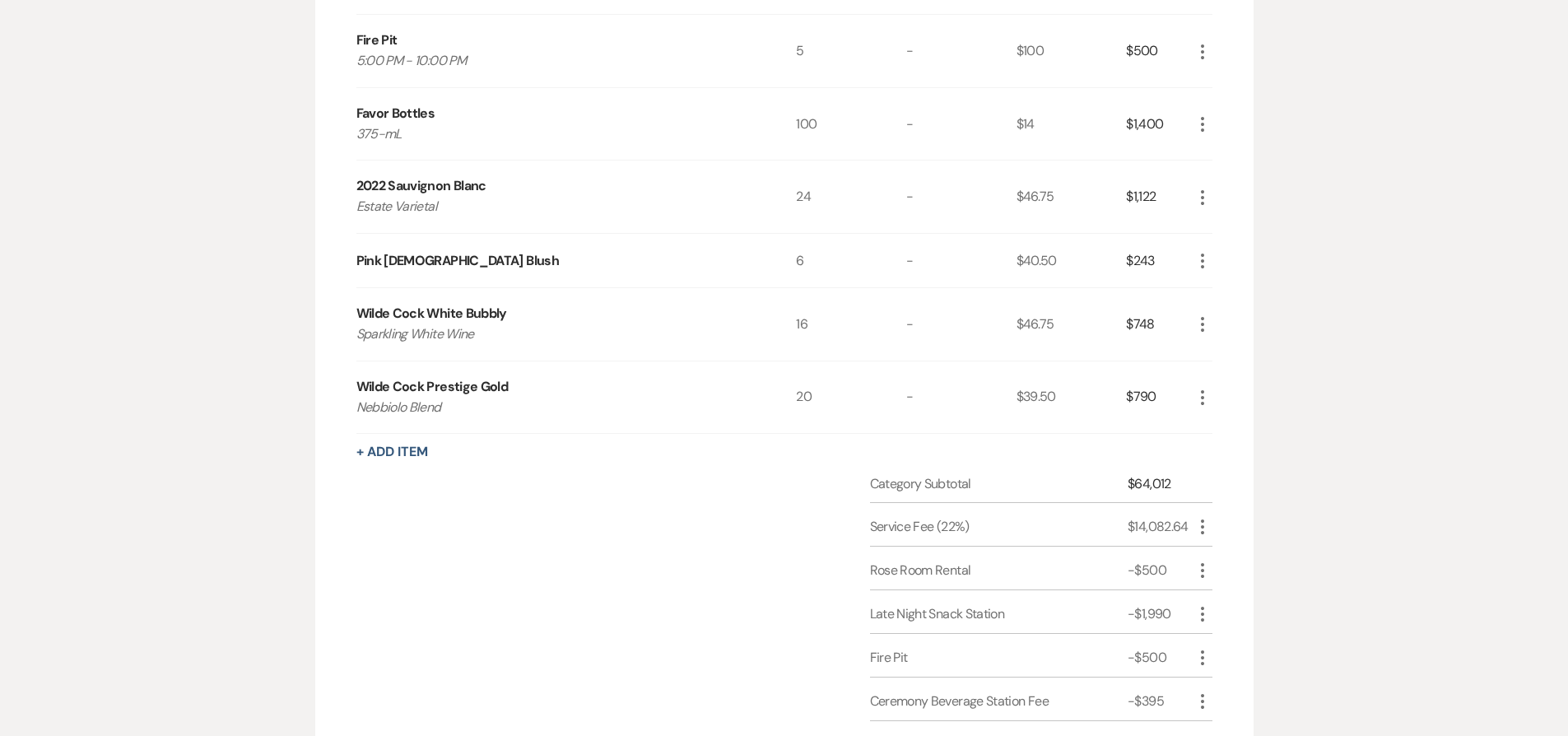
scroll to position [2273, 0]
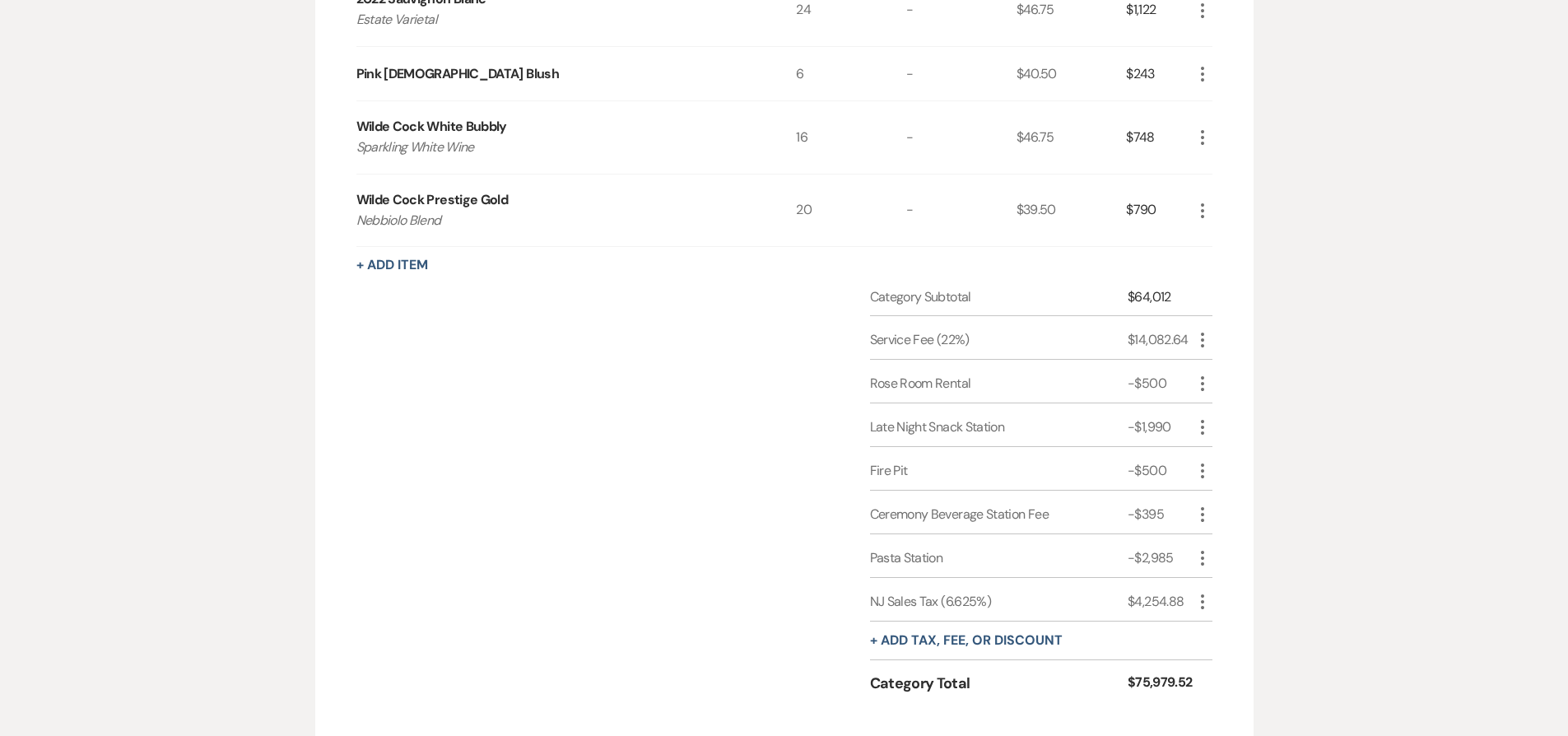
click at [1204, 513] on icon "More" at bounding box center [1202, 514] width 19 height 19
click at [382, 349] on div "Category Subtotal $64,012 Service Fee (22%) $14,082.64 More Rose Room Rental -$…" at bounding box center [784, 506] width 856 height 436
click at [1194, 515] on icon "More" at bounding box center [1202, 514] width 19 height 19
click at [1227, 576] on button "Delete Delete" at bounding box center [1237, 572] width 89 height 26
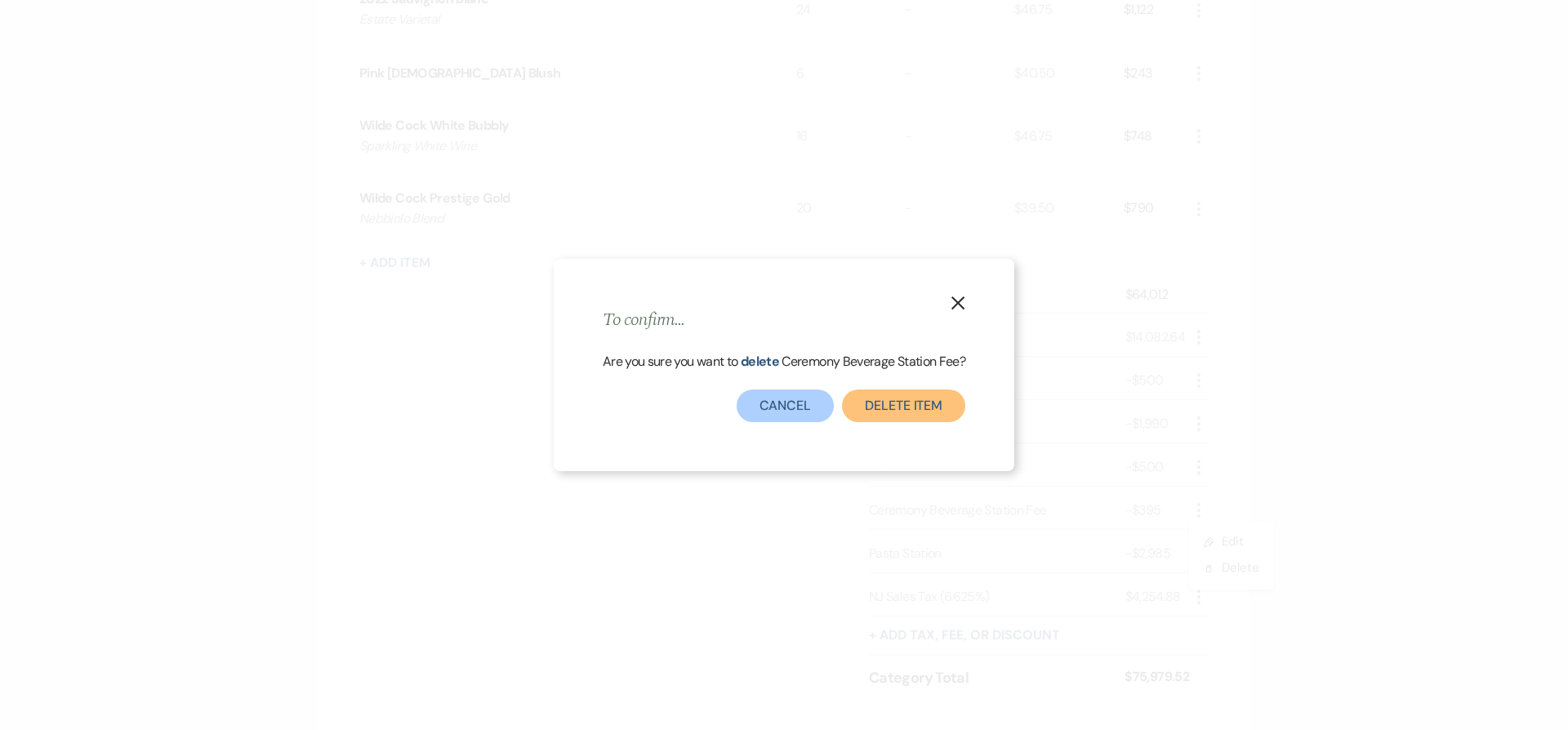
click at [899, 404] on button "Delete item" at bounding box center [904, 406] width 123 height 33
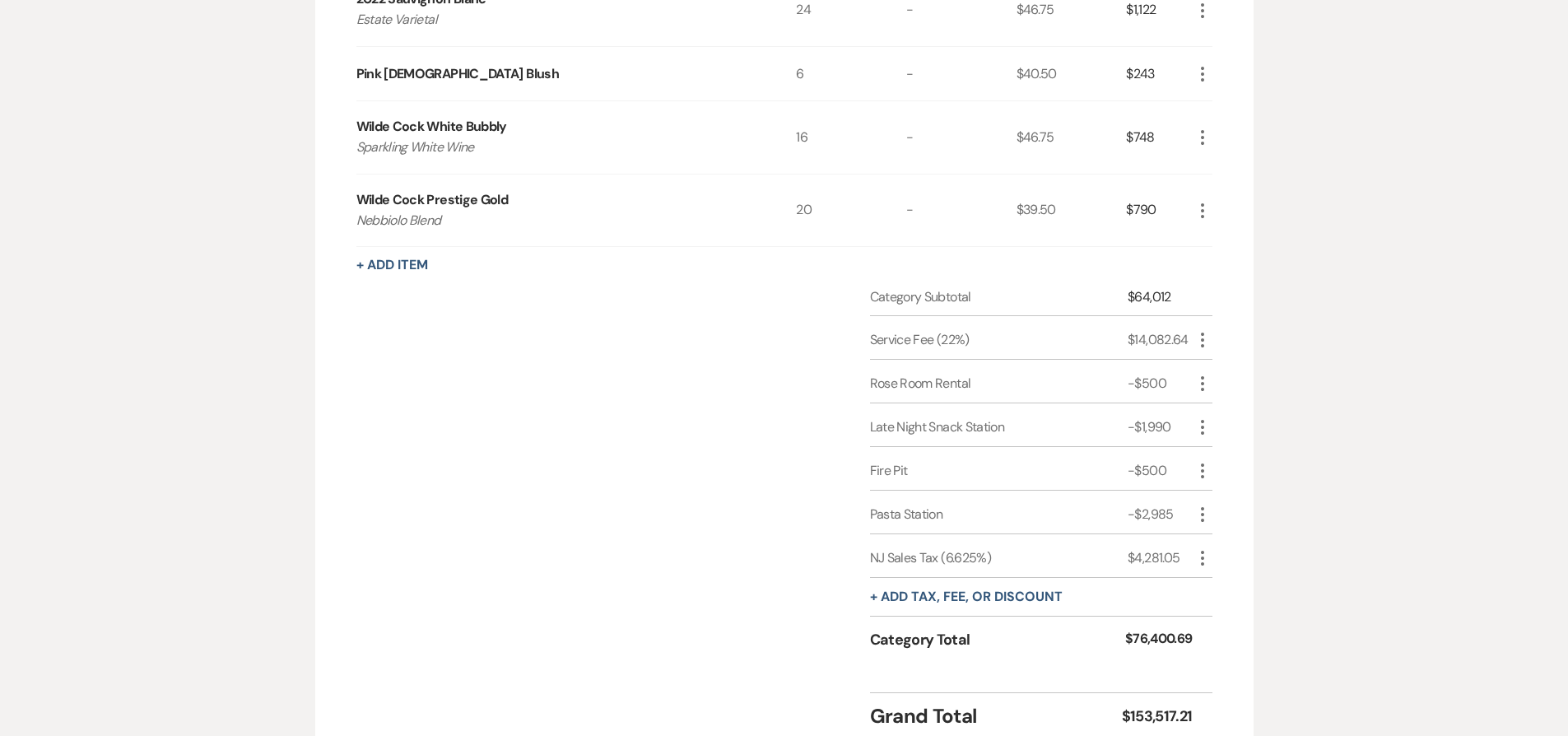
click at [1198, 472] on icon "More" at bounding box center [1202, 470] width 19 height 19
click at [1224, 535] on button "Delete Delete" at bounding box center [1237, 529] width 89 height 26
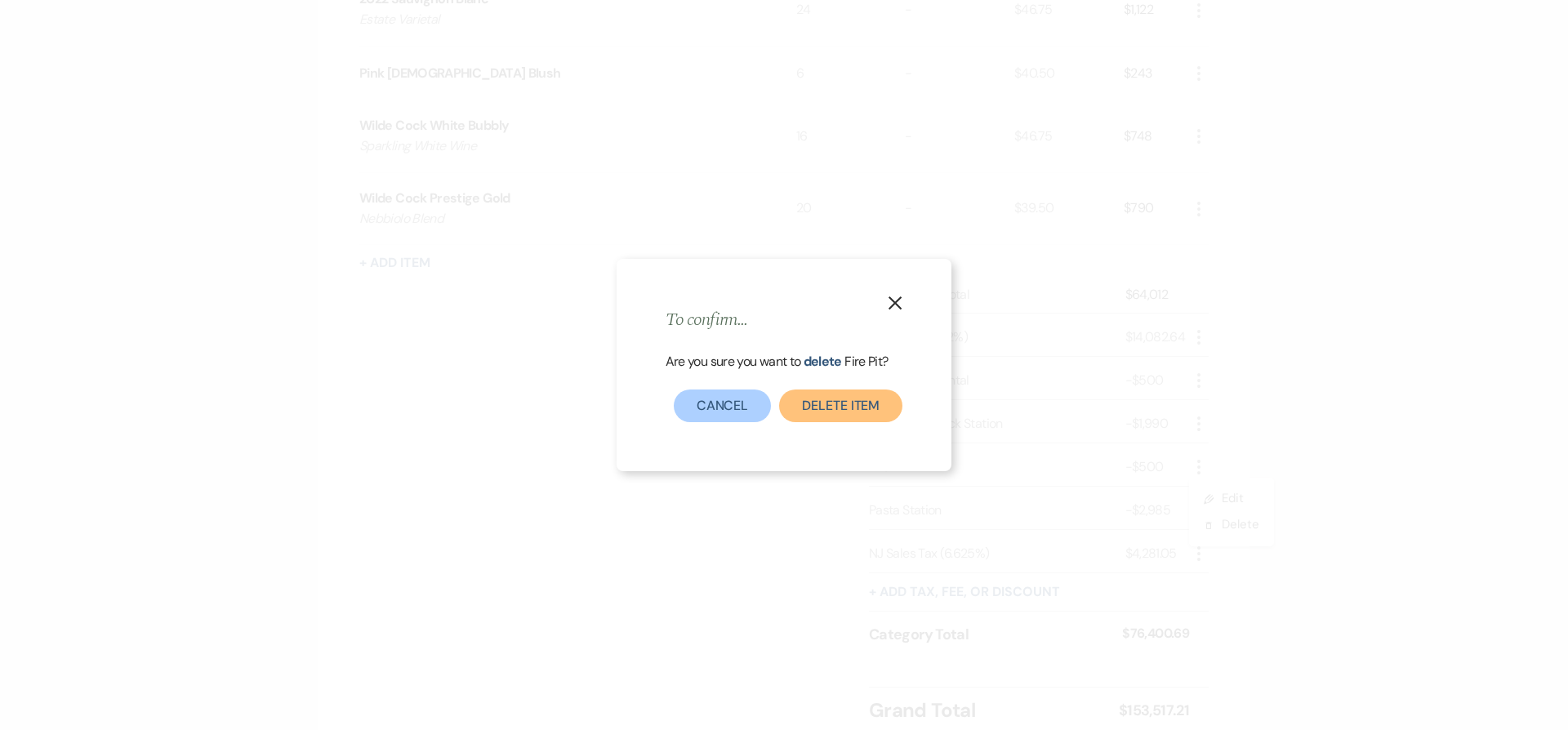
click at [870, 403] on button "Delete item" at bounding box center [840, 406] width 123 height 33
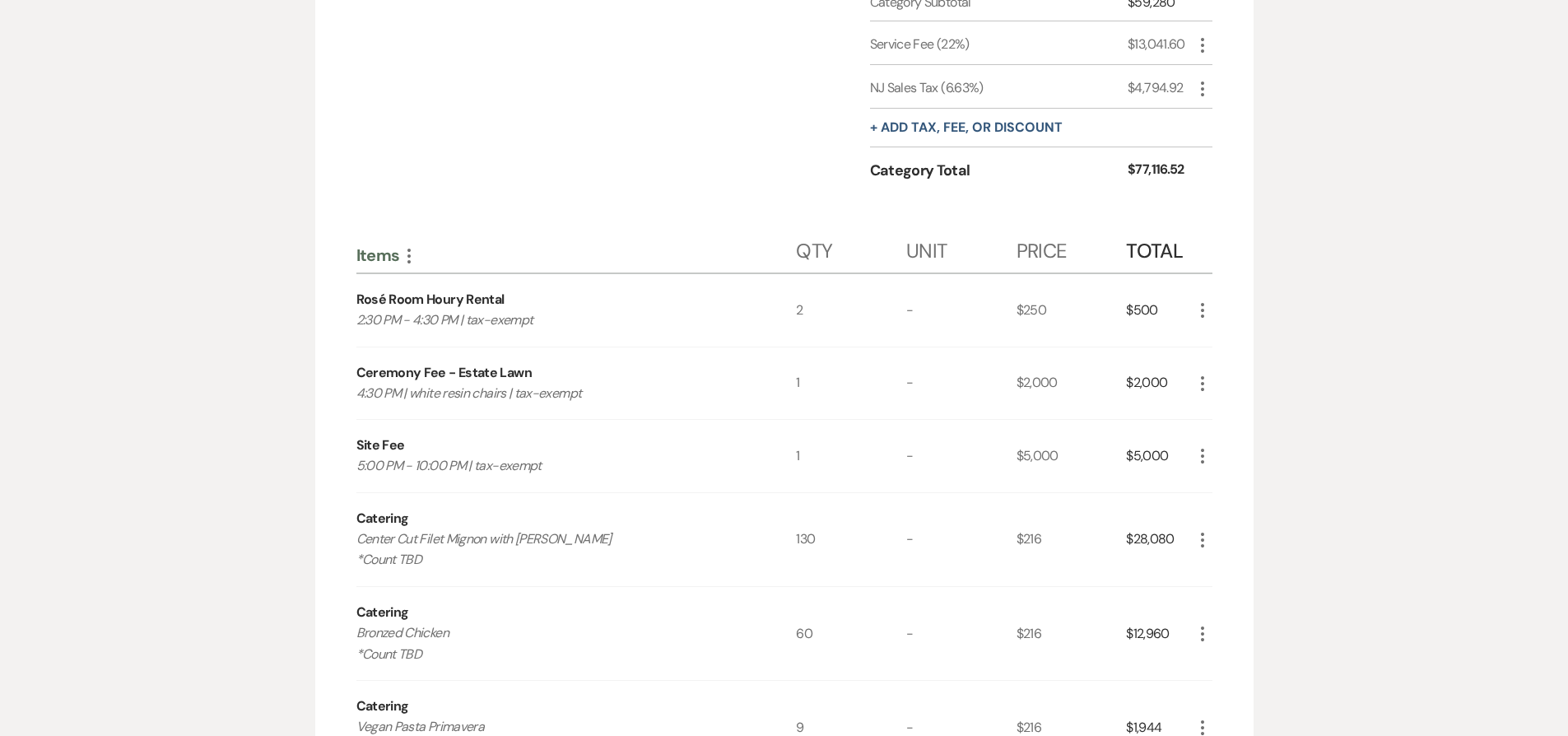
scroll to position [950, 0]
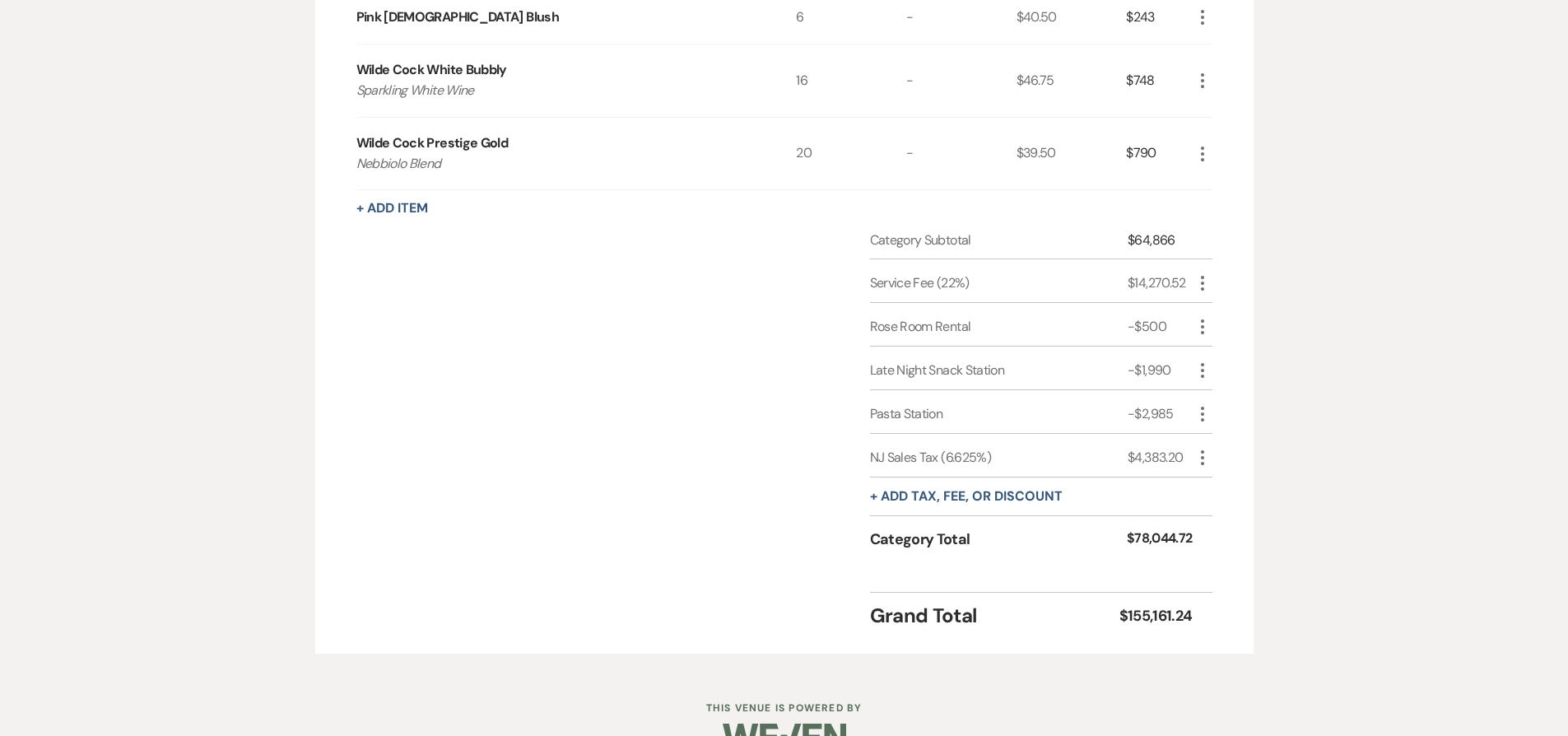
scroll to position [2213, 0]
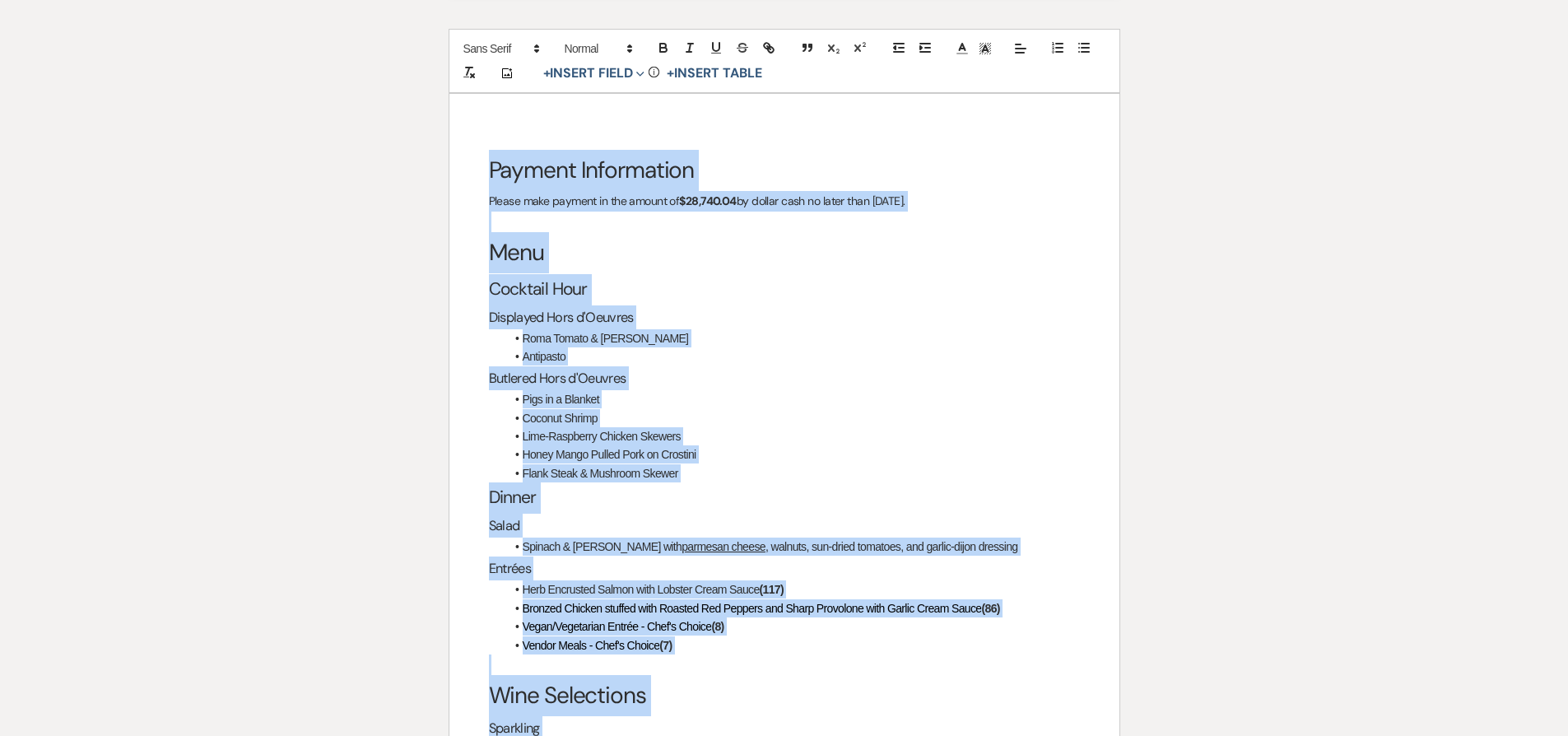
scroll to position [2920, 0]
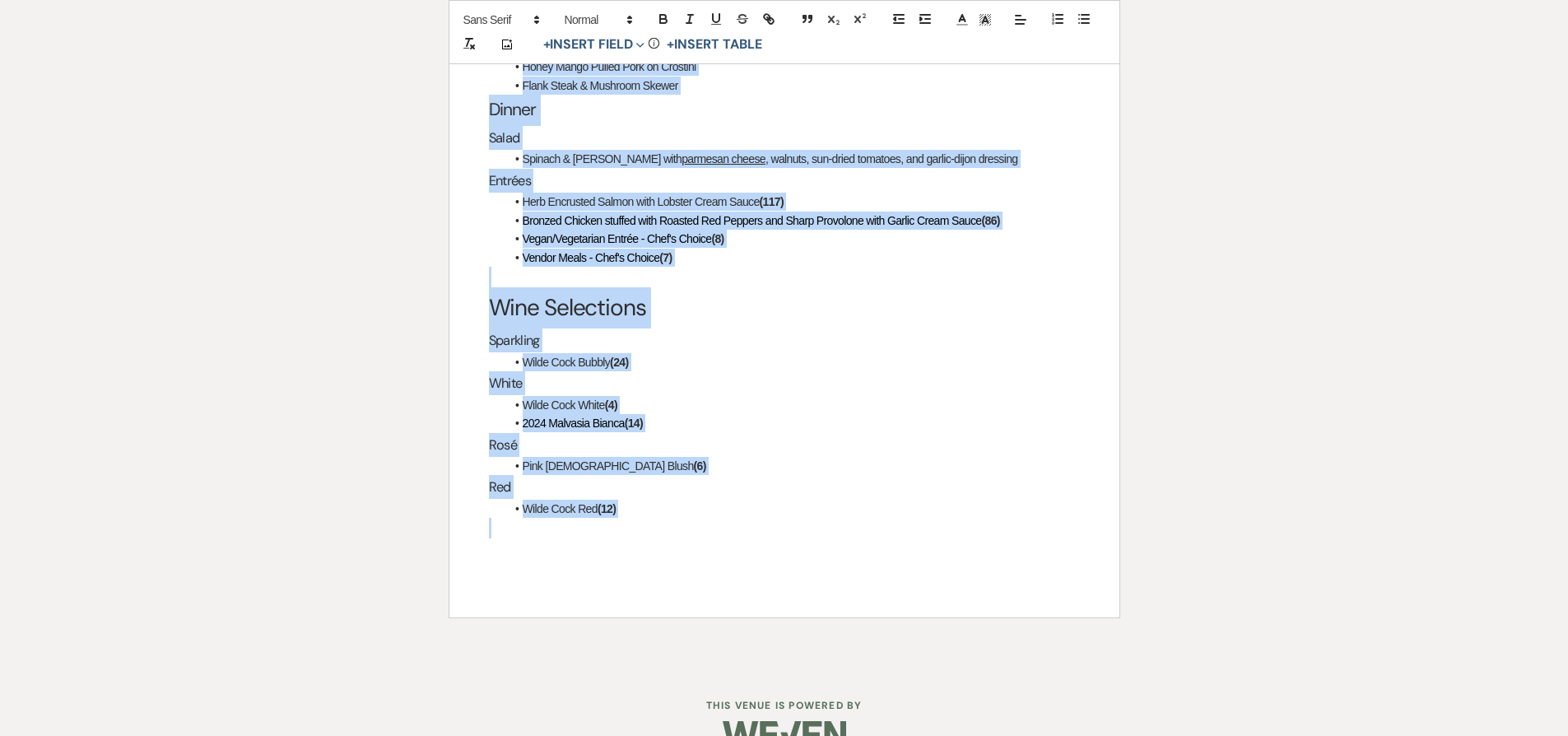
drag, startPoint x: 490, startPoint y: 132, endPoint x: 838, endPoint y: 767, distance: 724.1
copy div "Payment Information Please make payment in the amount of $28,740.04 by dollar c…"
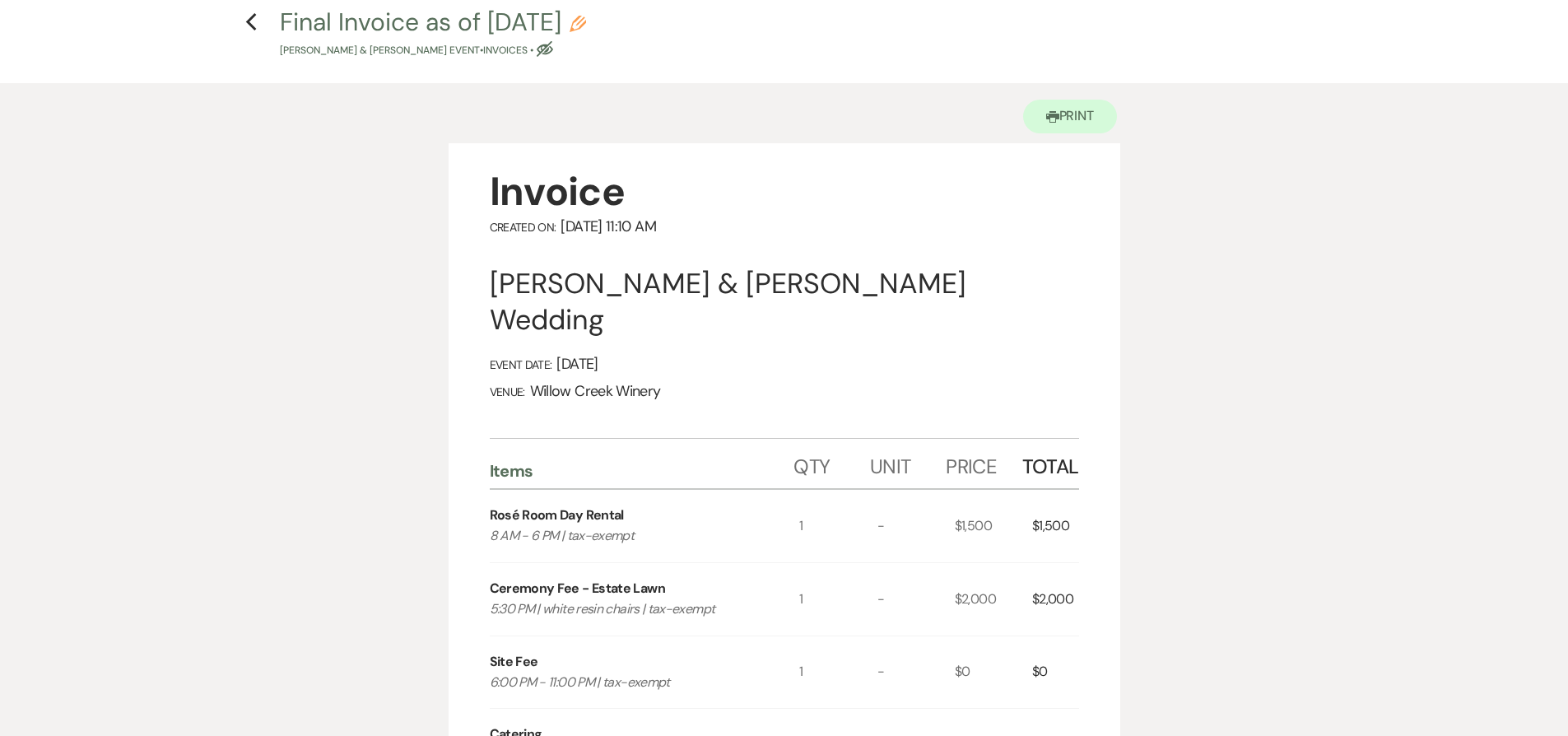
scroll to position [0, 0]
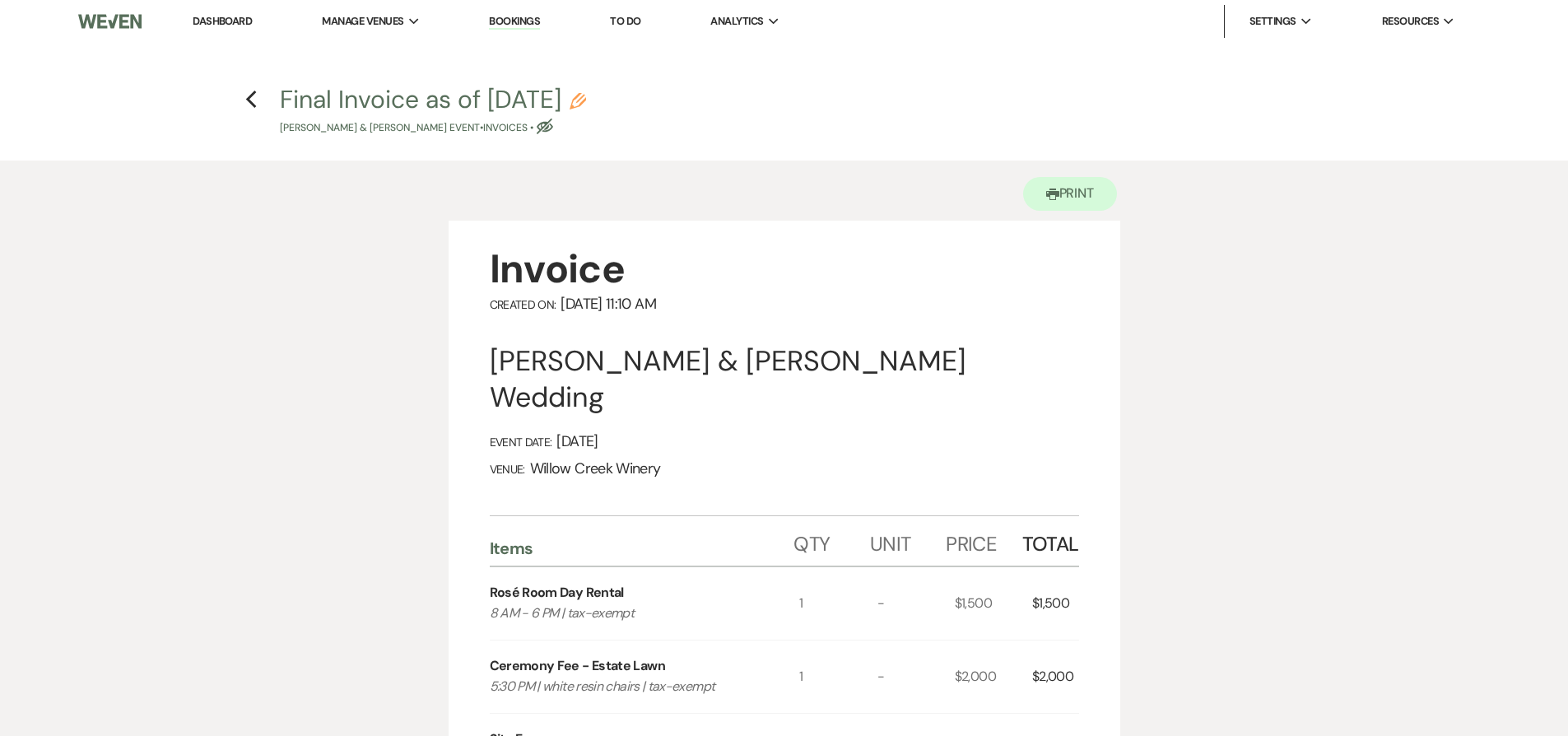
click at [257, 98] on h4 "Previous Final Invoice as of 8-14-2025 Pencil Andrew O'Connell & Maura Enright'…" at bounding box center [784, 109] width 1185 height 54
click at [251, 98] on icon "Previous" at bounding box center [251, 99] width 12 height 19
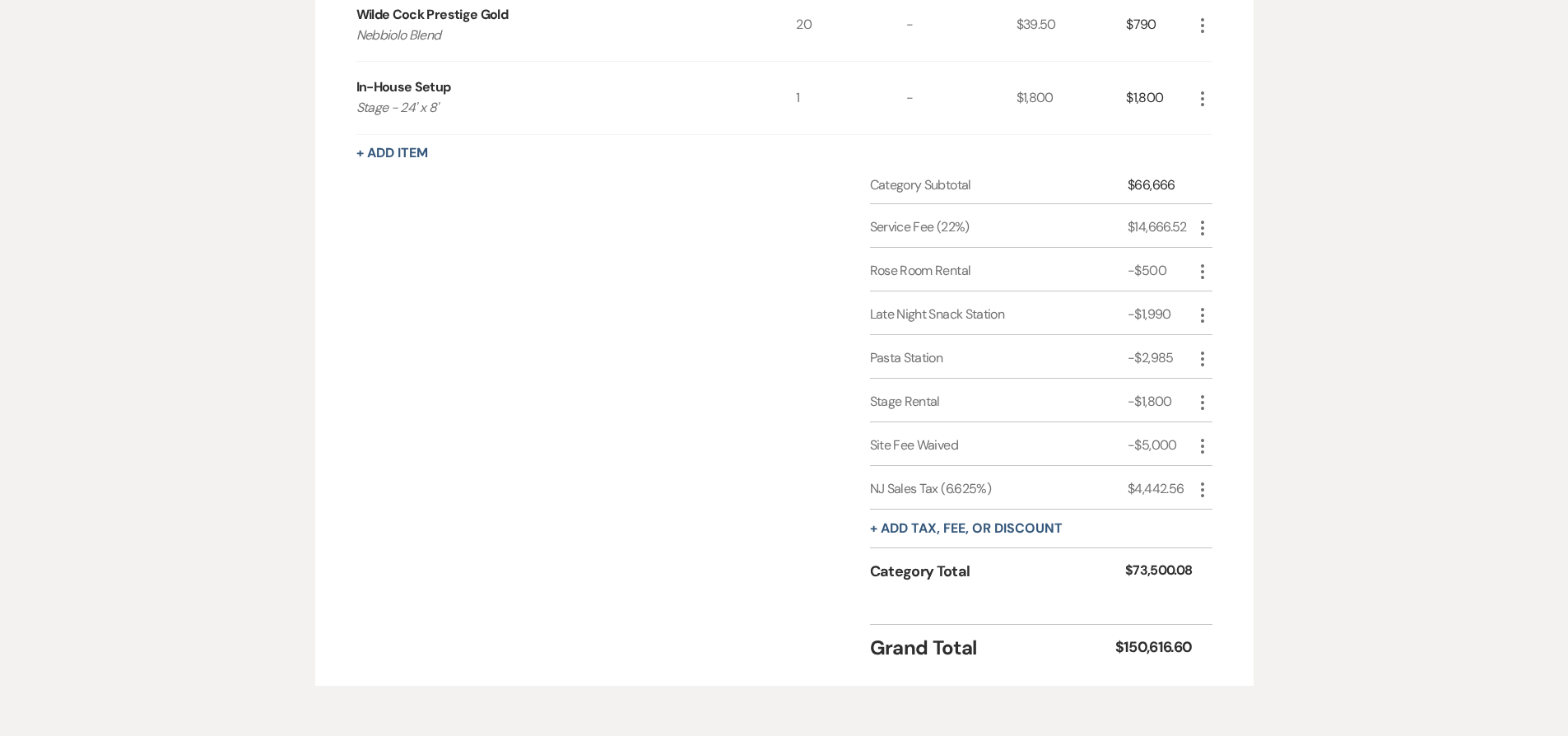
scroll to position [2373, 0]
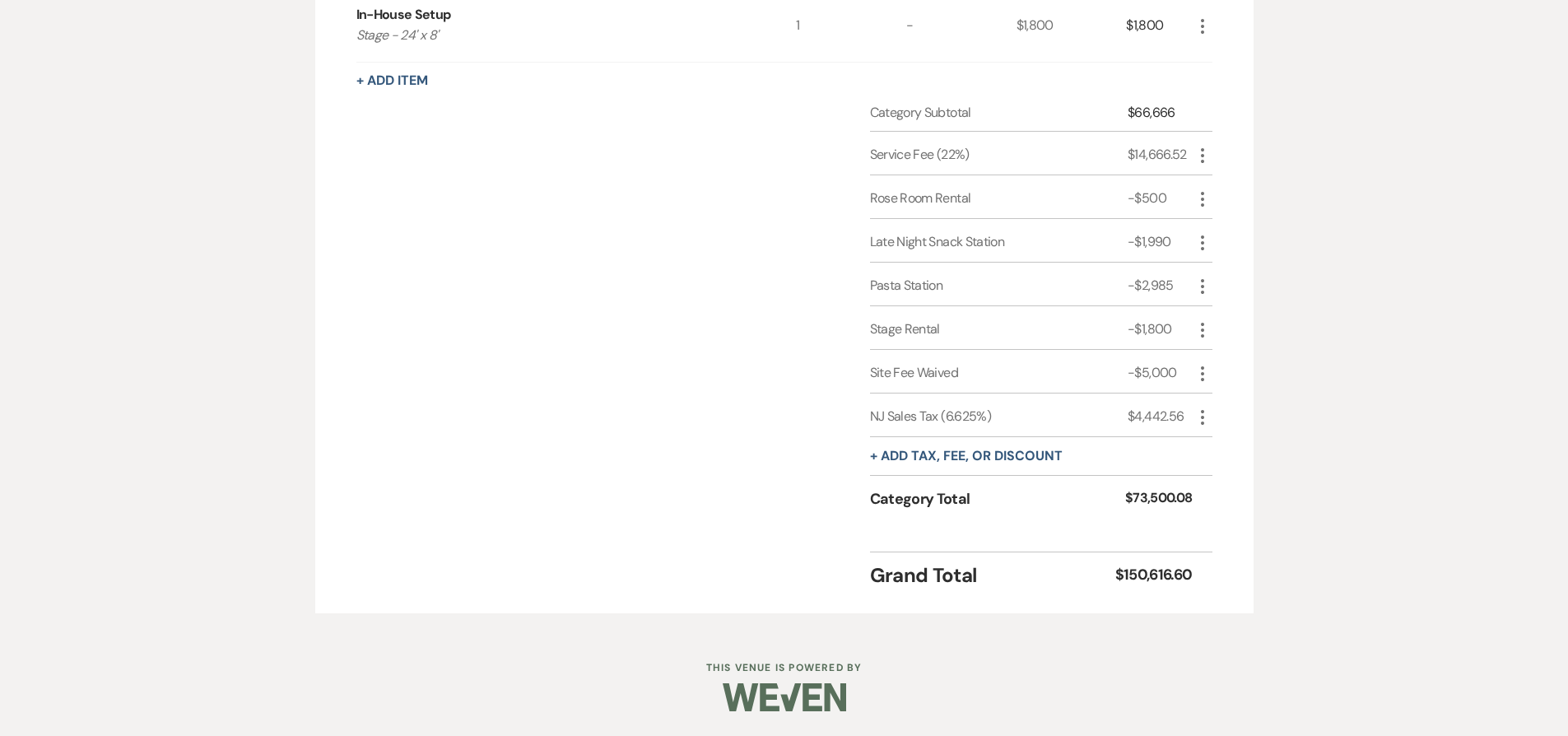
click at [1204, 153] on icon "More" at bounding box center [1202, 155] width 19 height 19
click at [1215, 183] on icon "Pencil" at bounding box center [1215, 188] width 10 height 12
select select "false"
select select "1"
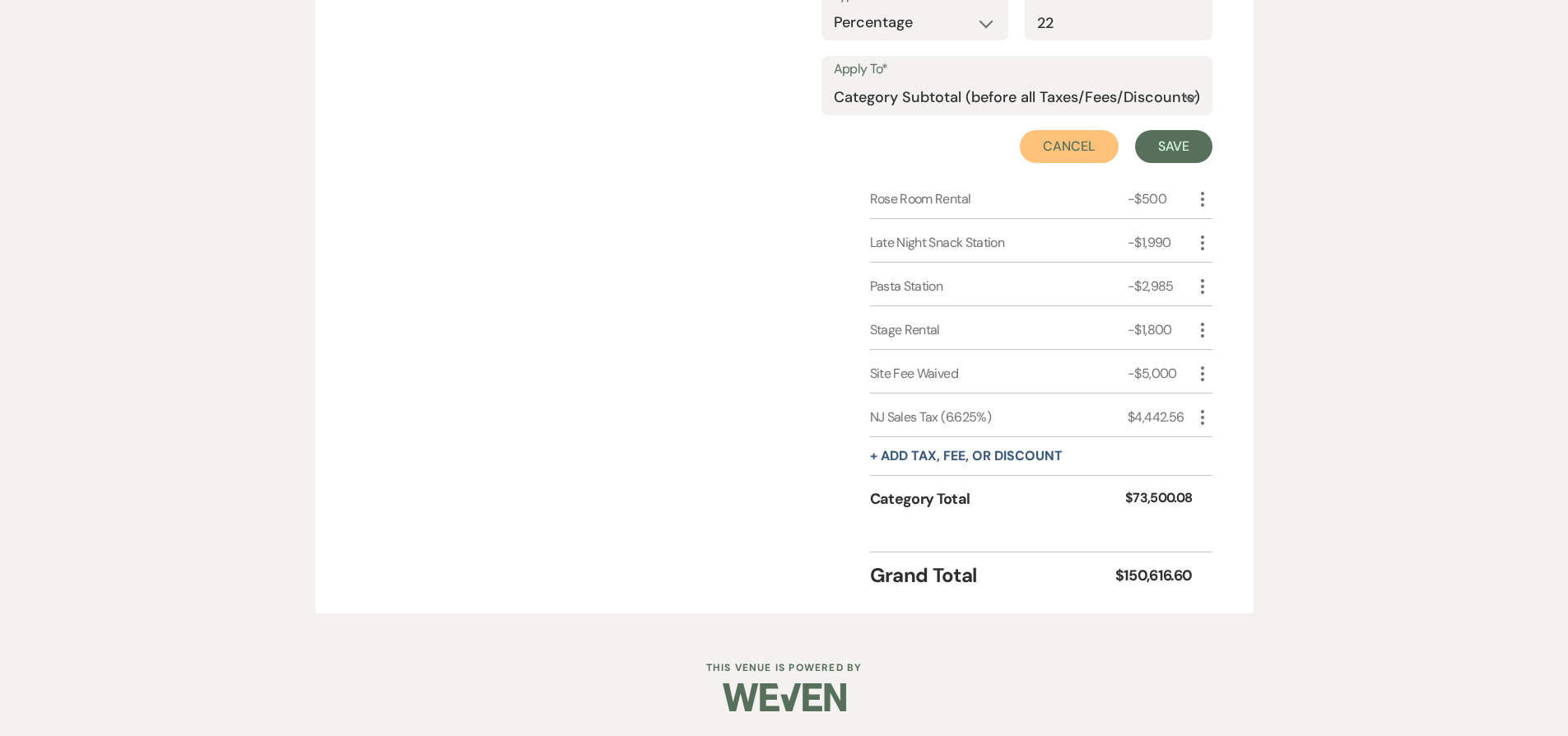
click at [1066, 145] on button "Cancel" at bounding box center [1069, 147] width 99 height 33
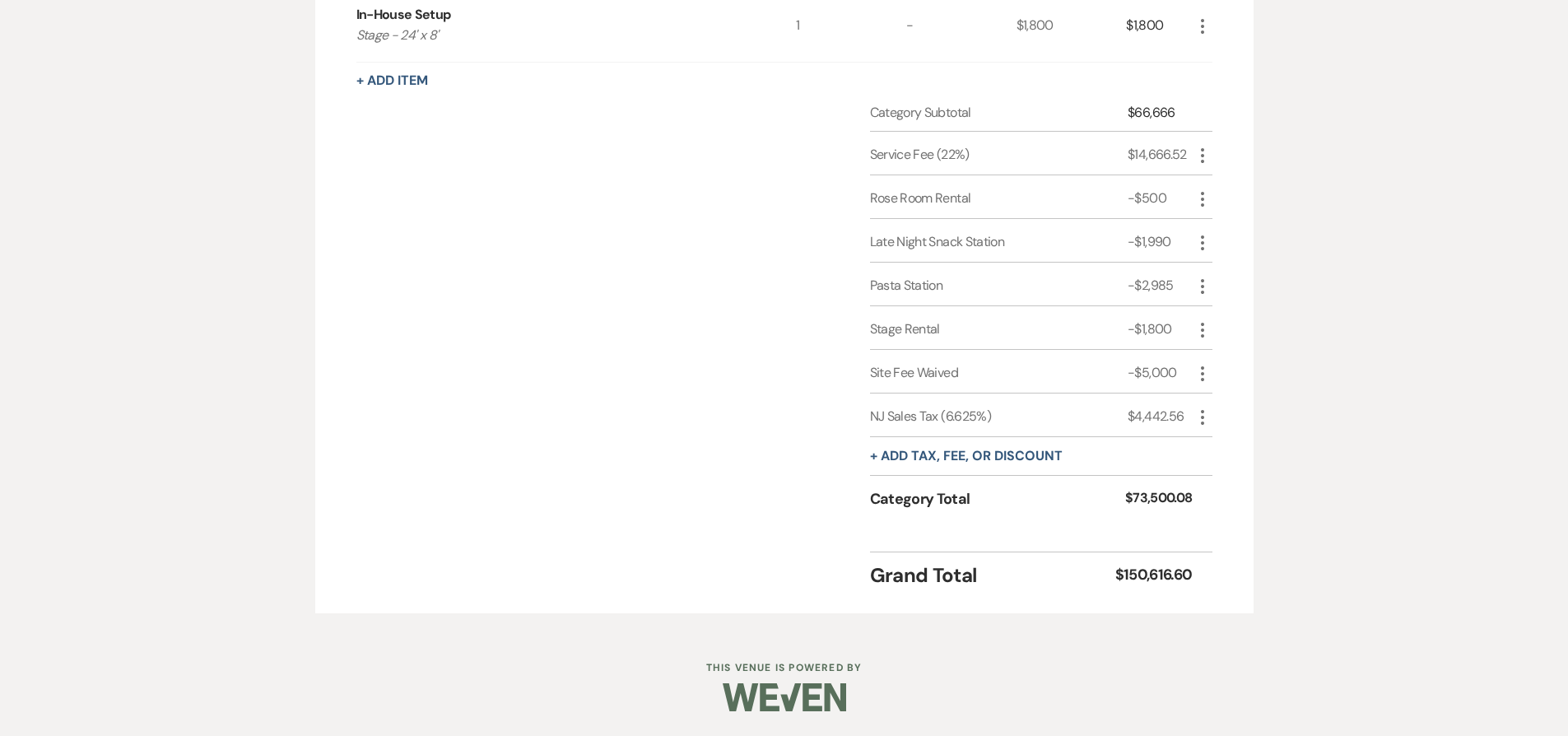
click at [1199, 420] on icon "More" at bounding box center [1202, 417] width 19 height 19
click at [1206, 444] on button "Pencil Edit" at bounding box center [1235, 449] width 86 height 26
select select "3"
select select "false"
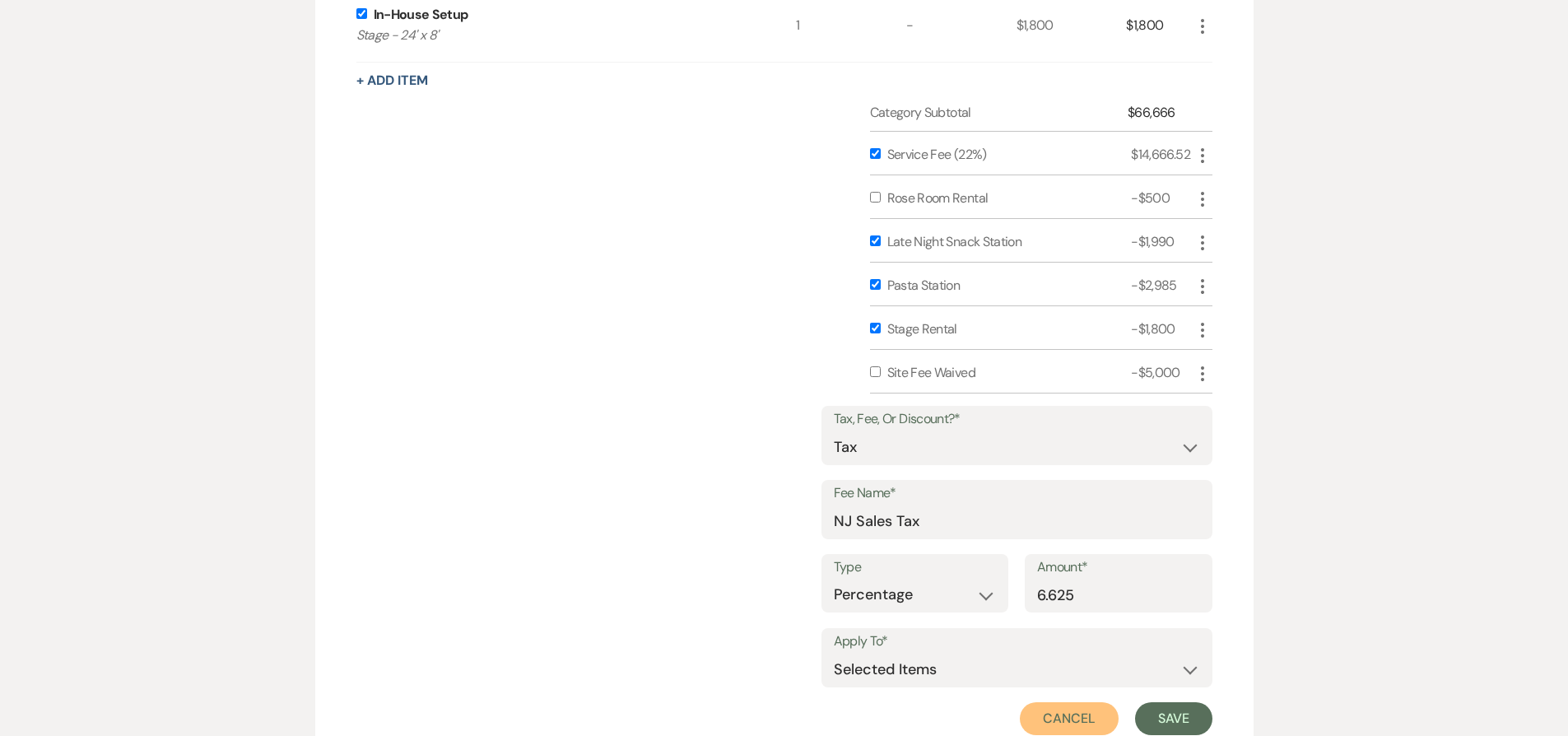
click at [1065, 720] on button "Cancel" at bounding box center [1069, 718] width 99 height 33
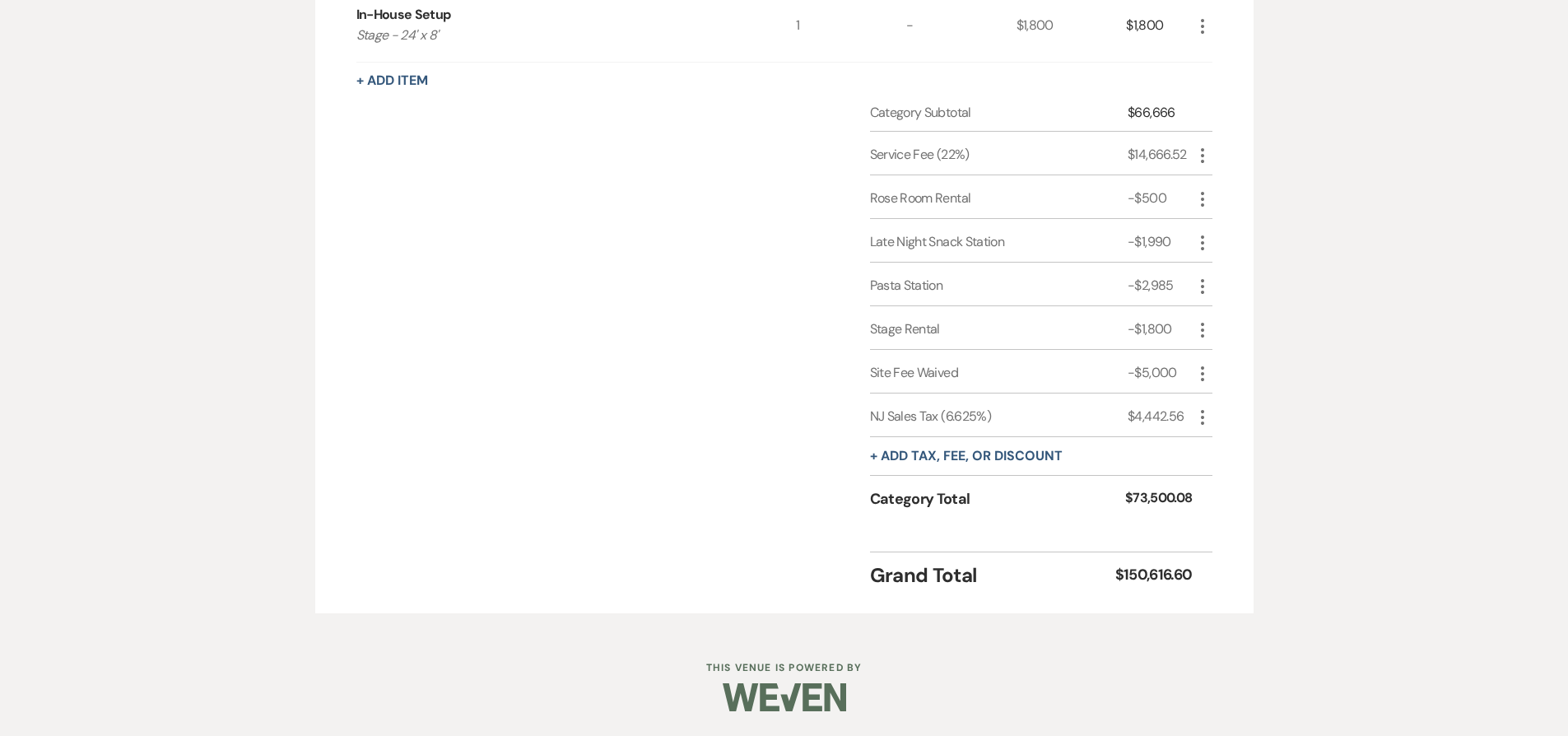
click at [1202, 416] on use "button" at bounding box center [1203, 417] width 4 height 15
click at [1213, 448] on icon "Pencil" at bounding box center [1215, 449] width 10 height 12
select select "3"
select select "false"
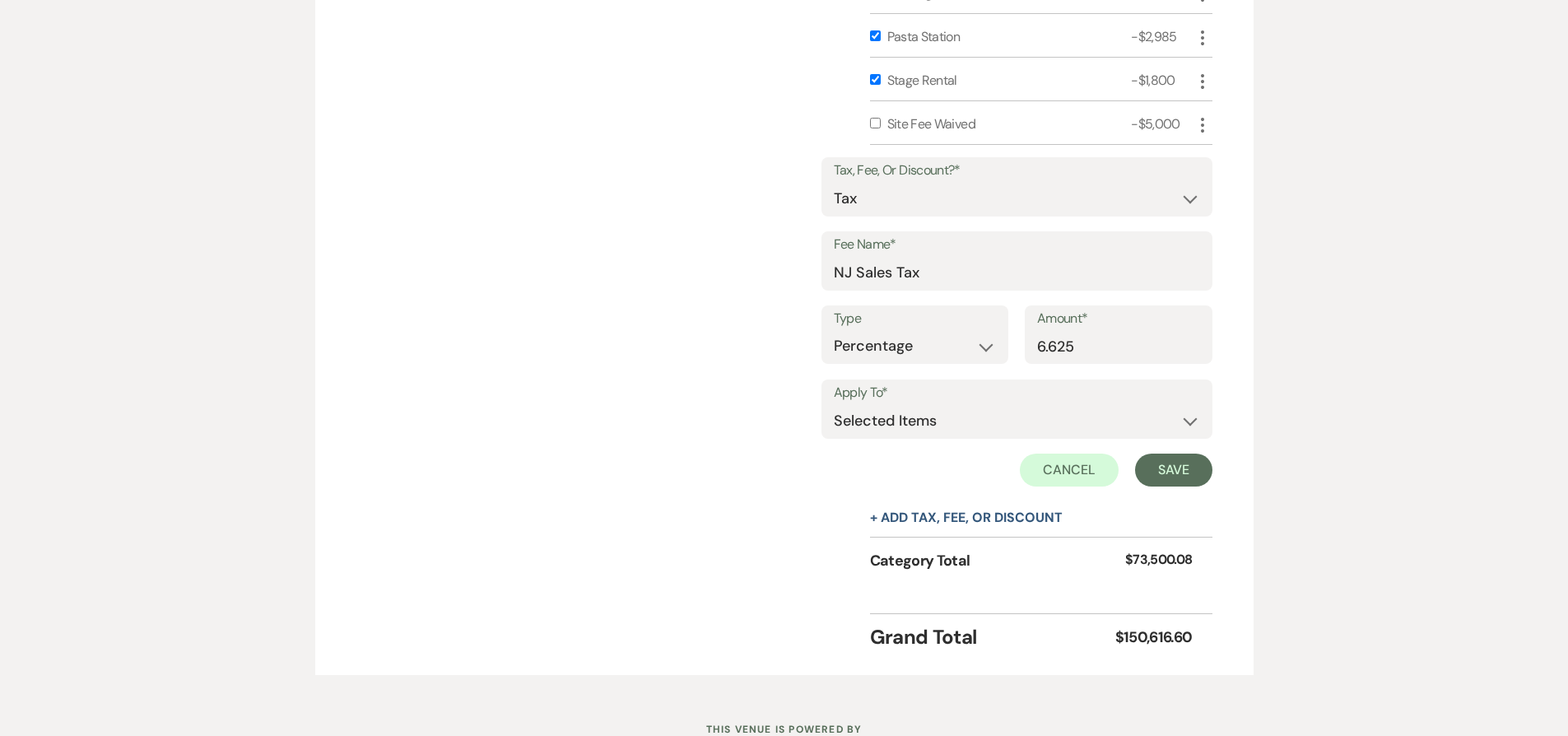
scroll to position [2683, 0]
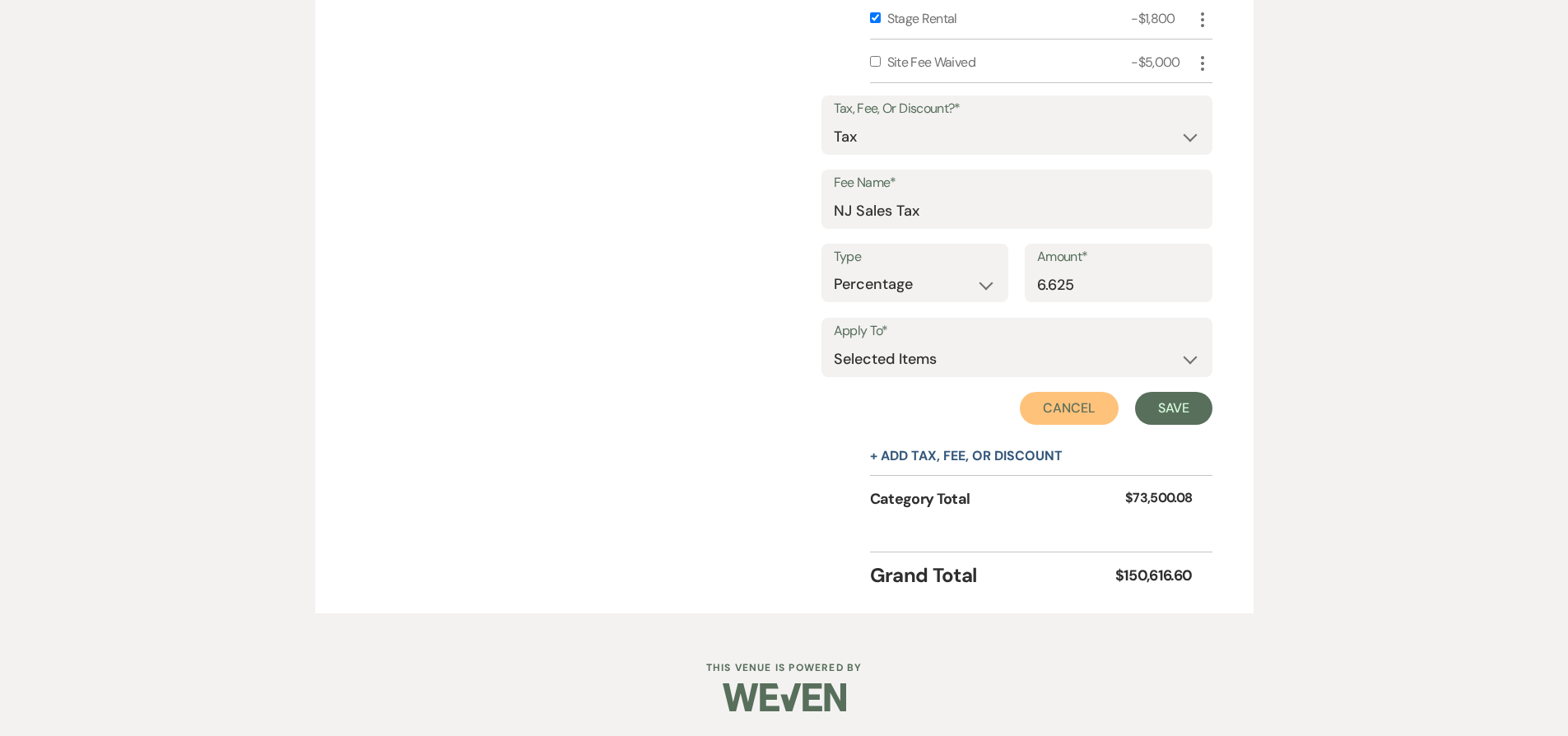
click at [1061, 415] on button "Cancel" at bounding box center [1069, 409] width 99 height 33
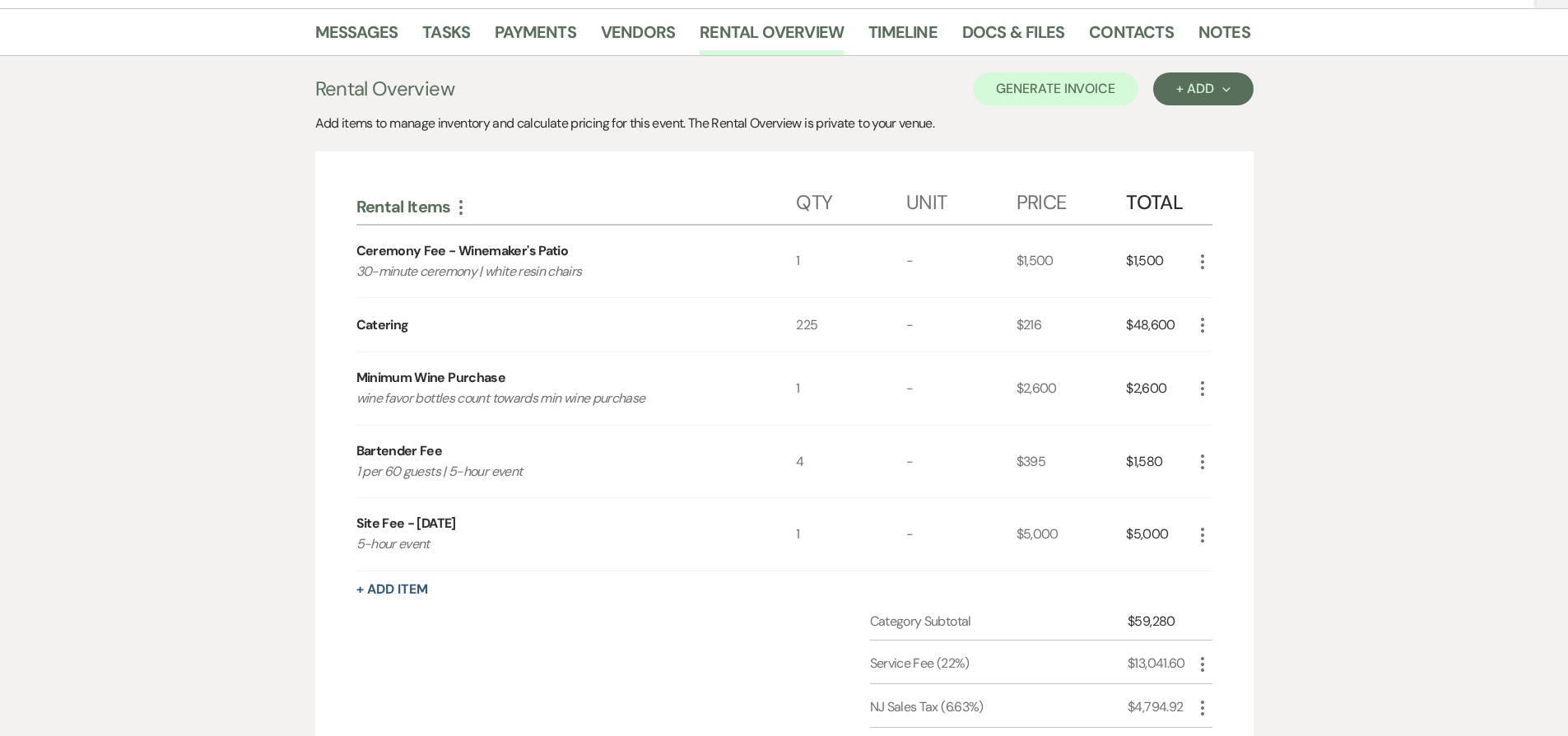
scroll to position [0, 0]
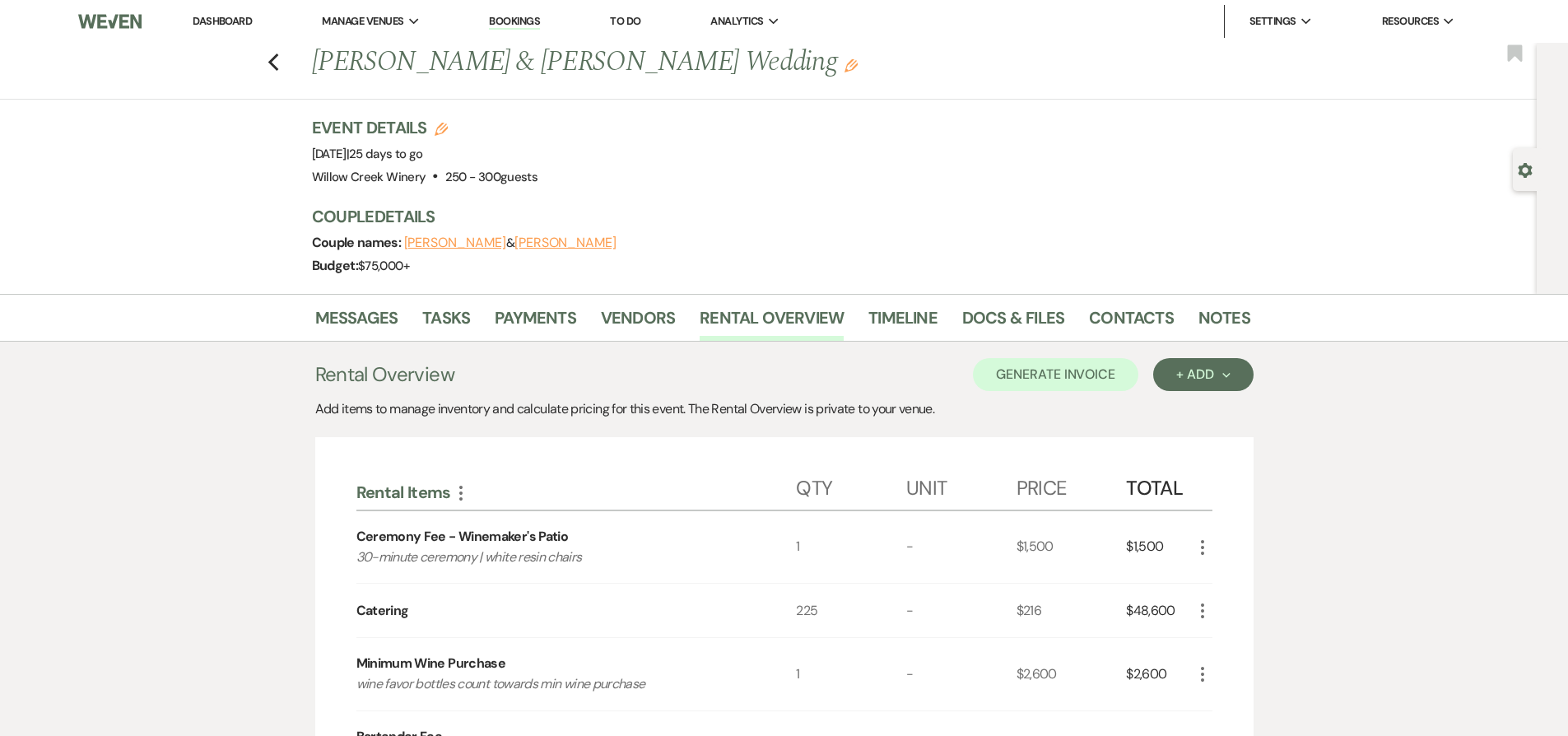
click at [221, 25] on link "Dashboard" at bounding box center [222, 20] width 59 height 14
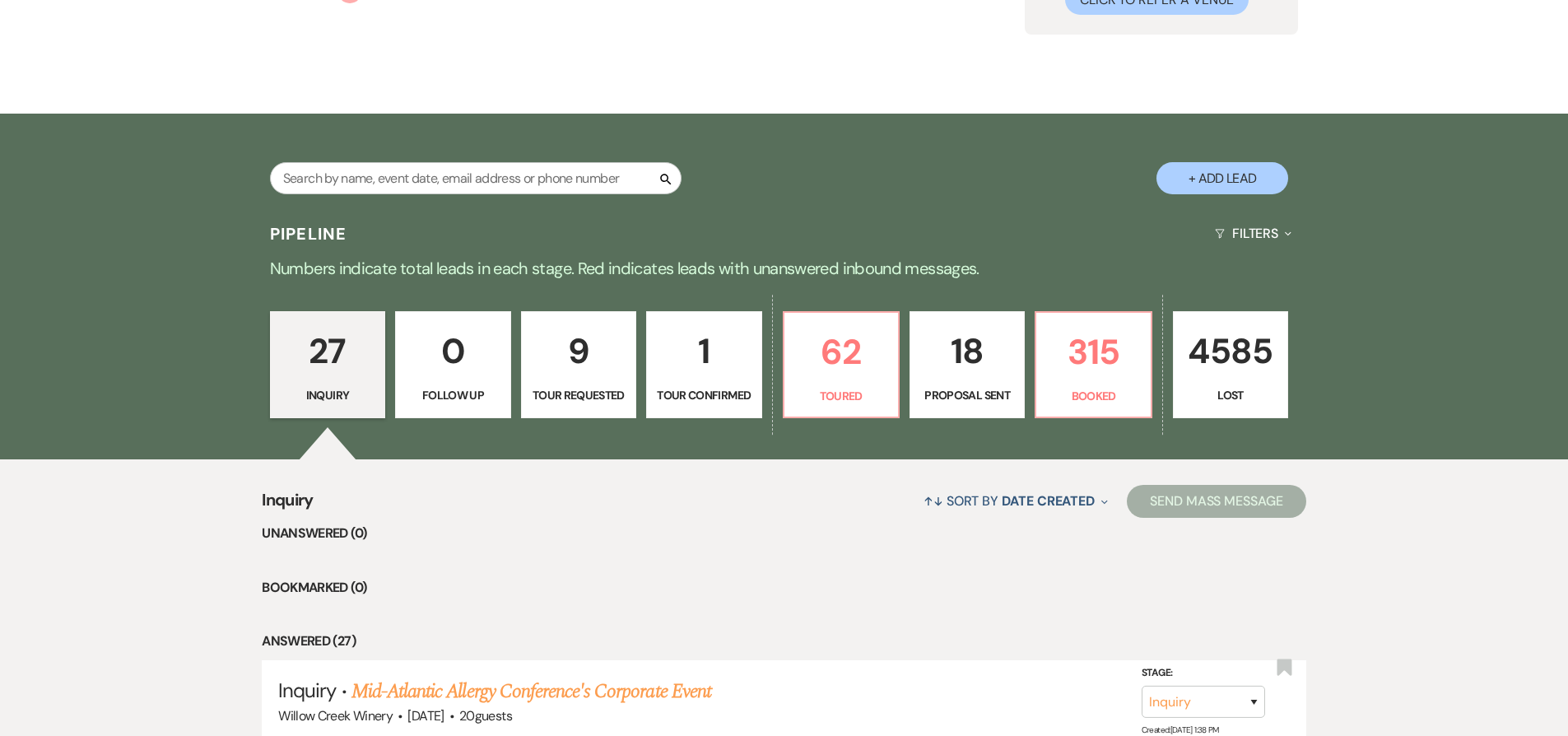
scroll to position [268, 0]
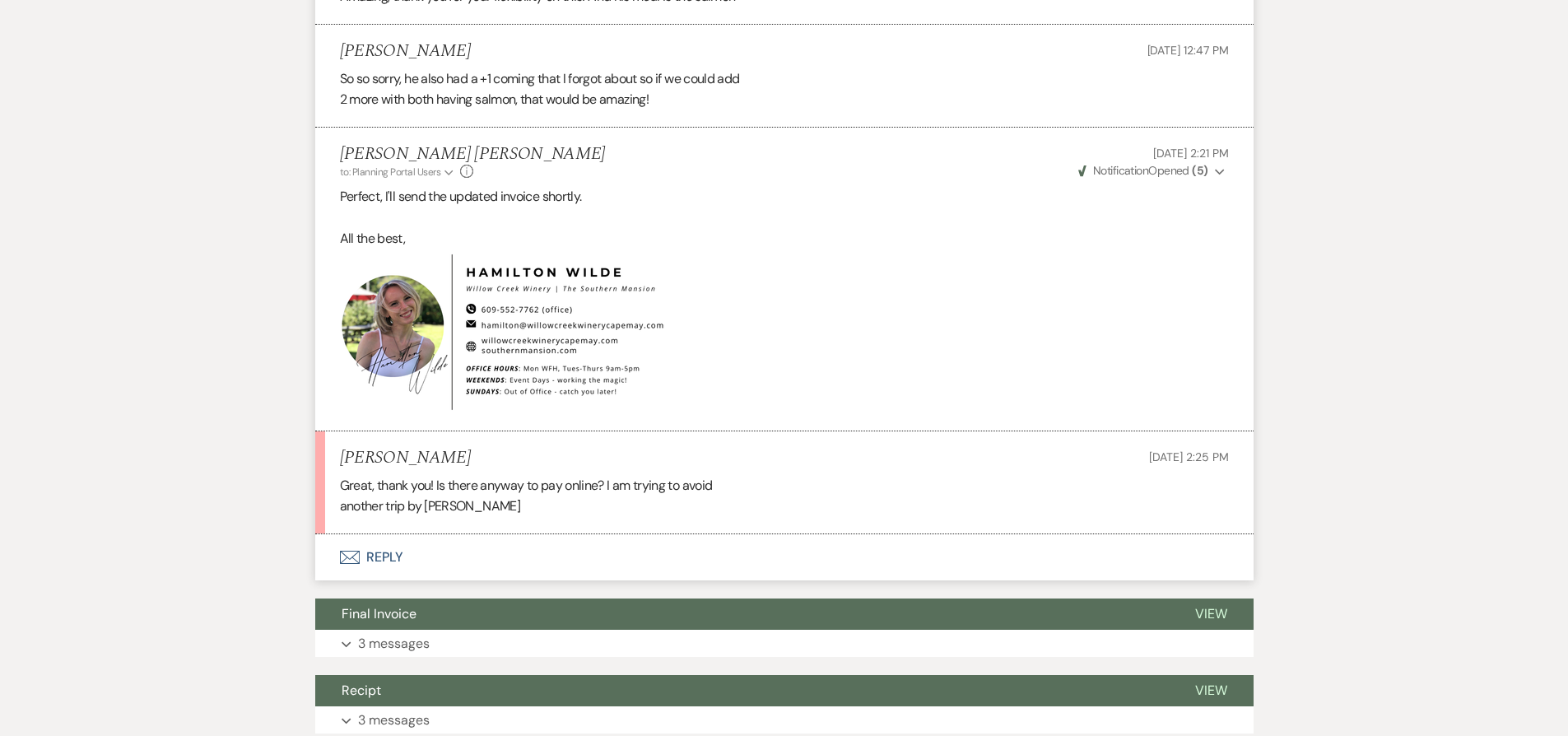
scroll to position [10553, 0]
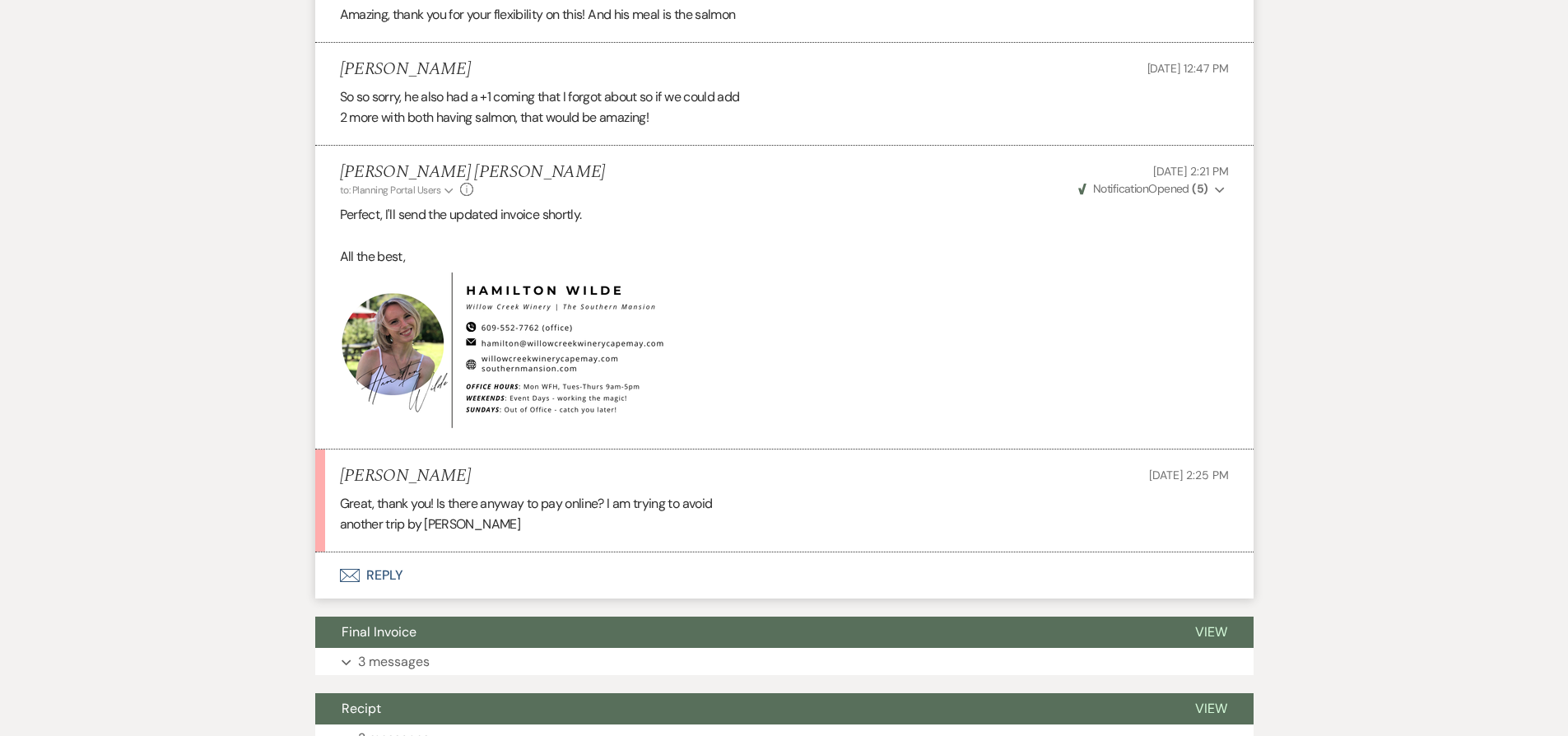
click at [509, 552] on button "Envelope Reply" at bounding box center [784, 575] width 938 height 46
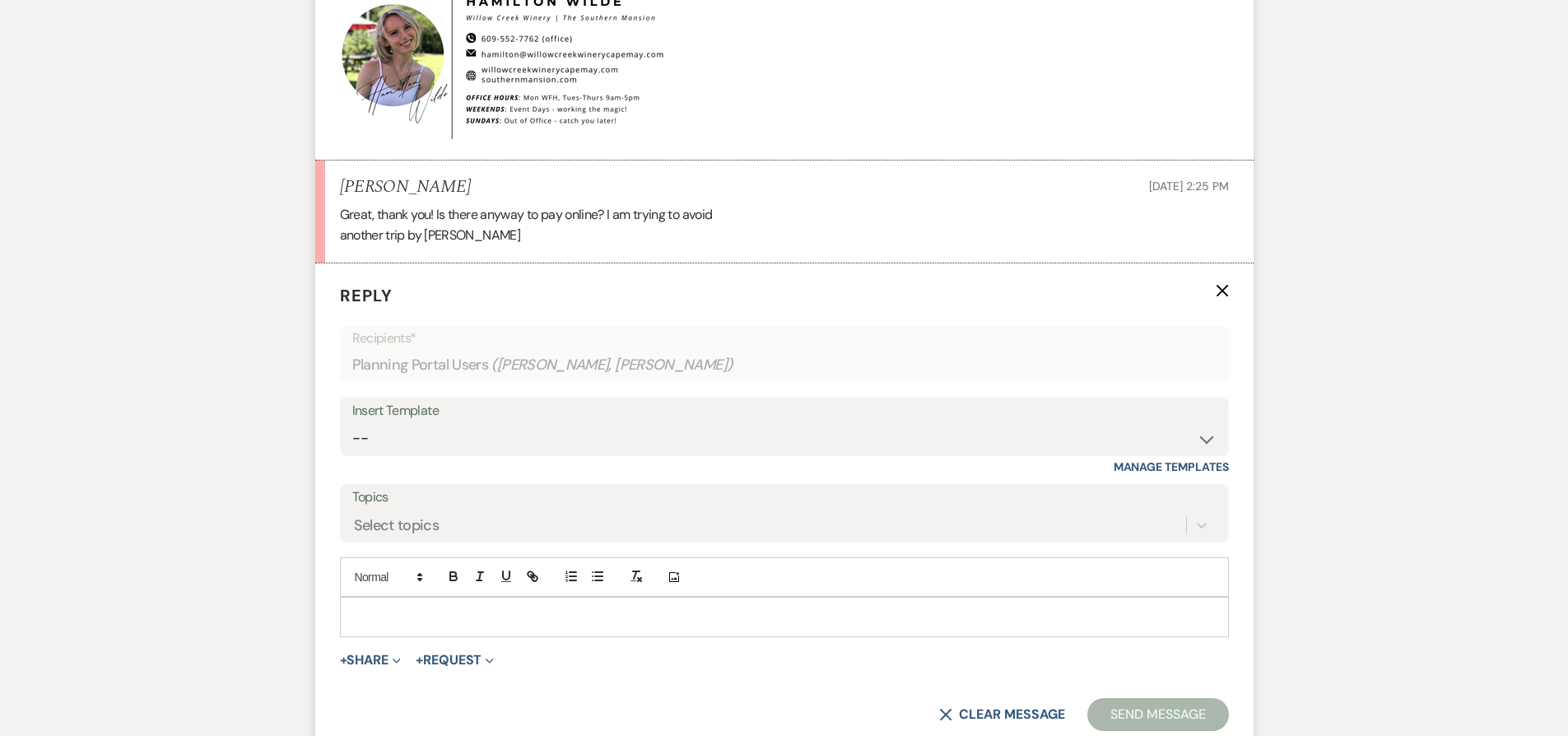
scroll to position [10887, 0]
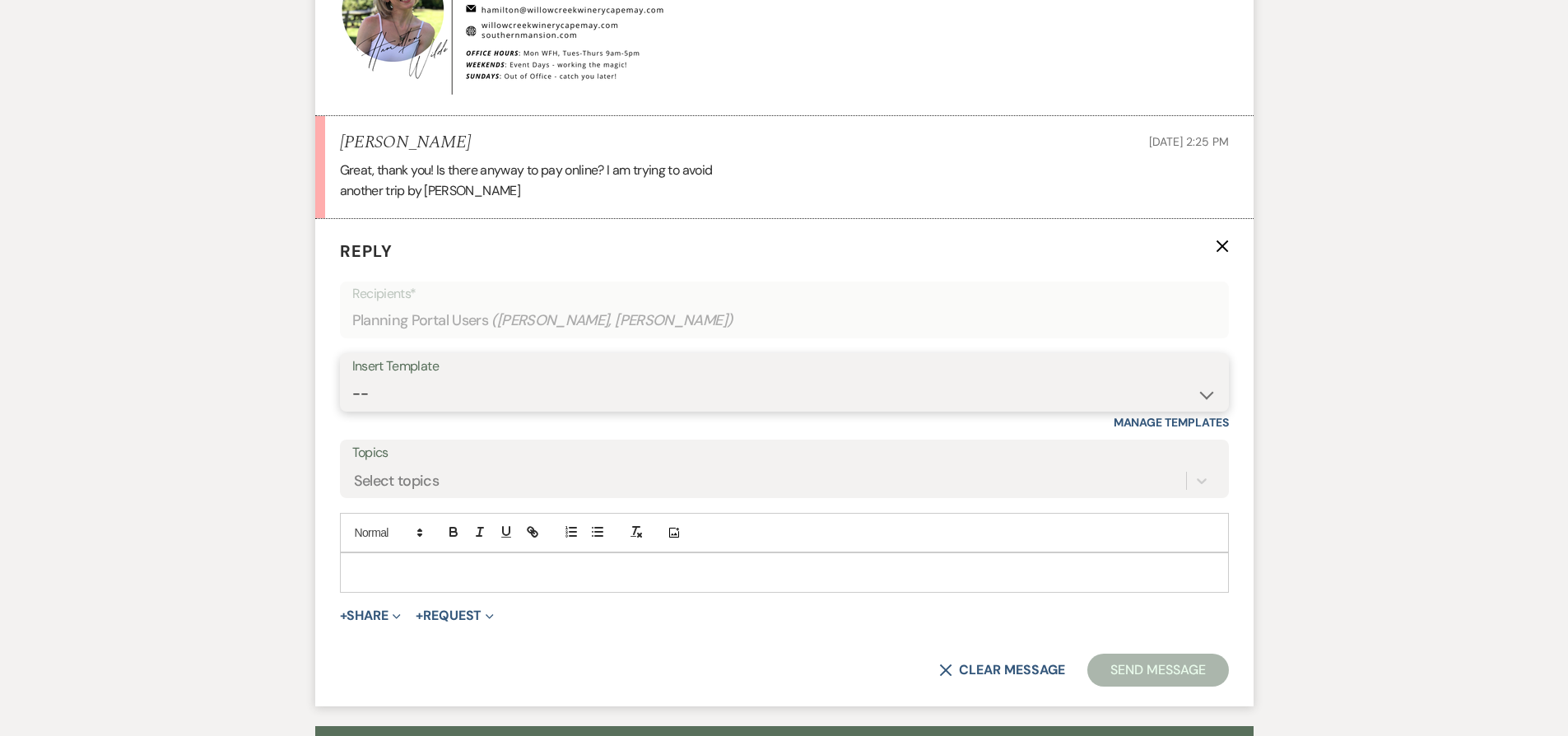
click at [429, 378] on select "-- Weven Planning Portal Introduction (Booked Events) 6-Month Check-in Review R…" at bounding box center [784, 394] width 864 height 32
select select "1589"
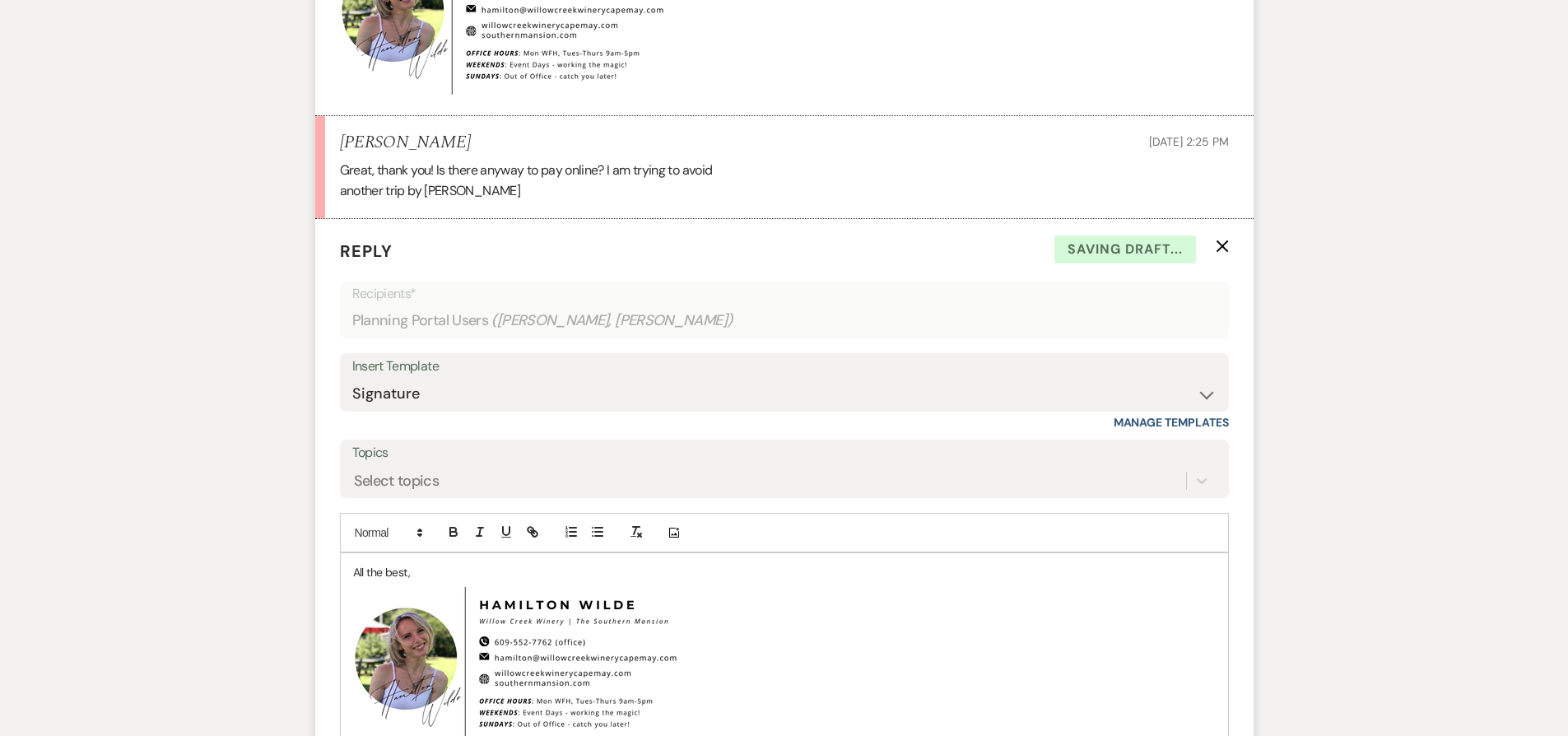
click at [341, 553] on div "All the best, ﻿ ﻿" at bounding box center [785, 654] width 888 height 202
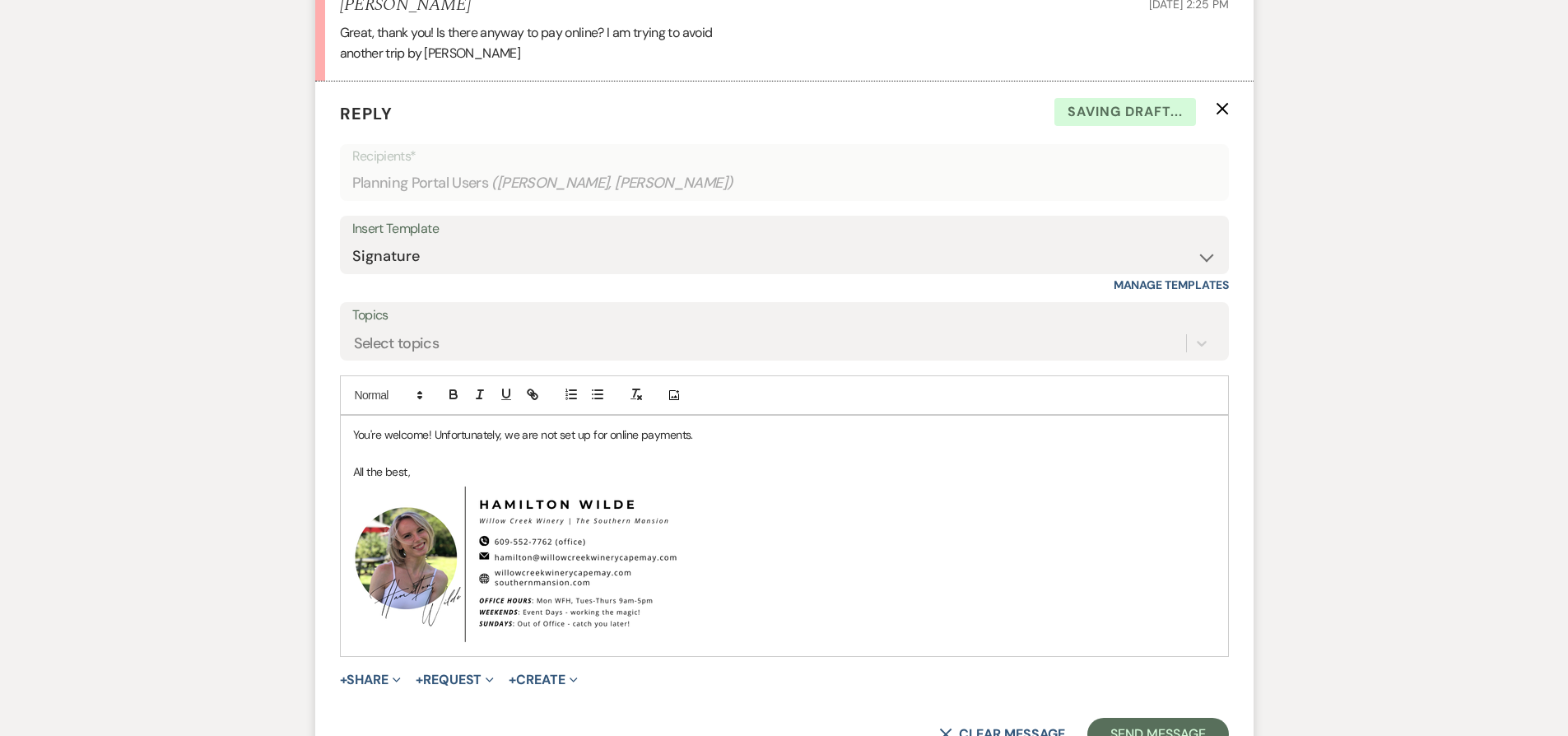
scroll to position [11034, 0]
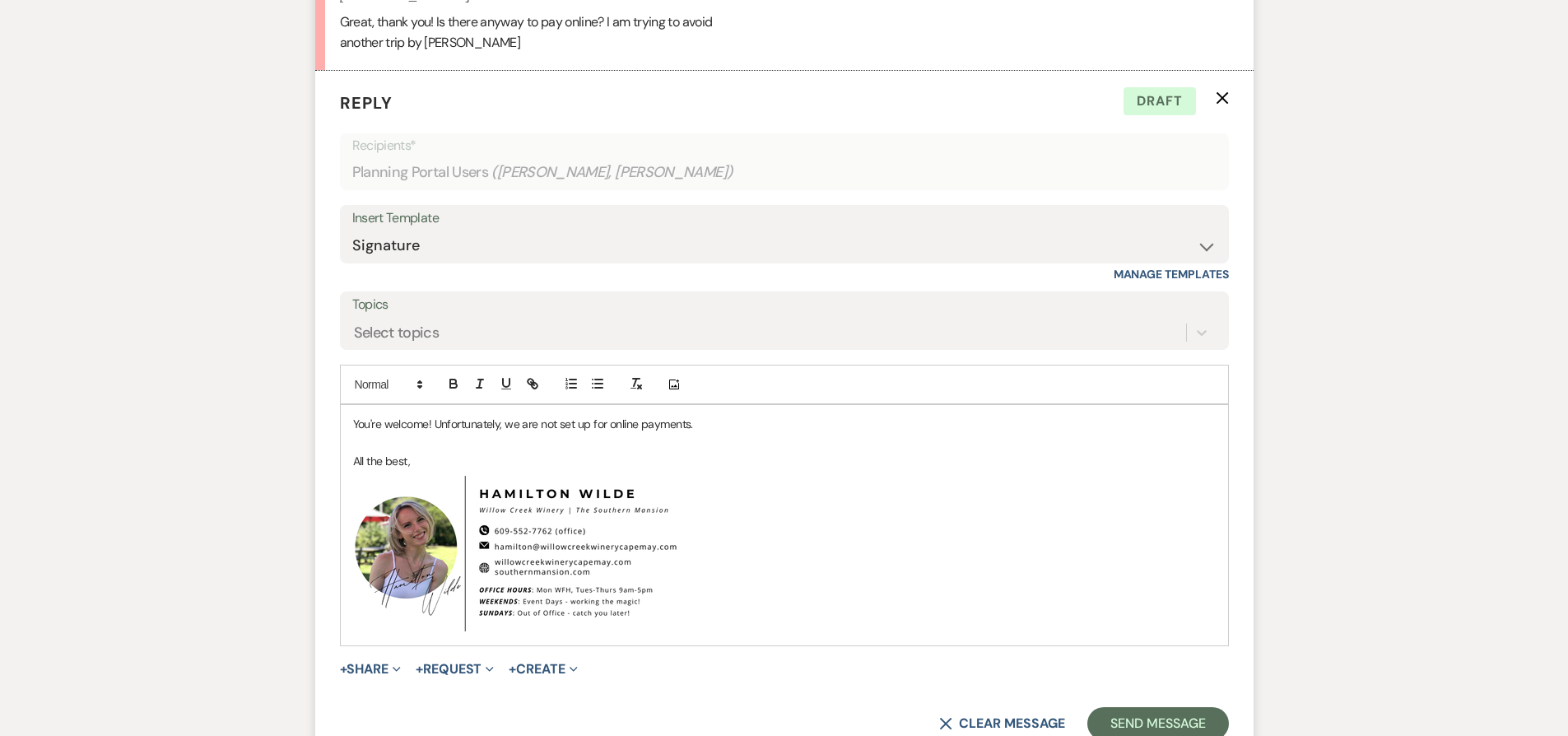
click at [724, 415] on p "You're welcome! Unfortunately, we are not set up for online payments." at bounding box center [784, 424] width 863 height 18
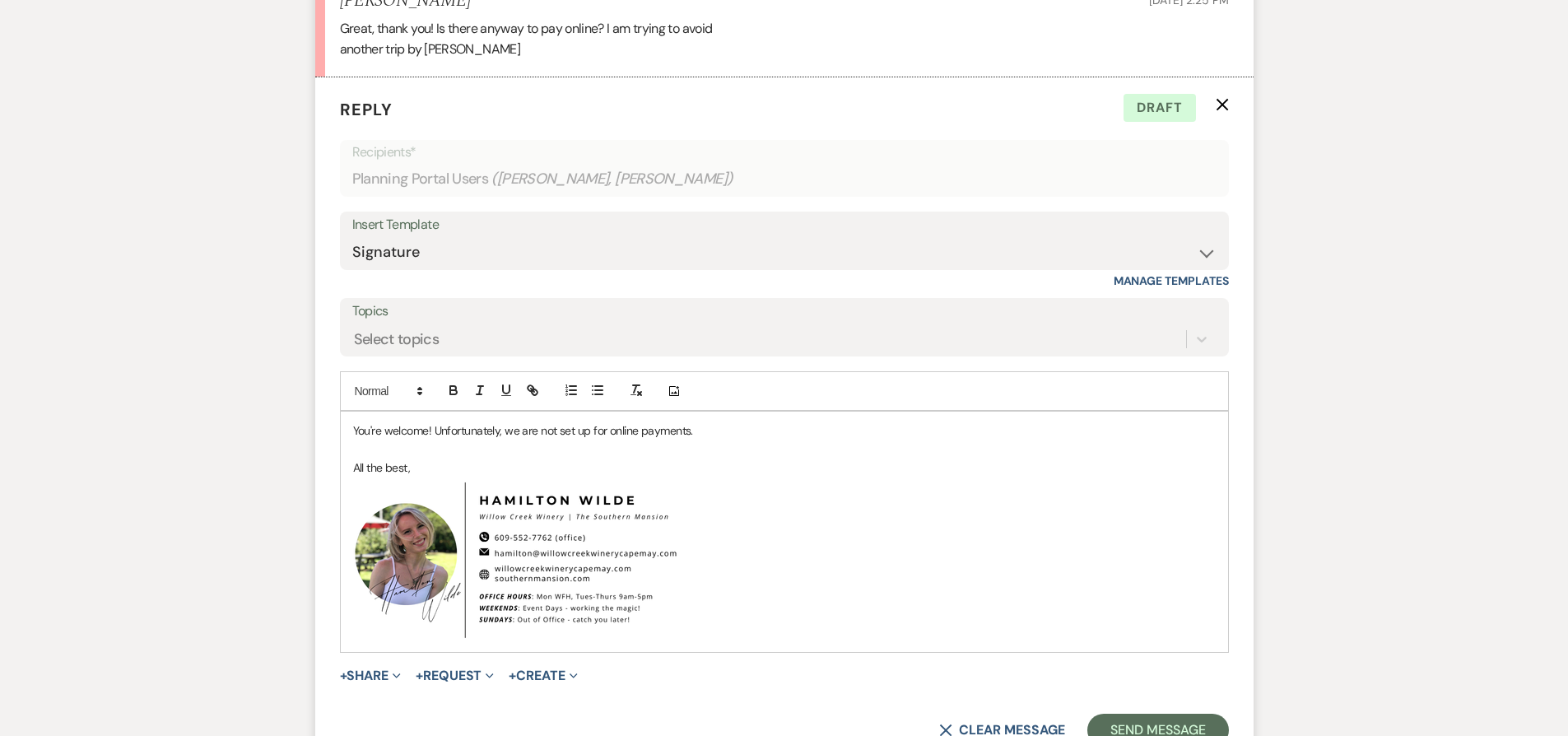
scroll to position [11023, 0]
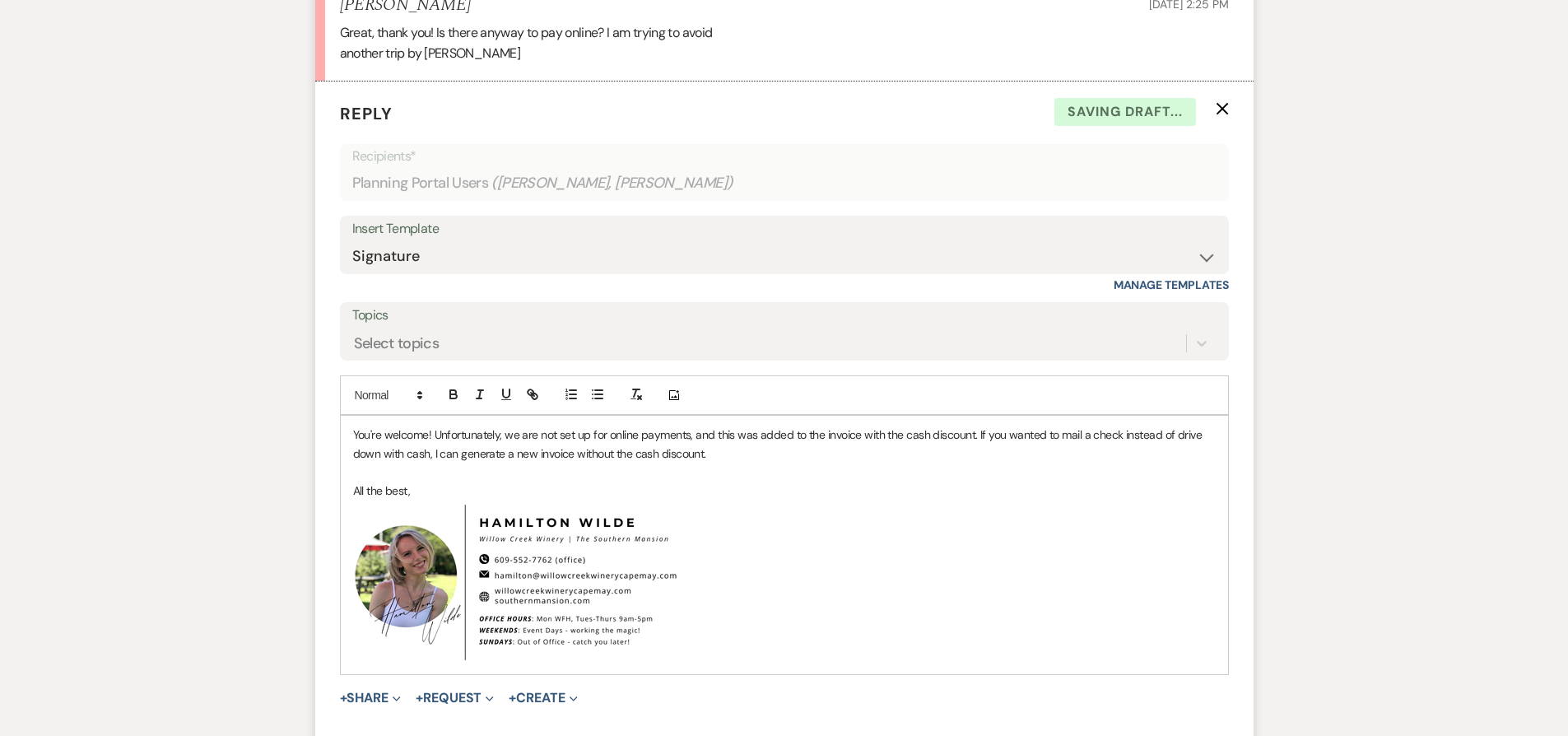
click at [528, 433] on p "You're welcome! Unfortunately, we are not set up for online payments, and this …" at bounding box center [784, 444] width 863 height 37
click at [761, 425] on p "You're welcome! Unfortunately, we are not set up for online payments, and this …" at bounding box center [784, 444] width 863 height 37
click at [748, 434] on p "You're welcome! Unfortunately, we are not set up for online payments, and this …" at bounding box center [784, 444] width 863 height 37
click at [721, 425] on p "You're welcome! Unfortunately, we are not set up for online payments, and this …" at bounding box center [784, 444] width 863 height 37
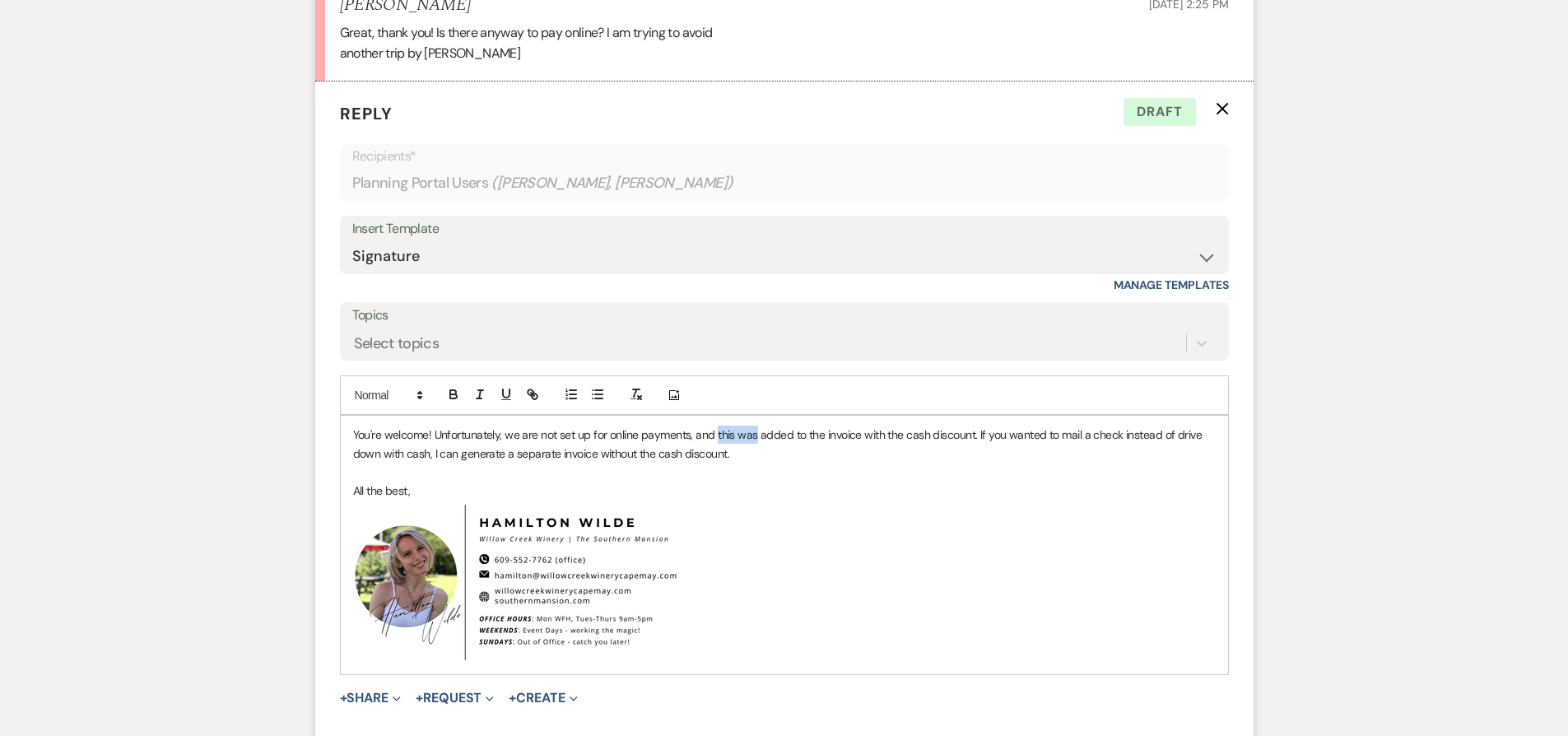
drag, startPoint x: 721, startPoint y: 416, endPoint x: 745, endPoint y: 416, distance: 24.0
click at [746, 425] on p "You're welcome! Unfortunately, we are not set up for online payments, and this …" at bounding box center [784, 444] width 863 height 37
click at [801, 431] on p "You're welcome! Unfortunately, we are not set up for online payments, and these…" at bounding box center [784, 444] width 863 height 37
click at [819, 438] on p "You're welcome! Unfortunately, we are not set up for online payments, and these…" at bounding box center [784, 444] width 863 height 37
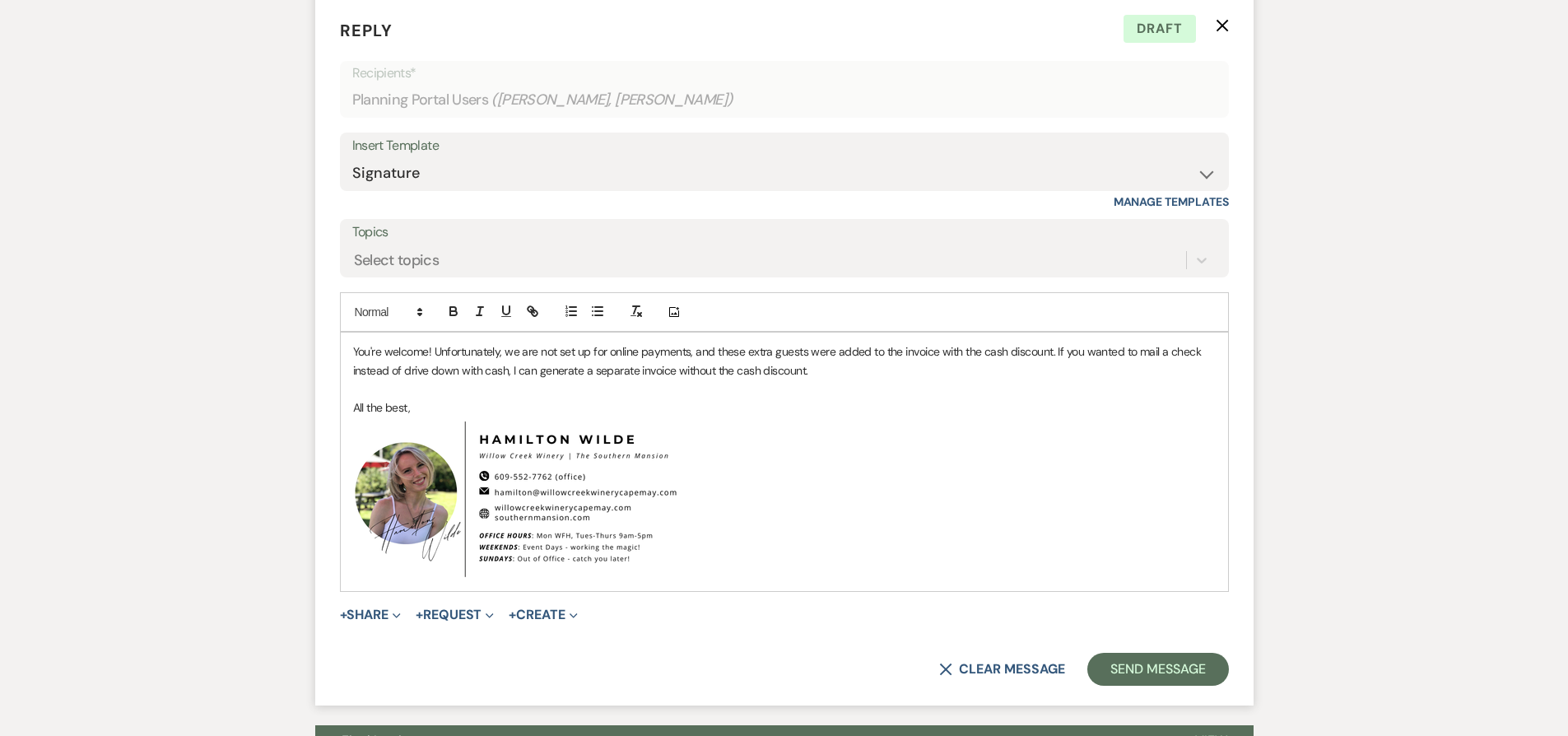
scroll to position [11134, 0]
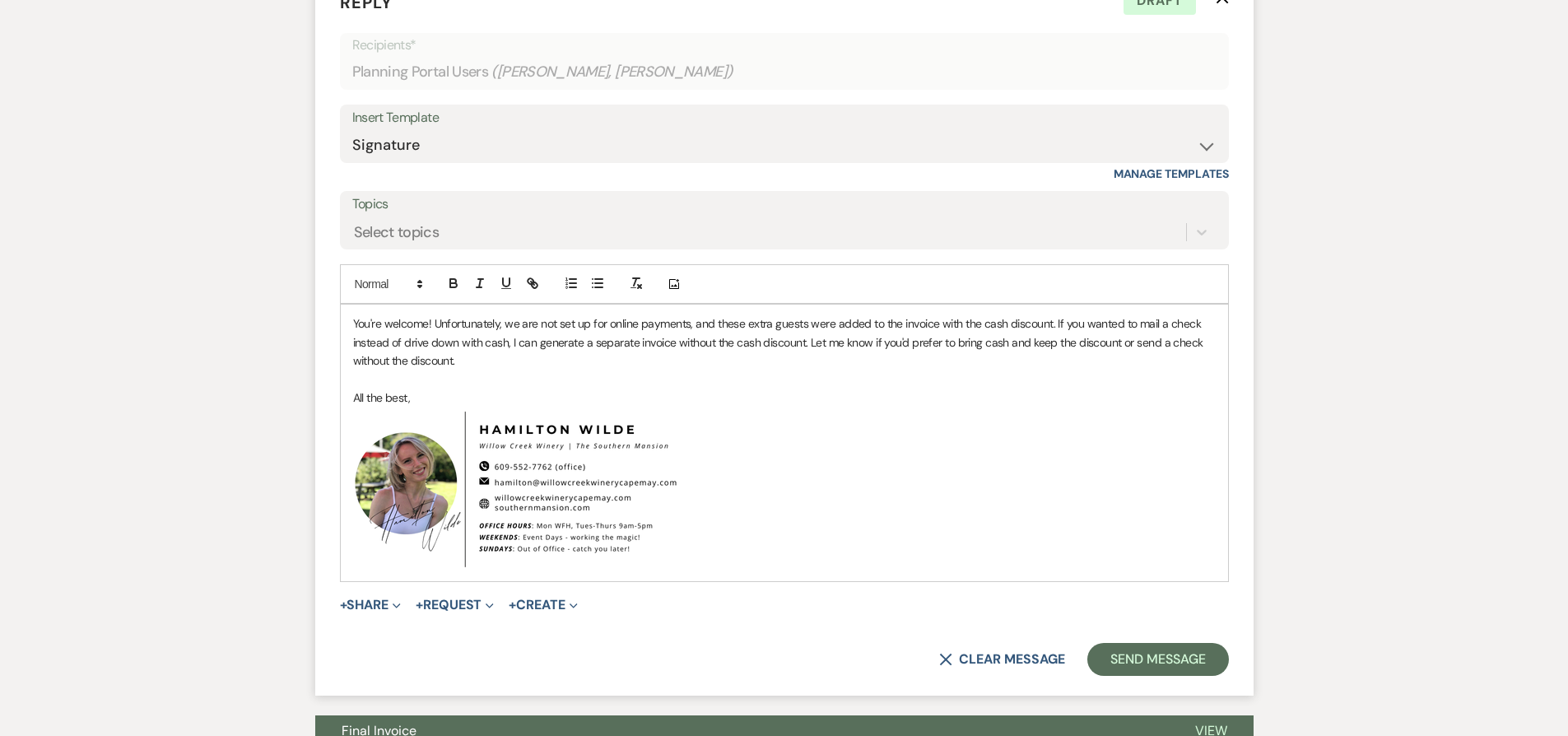
click at [876, 320] on p "You're welcome! Unfortunately, we are not set up for online payments, and these…" at bounding box center [784, 342] width 863 height 55
drag, startPoint x: 876, startPoint y: 320, endPoint x: 427, endPoint y: 343, distance: 449.6
click at [427, 343] on p "You're welcome! Unfortunately, we are not set up for online payments, and these…" at bounding box center [784, 342] width 863 height 55
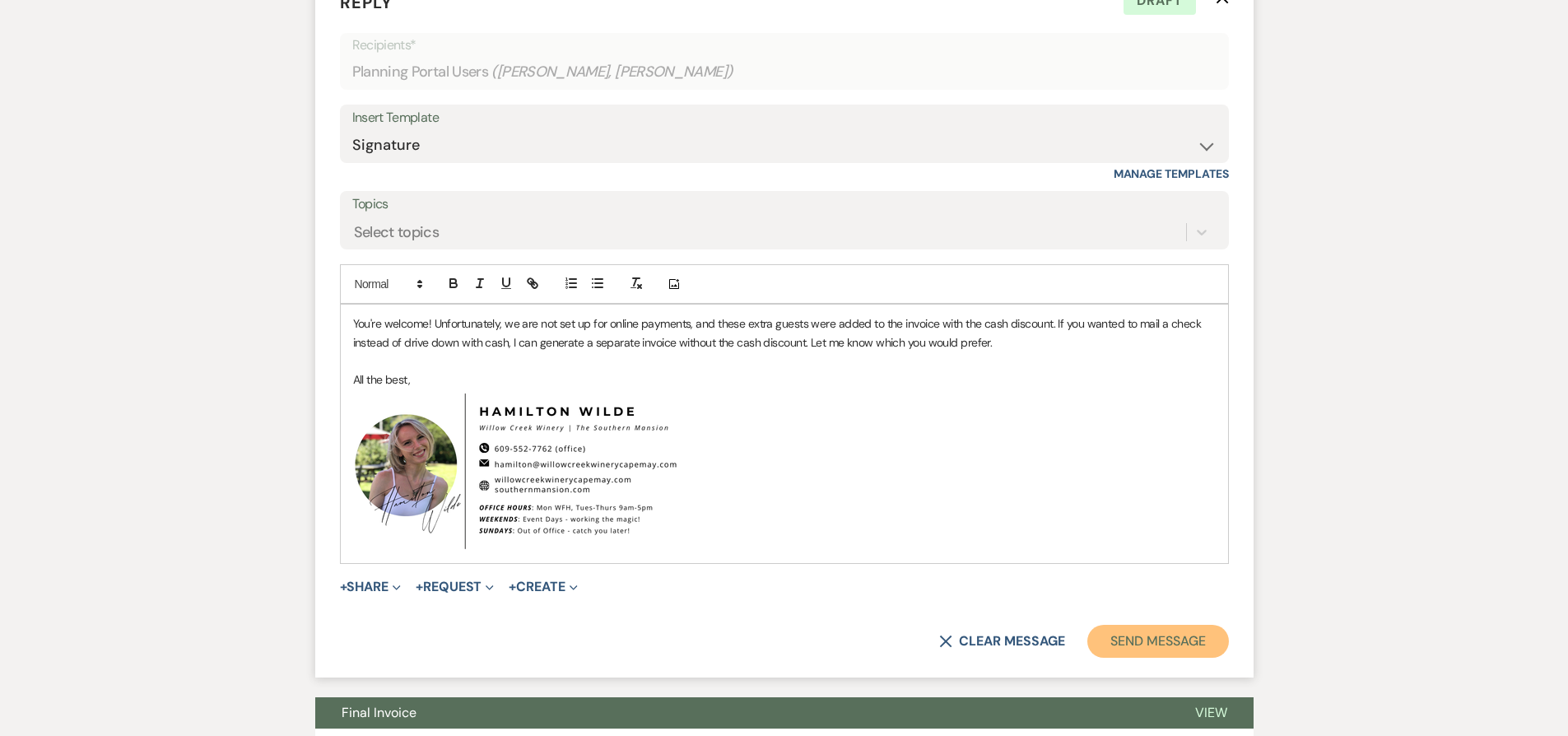
click at [1170, 625] on button "Send Message" at bounding box center [1158, 642] width 141 height 33
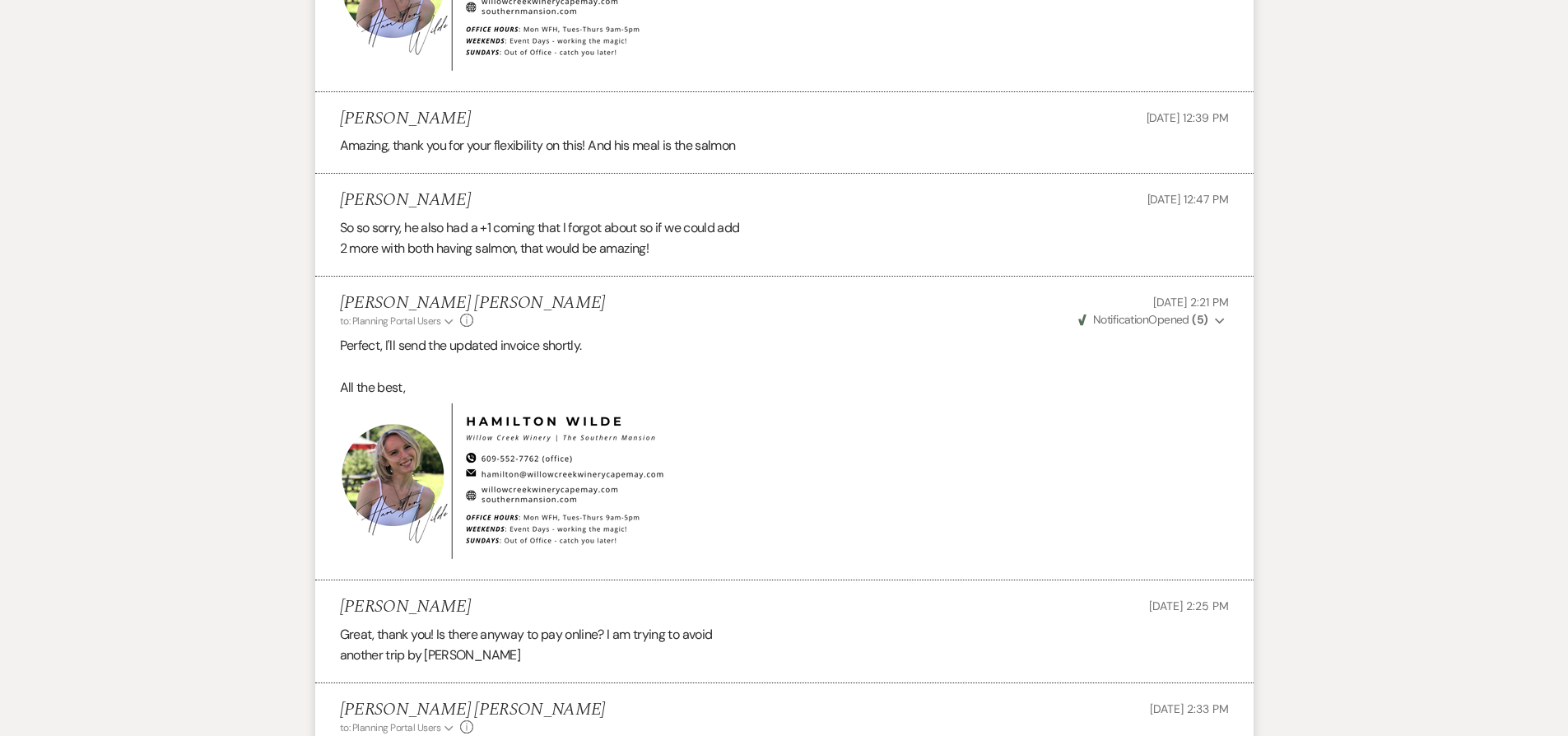
scroll to position [9366, 0]
